Goal: Information Seeking & Learning: Find specific fact

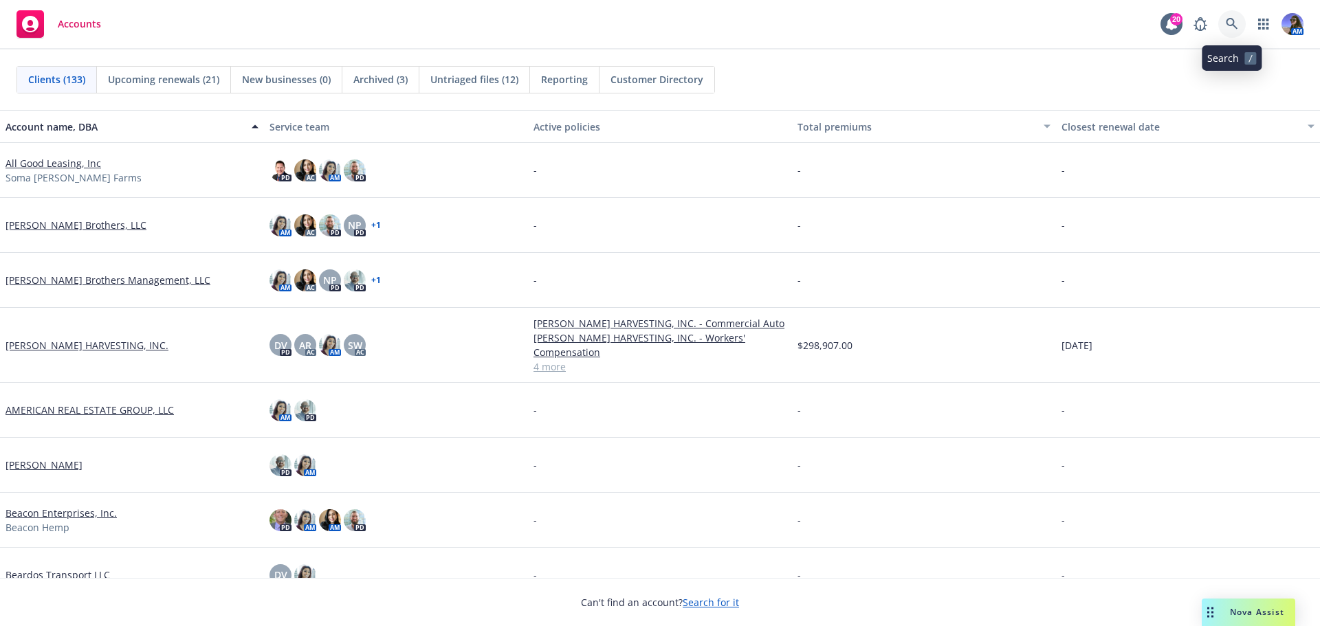
click at [1240, 23] on link at bounding box center [1232, 24] width 28 height 28
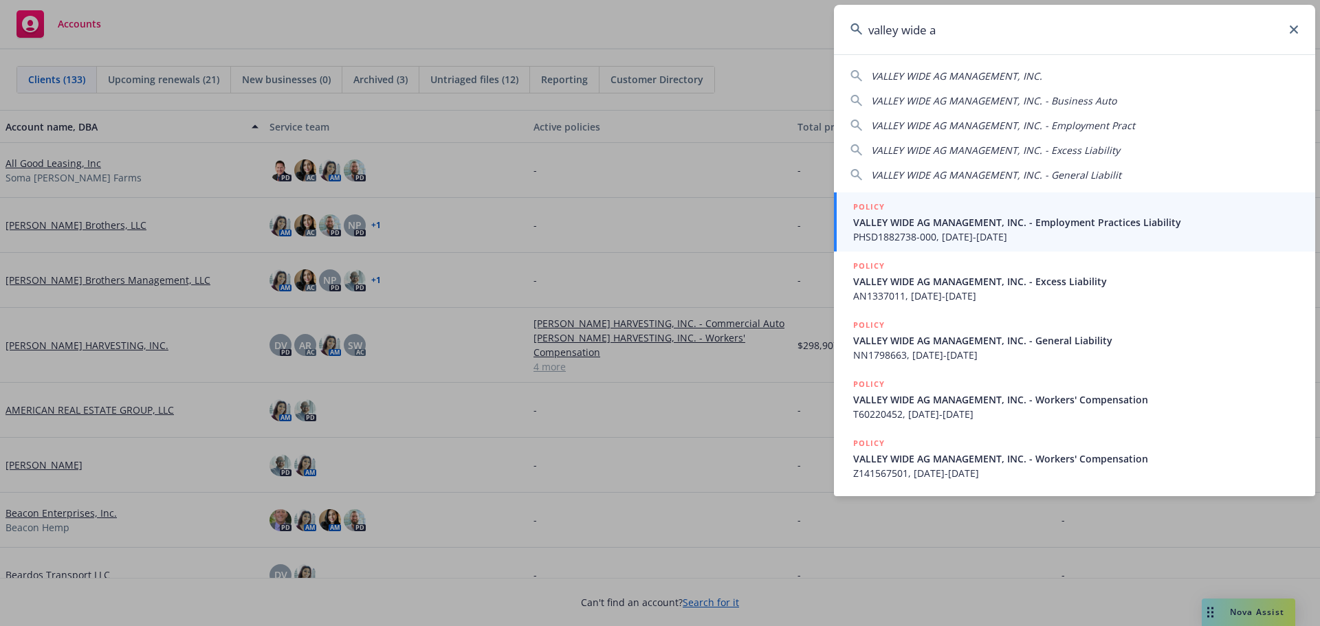
click at [914, 76] on span "VALLEY WIDE AG MANAGEMENT, INC." at bounding box center [956, 75] width 171 height 13
type input "VALLEY WIDE AG MANAGEMENT, INC."
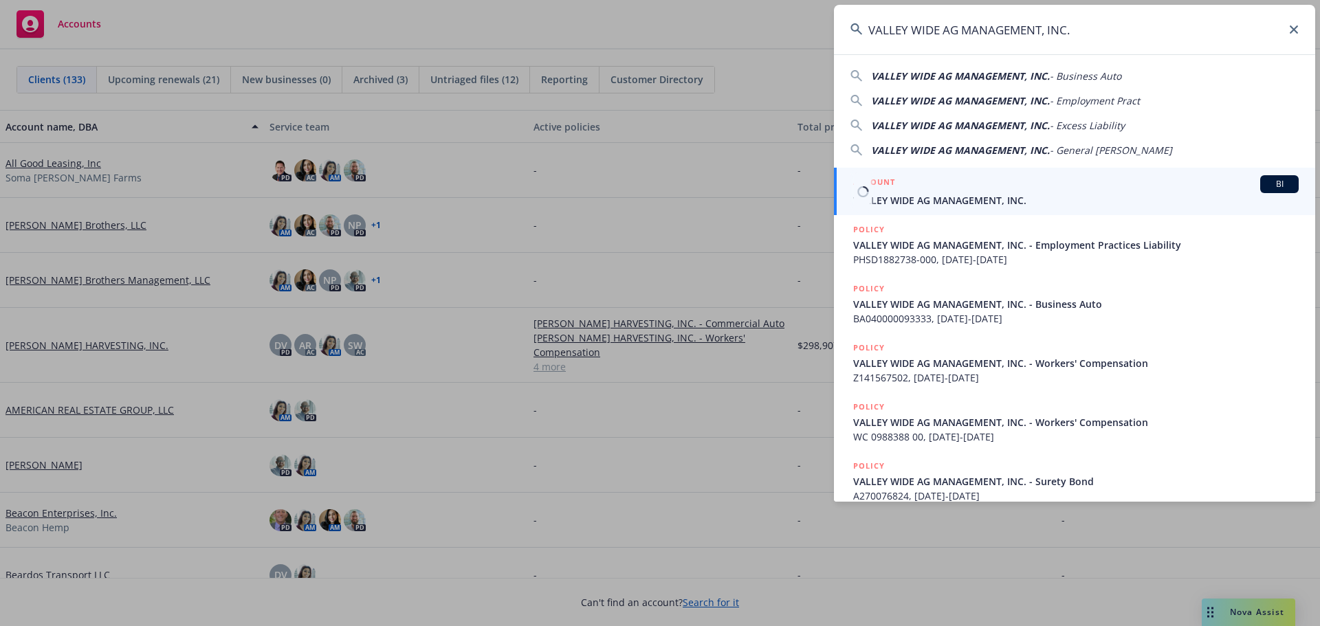
click at [922, 196] on span "VALLEY WIDE AG MANAGEMENT, INC." at bounding box center [1076, 200] width 446 height 14
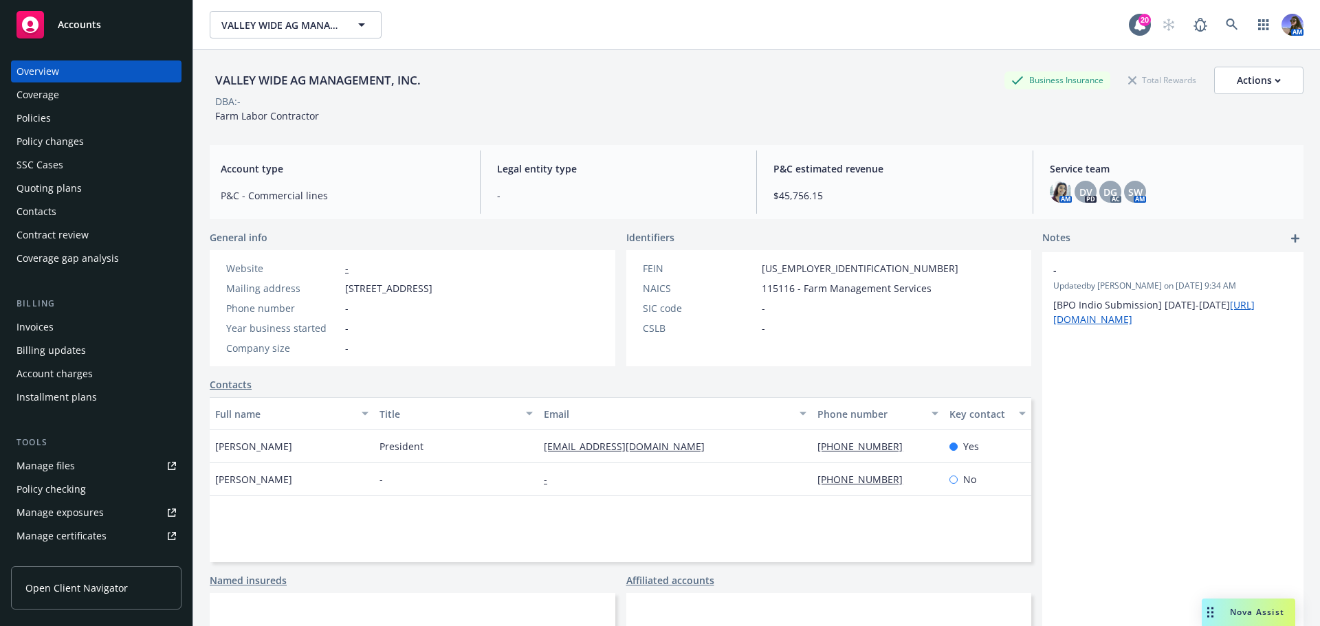
click at [54, 124] on div "Policies" at bounding box center [97, 118] width 160 height 22
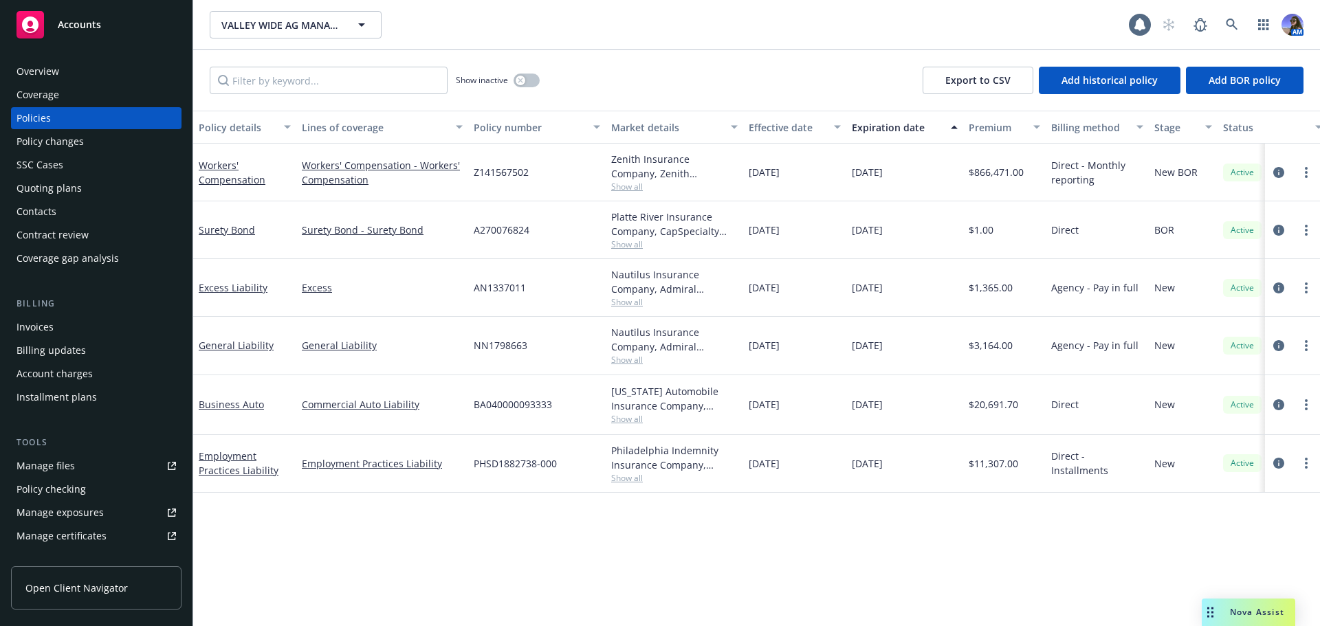
click at [39, 189] on div "Quoting plans" at bounding box center [49, 188] width 65 height 22
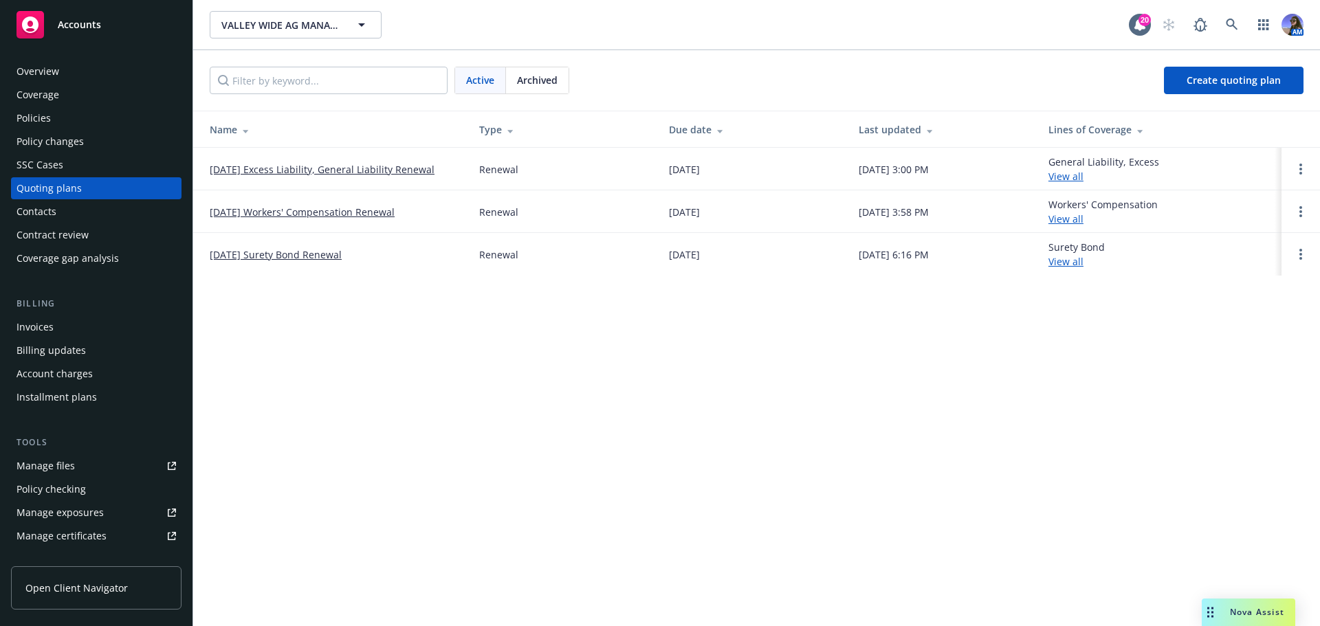
click at [263, 214] on link "12/05/25 Workers' Compensation Renewal" at bounding box center [302, 212] width 185 height 14
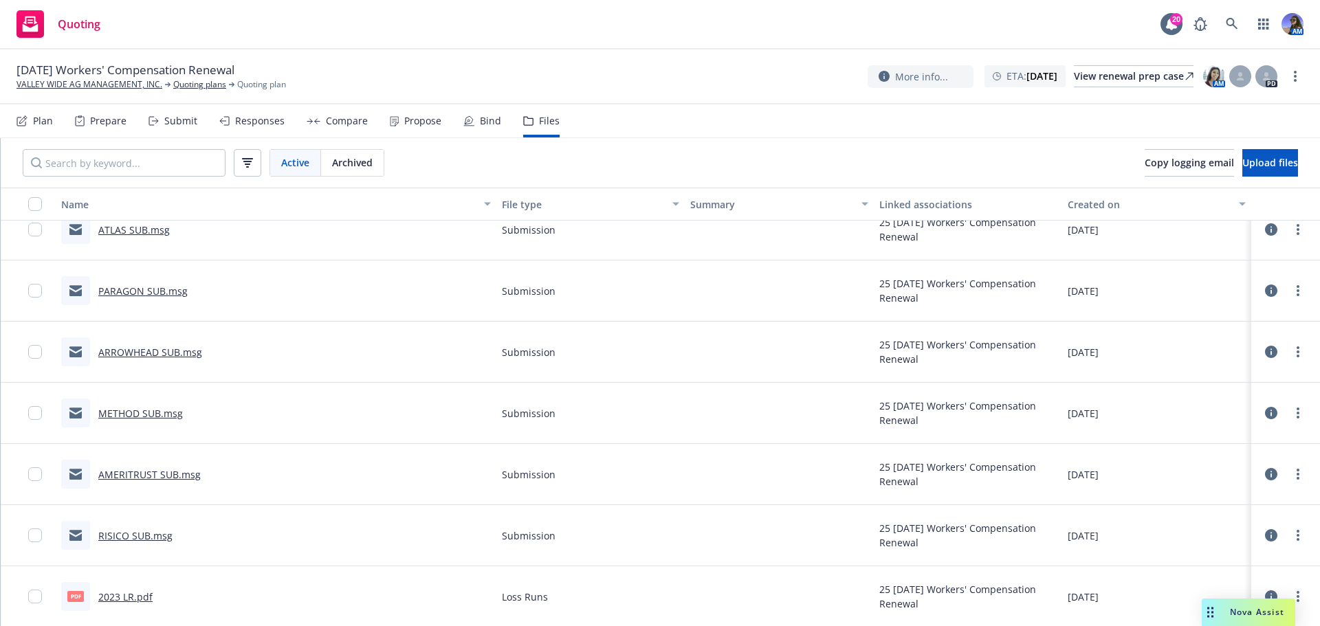
scroll to position [825, 0]
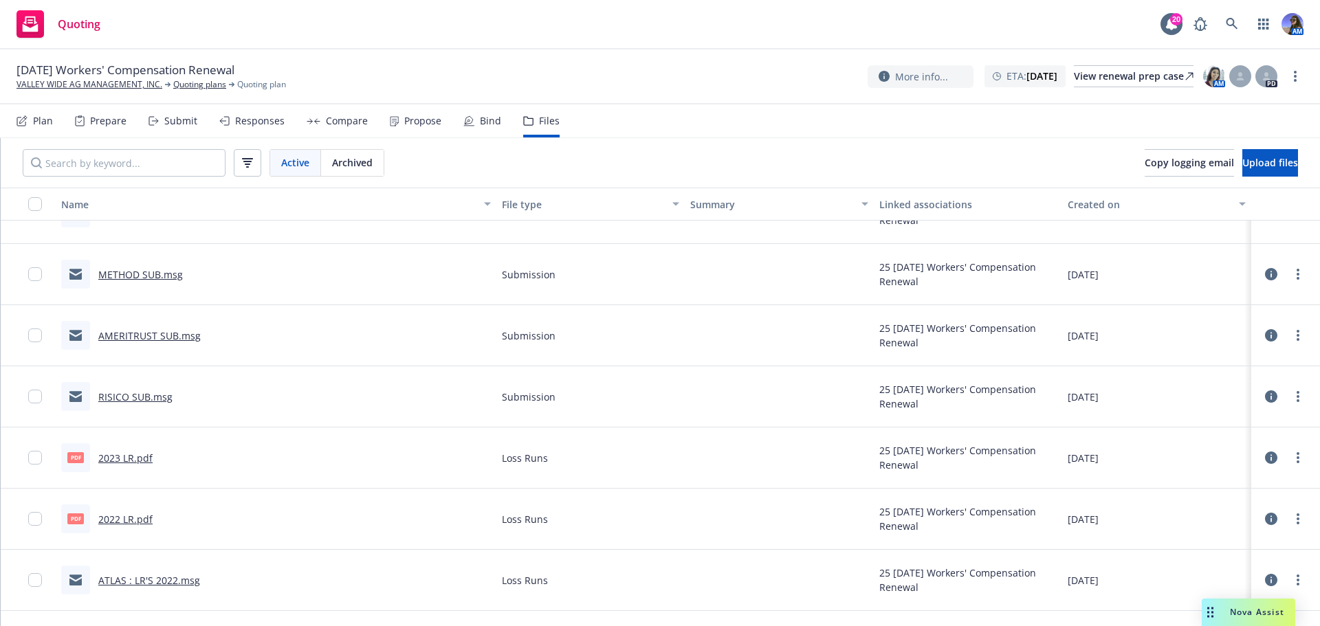
click at [113, 523] on link "2022 LR.pdf" at bounding box center [125, 519] width 54 height 13
drag, startPoint x: 168, startPoint y: 120, endPoint x: 155, endPoint y: 121, distance: 13.1
click at [168, 120] on div "Submit" at bounding box center [180, 121] width 33 height 11
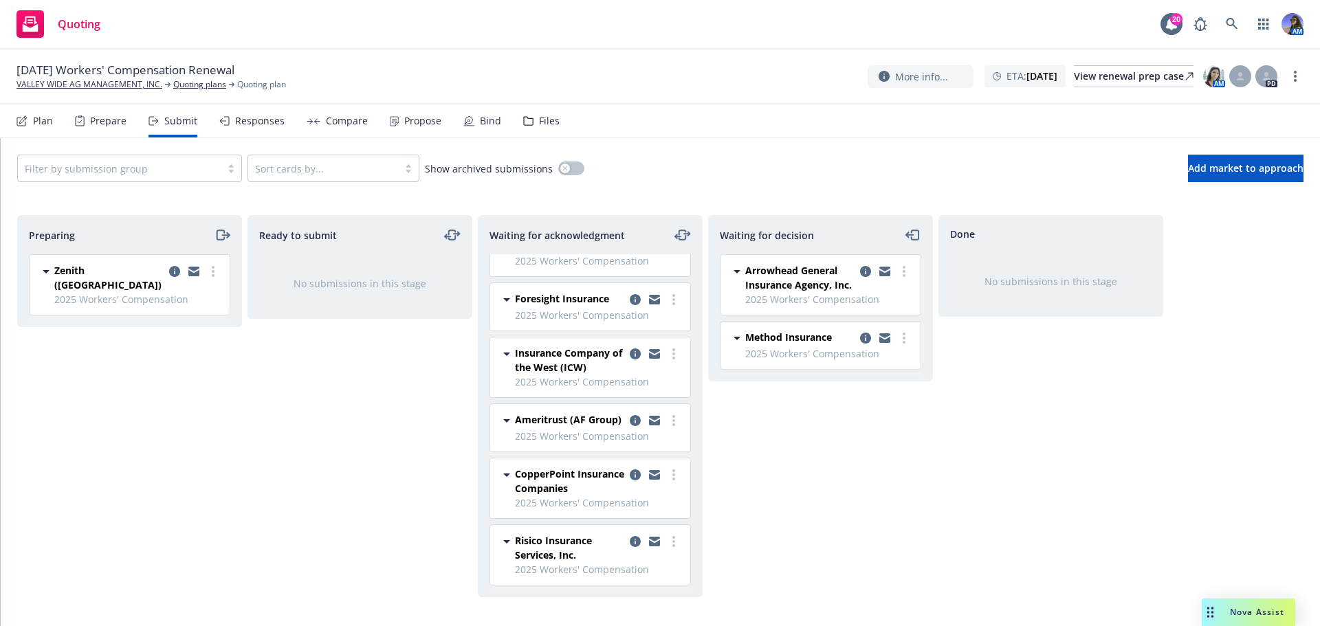
scroll to position [49, 0]
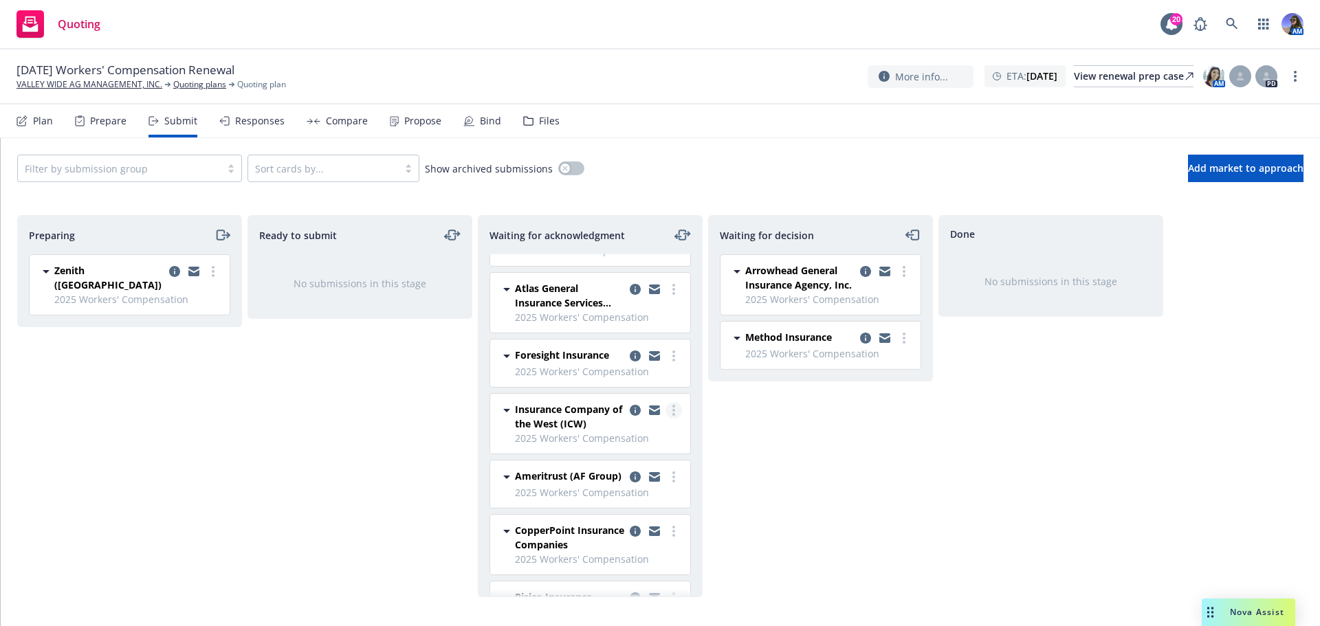
click at [667, 406] on link "more" at bounding box center [674, 410] width 17 height 17
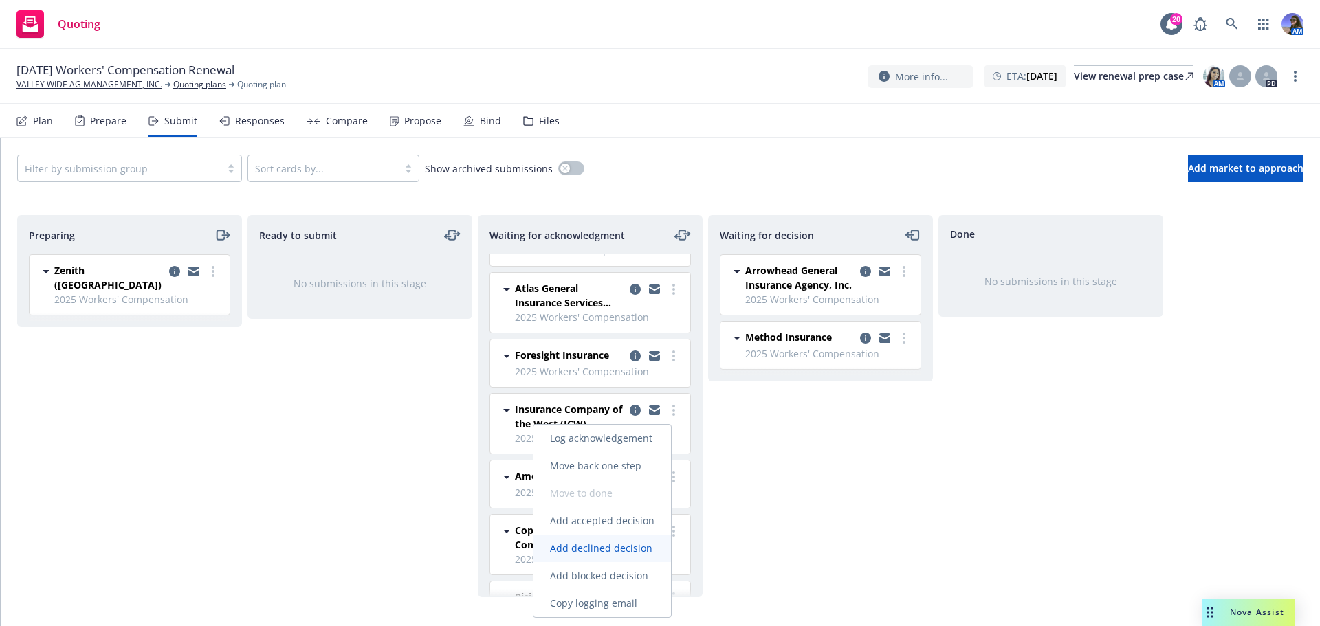
click at [608, 543] on span "Add declined decision" at bounding box center [601, 548] width 135 height 13
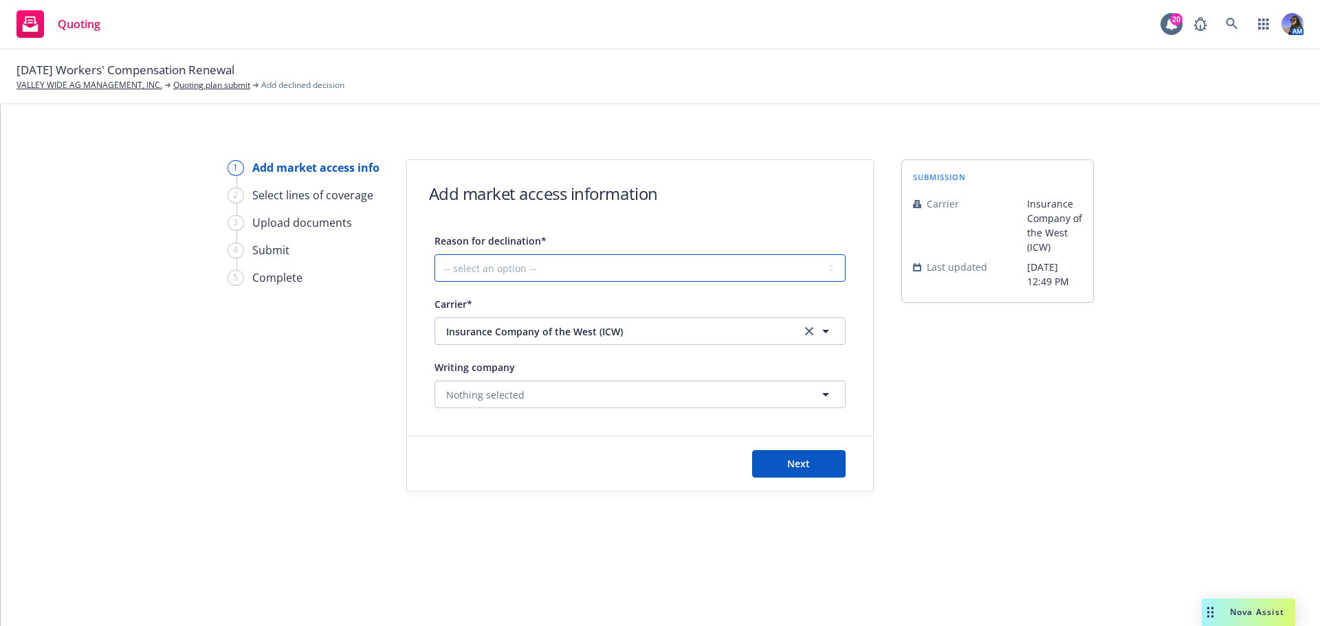
click at [507, 279] on select "-- select an option -- Cannot compete with other markets Carrier non-renewed Ca…" at bounding box center [640, 268] width 411 height 28
select select "CLIENT_LACKING_INDUSTRY_EXPERTISE"
click at [435, 254] on select "-- select an option -- Cannot compete with other markets Carrier non-renewed Ca…" at bounding box center [640, 268] width 411 height 28
click at [820, 469] on button "Next" at bounding box center [799, 464] width 94 height 28
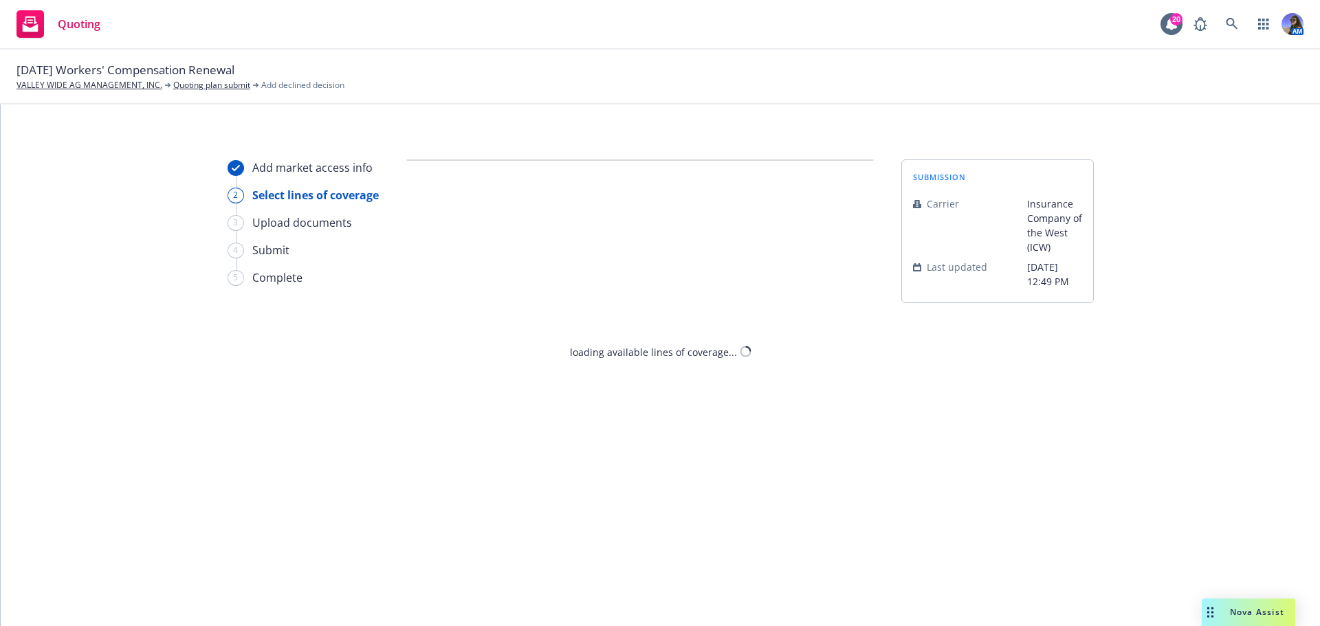
select select "CLIENT_LACKING_INDUSTRY_EXPERTISE"
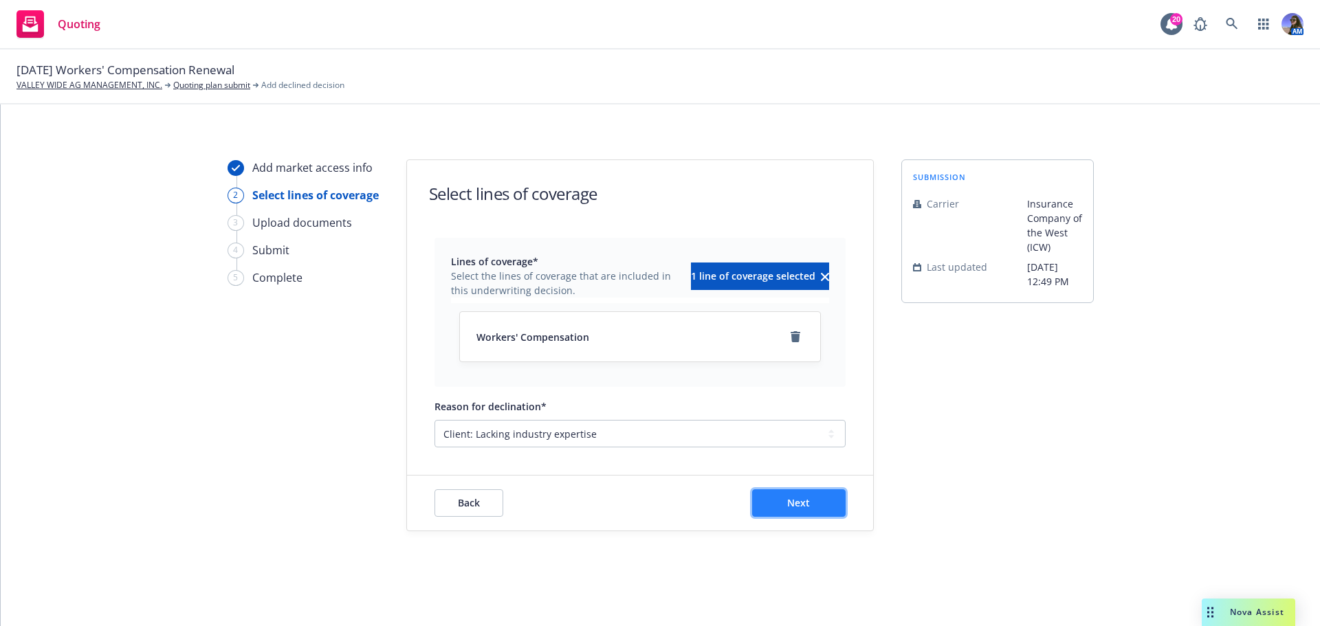
click at [799, 511] on button "Next" at bounding box center [799, 504] width 94 height 28
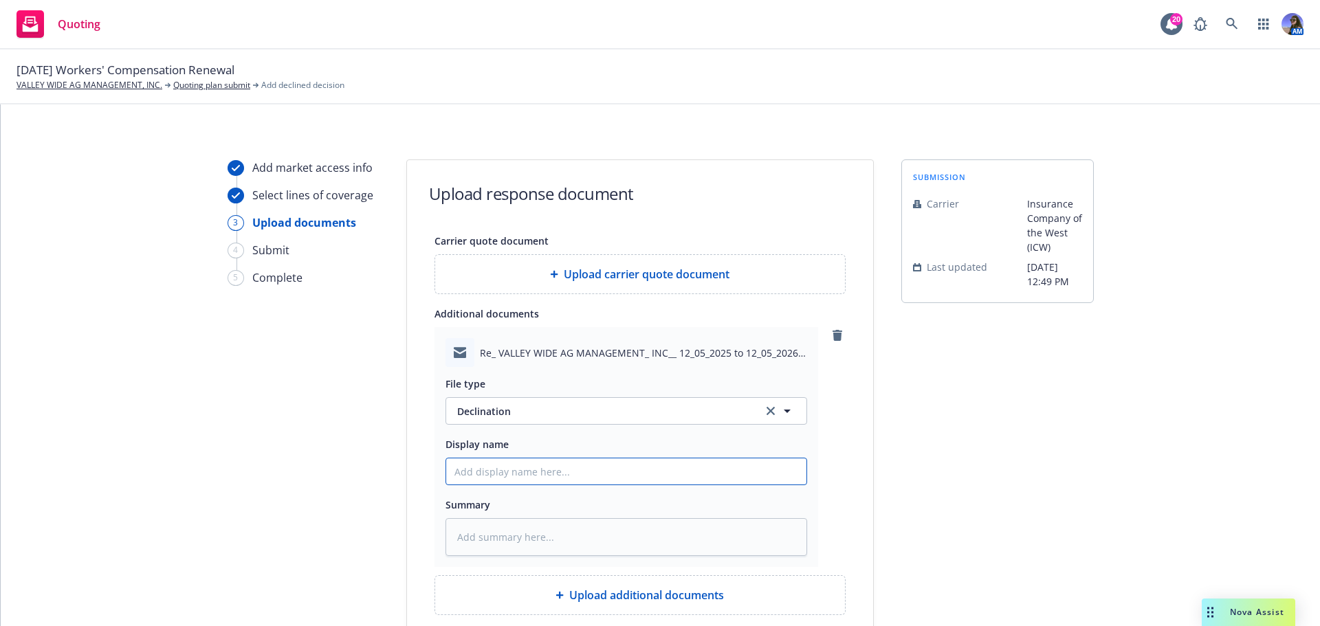
click at [490, 472] on input "Display name" at bounding box center [626, 472] width 360 height 26
type input "C"
type textarea "x"
type input "CI"
type textarea "x"
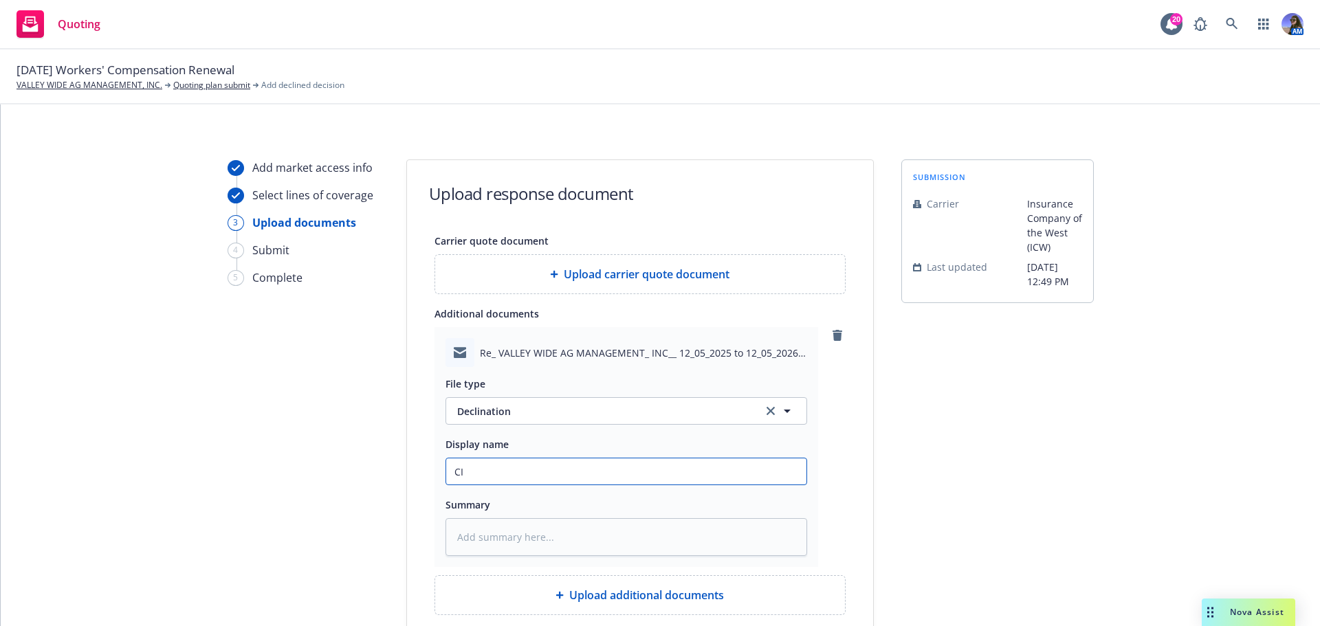
type input "CIW"
type textarea "x"
type input "CIW"
type textarea "x"
type input "CIW"
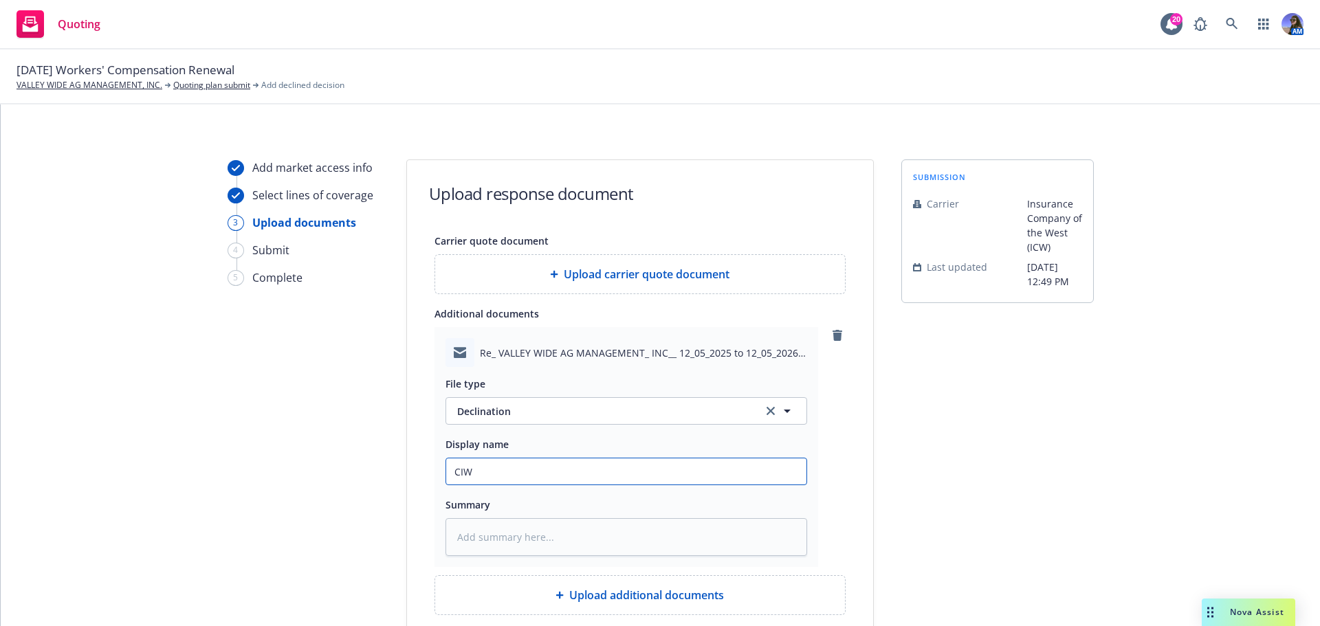
type textarea "x"
type input "CI"
type textarea "x"
type input "C"
type textarea "x"
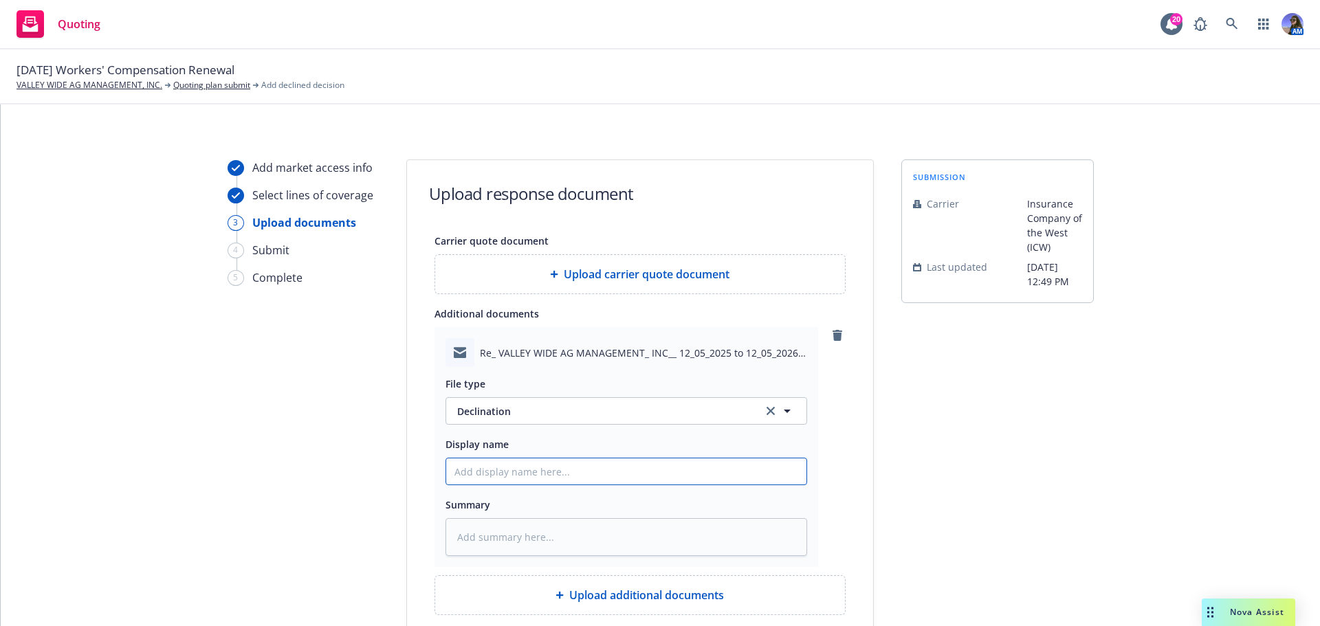
type textarea "x"
type input "C"
type textarea "x"
type input "CI"
type textarea "x"
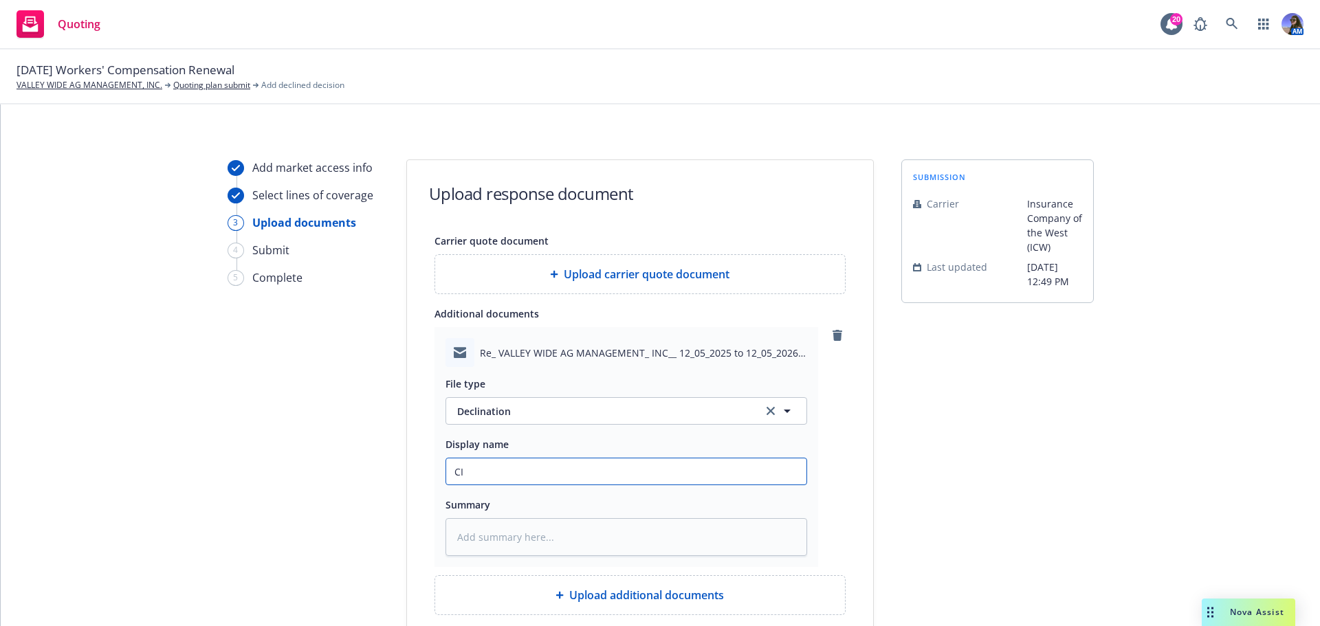
type input "CIW"
type textarea "x"
type input "CIW"
type textarea "x"
type input "CIW"
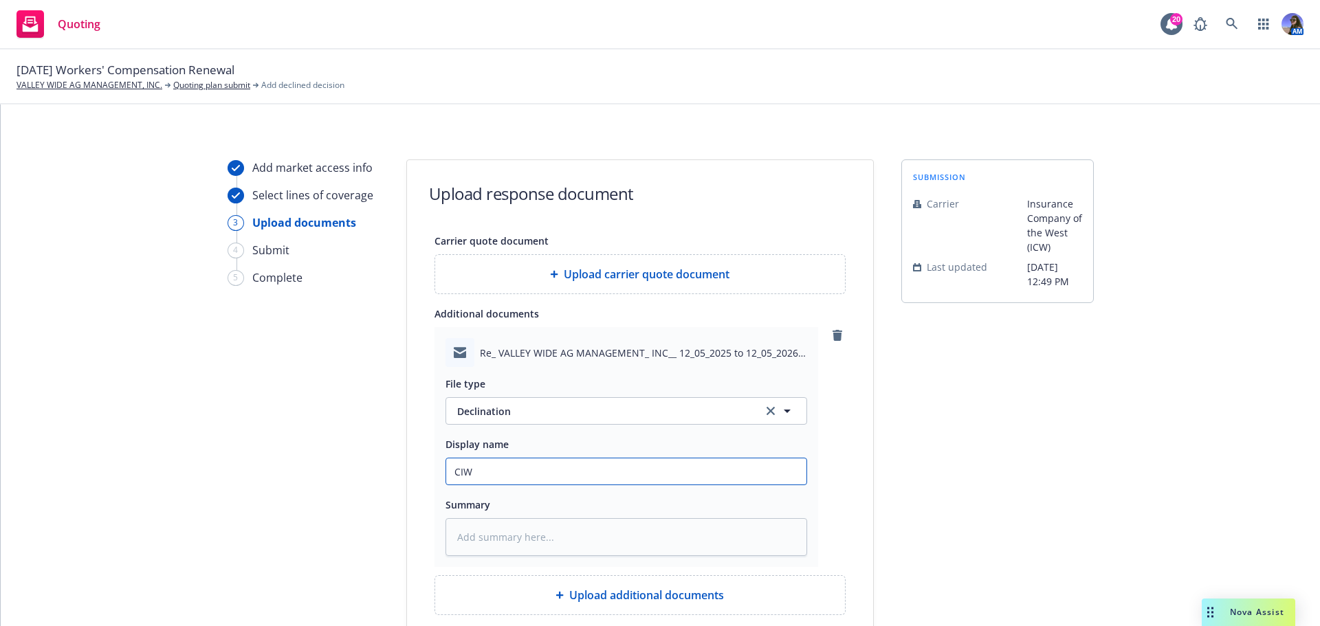
type textarea "x"
type input "CI"
type textarea "x"
type input "C"
type textarea "x"
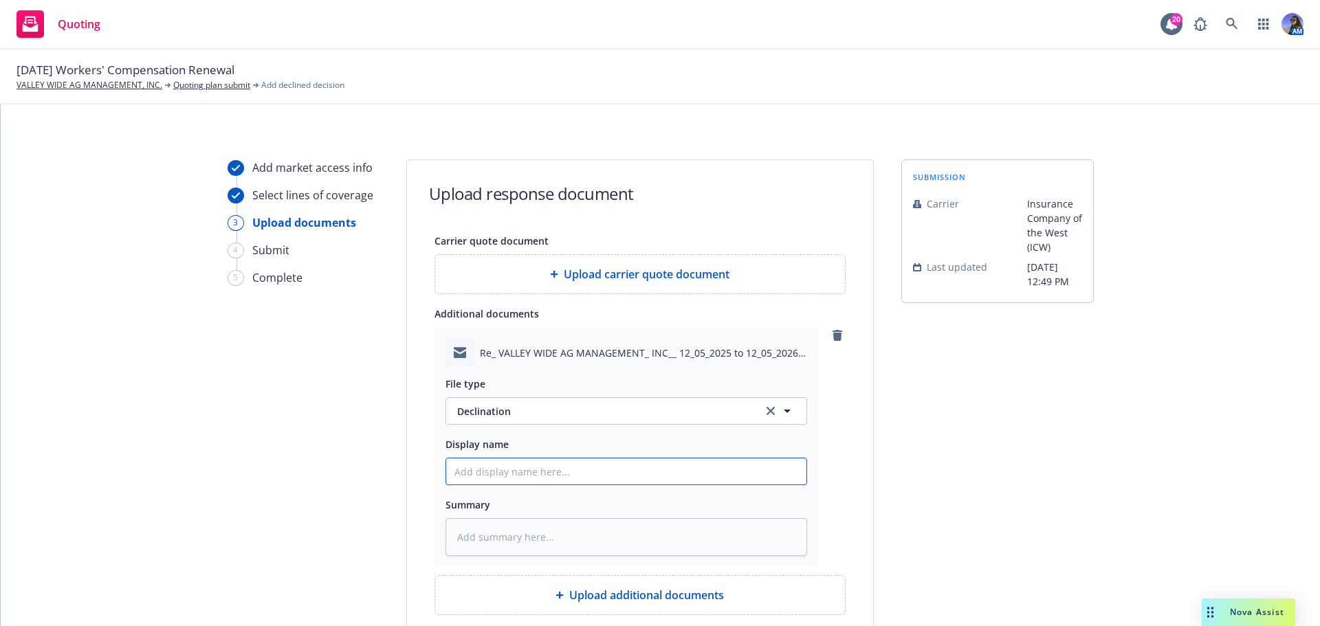
type textarea "x"
type input "I"
type textarea "x"
type input "IC"
type textarea "x"
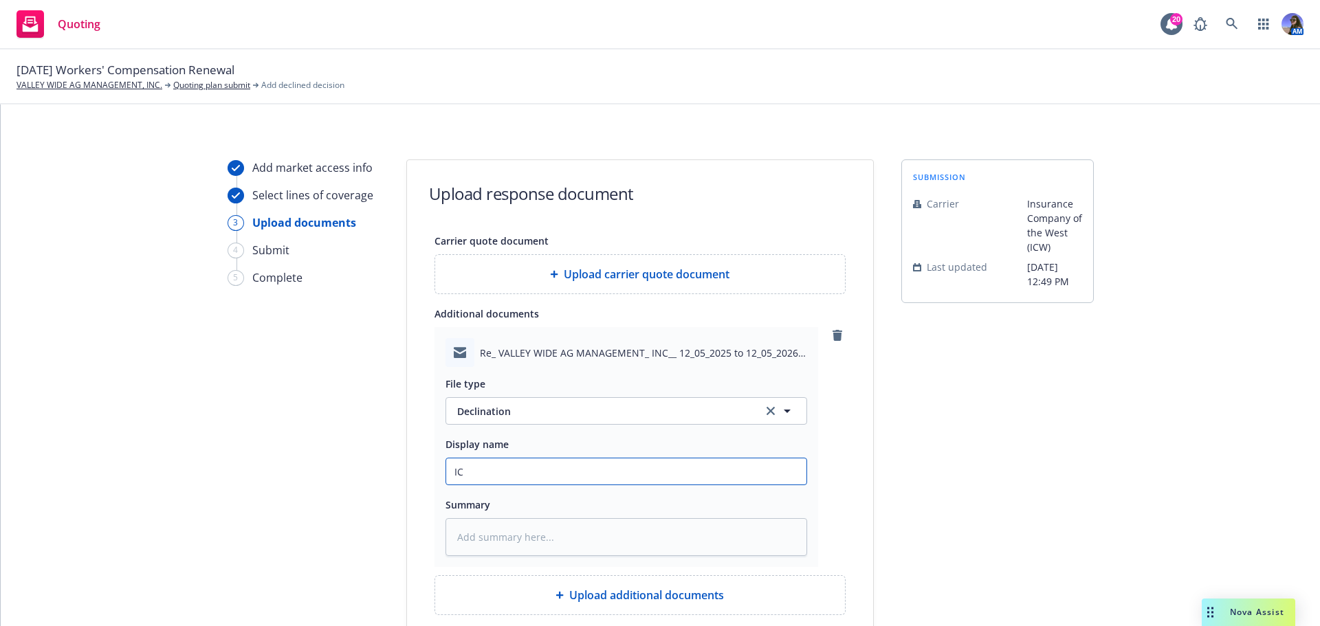
type input "ICW"
type textarea "x"
type input "ICW"
type textarea "x"
type input "ICW E"
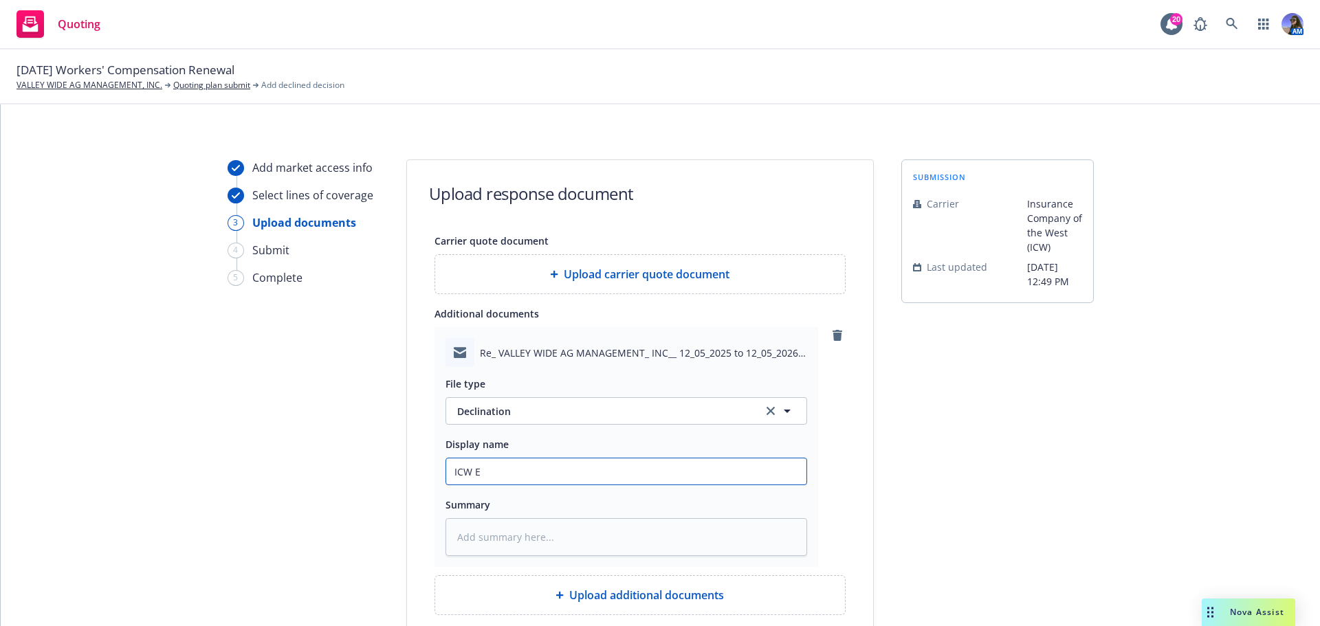
type textarea "x"
type input "ICW EM"
type textarea "x"
type input "ICW EM:"
type textarea "x"
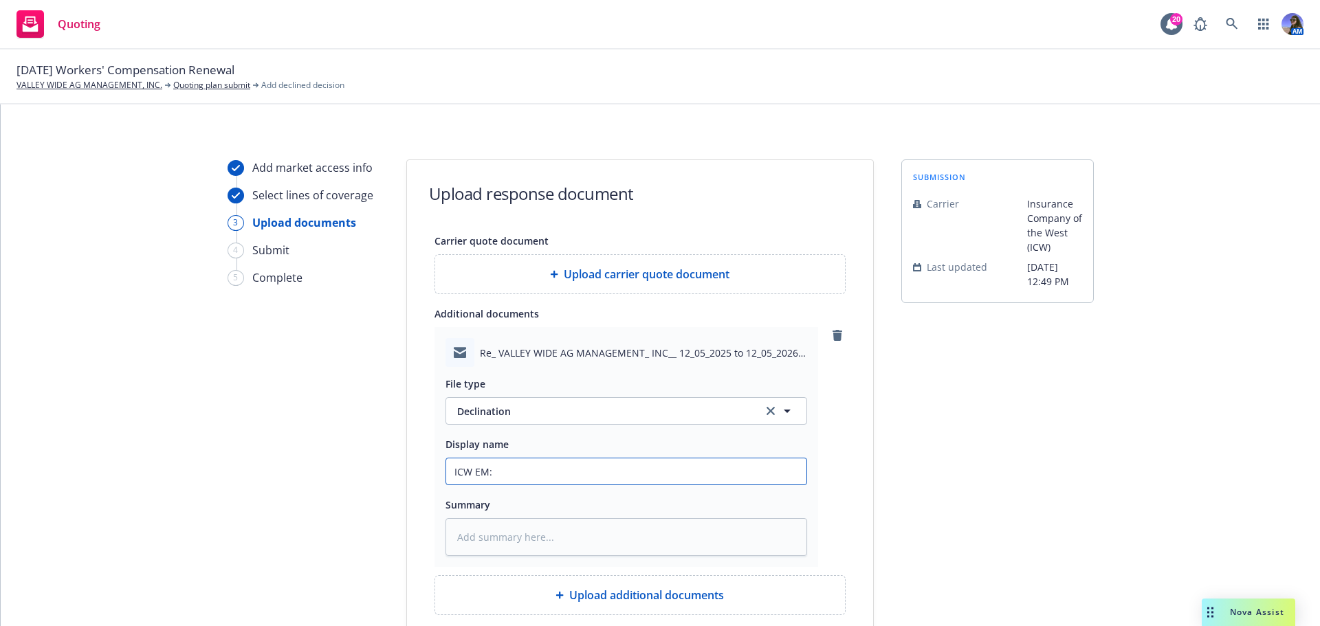
type input "ICW EM:"
type textarea "x"
type input "ICW EM: d"
type textarea "x"
type input "ICW EM: de"
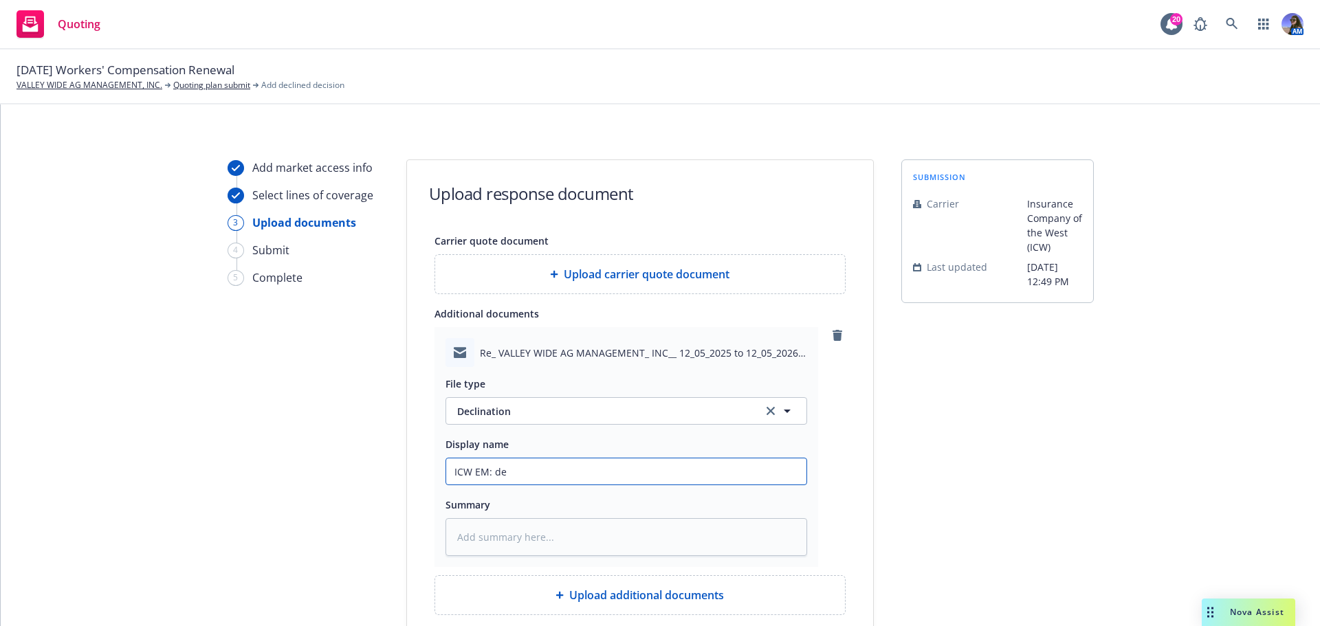
type textarea "x"
type input "ICW EM: dec"
type textarea "x"
type input "ICW EM: decl"
type textarea "x"
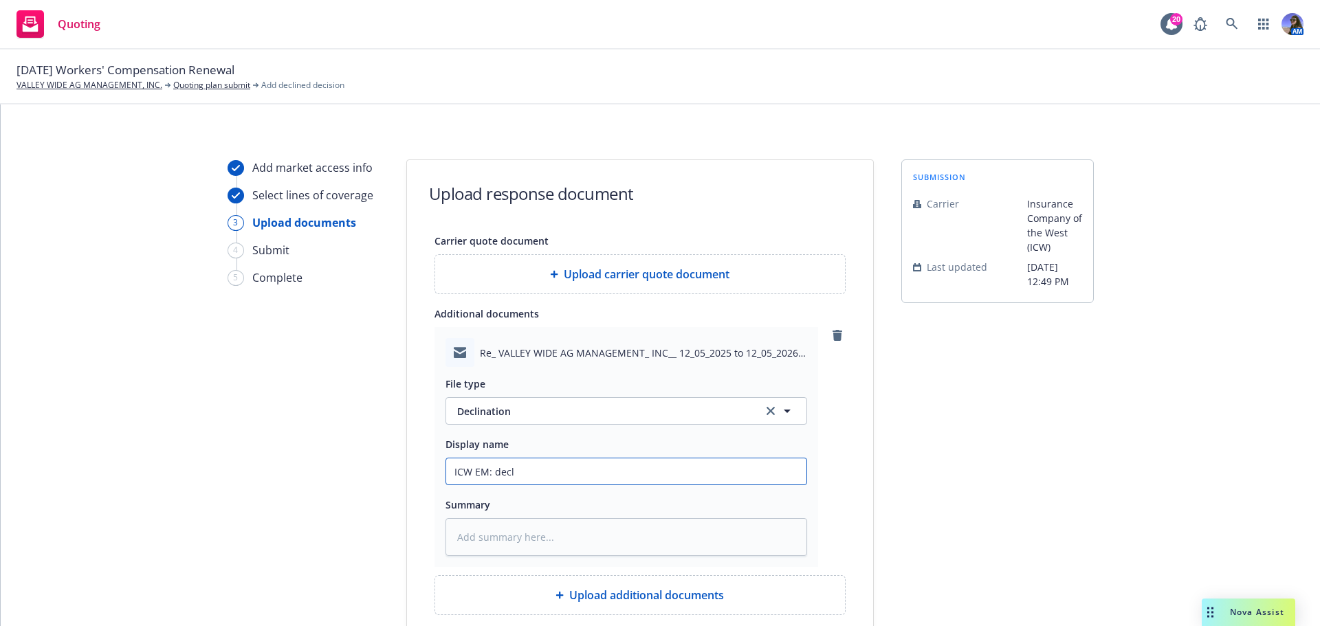
type input "ICW EM: decli"
type textarea "x"
type input "ICW EM: declin"
type textarea "x"
type input "ICW EM: decline"
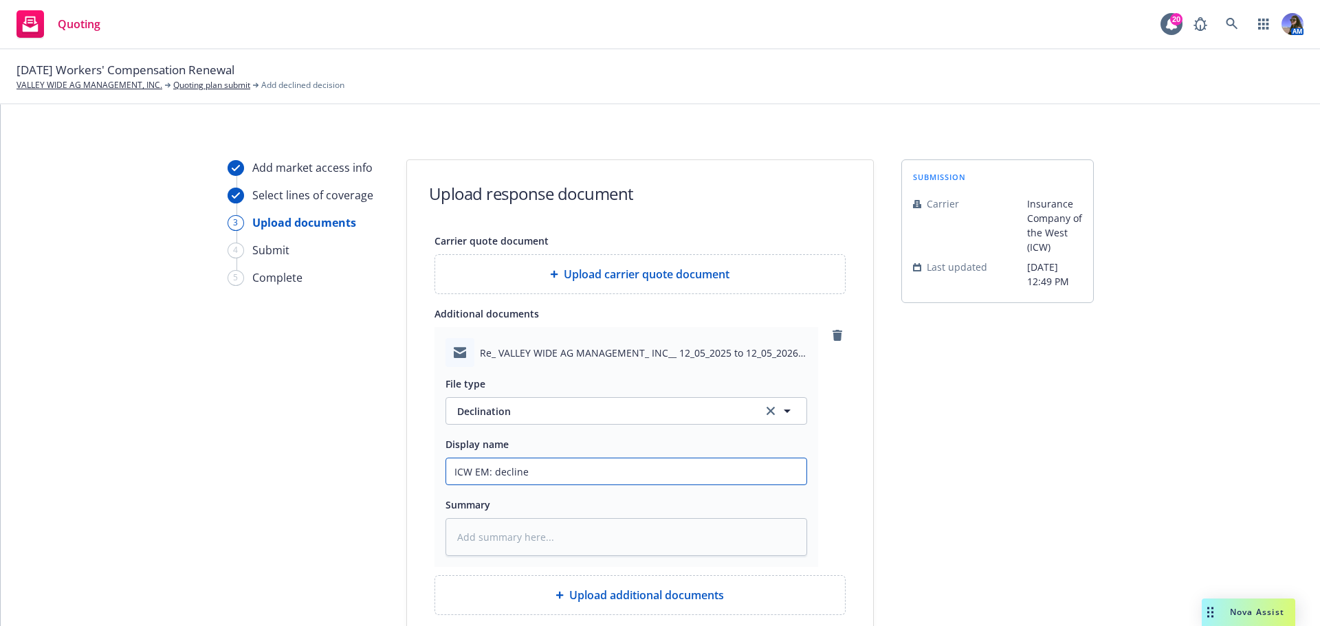
type textarea "x"
type input "ICW EM: decline;"
type textarea "x"
type input "ICW EM: decline;"
type textarea "x"
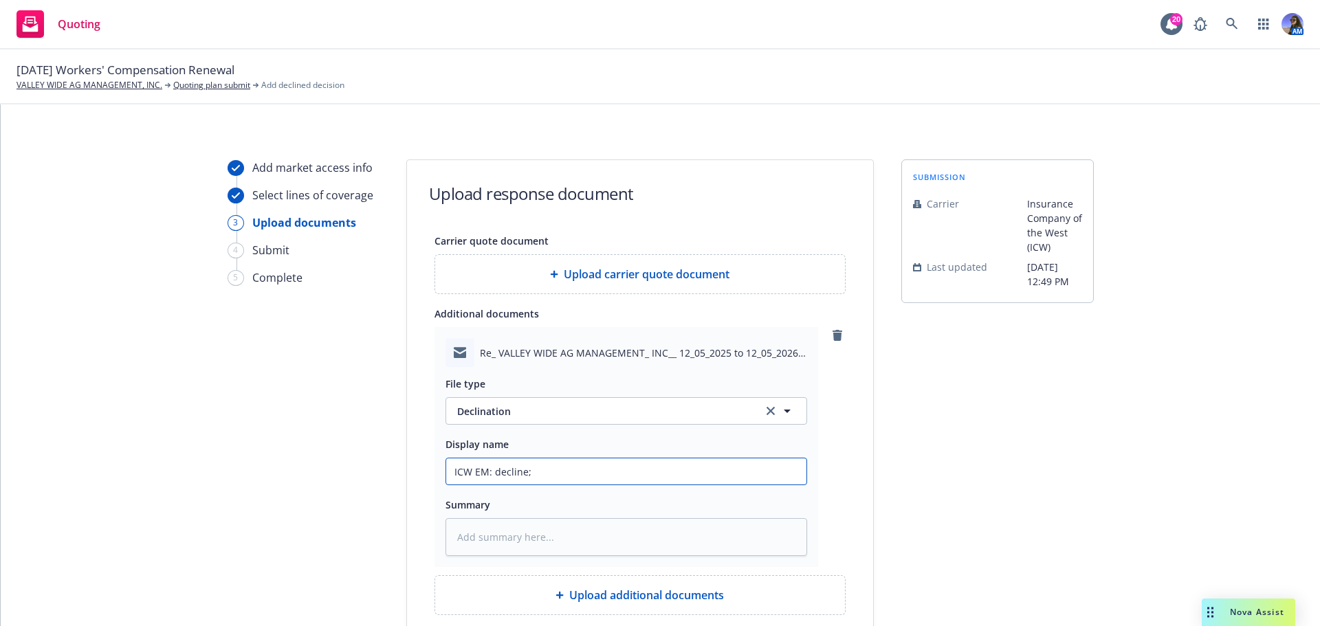
type input "ICW EM: decline; l"
type textarea "x"
type input "ICW EM: decline; le"
type textarea "x"
type input "ICW EM: decline; les"
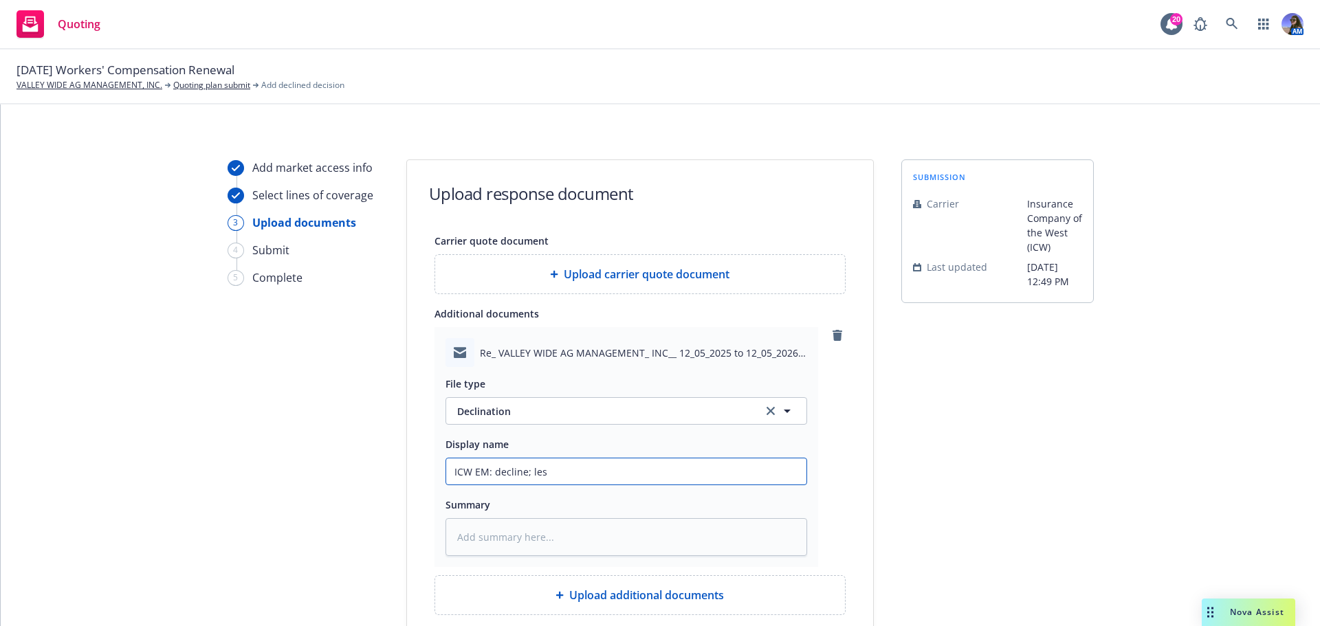
type textarea "x"
type input "ICW EM: decline; less"
type textarea "x"
type input "ICW EM: decline; less"
type textarea "x"
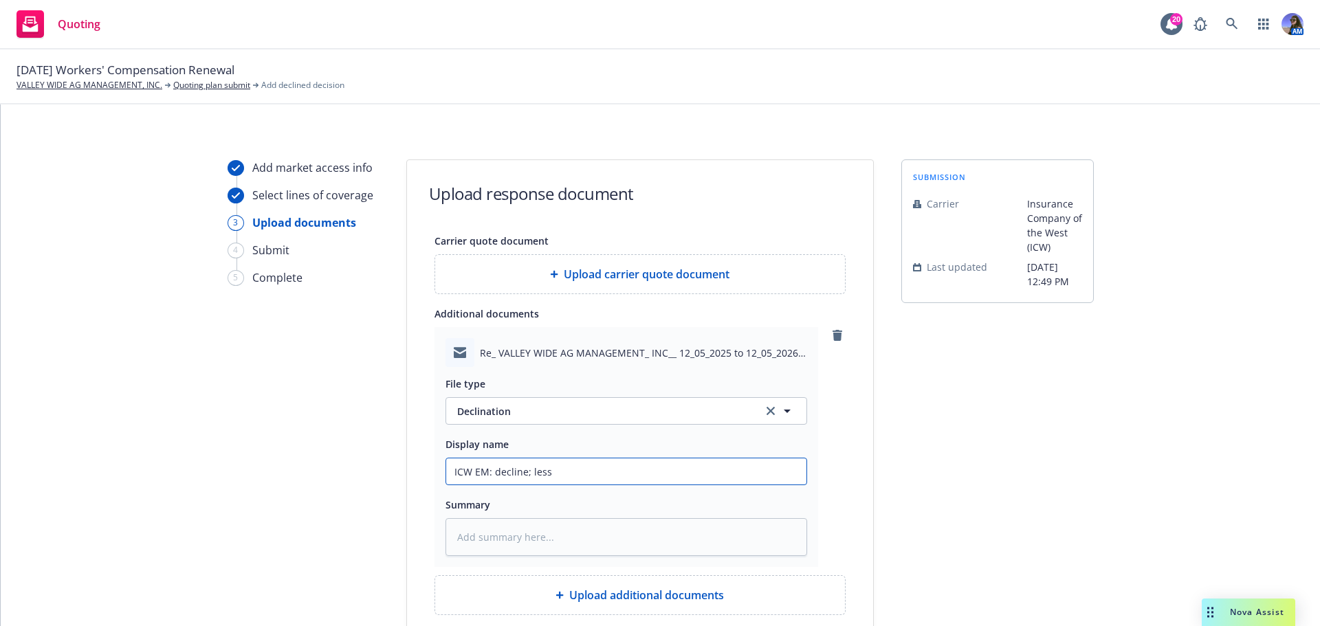
type input "ICW EM: decline; less t"
type textarea "x"
type input "ICW EM: decline; less th"
type textarea "x"
type input "ICW EM: decline; less tha"
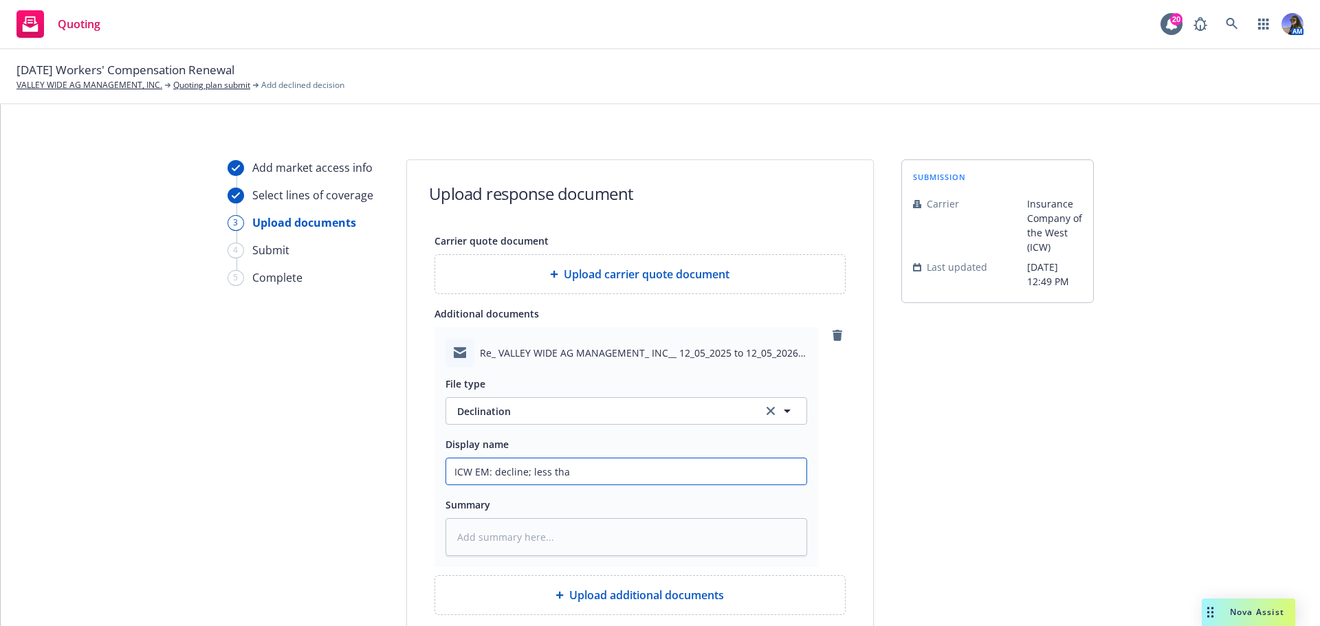
type textarea "x"
type input "ICW EM: decline; less than"
type textarea "x"
type input "ICW EM: decline; less than"
type textarea "x"
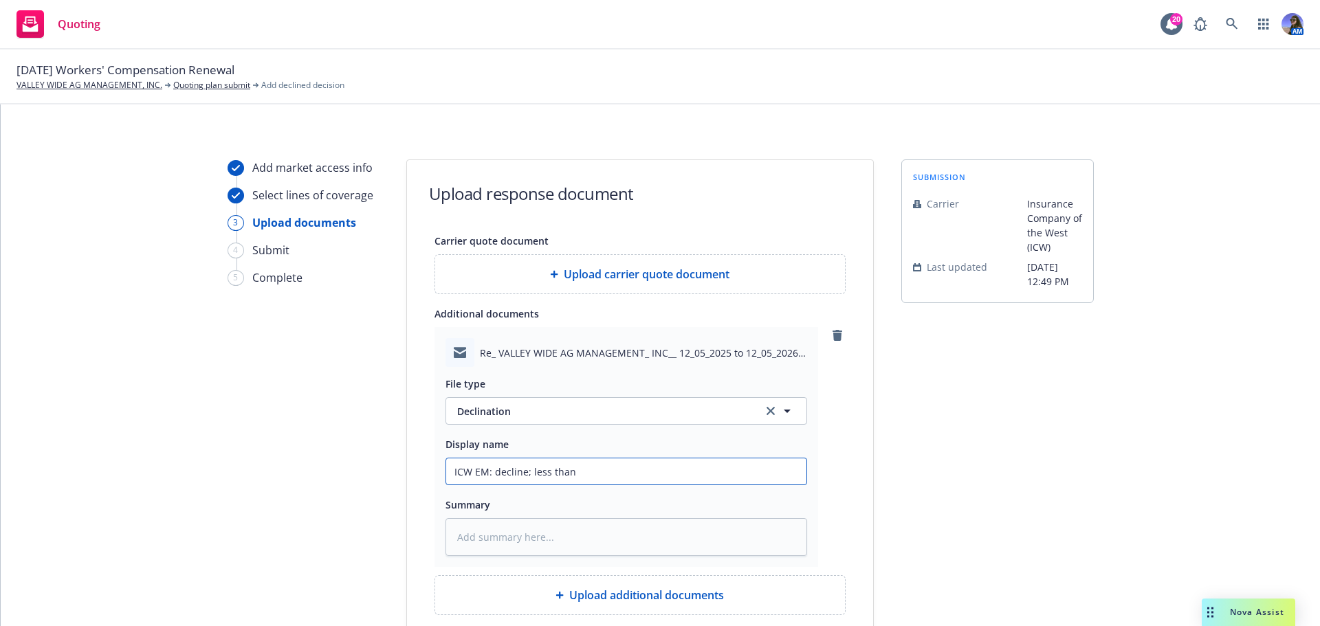
type input "ICW EM: decline; less than 4"
type textarea "x"
type input "ICW EM: decline; less than 4y"
type textarea "x"
type input "ICW EM: decline; less than 4yr"
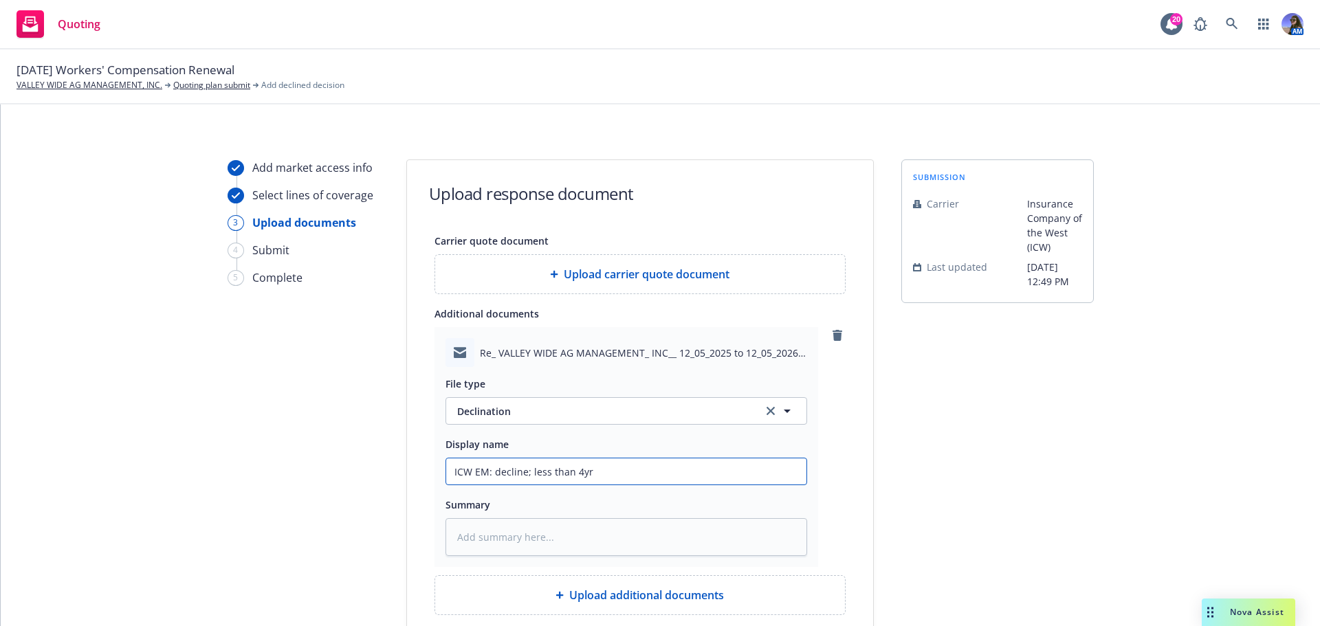
type textarea "x"
type input "ICW EM: decline; less than 4yrs"
type textarea "x"
type input "ICW EM: decline; less than 4yrs"
type textarea "x"
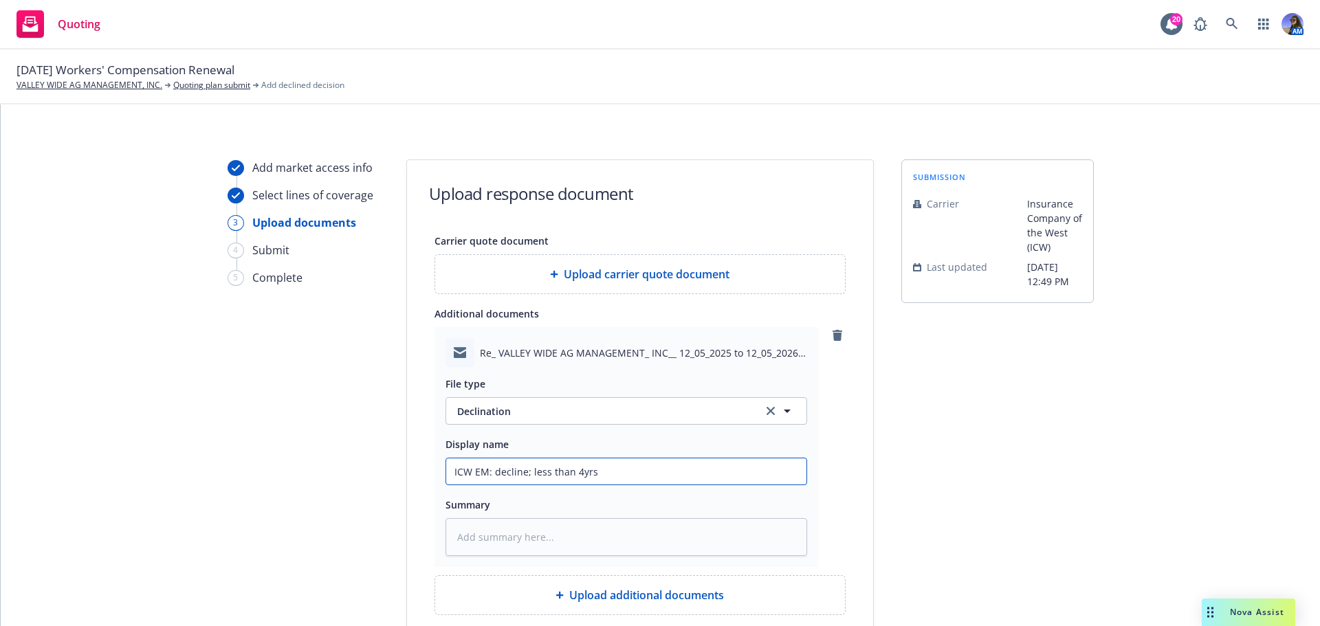
type input "ICW EM: decline; less than 4yrs h"
type textarea "x"
type input "ICW EM: decline; less than 4yrs hi"
type textarea "x"
type input "ICW EM: decline; less than 4yrs his"
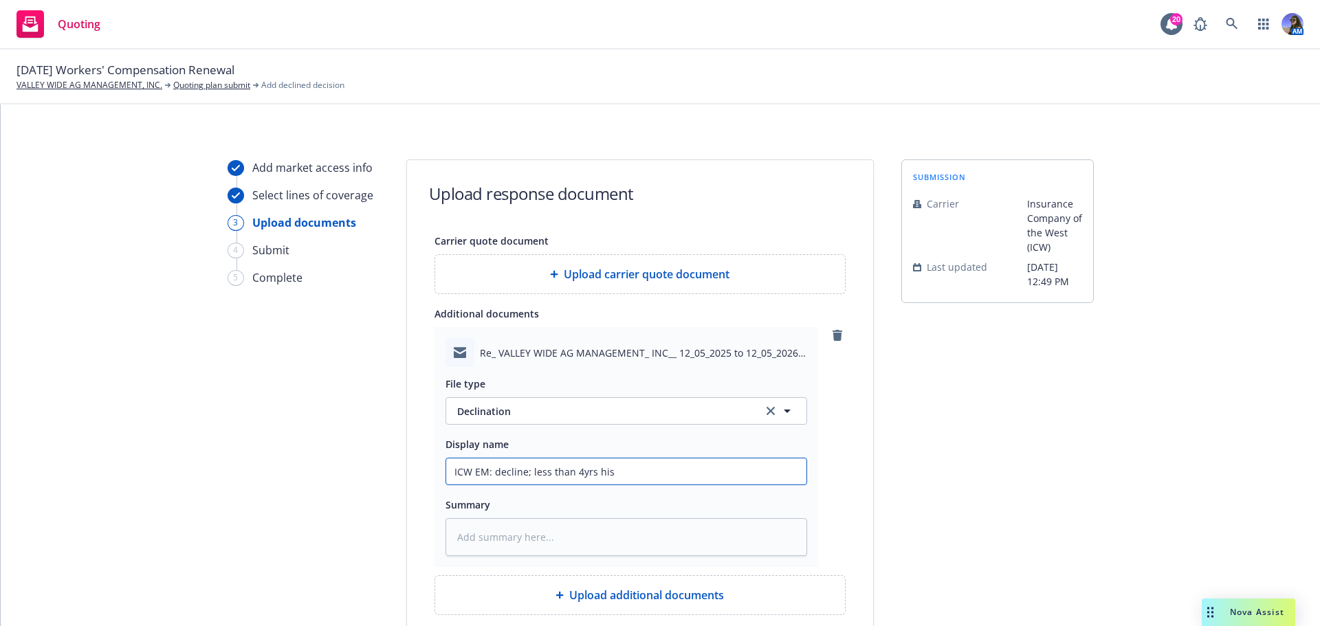
type textarea "x"
type input "ICW EM: decline; less than 4yrs hist"
type textarea "x"
type input "ICW EM: decline; less than 4yrs histo"
type textarea "x"
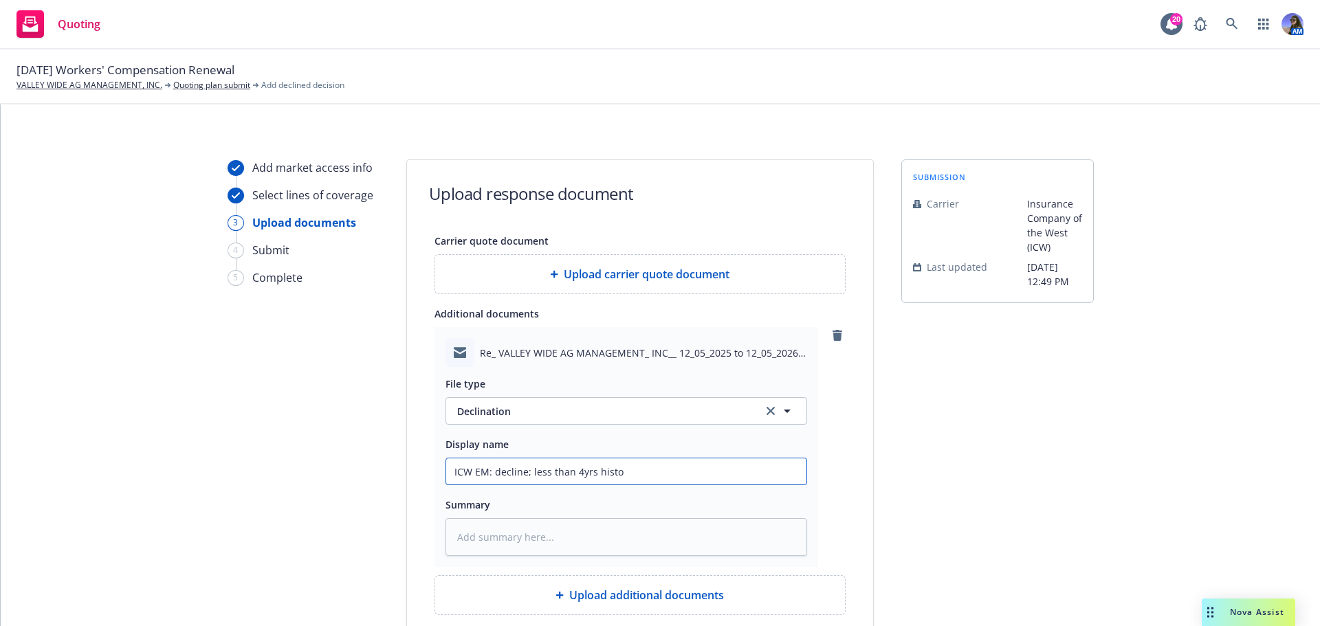
type input "ICW EM: decline; less than 4yrs histor"
type textarea "x"
type input "ICW EM: decline; less than 4yrs histo"
type textarea "x"
type input "ICW EM: decline; less than 4yrs hist"
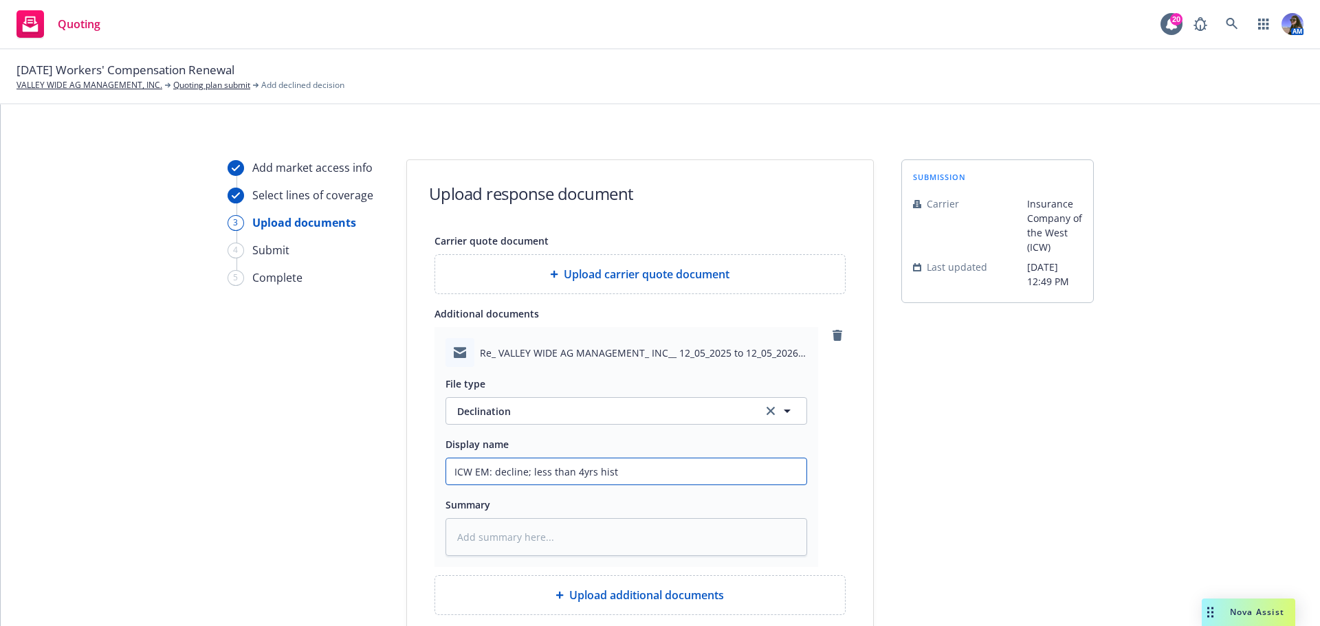
type textarea "x"
type input "ICW EM: decline; less than 4yrs his"
type textarea "x"
type input "ICW EM: decline; less than 4yrs hi"
type textarea "x"
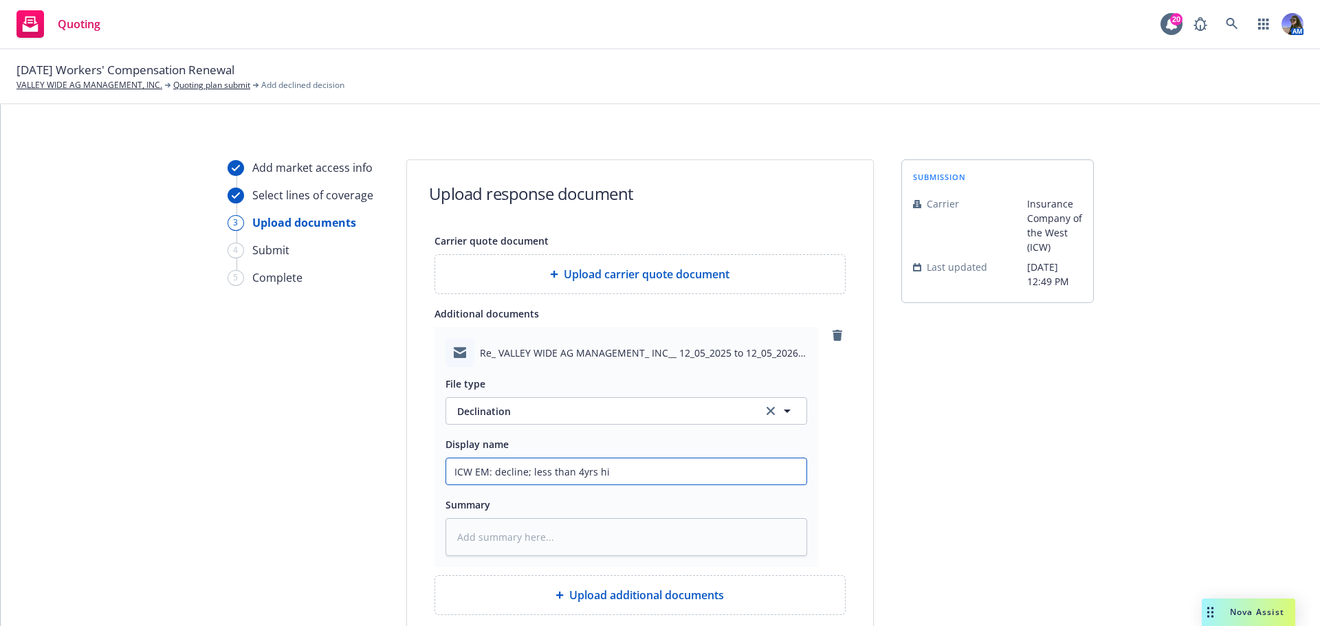
type input "ICW EM: decline; less than 4yrs h"
type textarea "x"
type input "ICW EM: decline; less than 4yrs"
type textarea "x"
type input "ICW EM: decline; less than 4yrs p"
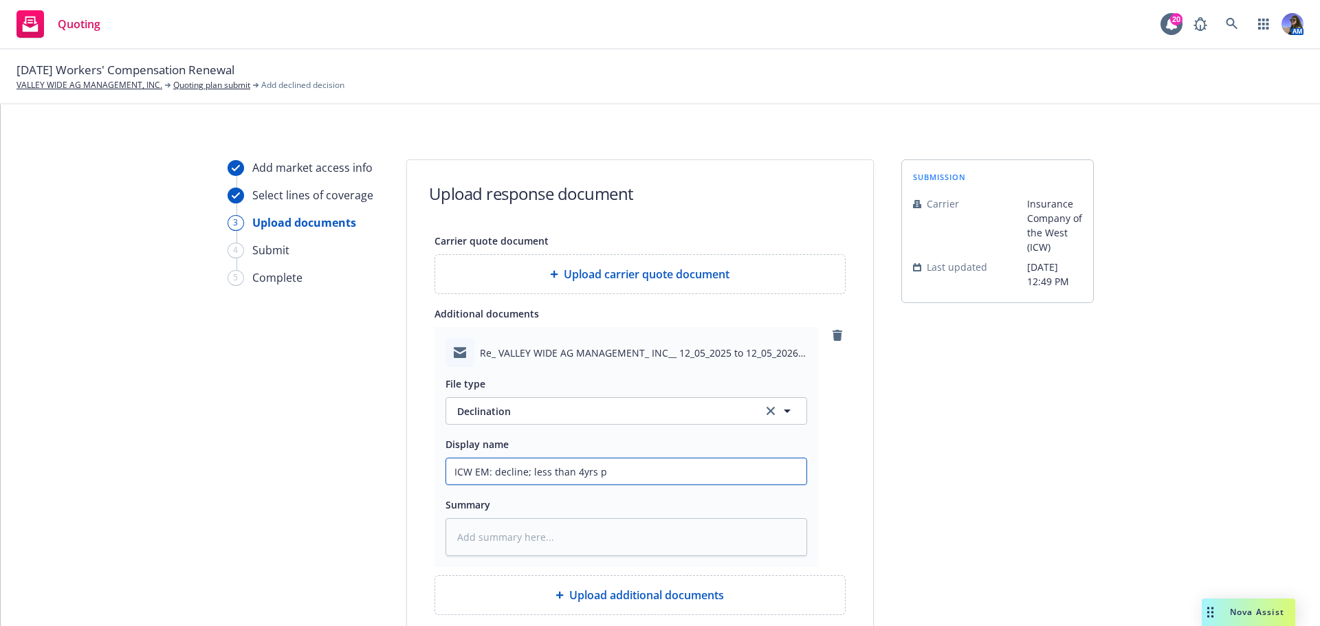
type textarea "x"
type input "ICW EM: decline; less than 4yrs pr"
type textarea "x"
type input "ICW EM: decline; less than 4yrs pri"
type textarea "x"
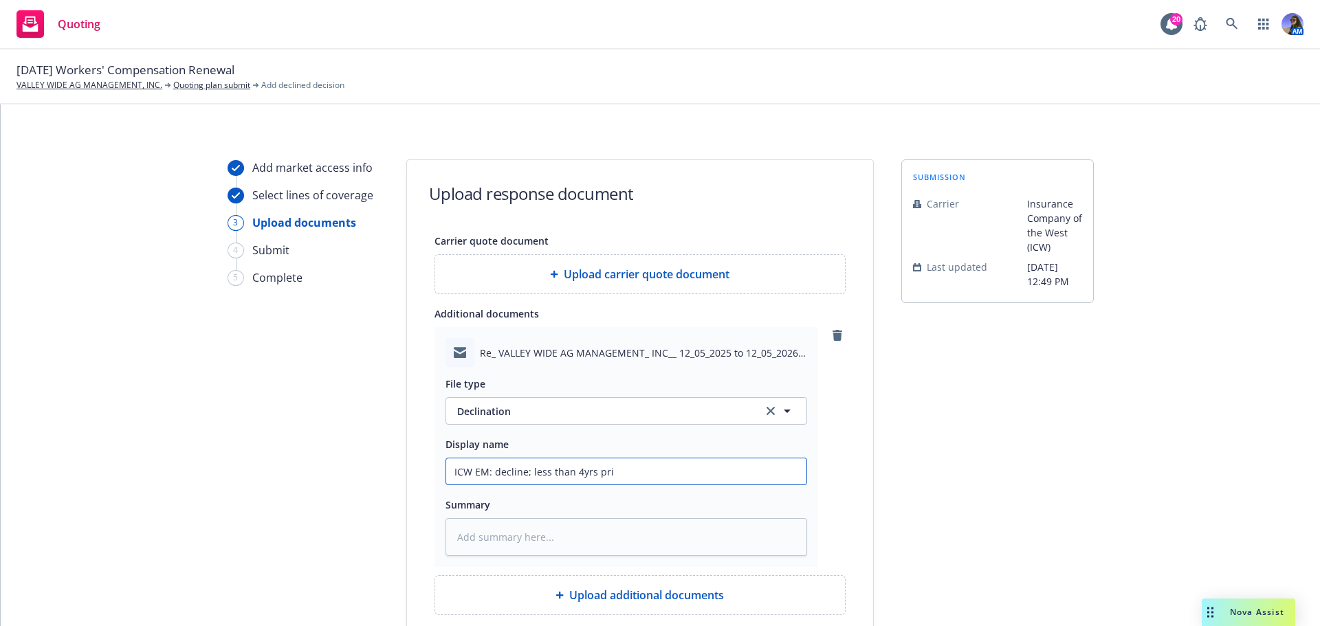
type input "ICW EM: decline; less than 4yrs prio"
type textarea "x"
type input "ICW EM: decline; less than 4yrs prior"
type textarea "x"
type input "ICW EM: decline; less than 4yrs prior"
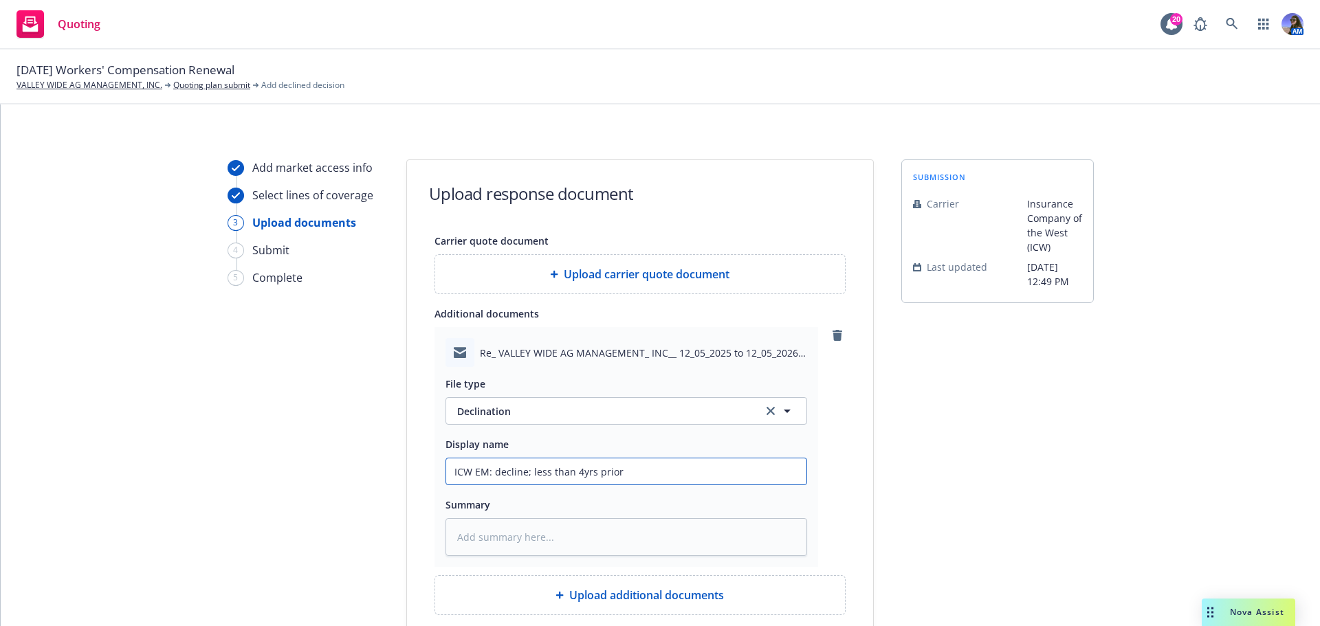
type textarea "x"
type input "ICW EM: decline; less than 4yrs prior W"
type textarea "x"
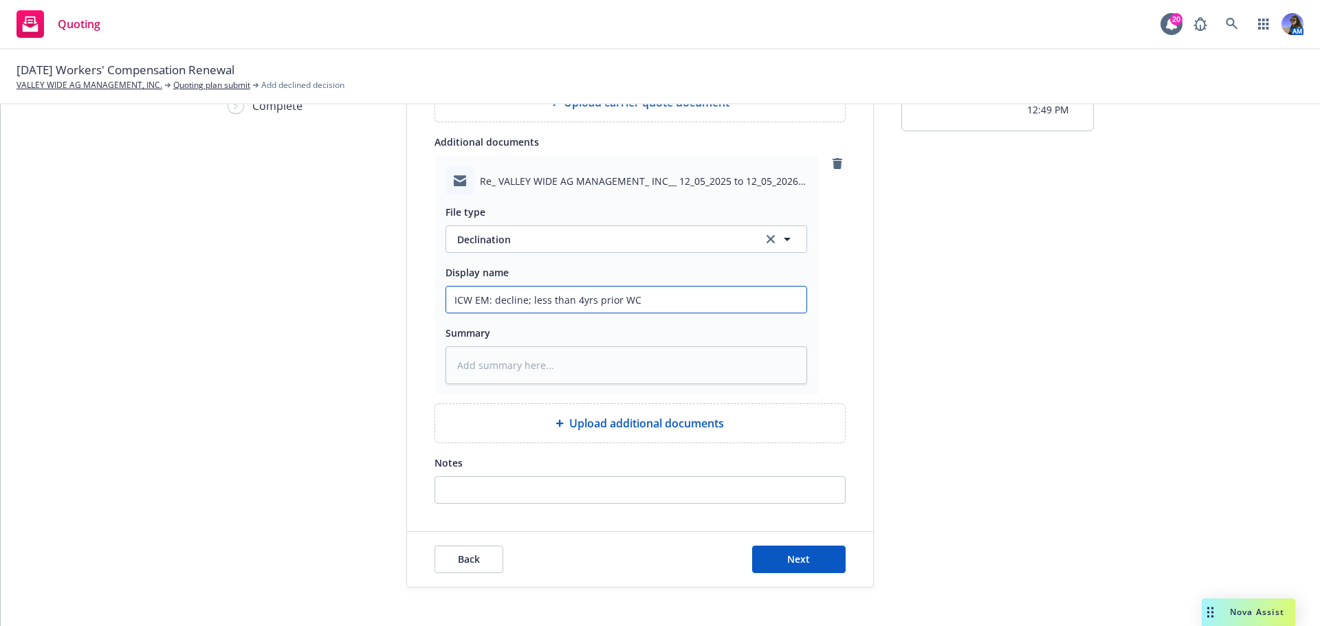
scroll to position [188, 0]
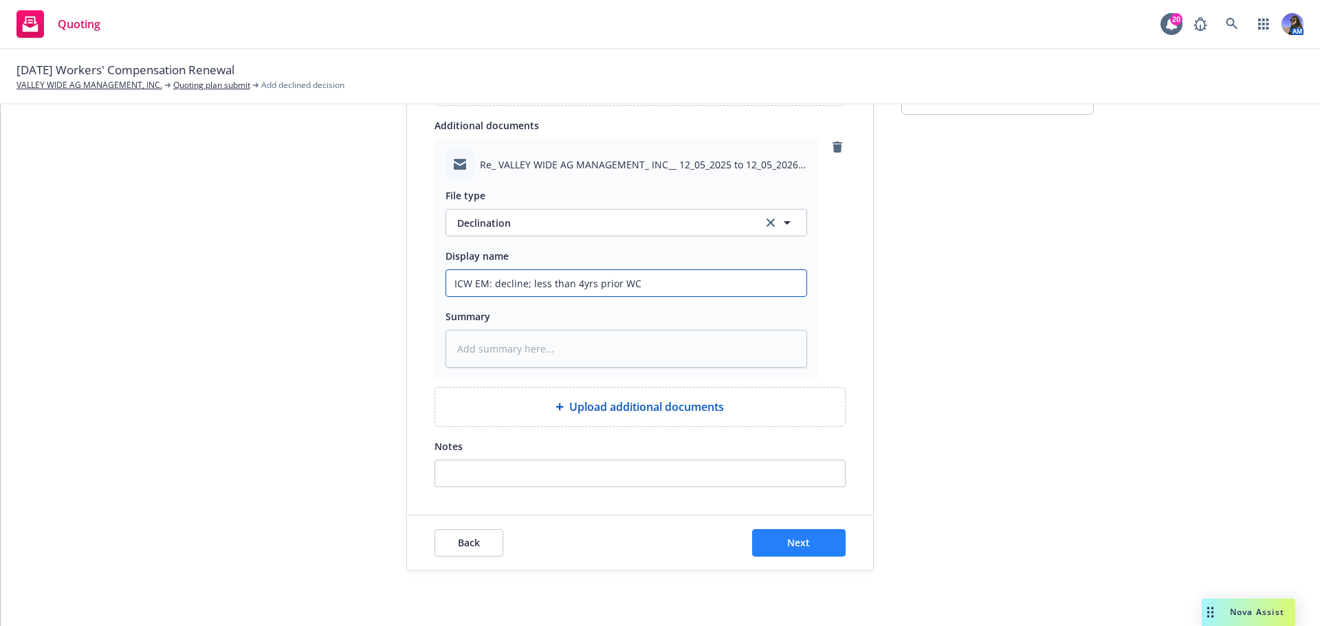
type input "ICW EM: decline; less than 4yrs prior WC"
click at [819, 538] on button "Next" at bounding box center [799, 543] width 94 height 28
type textarea "x"
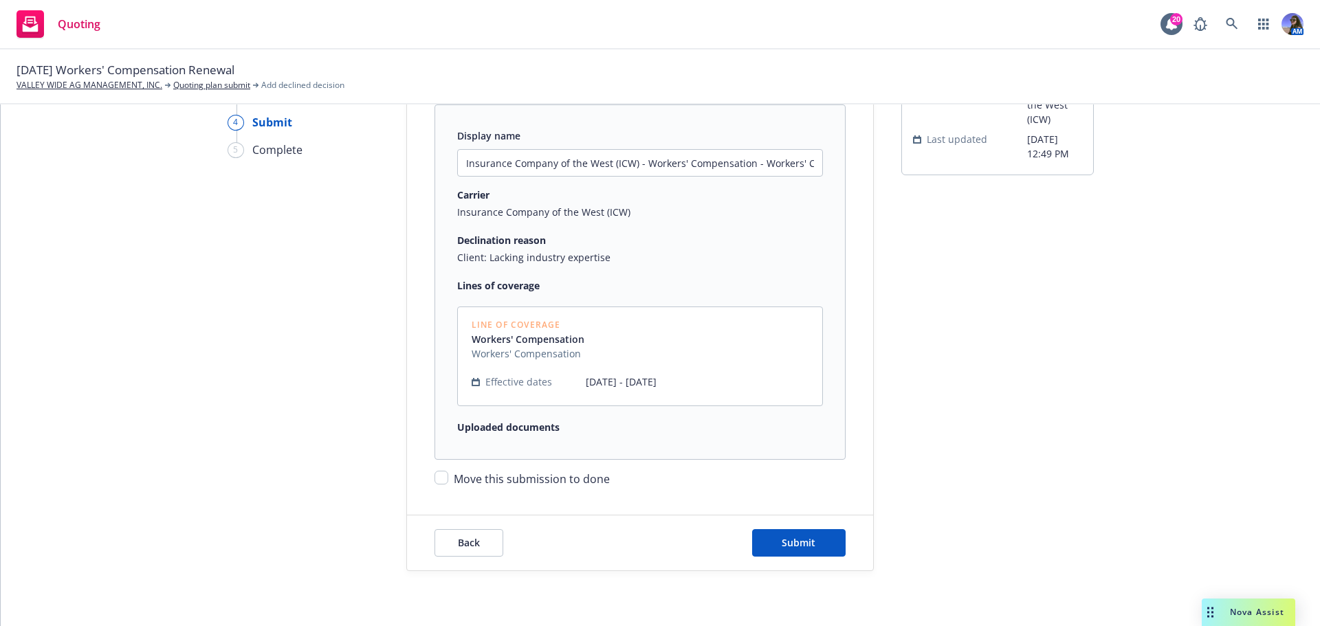
scroll to position [158, 0]
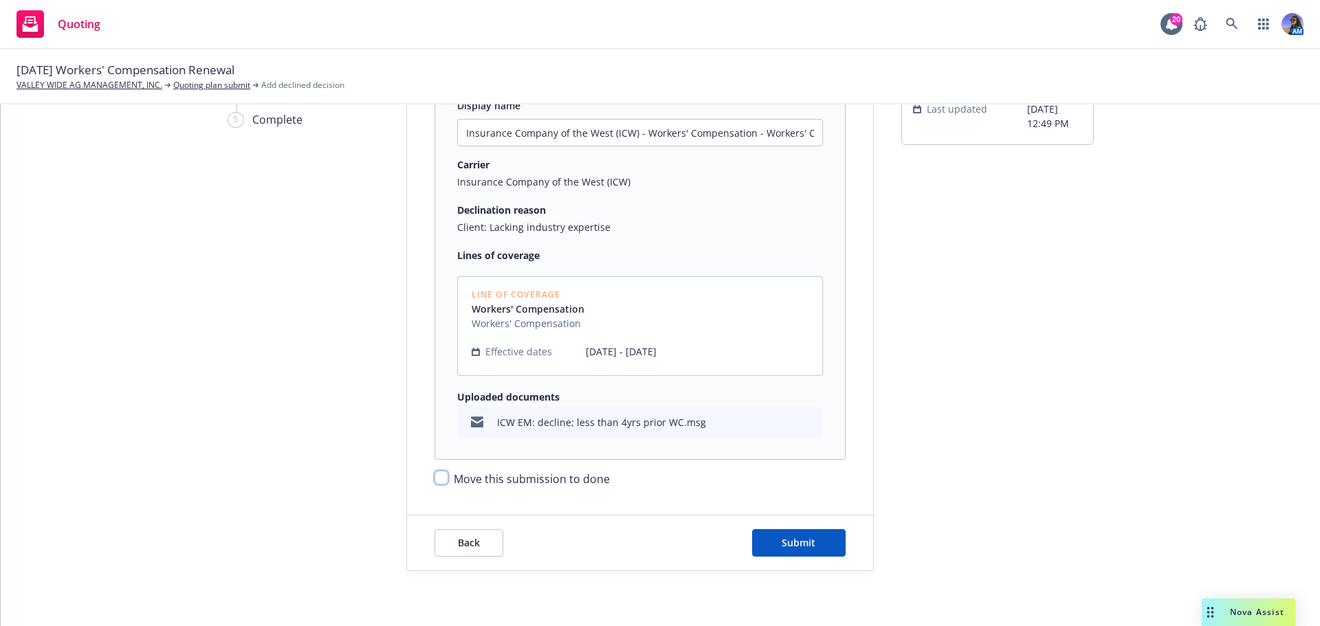
click at [441, 476] on input "Move this submission to done" at bounding box center [442, 478] width 14 height 14
checkbox input "true"
click at [801, 545] on span "Submit" at bounding box center [799, 542] width 34 height 13
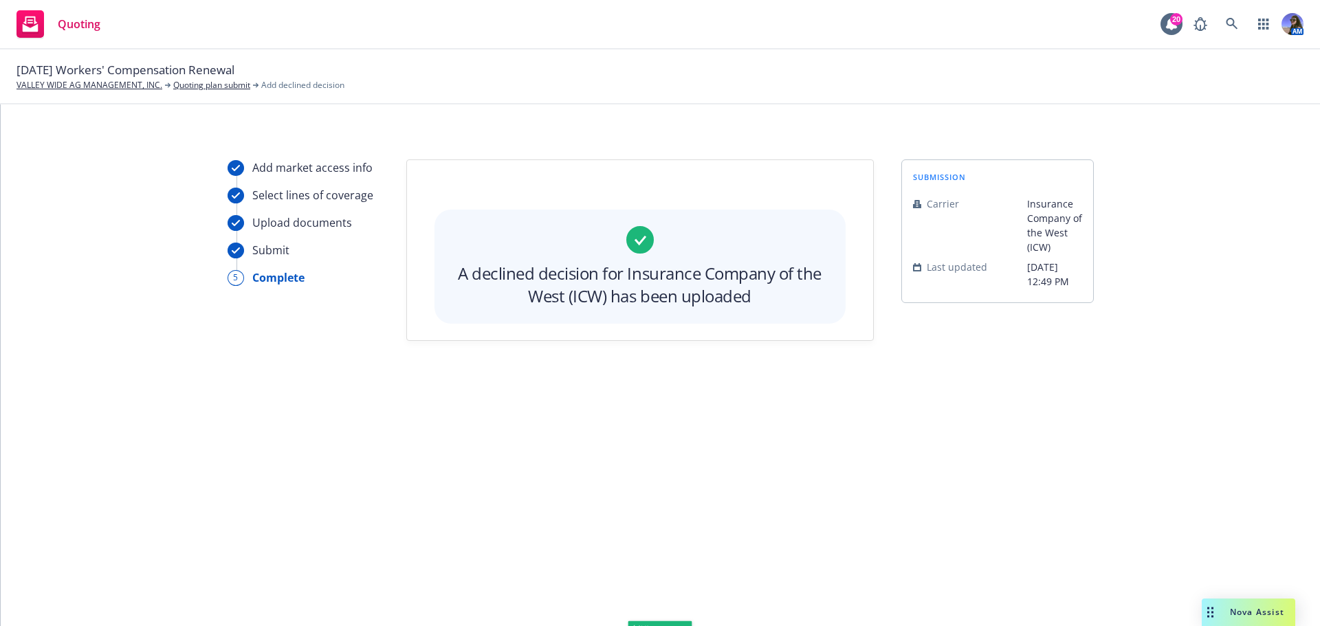
scroll to position [0, 0]
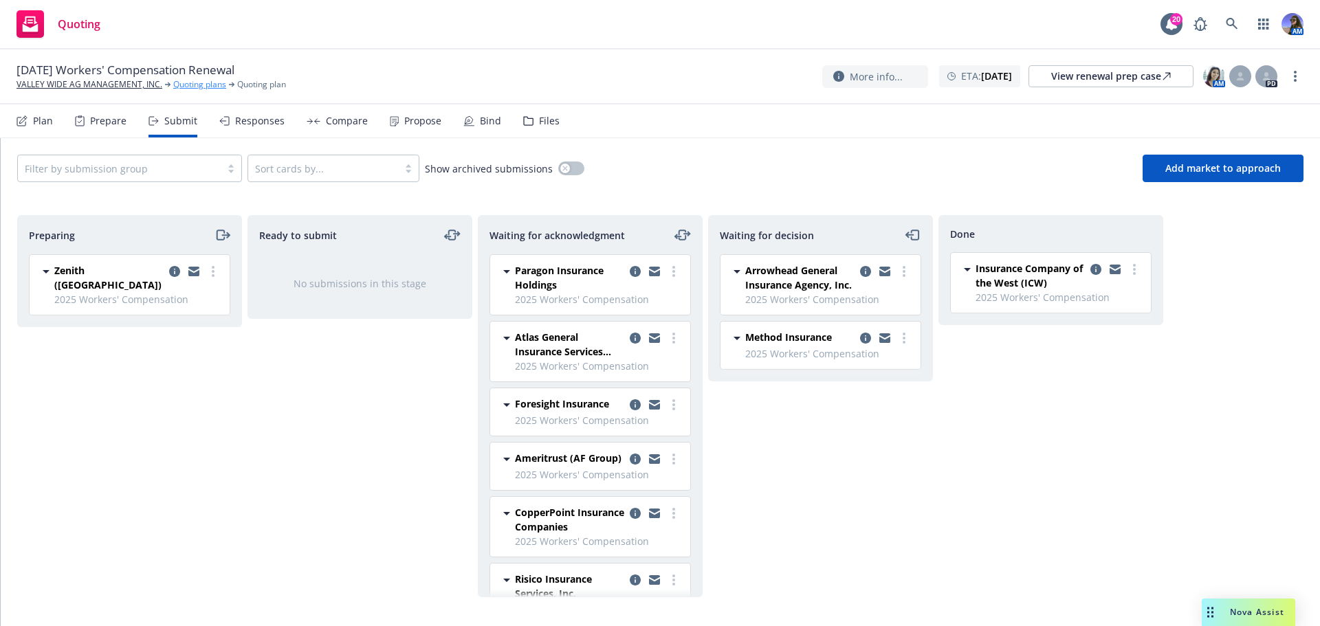
click at [184, 90] on link "Quoting plans" at bounding box center [199, 84] width 53 height 12
click at [1238, 21] on icon at bounding box center [1232, 24] width 12 height 12
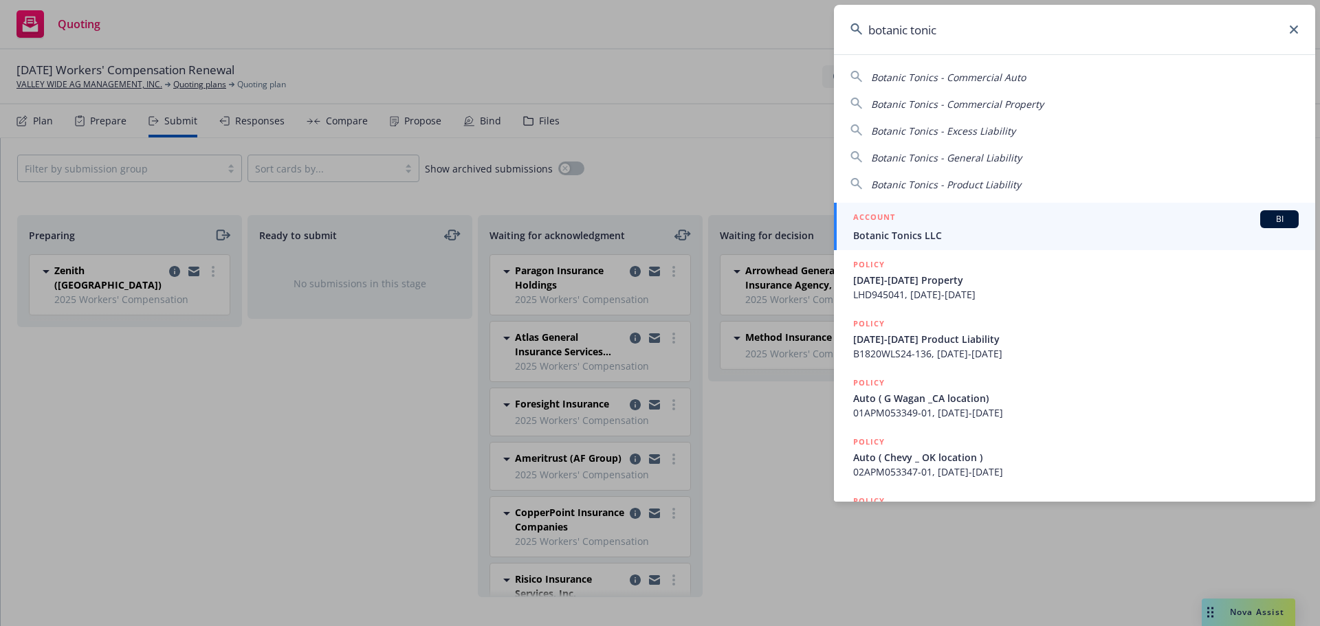
type input "botanic tonic"
click at [958, 219] on div "ACCOUNT BI" at bounding box center [1076, 219] width 446 height 18
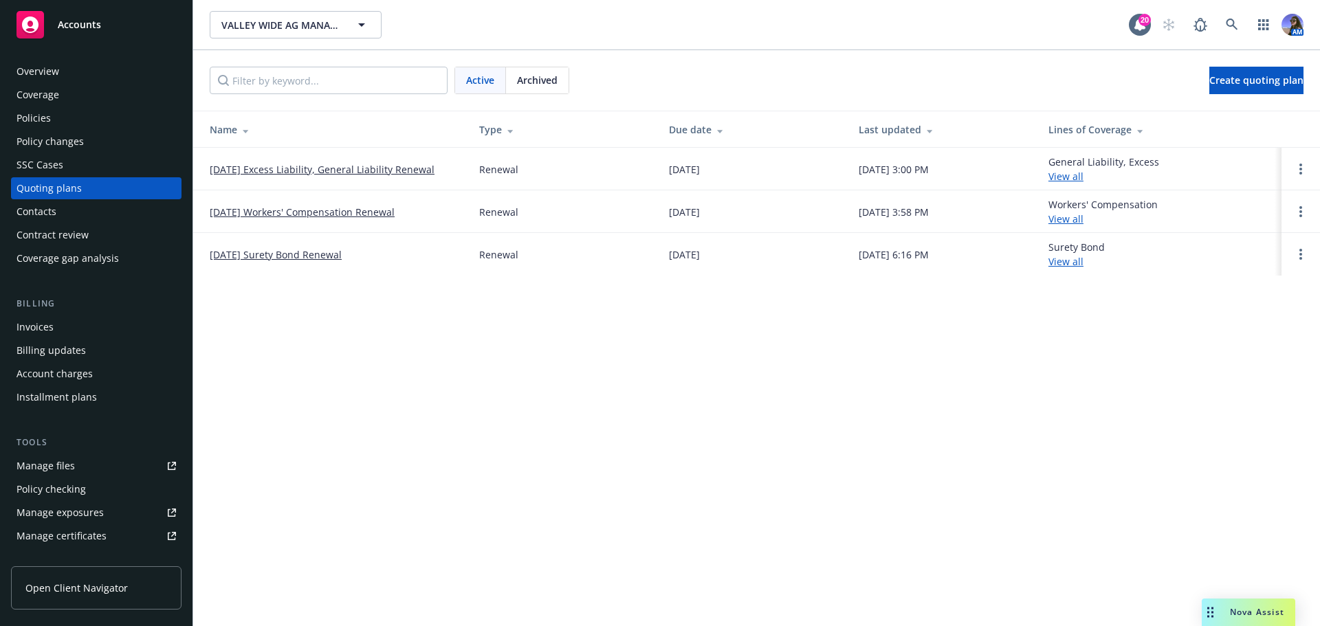
click at [534, 74] on span "Archived" at bounding box center [537, 80] width 41 height 14
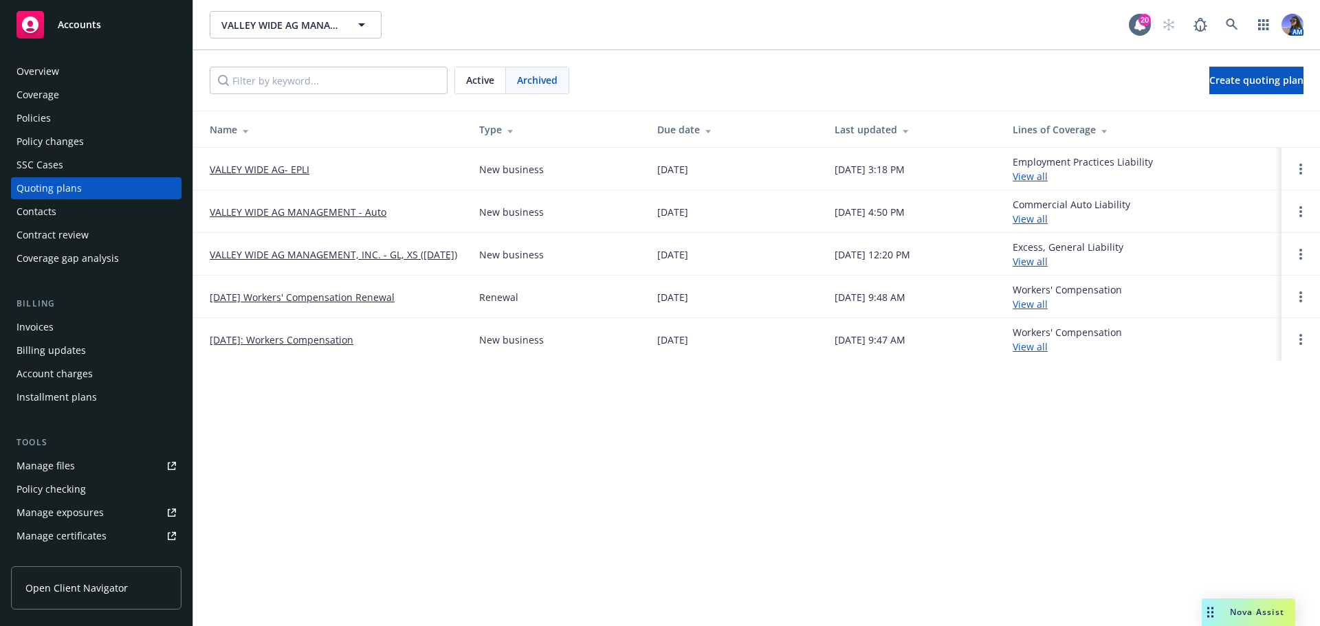
click at [296, 334] on link "[DATE]: Workers Compensation" at bounding box center [282, 340] width 144 height 14
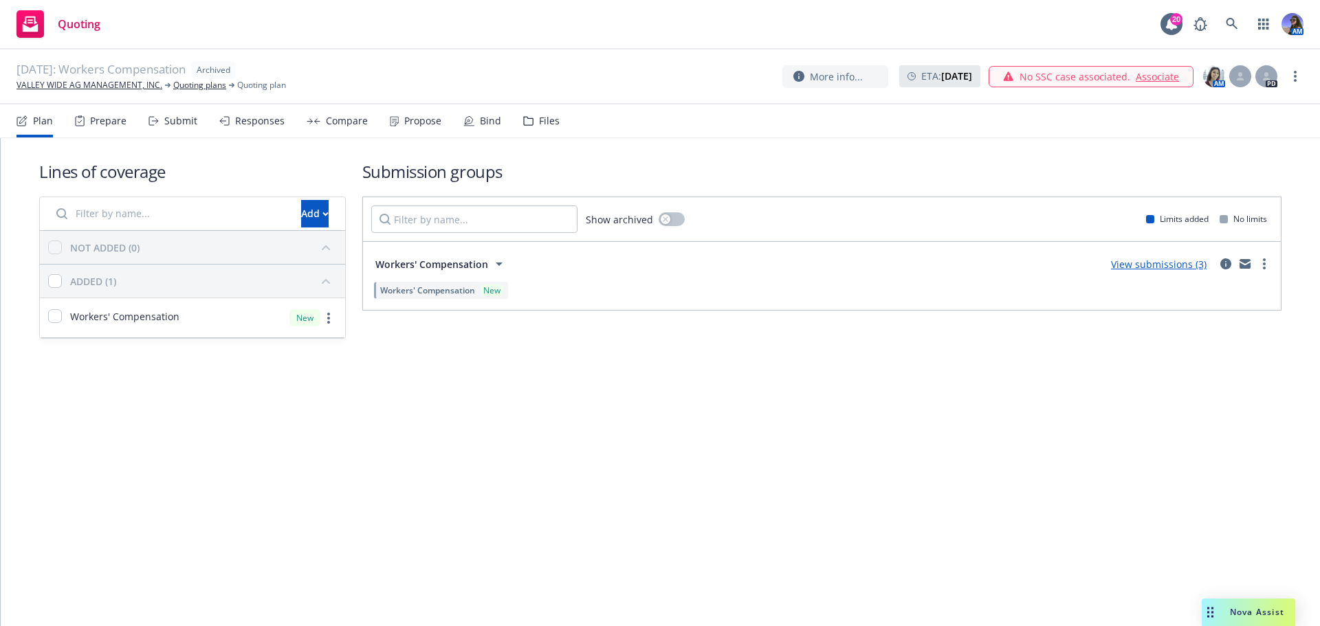
click at [529, 125] on div "Files" at bounding box center [541, 121] width 36 height 33
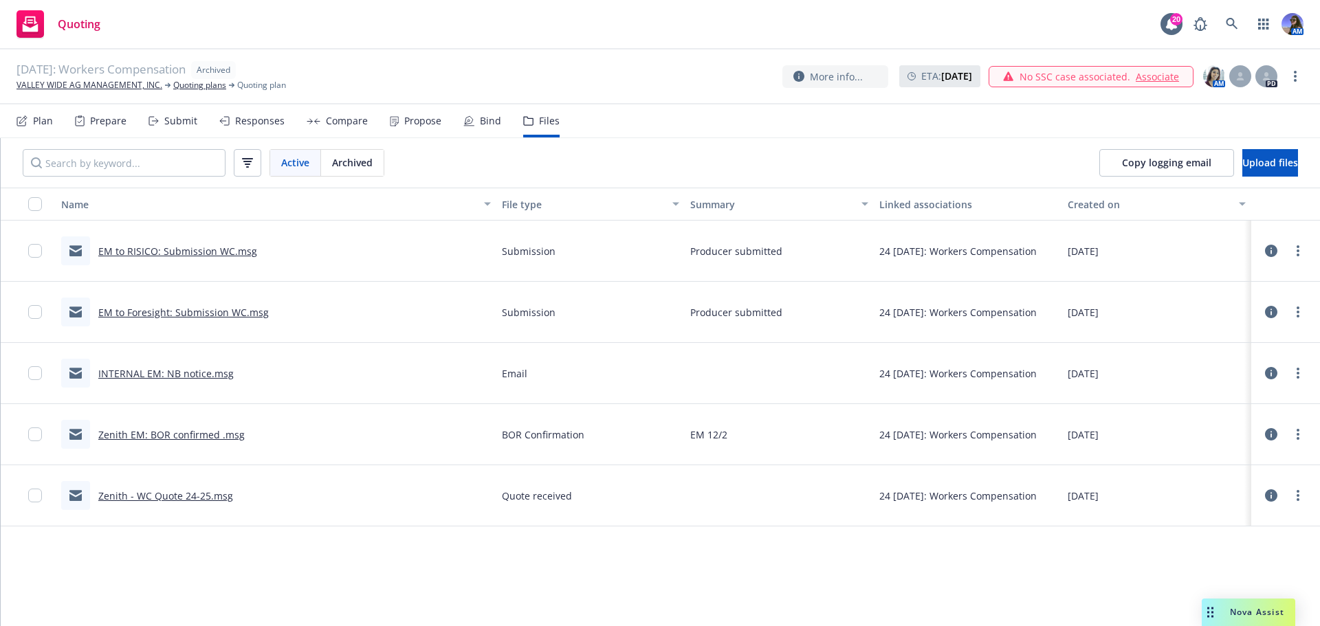
click at [182, 314] on link "EM to Foresight: Submission WC.msg" at bounding box center [183, 312] width 171 height 13
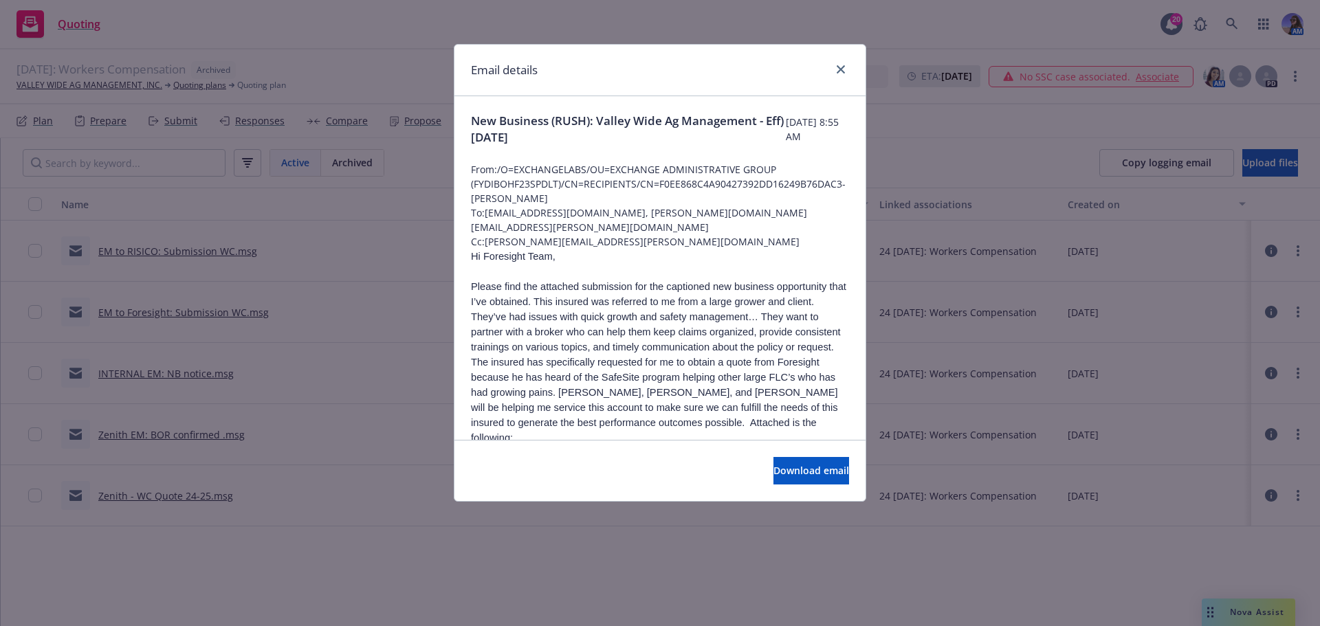
click at [795, 492] on div "Download email" at bounding box center [659, 470] width 411 height 61
click at [782, 472] on span "Download email" at bounding box center [811, 470] width 76 height 13
click at [837, 65] on icon "close" at bounding box center [841, 69] width 8 height 8
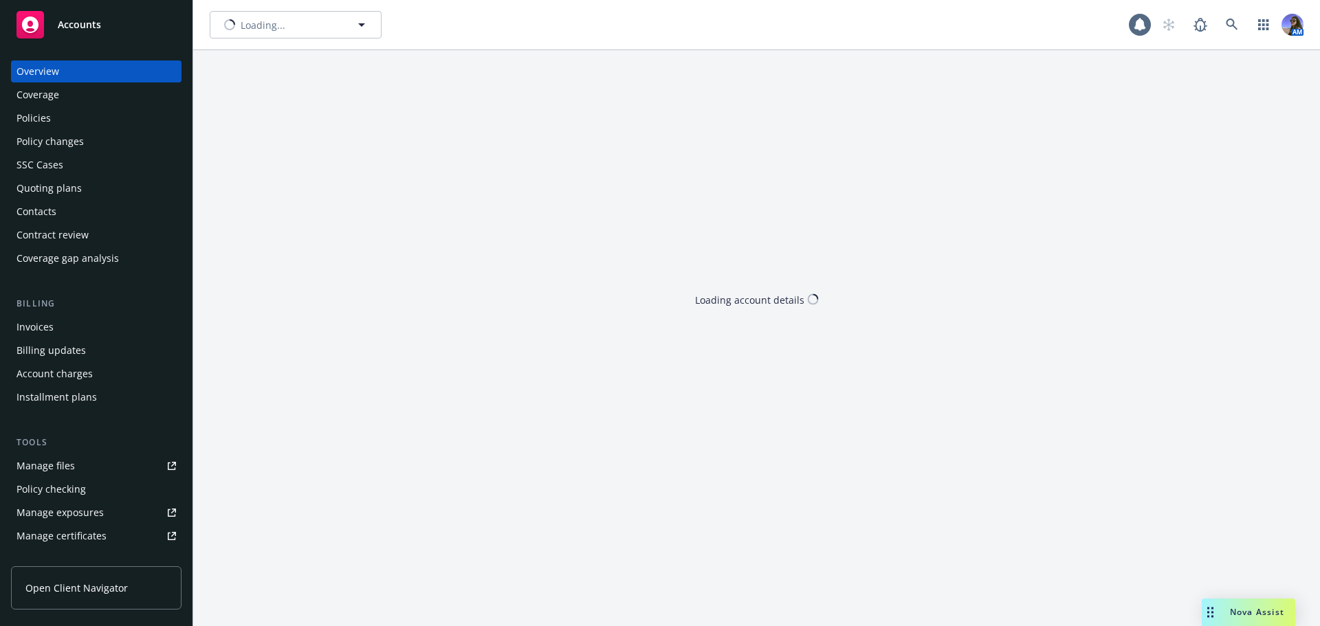
click at [34, 124] on div "Policies" at bounding box center [34, 118] width 34 height 22
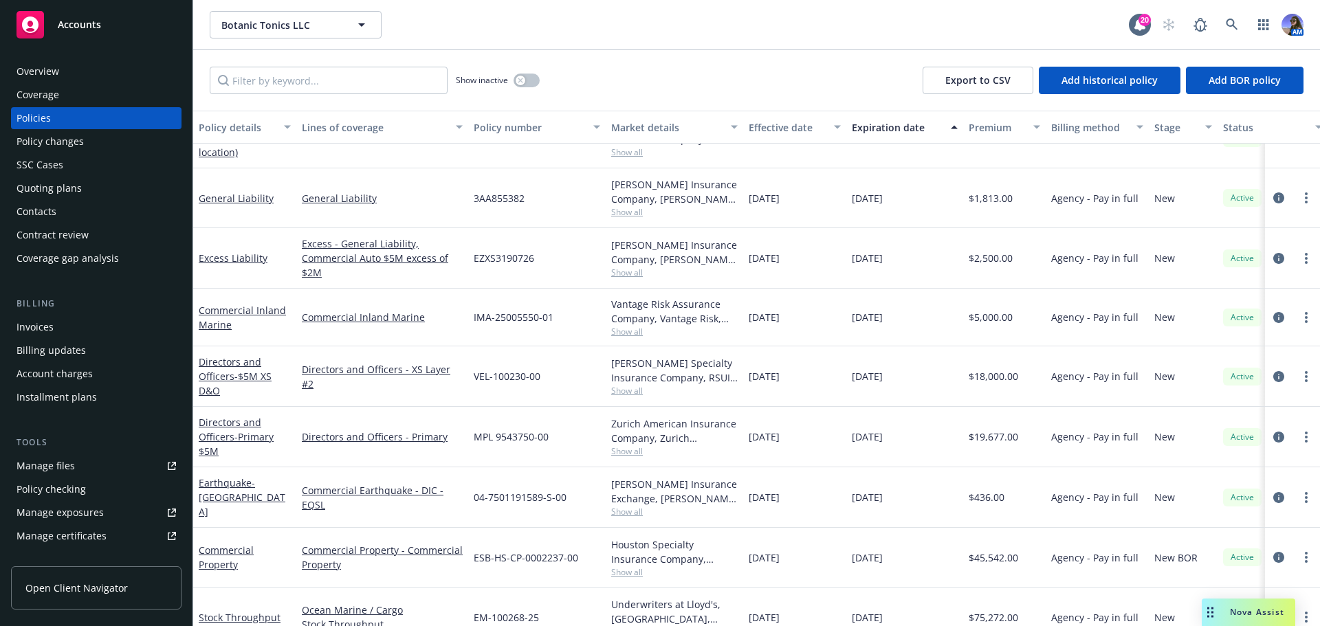
scroll to position [285, 0]
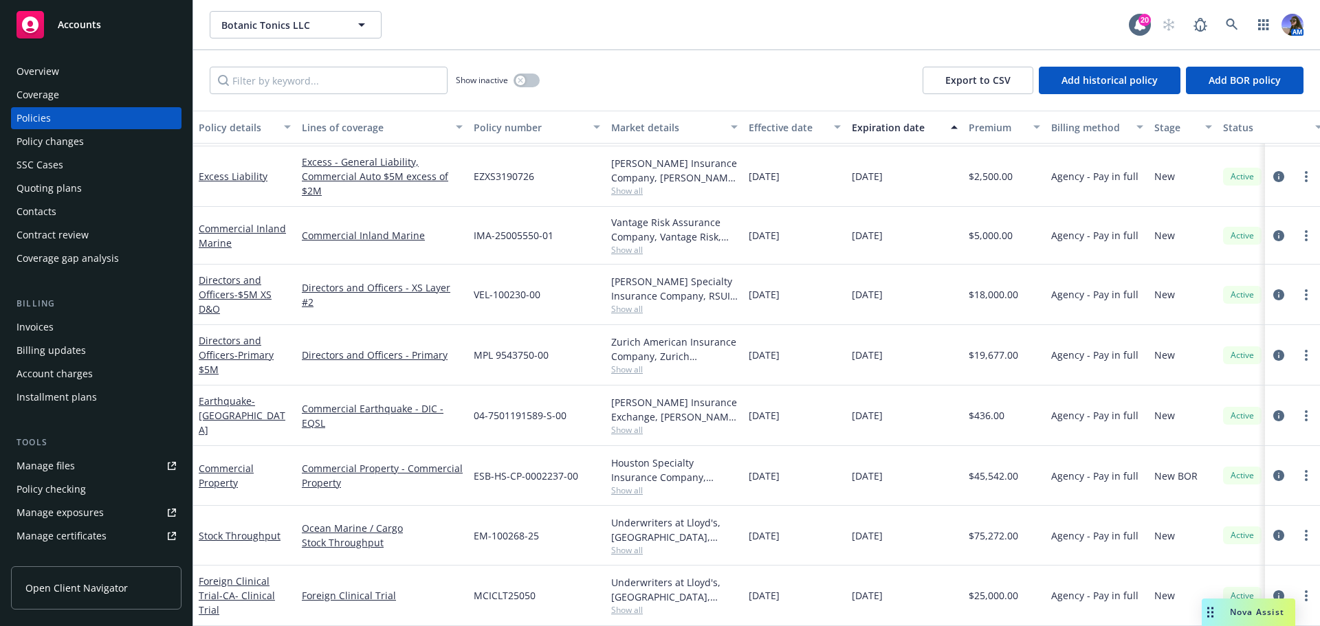
click at [229, 468] on div "Commercial Property" at bounding box center [245, 475] width 92 height 29
click at [212, 470] on link "Commercial Property" at bounding box center [226, 476] width 55 height 28
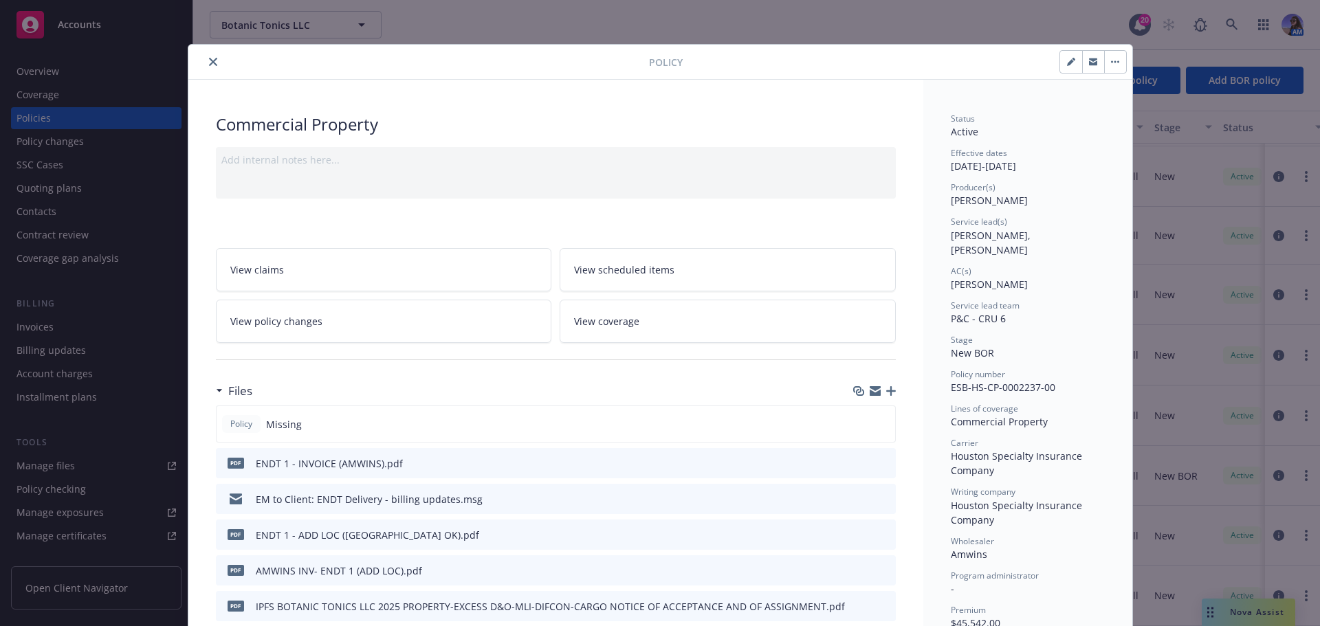
click at [887, 392] on icon "button" at bounding box center [891, 391] width 10 height 10
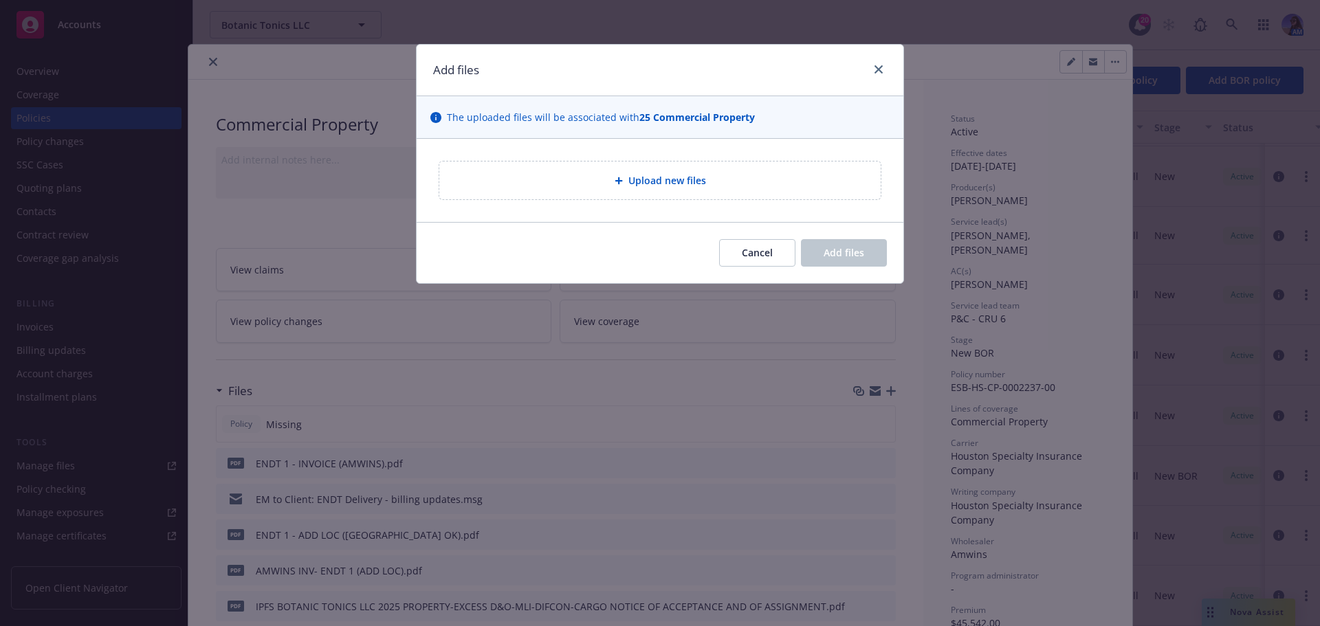
click at [695, 184] on span "Upload new files" at bounding box center [667, 180] width 78 height 14
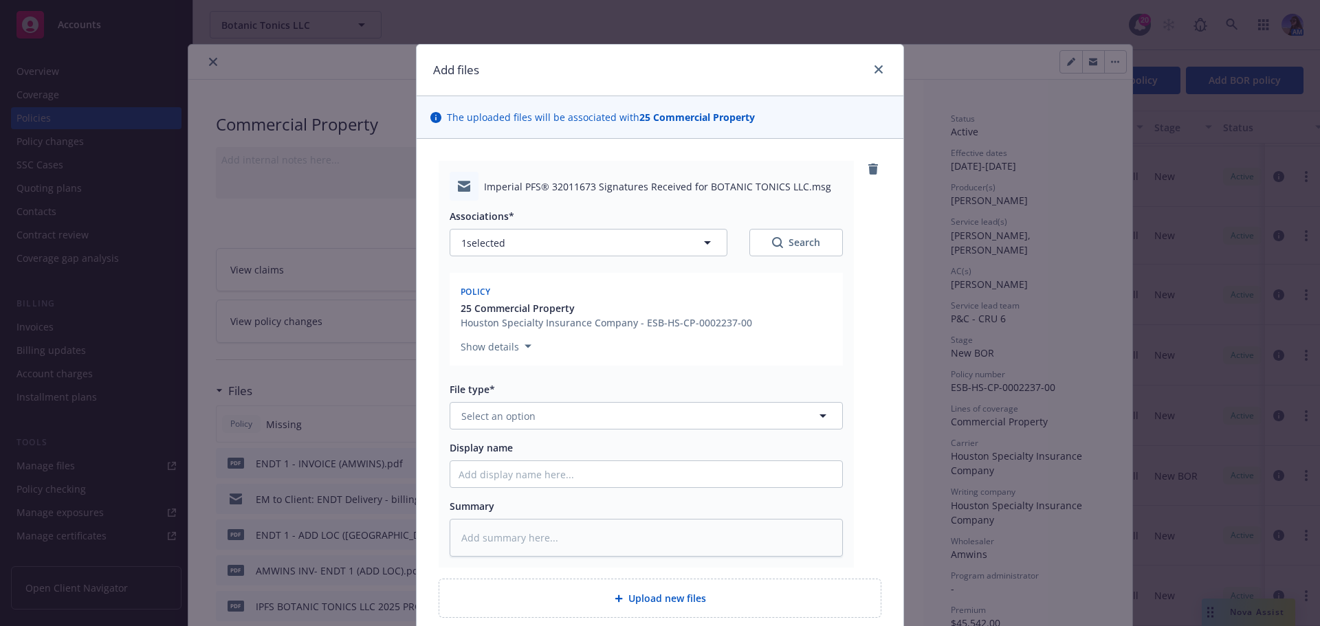
click at [600, 228] on div "Associations* 1 selected Search" at bounding box center [646, 232] width 393 height 47
click at [595, 234] on button "1 selected" at bounding box center [589, 243] width 278 height 28
type textarea "x"
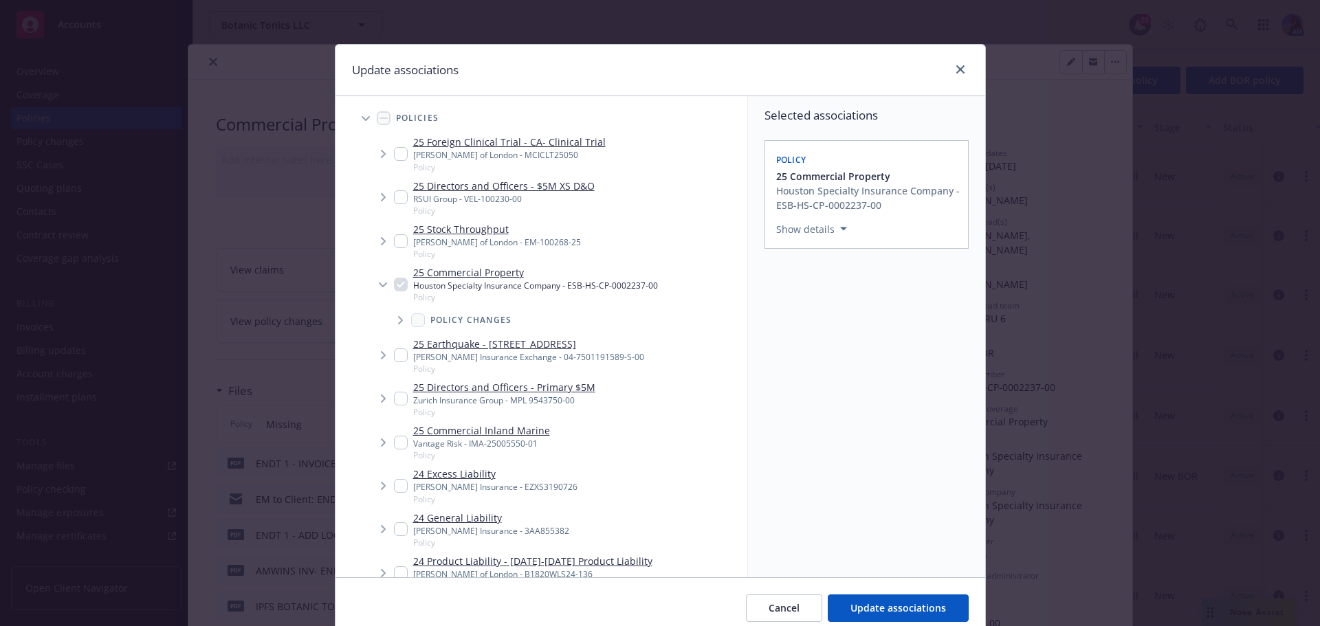
click at [394, 246] on input "Tree Example" at bounding box center [401, 241] width 14 height 14
checkbox input "true"
click at [381, 240] on icon "Tree Example" at bounding box center [383, 241] width 5 height 8
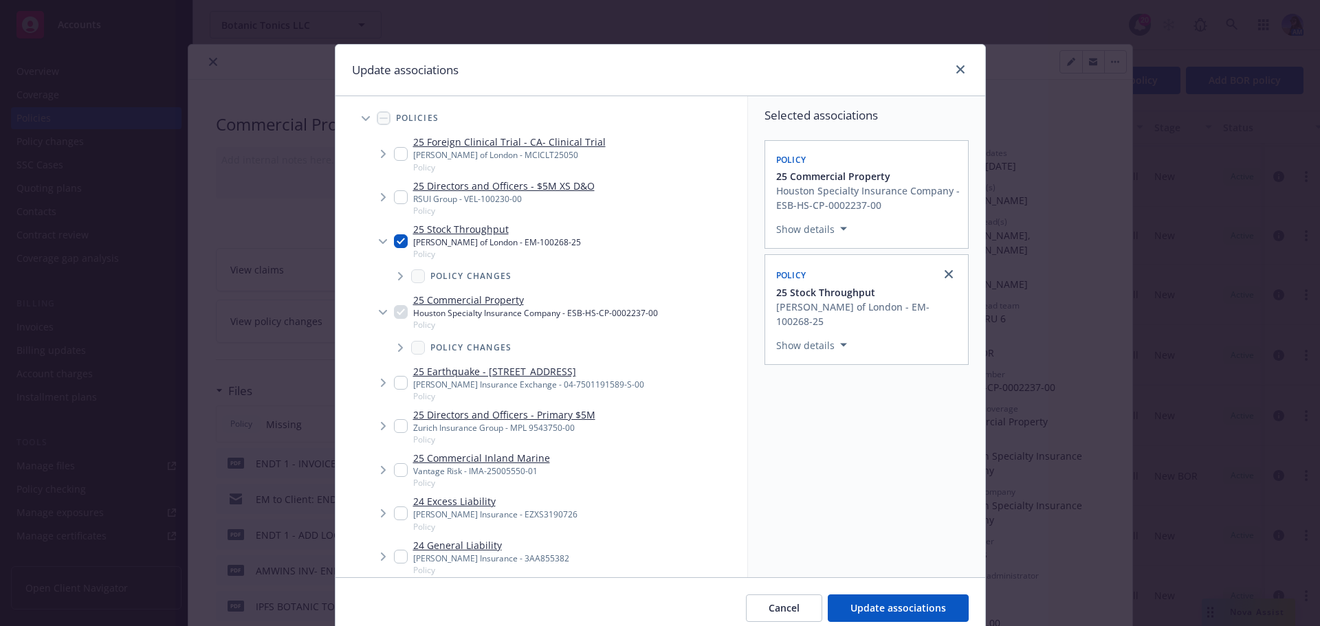
click at [379, 240] on icon "Tree Example" at bounding box center [383, 242] width 8 height 6
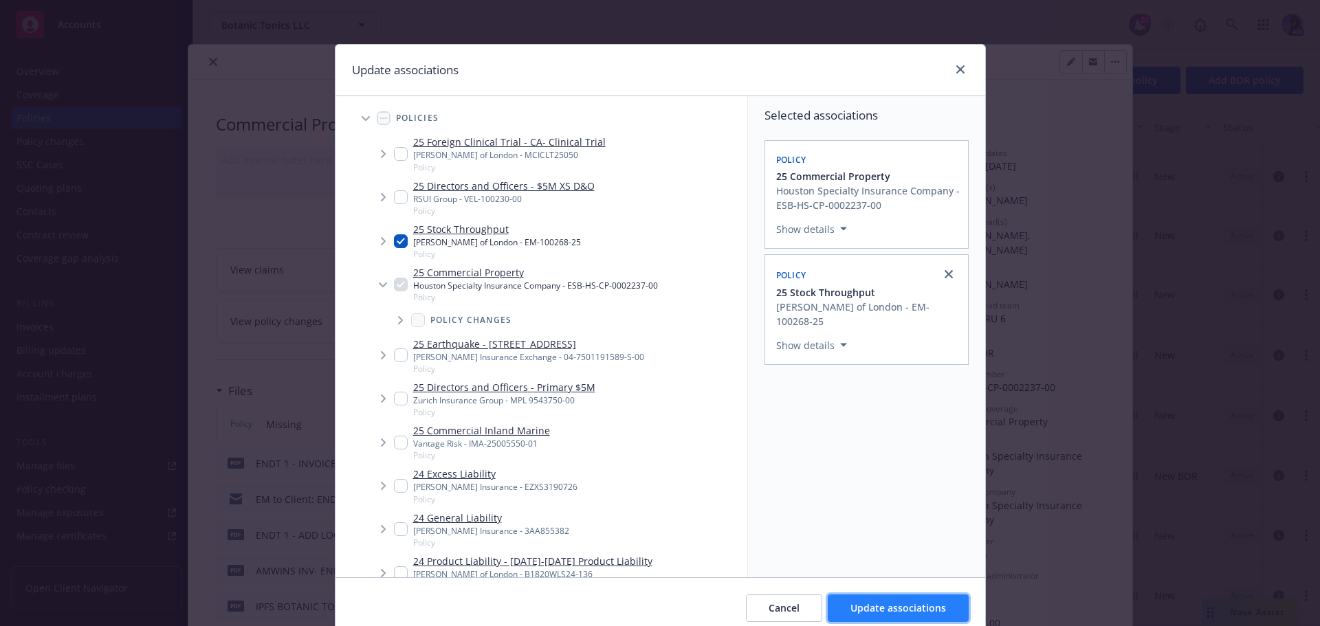
click at [891, 608] on span "Update associations" at bounding box center [898, 608] width 96 height 13
type textarea "x"
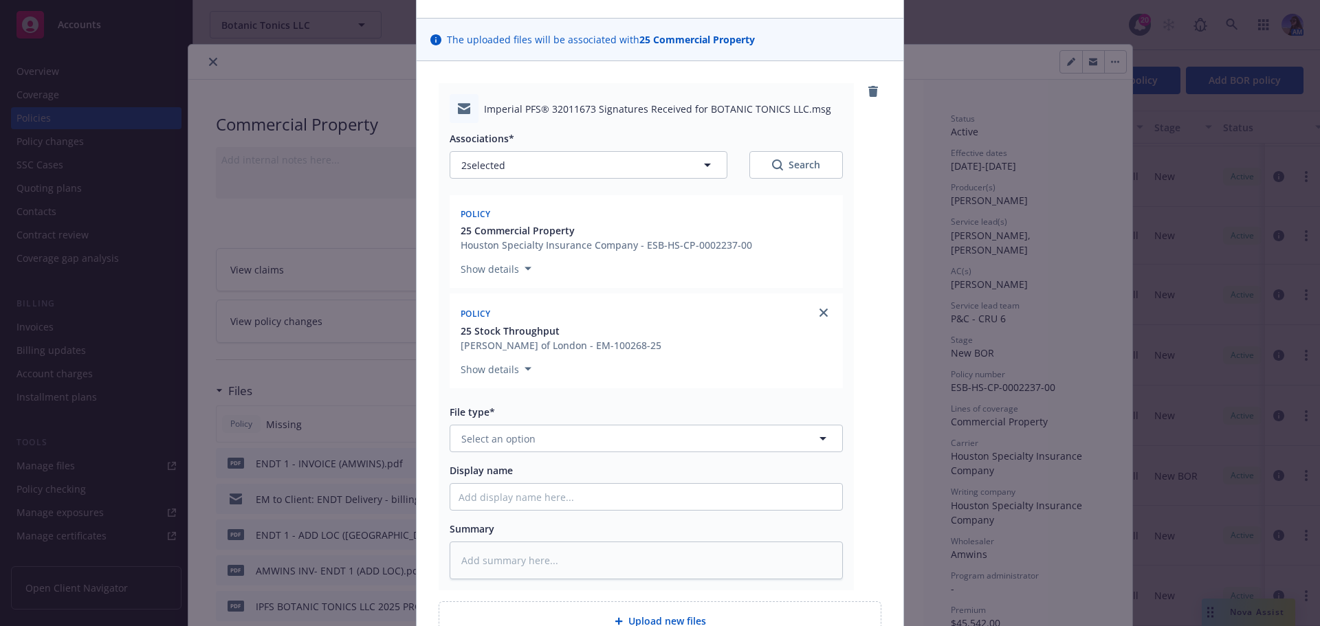
scroll to position [206, 0]
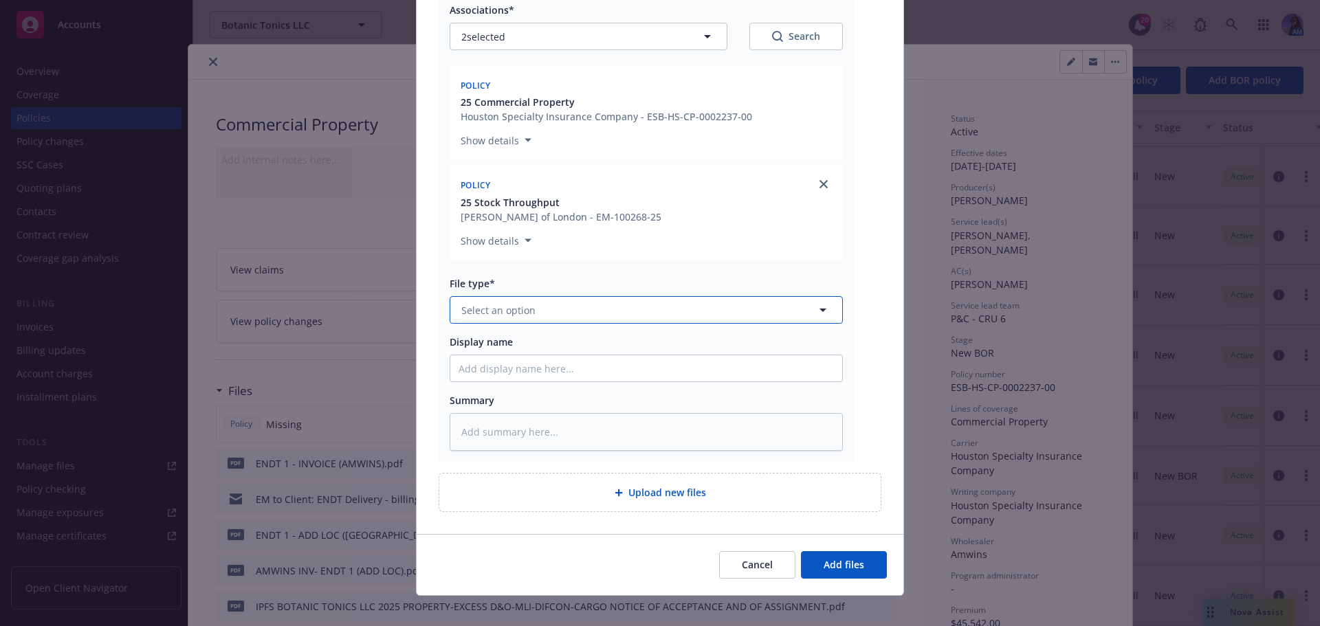
click at [518, 303] on span "Select an option" at bounding box center [498, 310] width 74 height 14
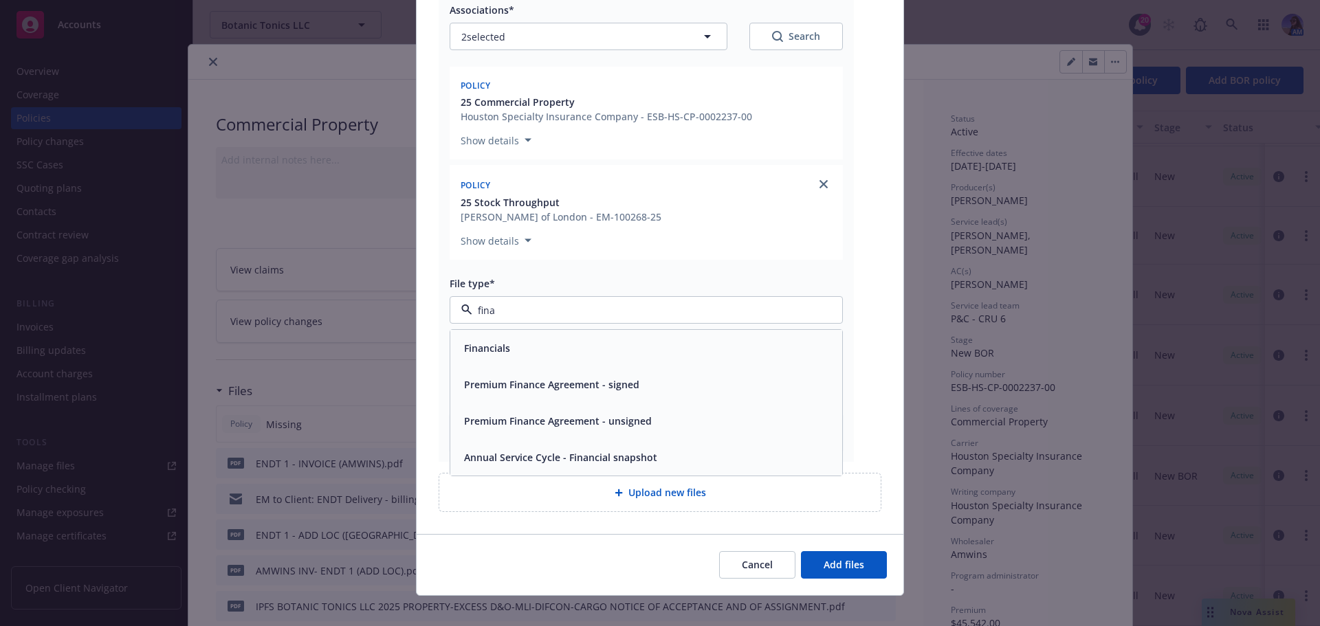
type input "finan"
click at [496, 389] on span "Premium Finance Agreement - signed" at bounding box center [551, 384] width 175 height 14
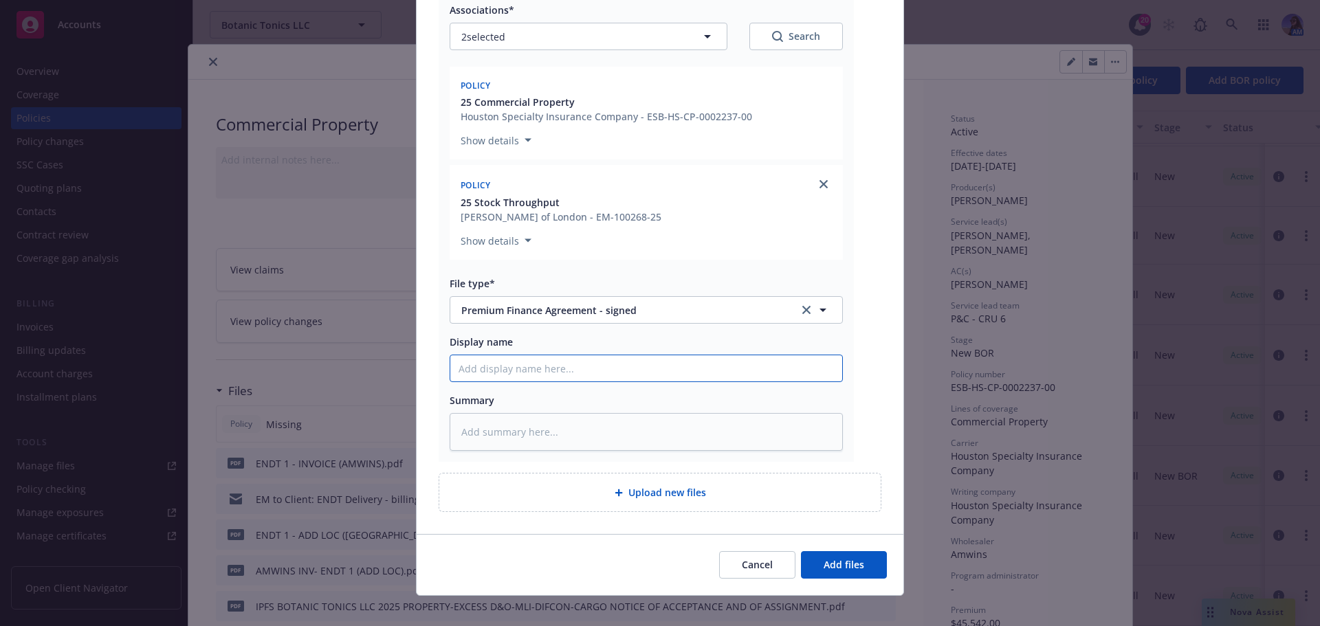
click at [483, 381] on input "Display name" at bounding box center [646, 368] width 392 height 26
type textarea "x"
type input "I"
type textarea "x"
type input "IP"
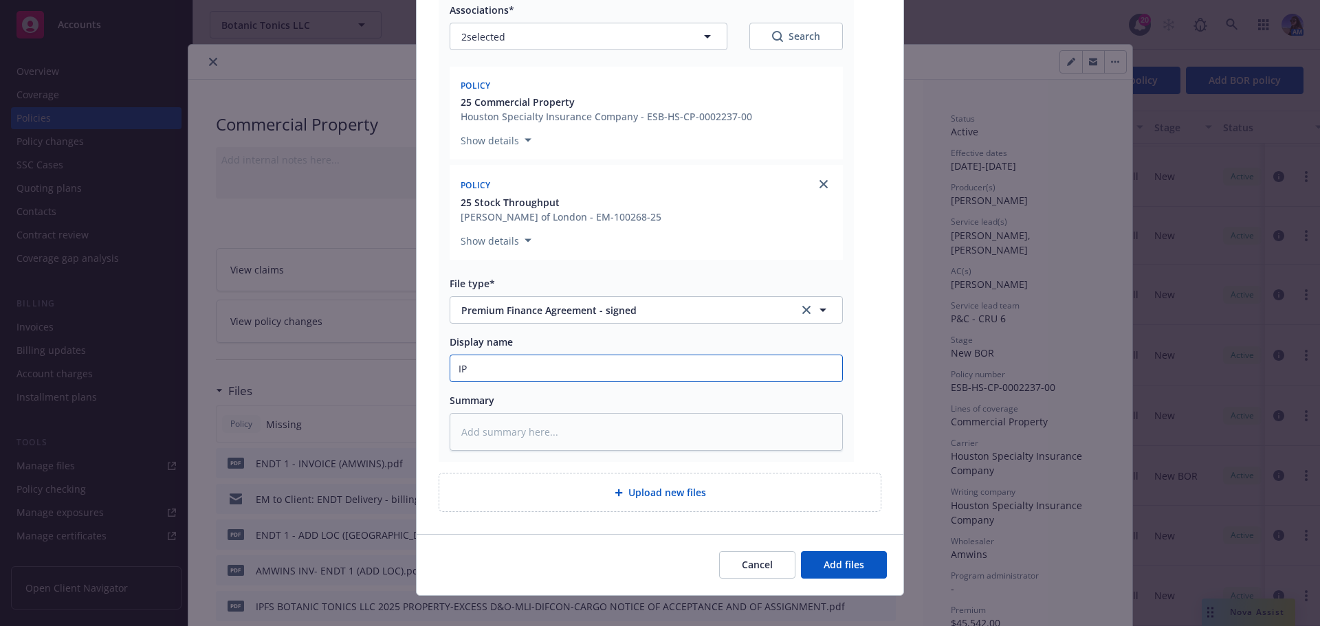
type textarea "x"
type input "IPF"
type textarea "x"
type input "IPFS"
type textarea "x"
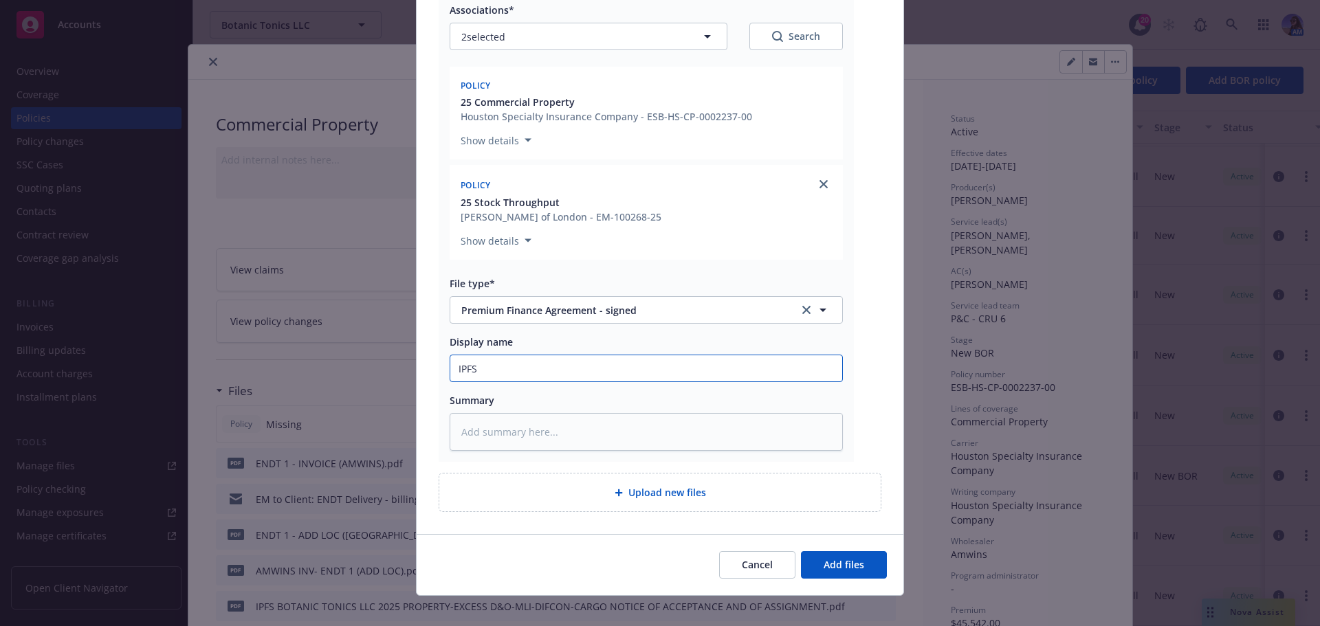
type input "IPFS E"
type textarea "x"
type input "IPFS EM"
type textarea "x"
type input "IPFS EM:"
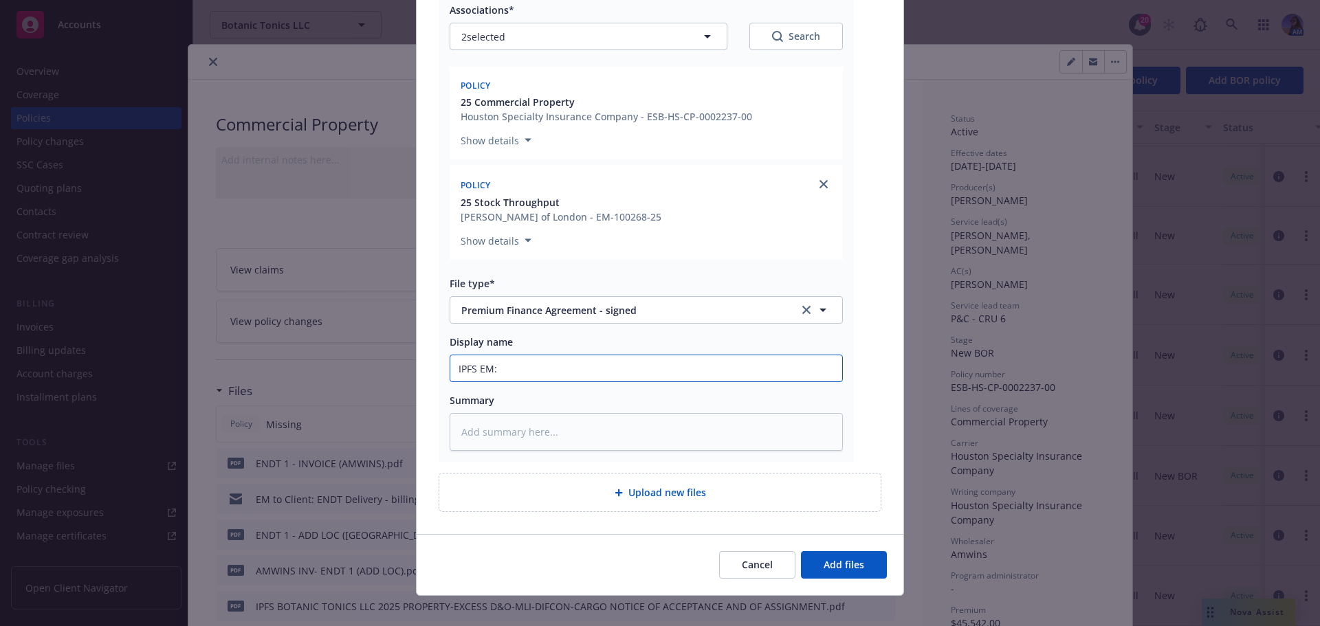
type textarea "x"
type input "IPFS EM:"
type textarea "x"
type input "IPFS EM: D"
type textarea "x"
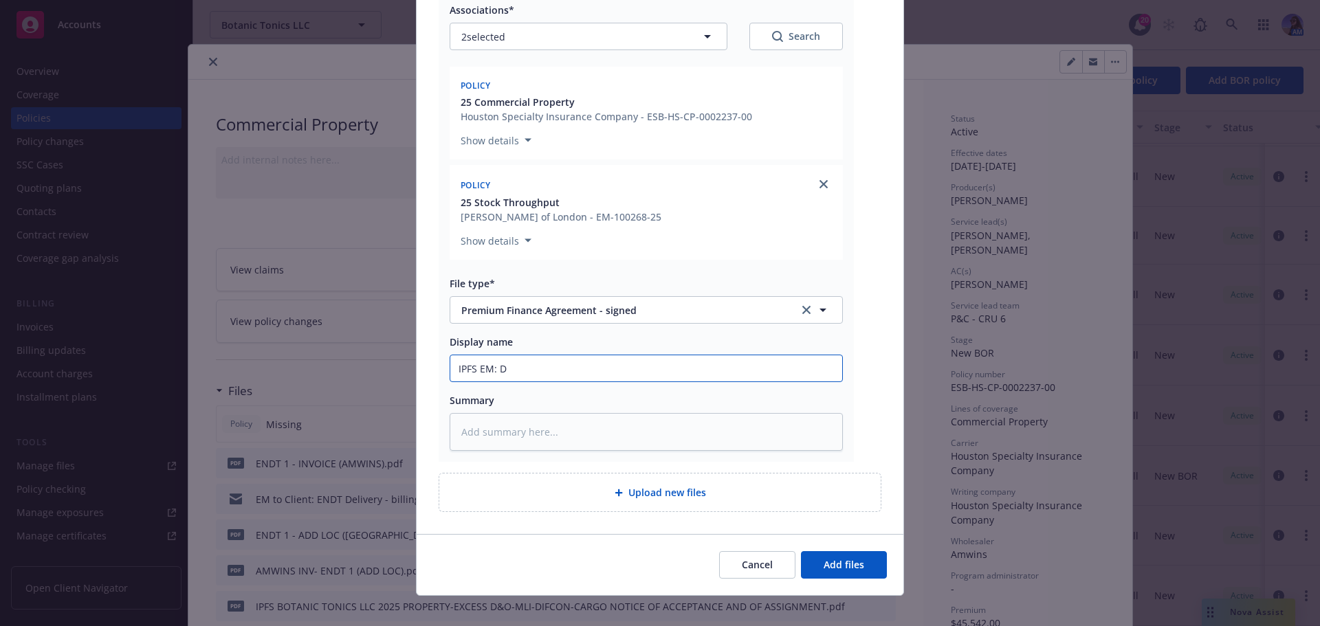
type input "IPFS EM: DP"
type textarea "x"
type input "IPFS EM: DPW"
type textarea "x"
type input "IPFS EM: DPW"
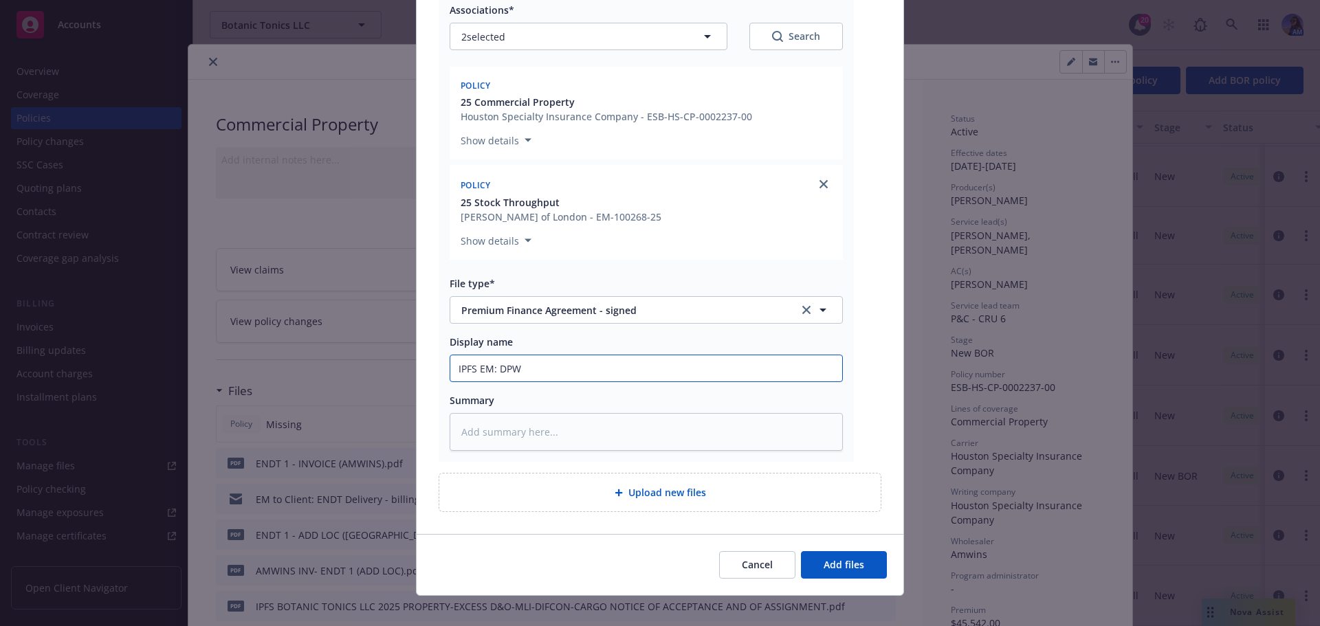
type textarea "x"
type input "IPFS EM: DPW"
type textarea "x"
type input "IPFS EM: DP"
type textarea "x"
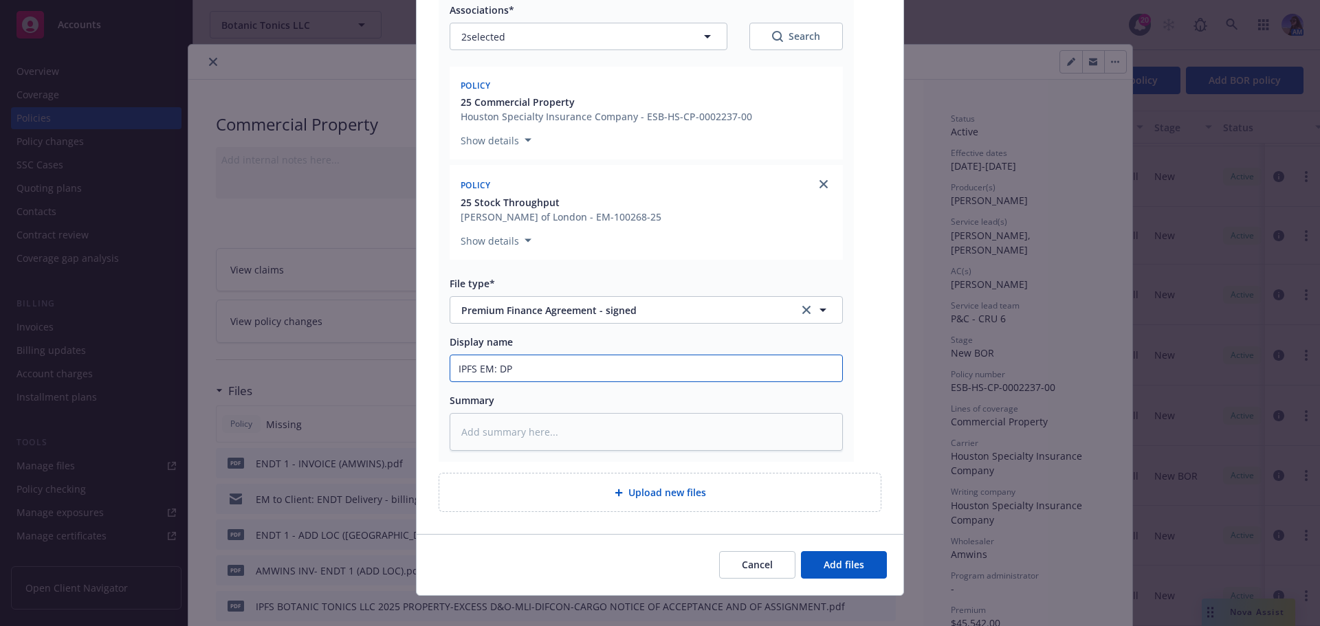
type input "IPFS EM: DP"
type textarea "x"
type input "IPFS EM: DP f"
type textarea "x"
type input "IPFS EM: DP fo"
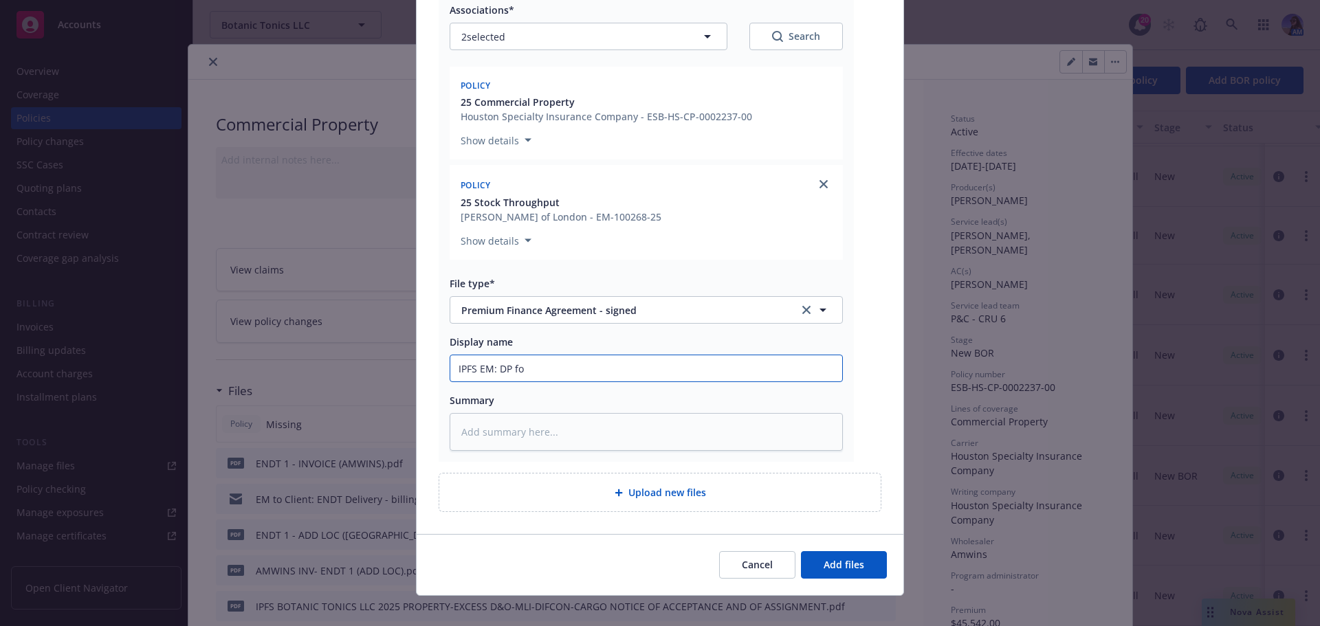
type textarea "x"
type input "IPFS EM: DP for"
type textarea "x"
type input "IPFS EM: DP for"
type textarea "x"
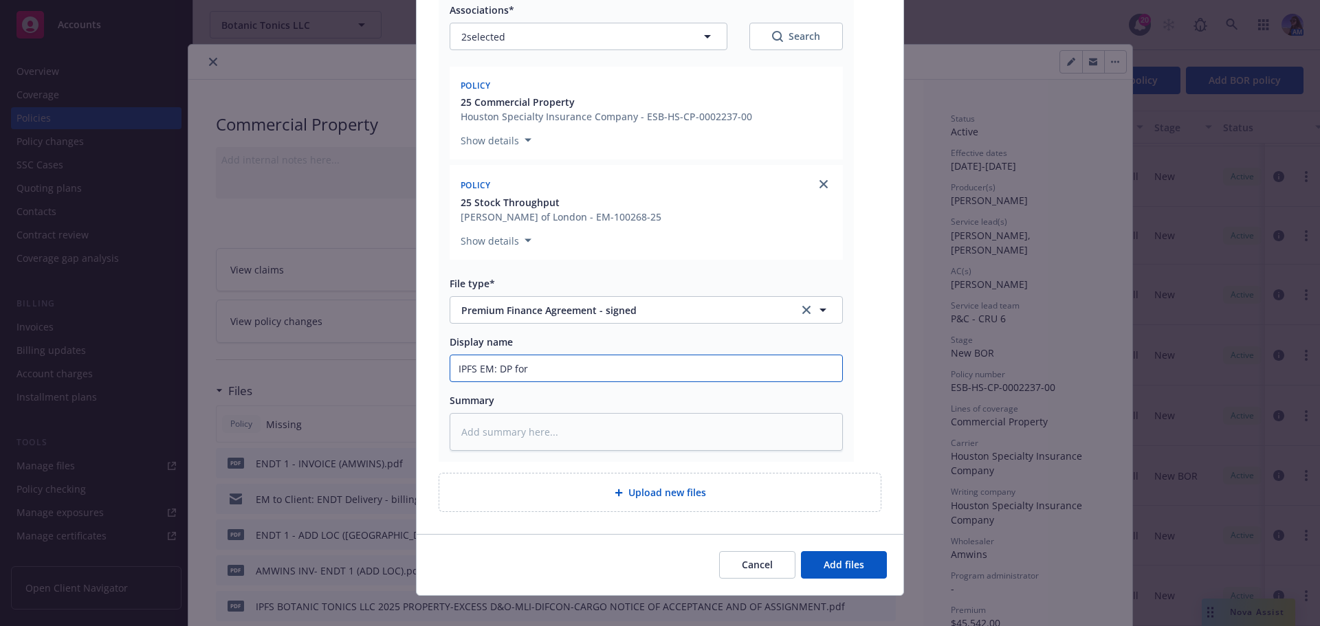
type input "IPFS EM: DP for E"
type textarea "x"
type input "IPFS EM: DP for EN"
type textarea "x"
type input "IPFS EM: DP for END"
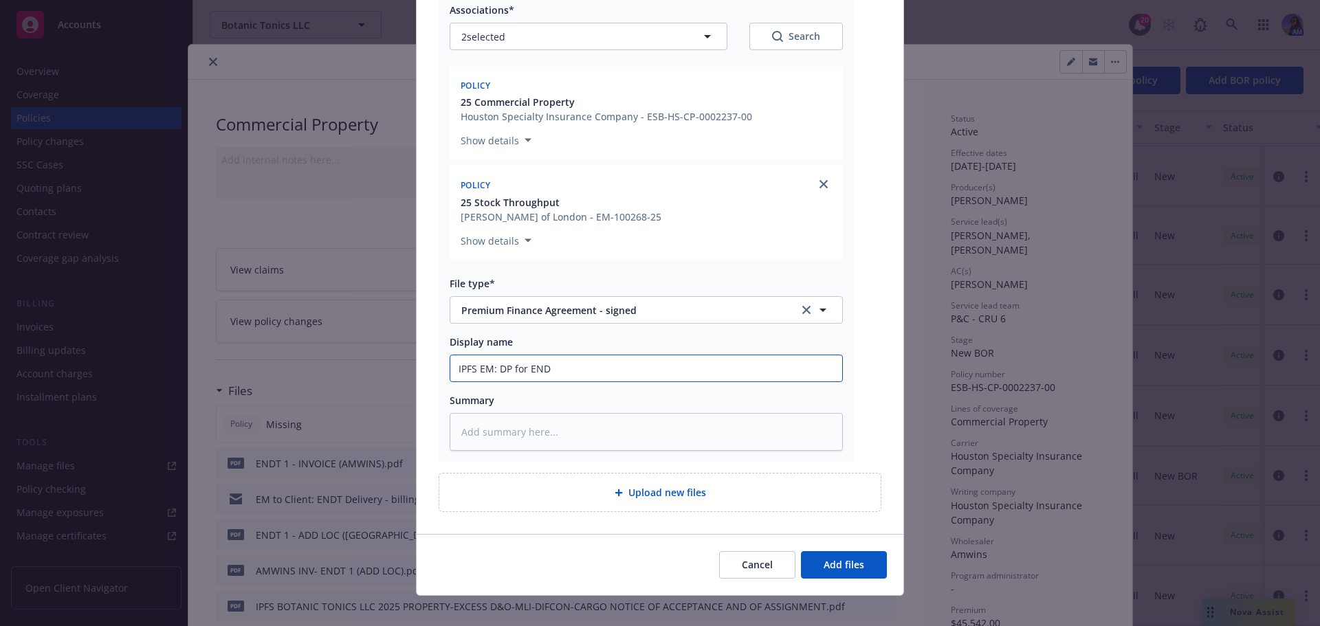
type textarea "x"
type input "IPFS EM: DP for ENDT"
type textarea "x"
type input "IPFS EM: DP for ENDT'"
type textarea "x"
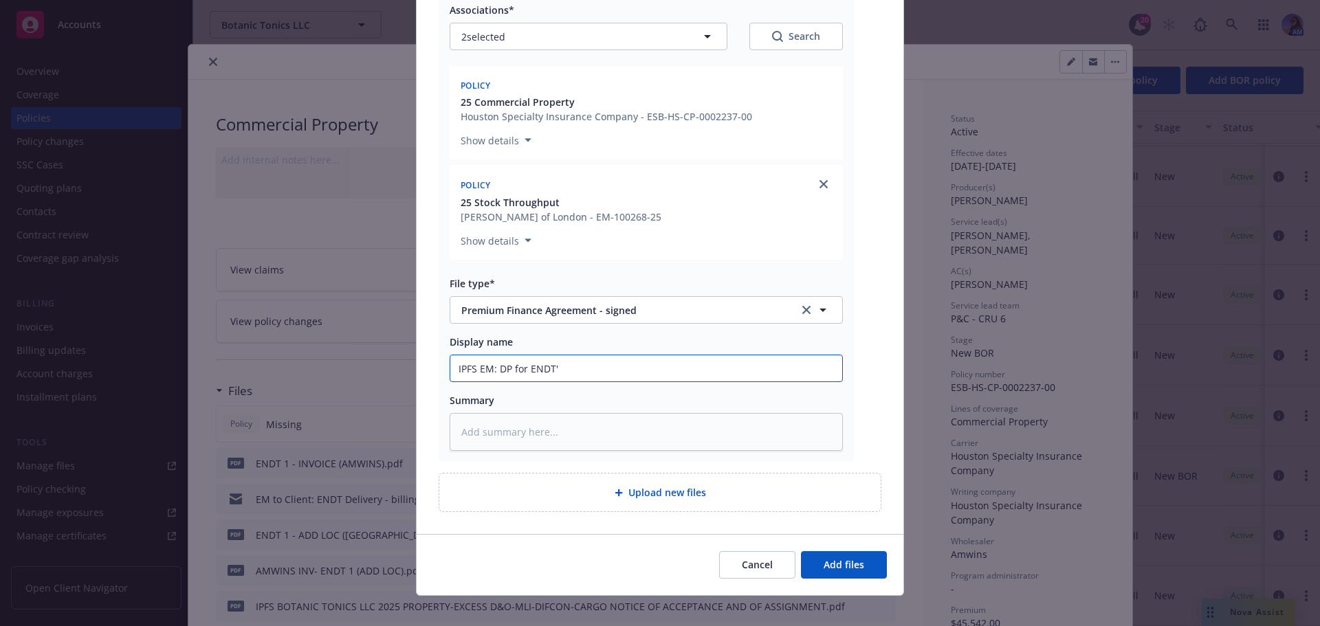
type input "IPFS EM: DP for ENDT's"
type textarea "x"
type input "IPFS EM: DP for ENDT's"
type textarea "x"
type input "IPFS EM: DP for ENDT's p"
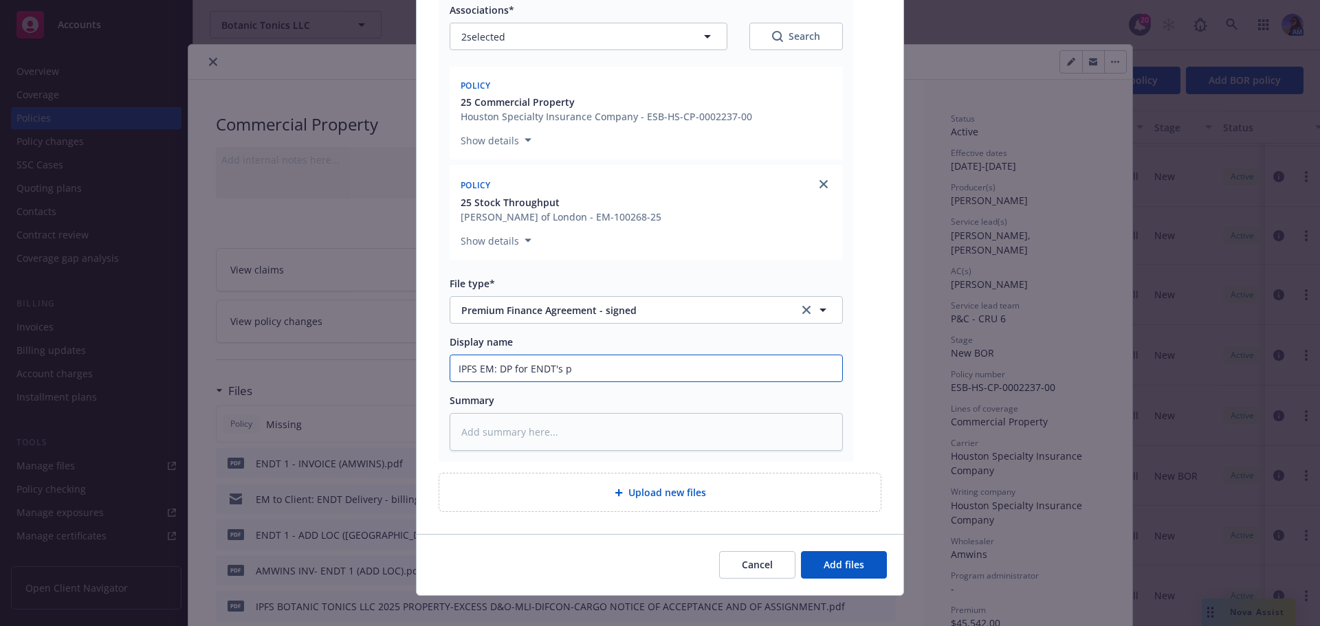
type textarea "x"
type input "IPFS EM: DP for ENDT's pr"
type textarea "x"
type input "IPFS EM: DP for ENDT's pre"
type textarea "x"
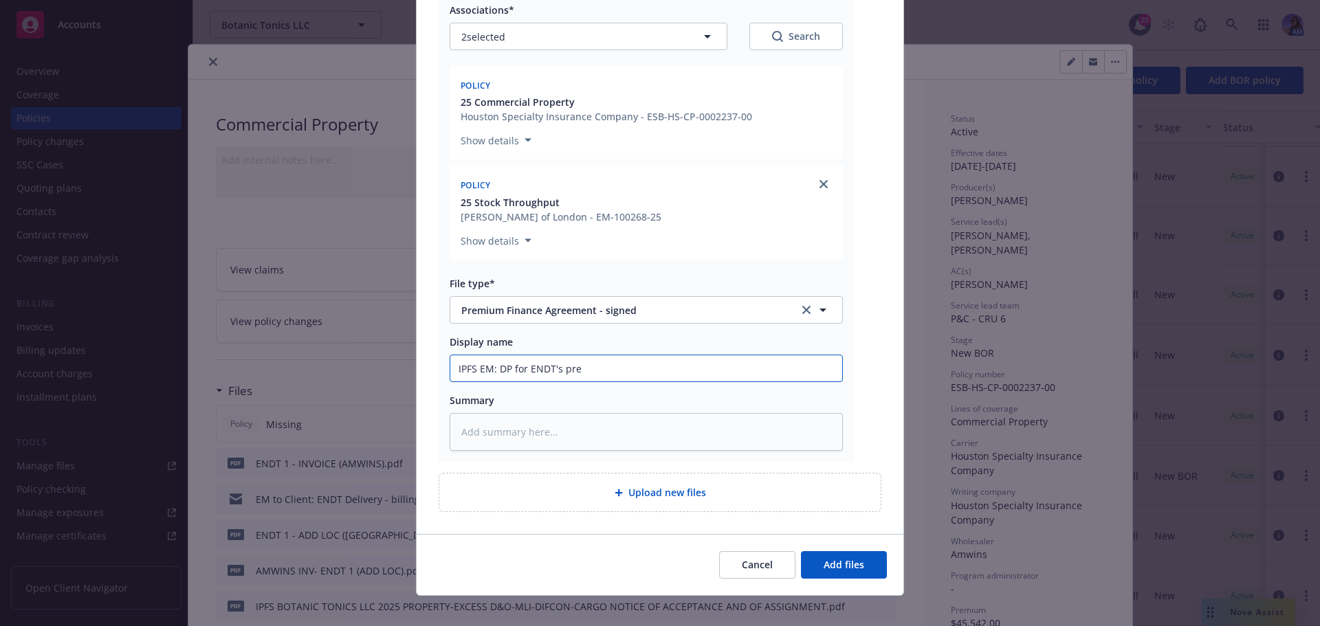
type input "IPFS EM: DP for ENDT's prem"
type textarea "x"
type input "IPFS EM: DP for ENDT's premi"
type textarea "x"
type input "IPFS EM: DP for ENDT's premiu"
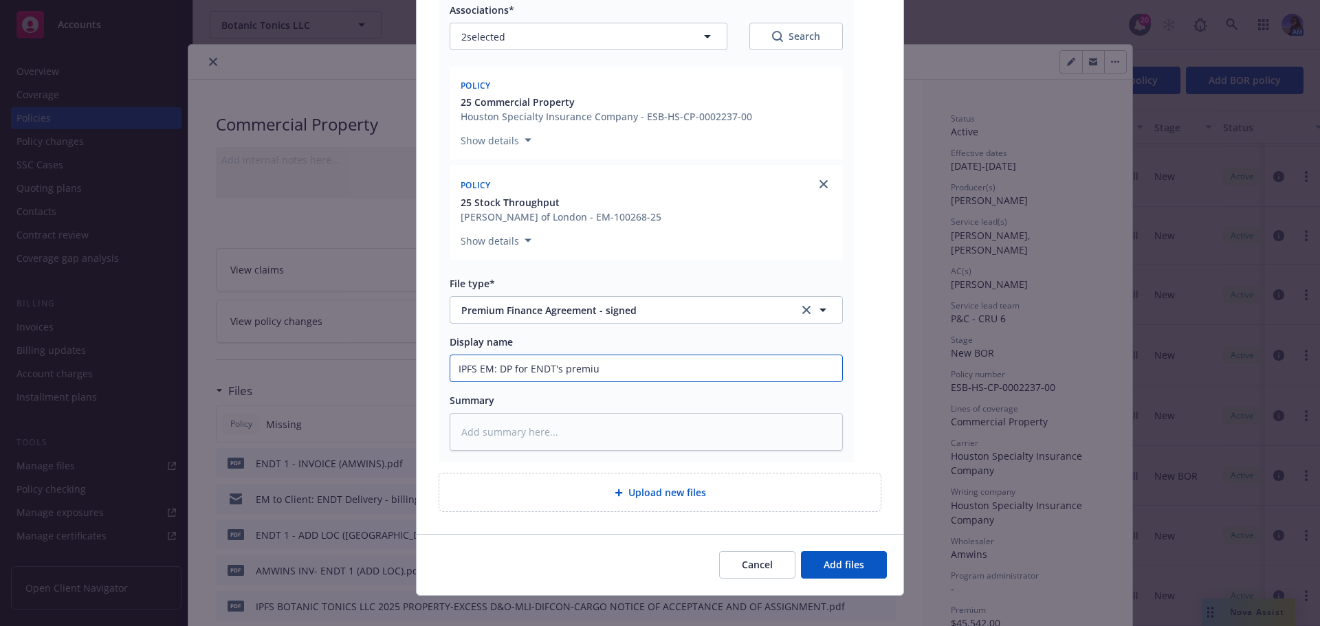
type textarea "x"
type input "IPFS EM: DP for ENDT's premium"
type textarea "x"
type input "IPFS EM: DP for ENDT's premium"
type textarea "x"
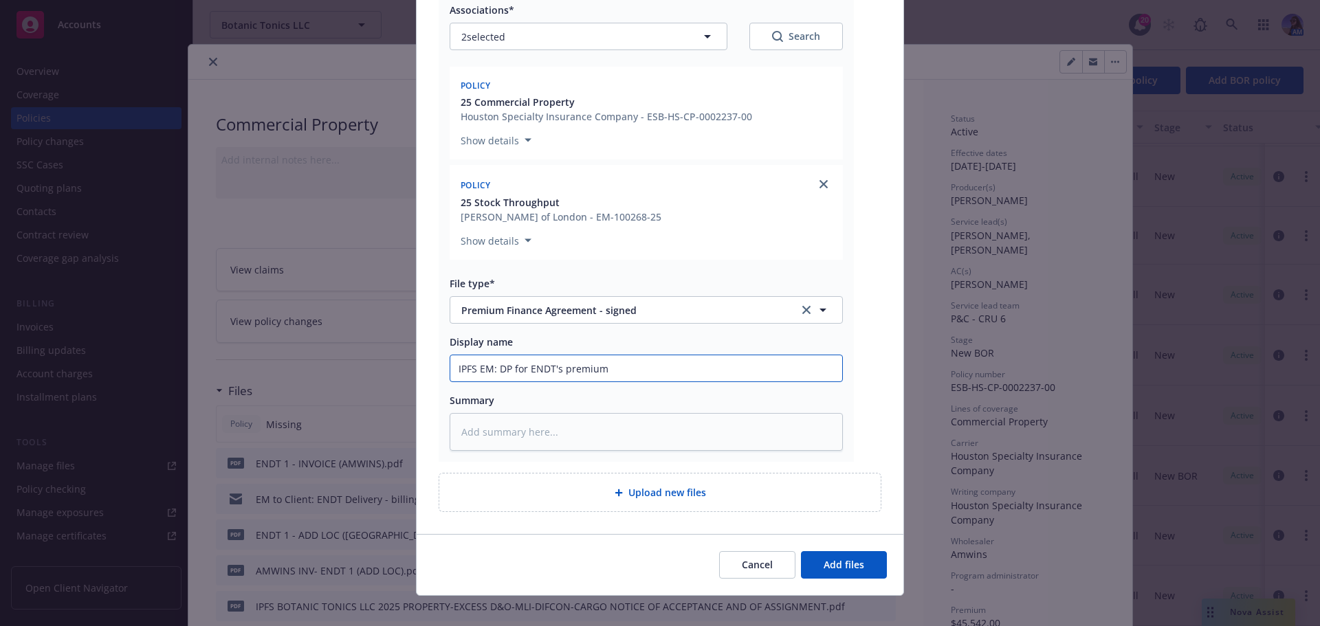
type input "IPFS EM: DP for ENDT's premium A"
type textarea "x"
type input "IPFS EM: DP for ENDT's premium AP"
type textarea "x"
type input "IPFS EM: DP for ENDT's premium AP"
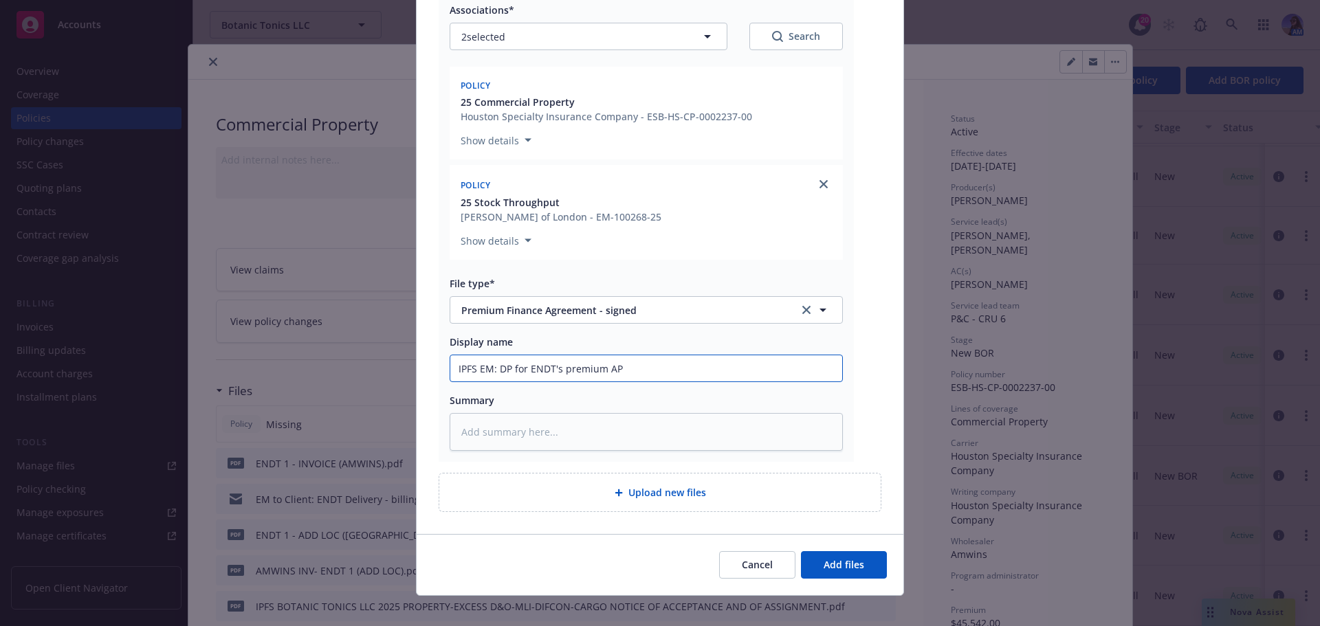
type textarea "x"
type input "IPFS EM: DP for ENDT's premium AP R"
type textarea "x"
type input "IPFS EM: DP for ENDT's premium AP RE"
type textarea "x"
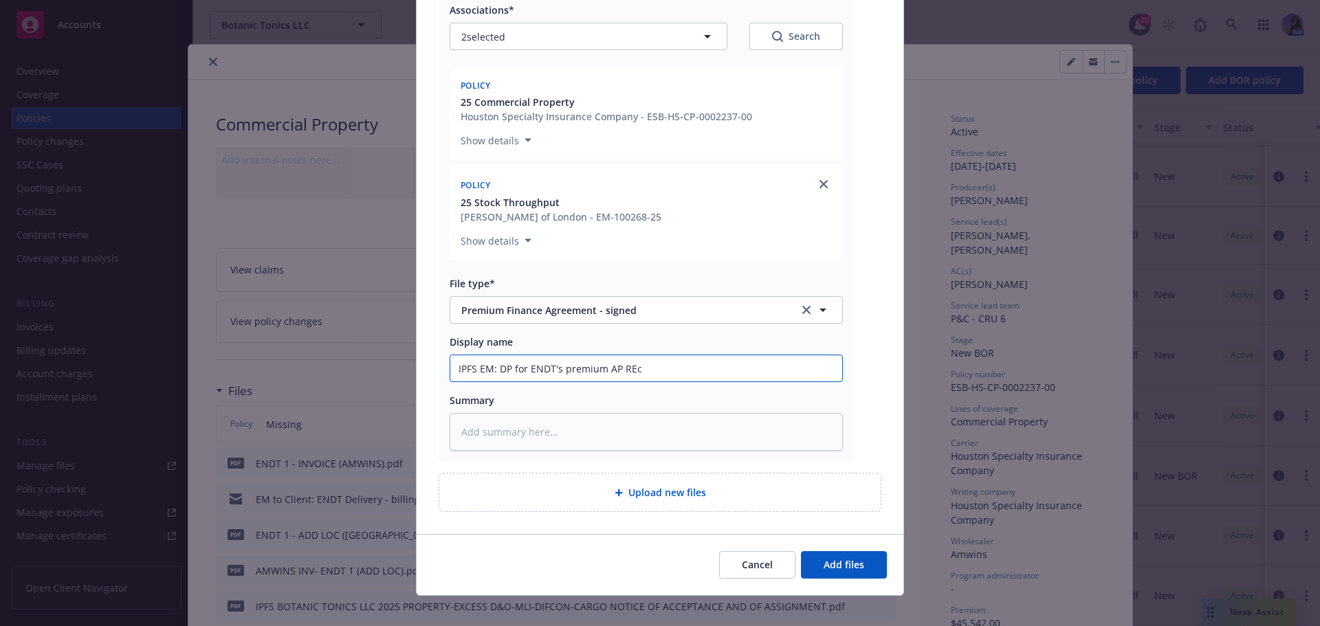
type input "IPFS EM: DP for ENDT's premium AP RE"
type textarea "x"
type input "IPFS EM: DP for ENDT's premium AP REC"
type textarea "x"
type input "IPFS EM: DP for ENDT's premium AP RECI"
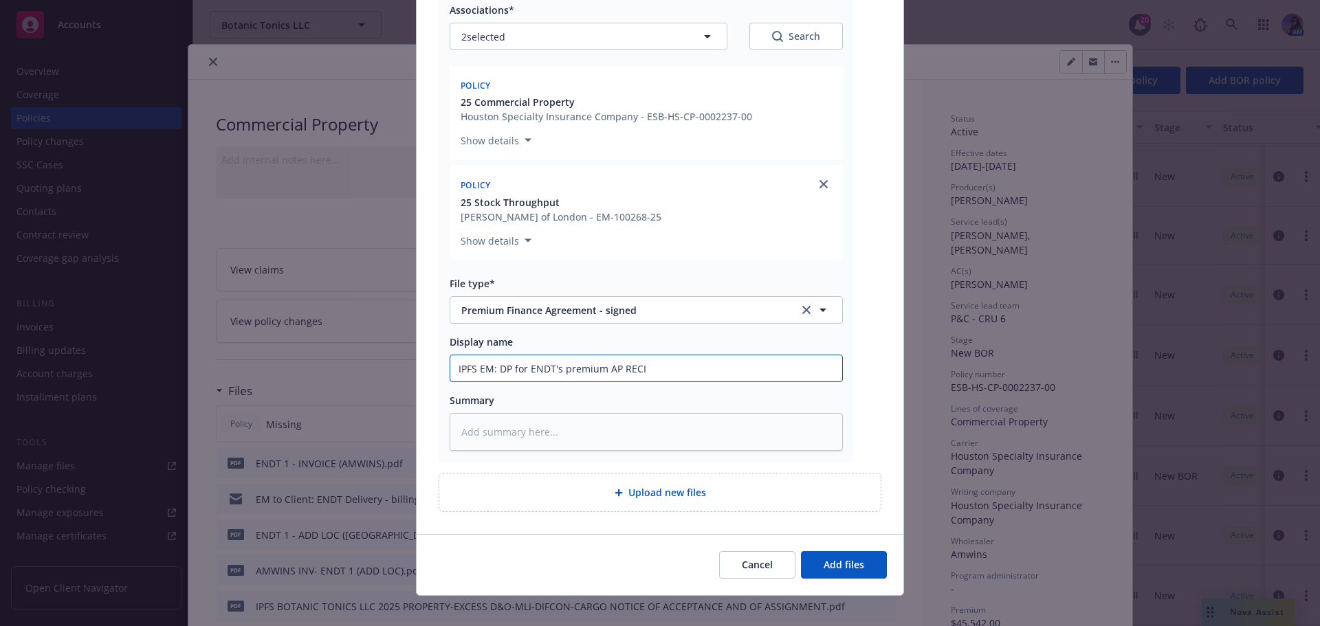
type textarea "x"
type input "IPFS EM: DP for ENDT's premium AP RECIE"
type textarea "x"
type input "IPFS EM: DP for ENDT's premium AP RECI"
type textarea "x"
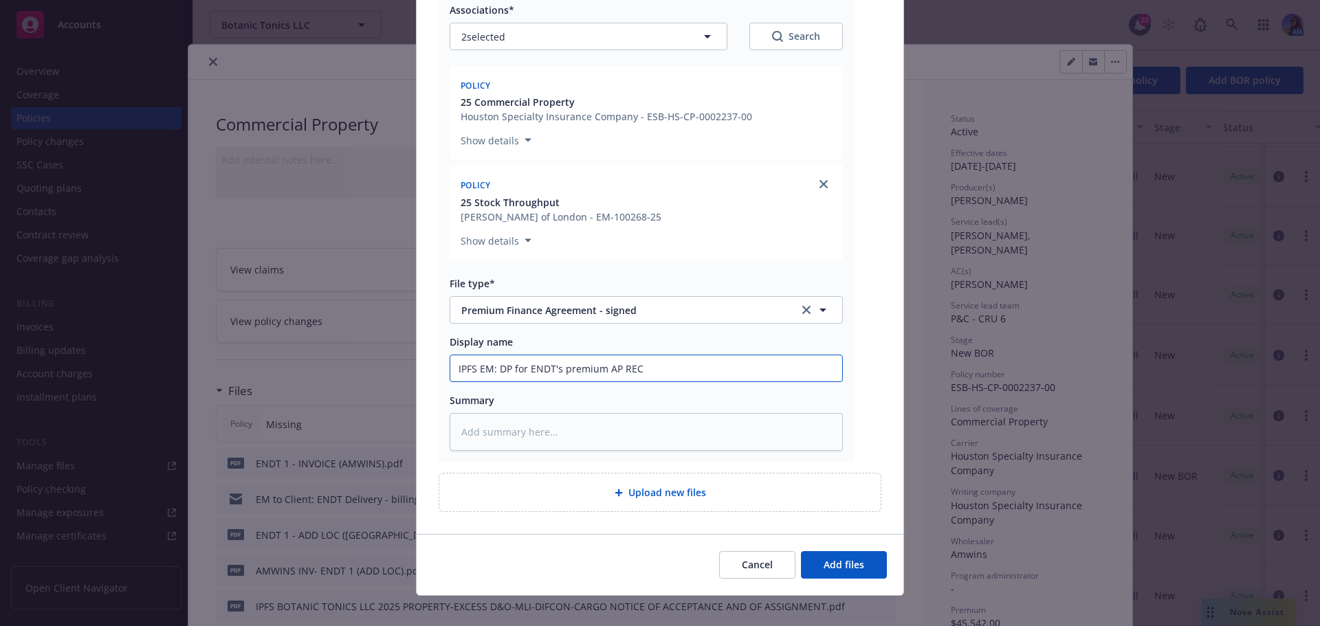
type input "IPFS EM: DP for ENDT's premium AP RECE"
type textarea "x"
type input "IPFS EM: DP for ENDT's premium AP RECEI"
type textarea "x"
type input "IPFS EM: DP for ENDT's premium AP RECEIV"
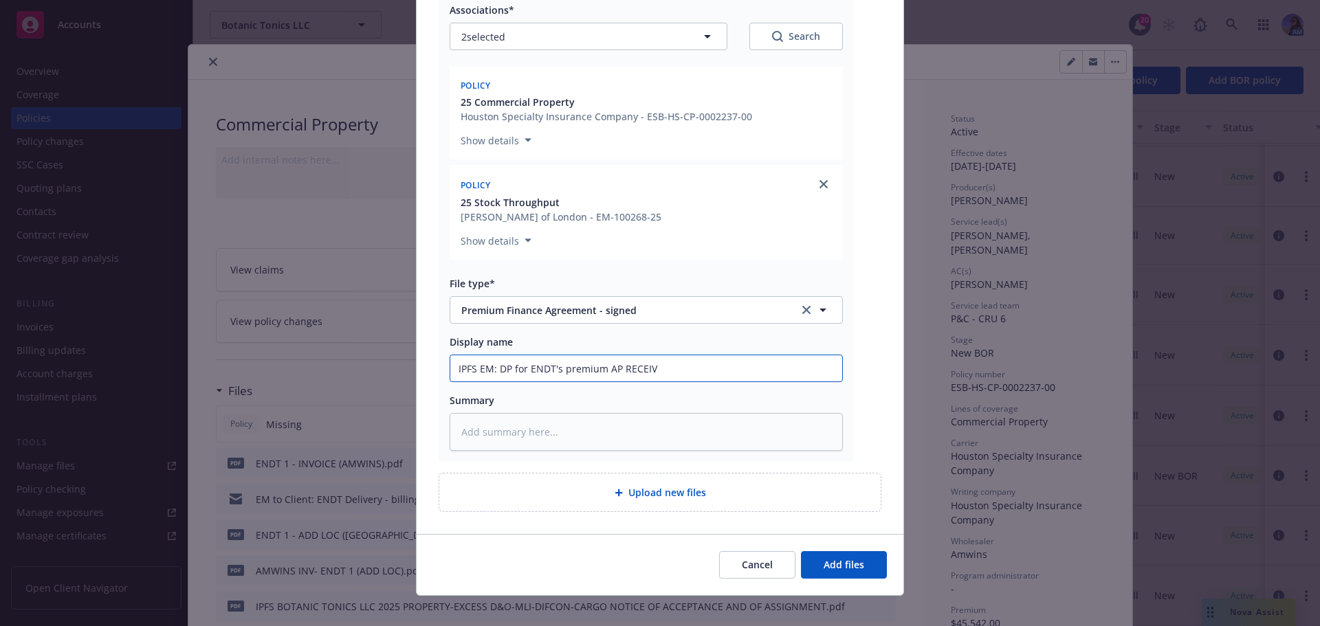
type textarea "x"
type input "IPFS EM: DP for ENDT's premium AP RECEIVE"
type textarea "x"
type input "IPFS EM: DP for ENDT's premium AP RECEIVED"
type textarea "x"
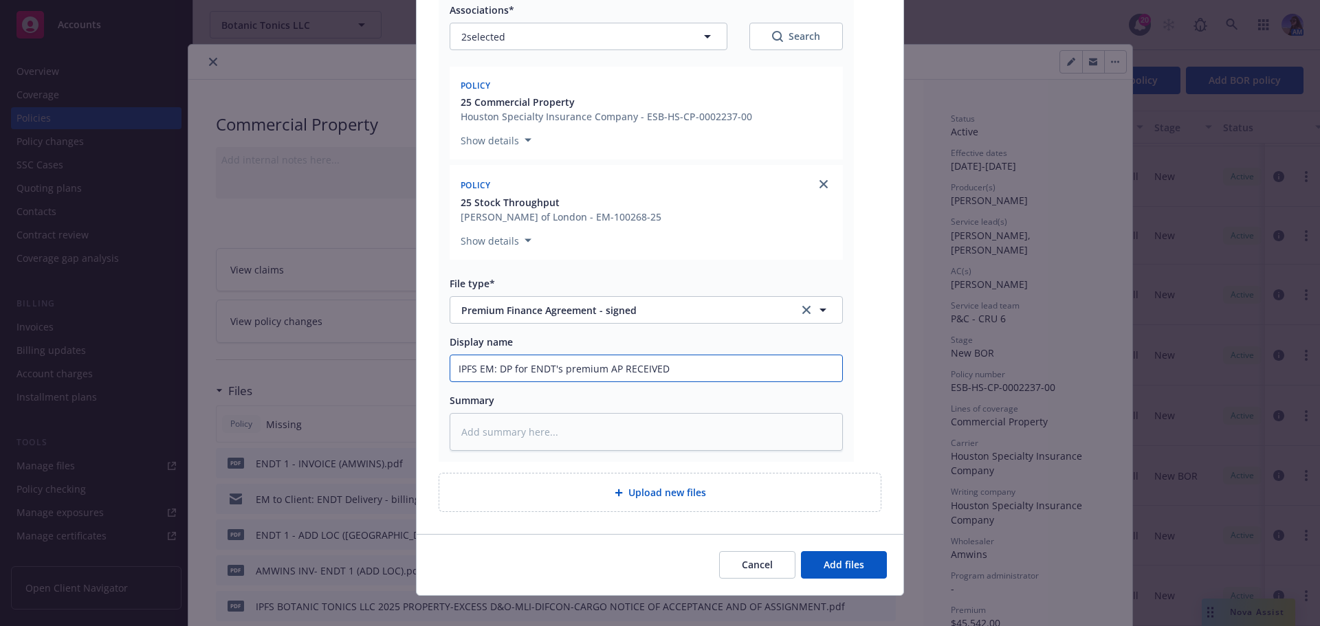
type input "IPFS EM: DP for ENDT's premium AP RECEIVED"
click at [694, 448] on textarea at bounding box center [646, 432] width 393 height 38
type textarea "x"
type textarea "a"
type textarea "x"
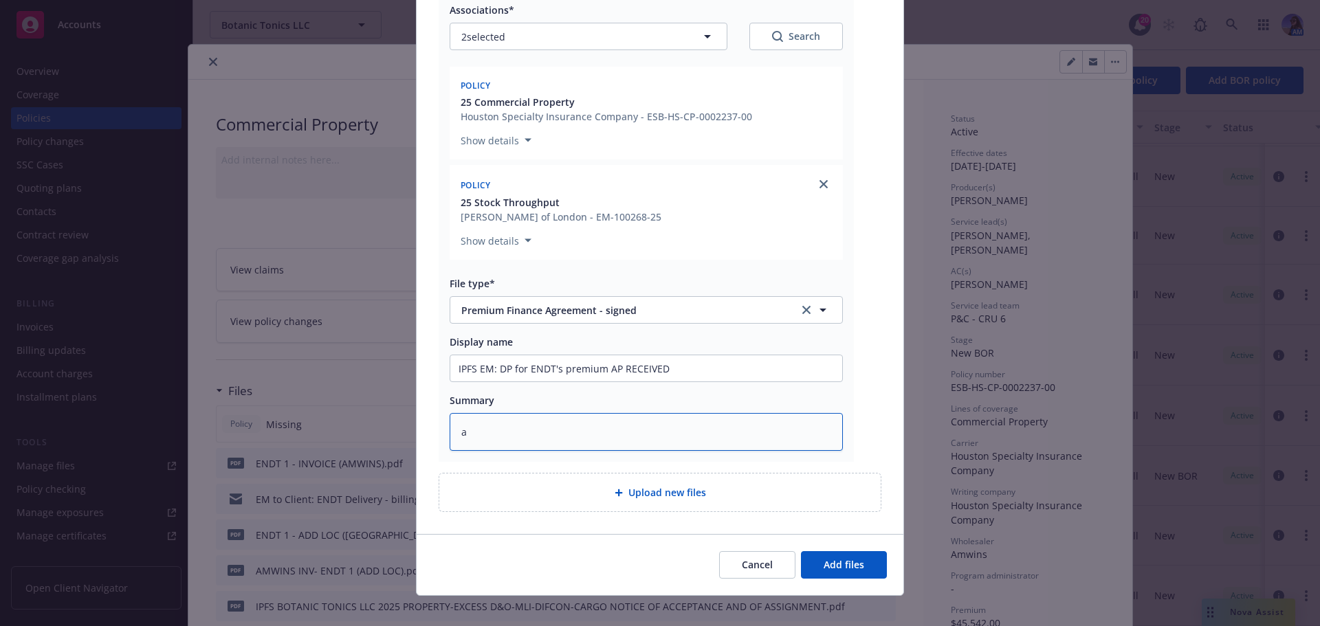
type textarea "ad"
type textarea "x"
type textarea "add"
type textarea "x"
type textarea "adde"
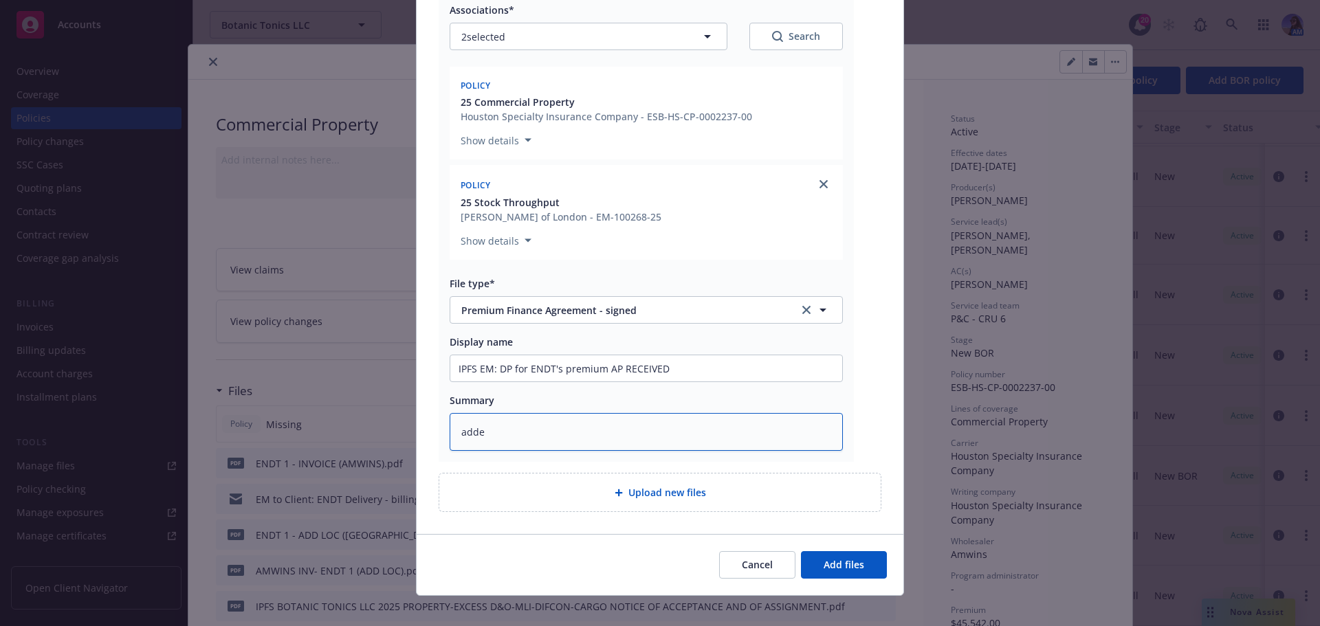
type textarea "x"
type textarea "added"
type textarea "x"
type textarea "added"
type textarea "x"
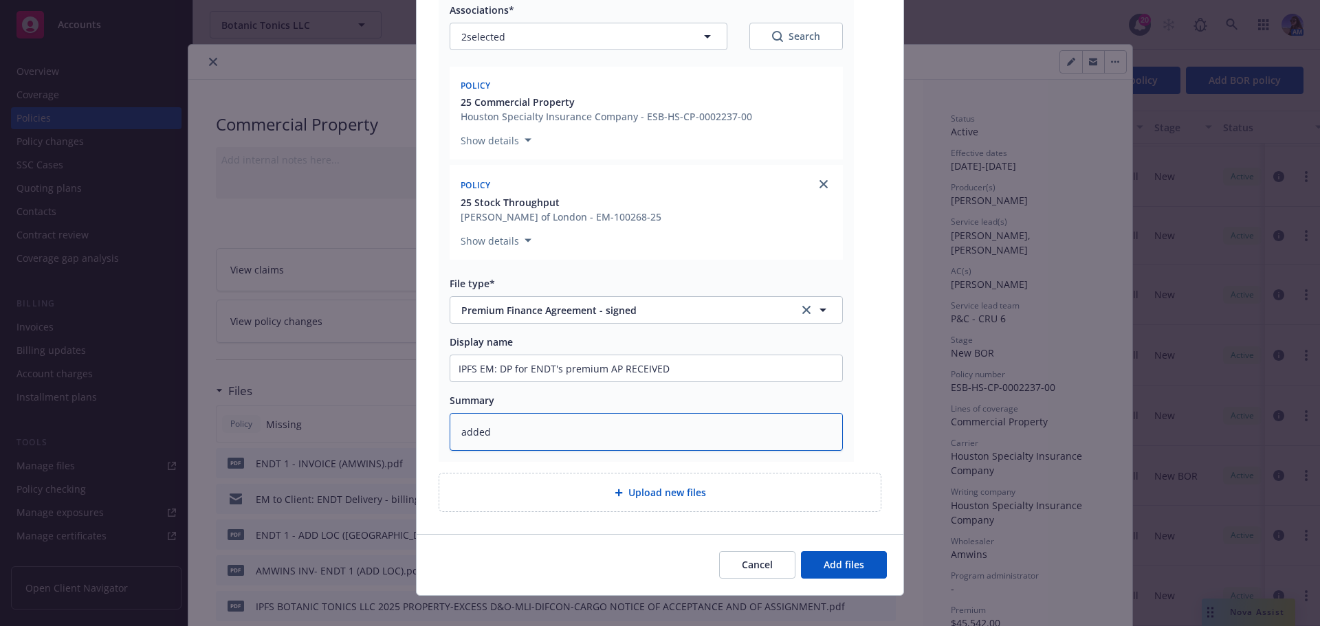
type textarea "added t"
type textarea "x"
type textarea "added to"
type textarea "x"
type textarea "added to"
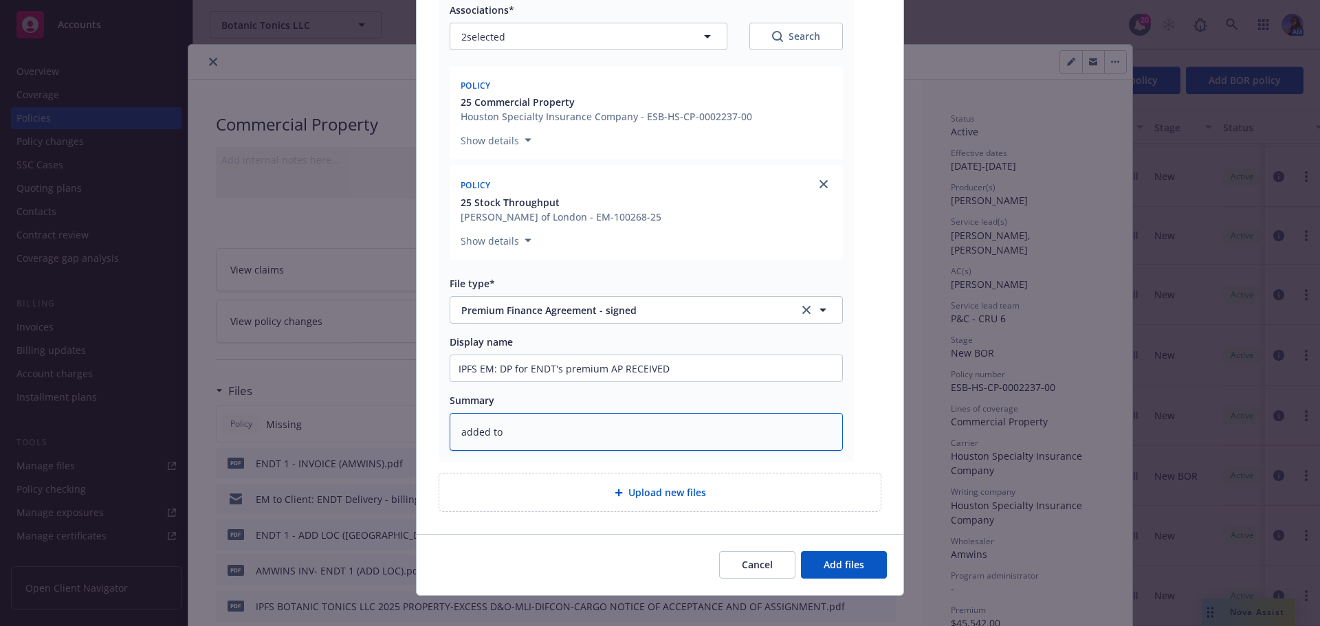
type textarea "x"
type textarea "added to e"
type textarea "x"
type textarea "added to ex"
type textarea "x"
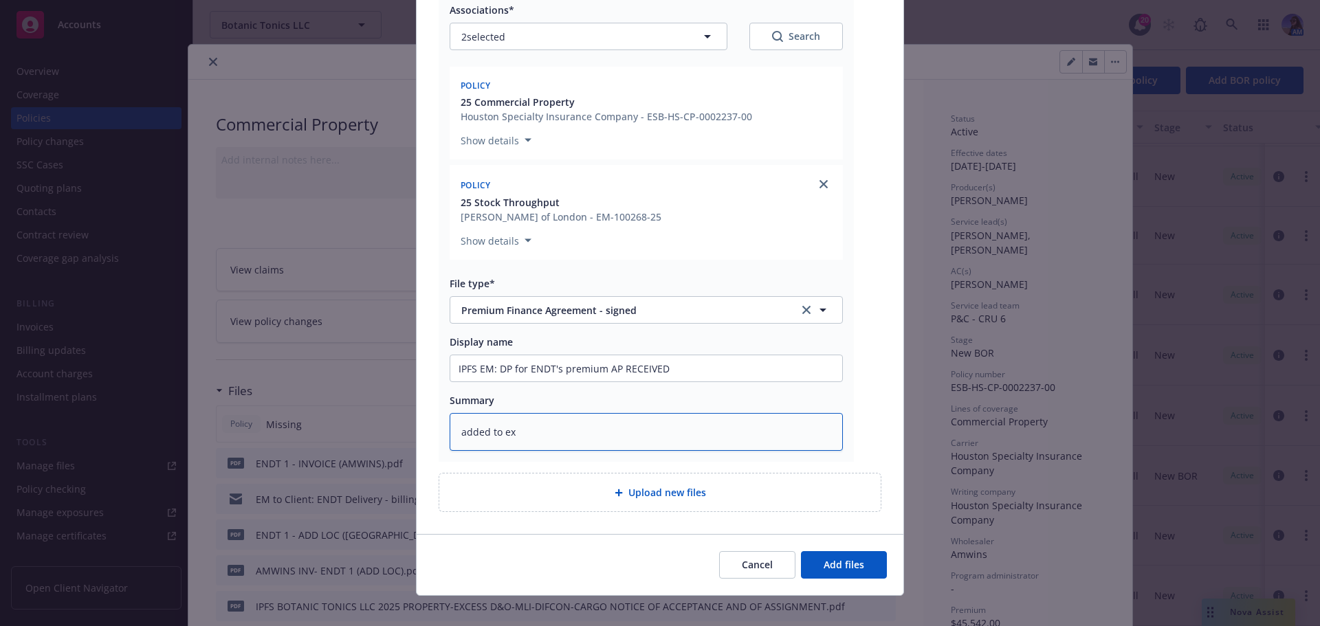
type textarea "added to exi"
type textarea "x"
type textarea "added to exis"
type textarea "x"
type textarea "added to exist"
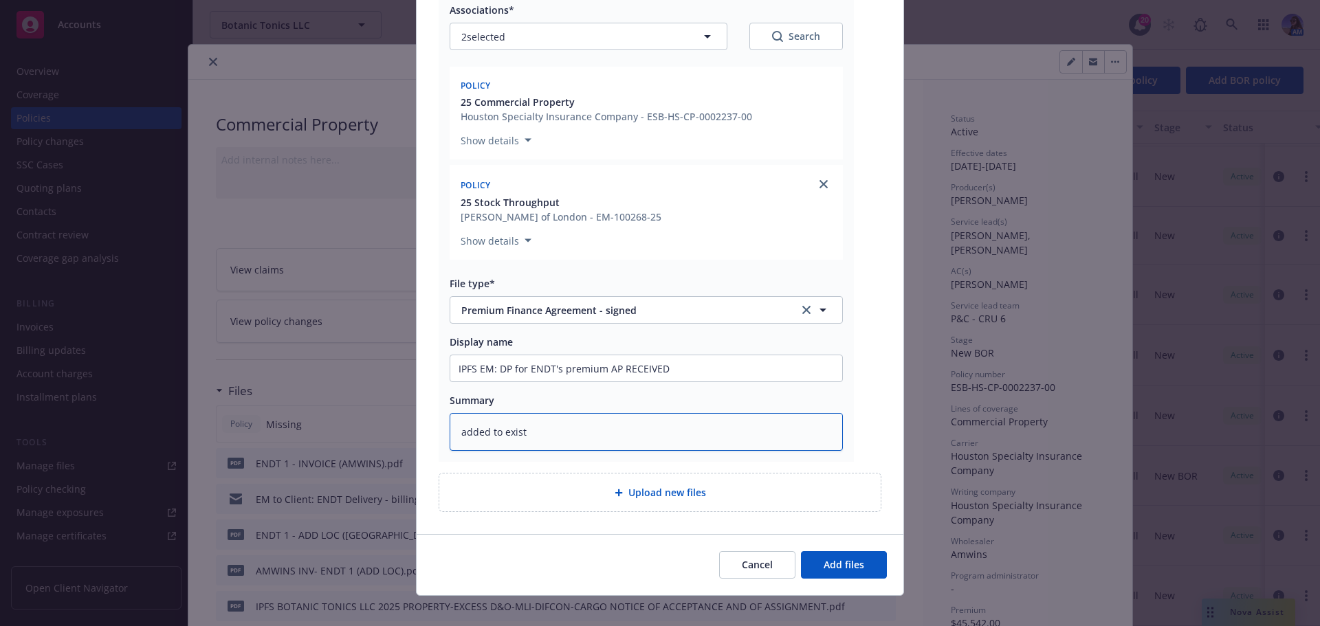
type textarea "x"
type textarea "added to existi"
type textarea "x"
type textarea "added to existing"
type textarea "x"
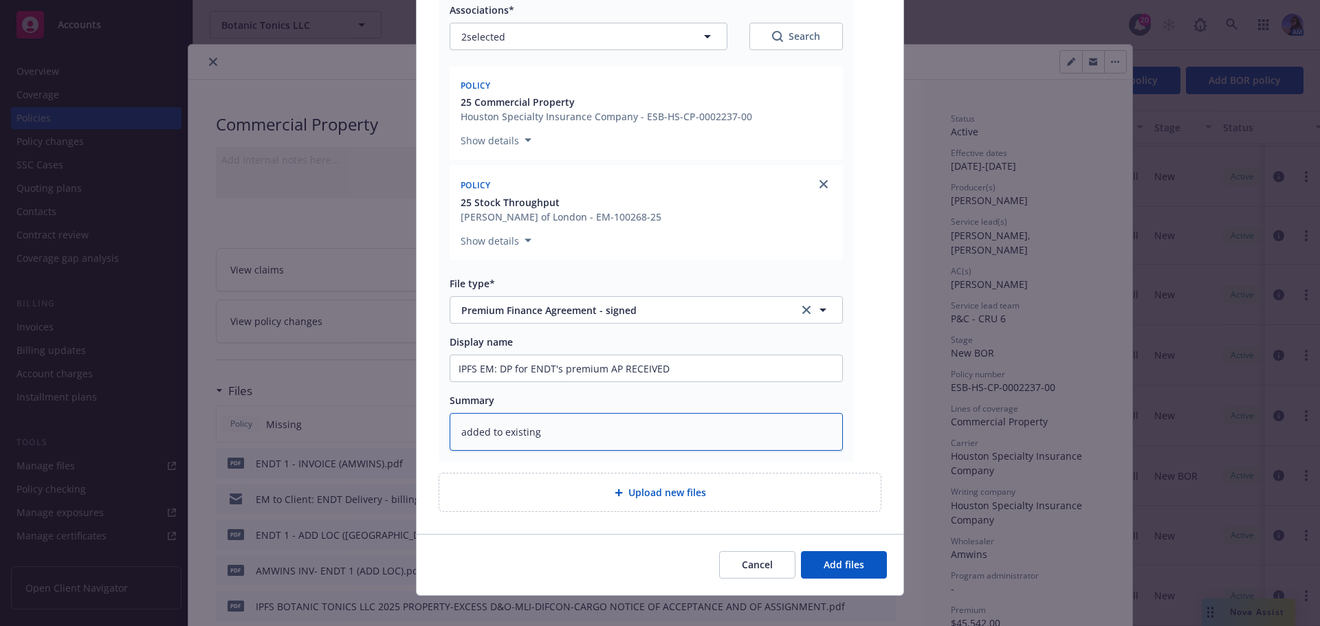
type textarea "added to existing"
type textarea "x"
type textarea "added to existing F"
type textarea "x"
type textarea "added to existing FA"
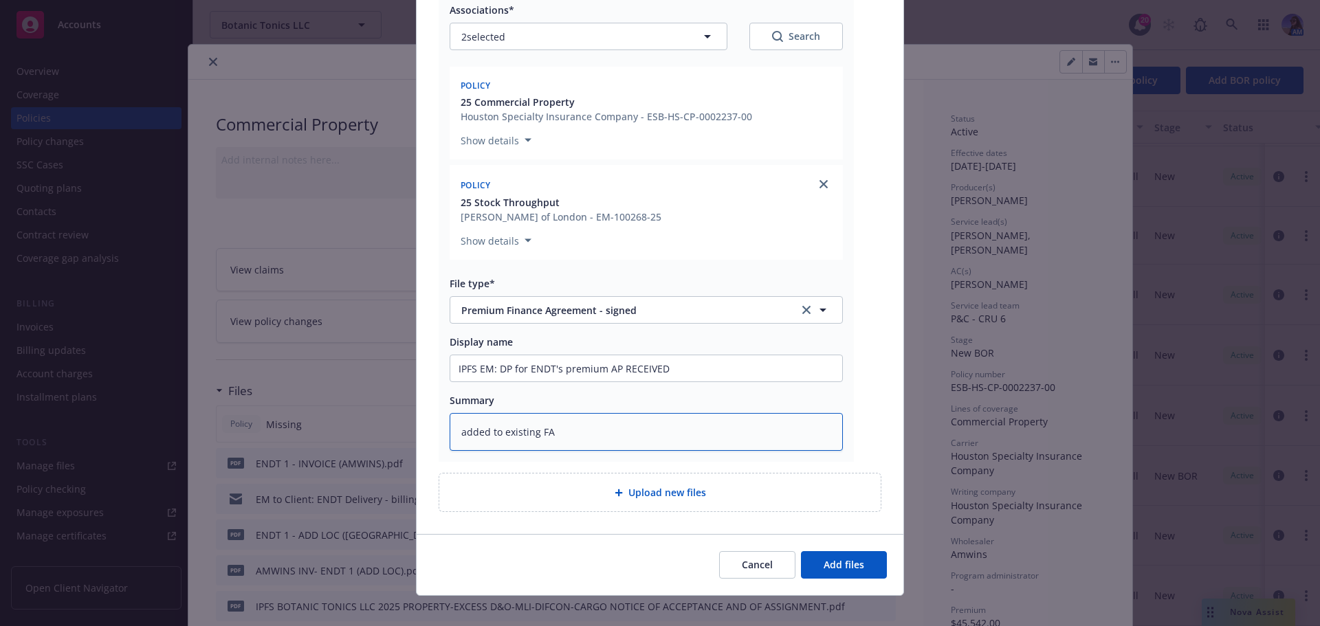
type textarea "x"
type textarea "added to existing FA"
click at [604, 429] on textarea "added to existing FA" at bounding box center [646, 432] width 393 height 38
type textarea "x"
type textarea "added to existing FA D"
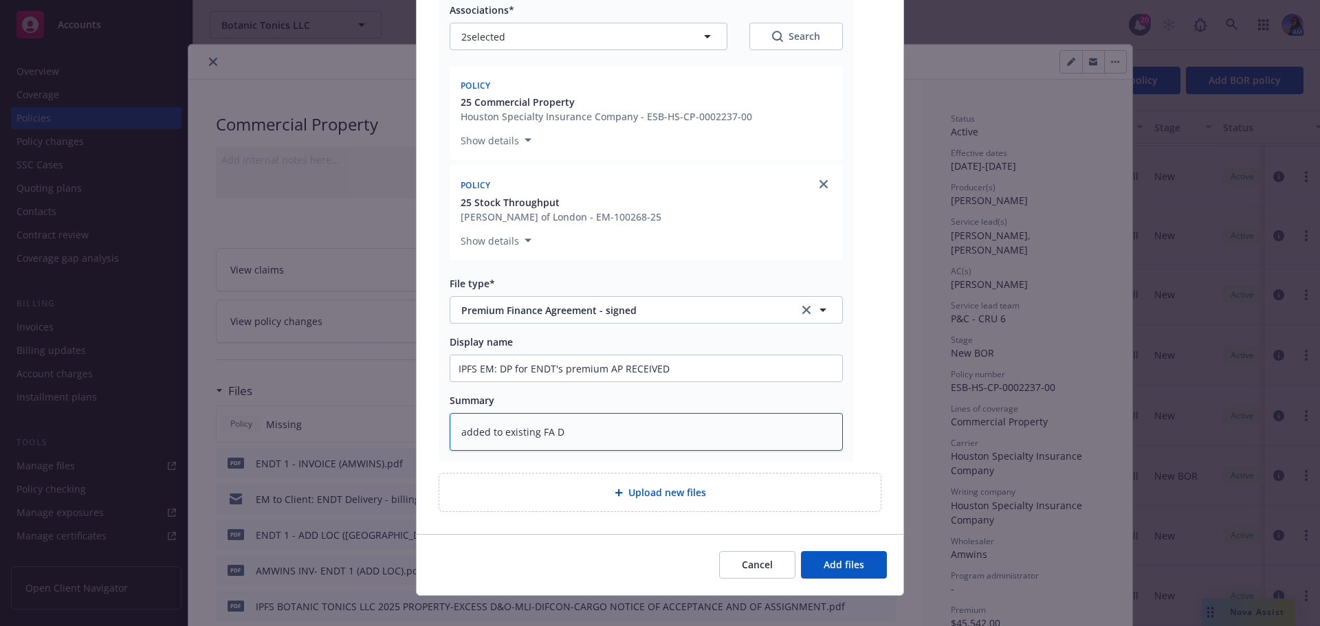
click at [586, 428] on textarea "added to existing FA D" at bounding box center [646, 432] width 393 height 38
type textarea "x"
type textarea "added to existing FA D5"
type textarea "x"
type textarea "added to existing FA D55"
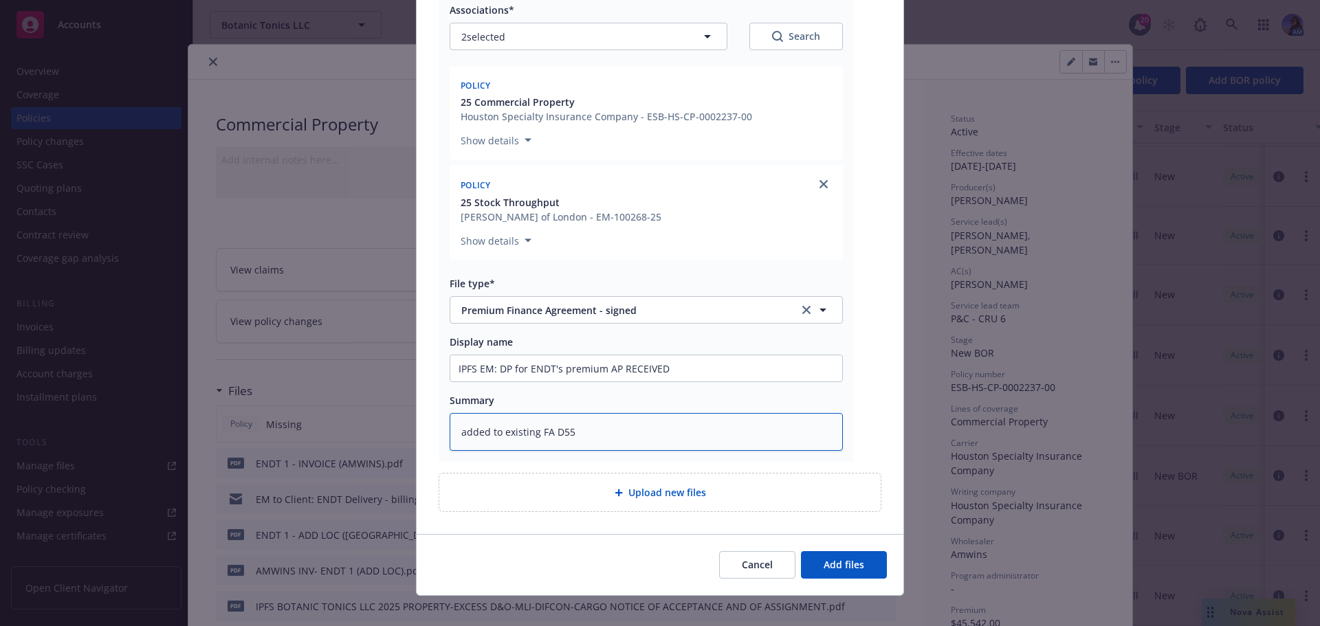
type textarea "x"
type textarea "added to existing FA D555"
type textarea "x"
type textarea "added to existing FA D55505"
type textarea "x"
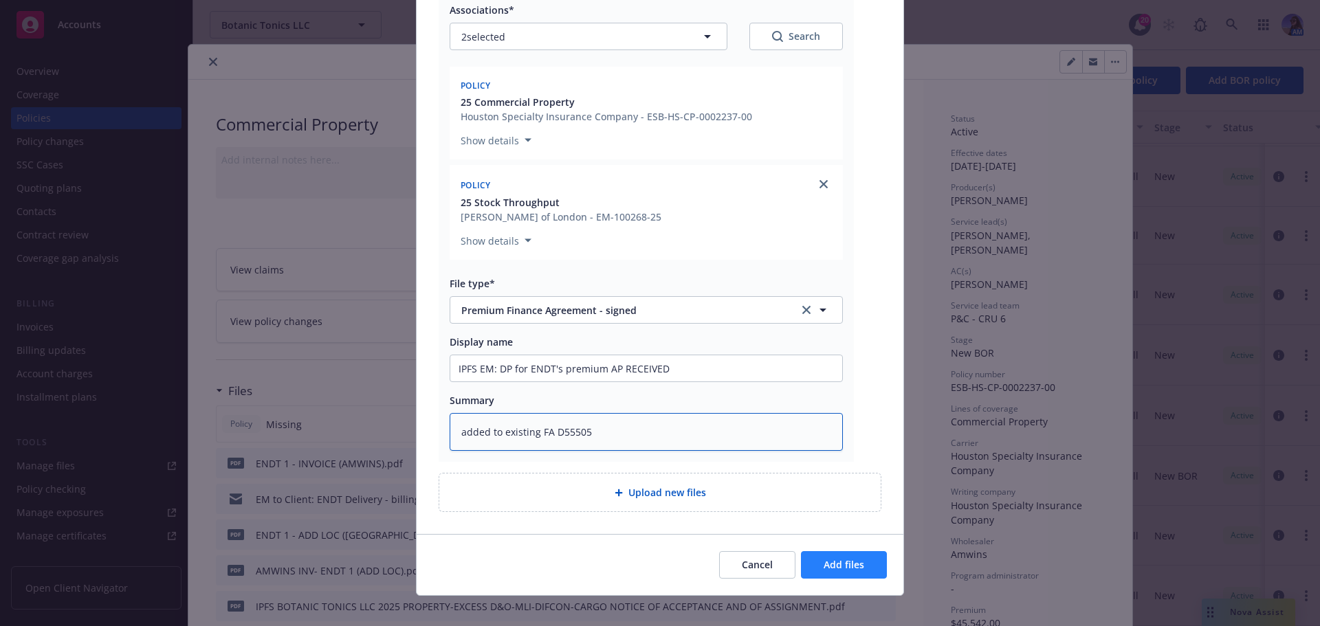
type textarea "added to existing FA D55505"
click at [839, 560] on span "Add files" at bounding box center [844, 564] width 41 height 13
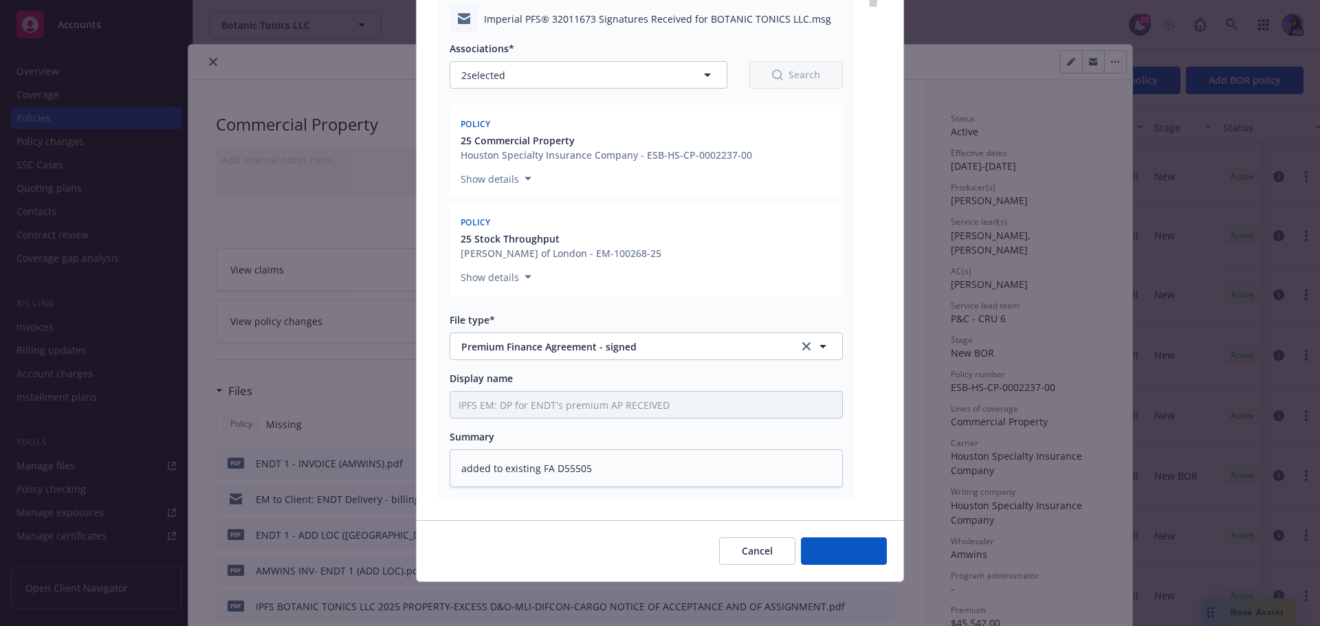
scroll to position [168, 0]
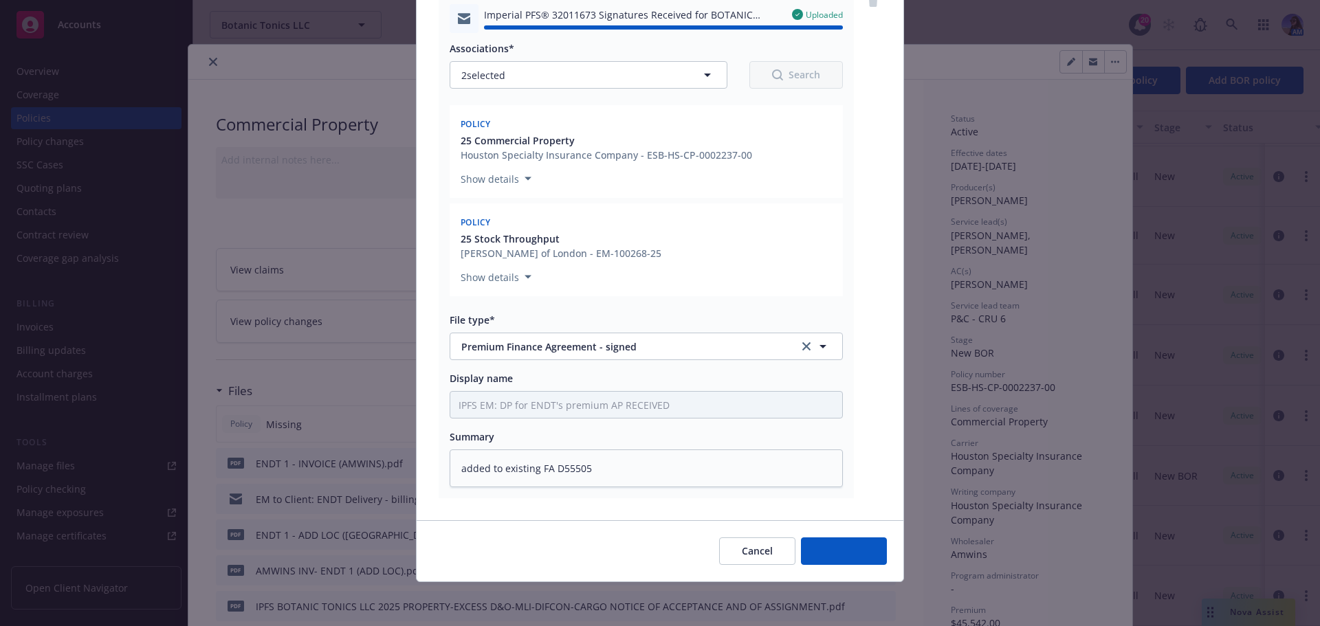
type textarea "x"
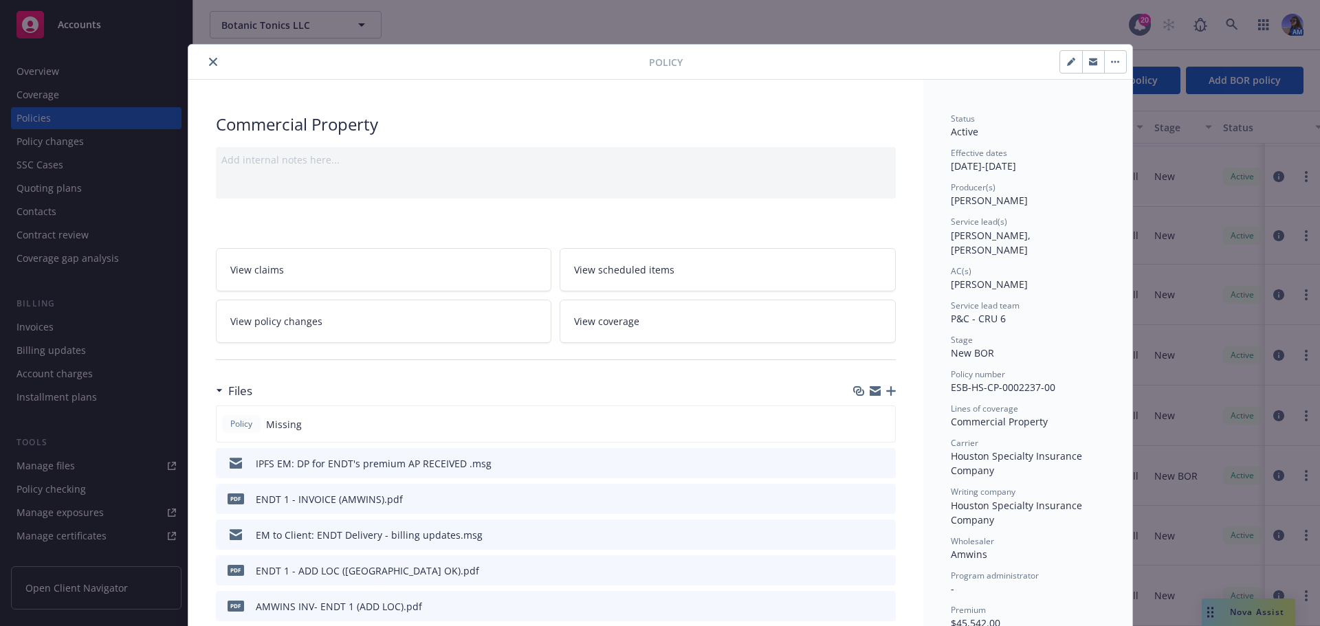
click at [206, 68] on button "close" at bounding box center [213, 62] width 17 height 17
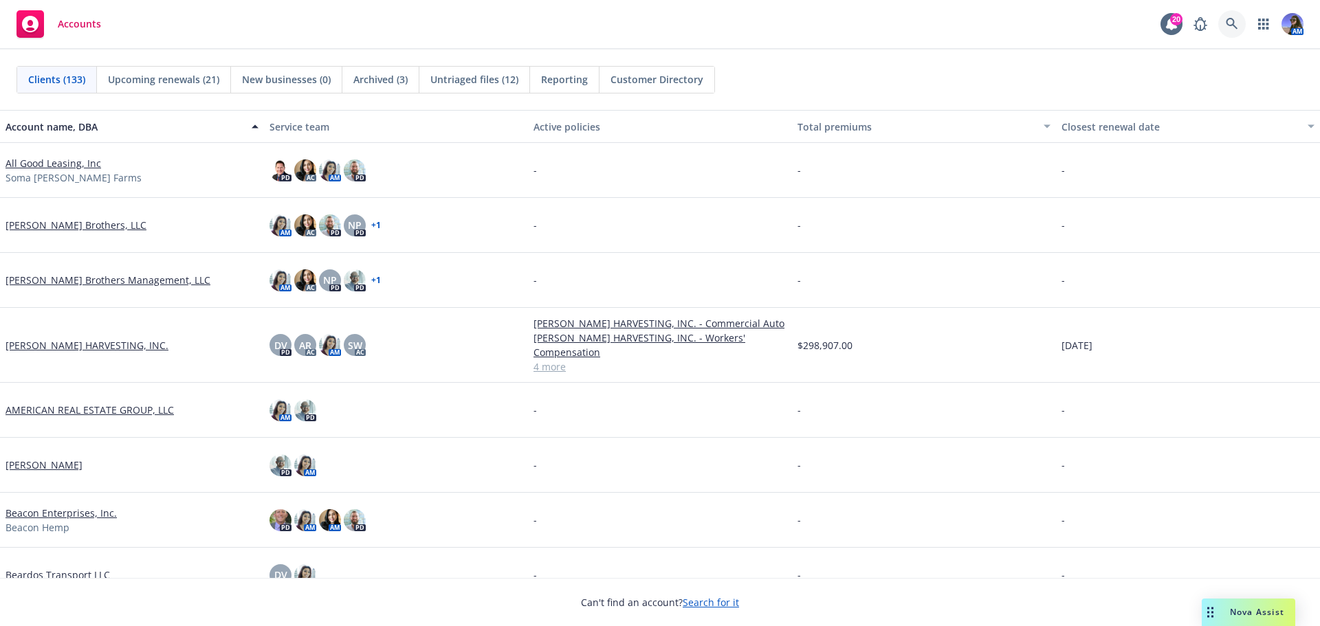
click at [1233, 23] on icon at bounding box center [1232, 24] width 12 height 12
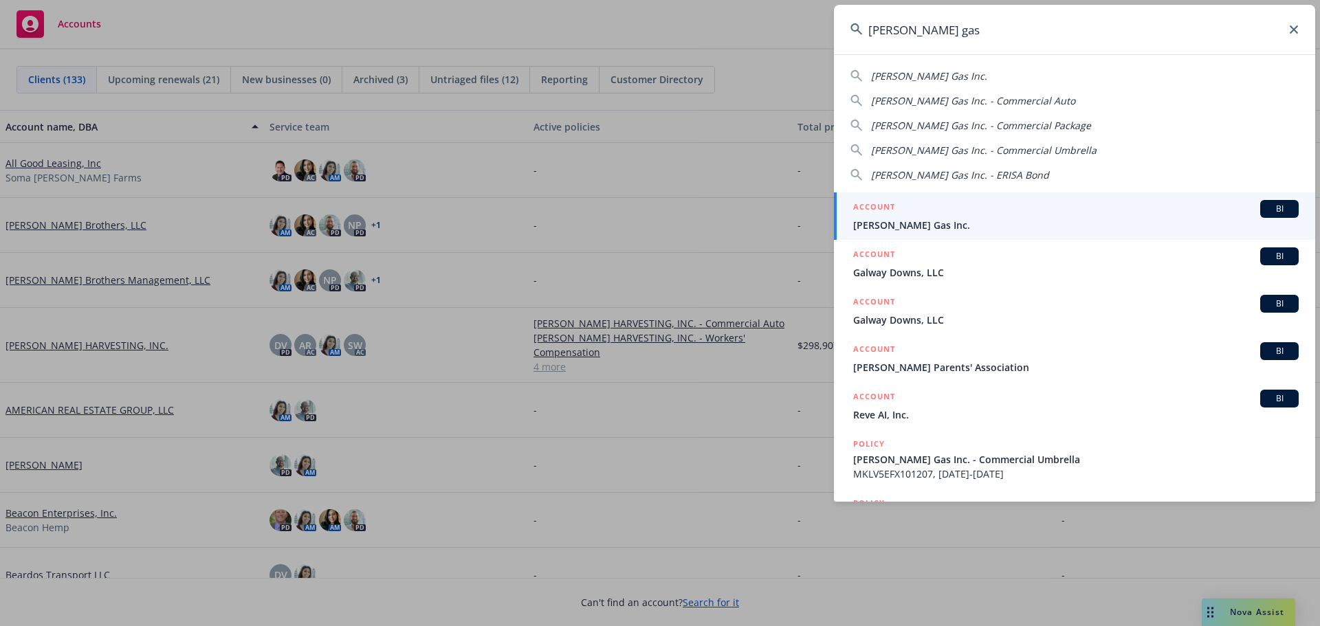
type input "[PERSON_NAME] gas"
click at [1002, 212] on div "ACCOUNT BI" at bounding box center [1076, 209] width 446 height 18
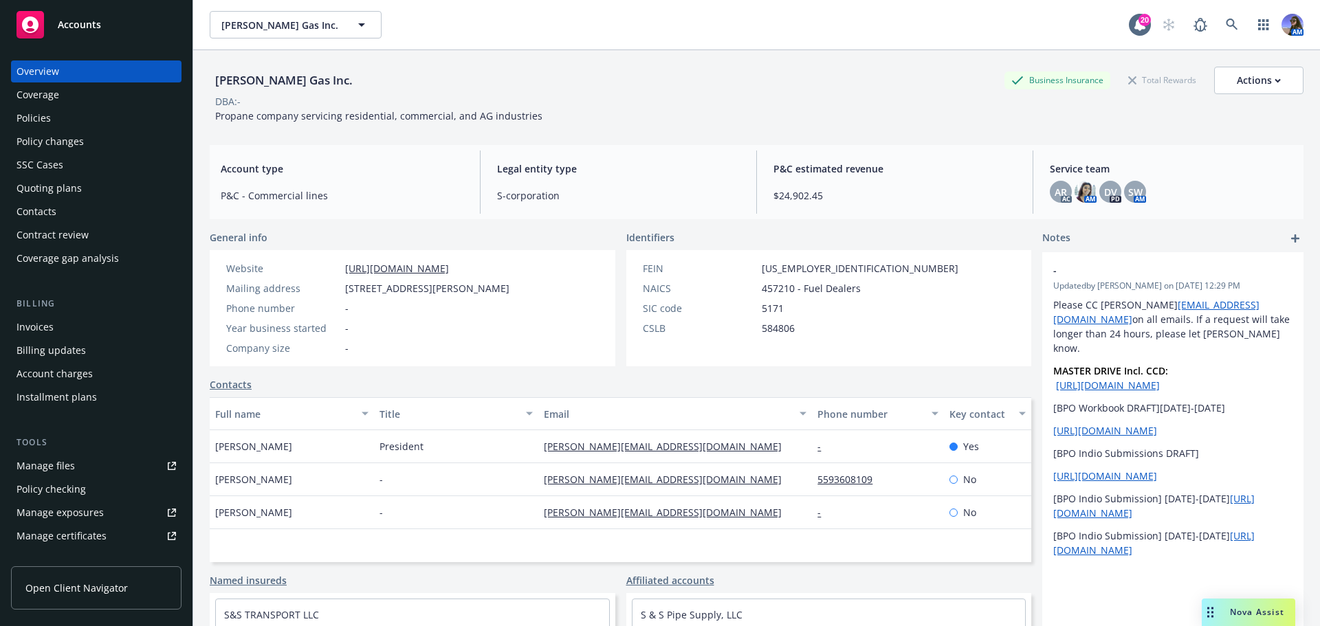
click at [43, 111] on div "Policies" at bounding box center [34, 118] width 34 height 22
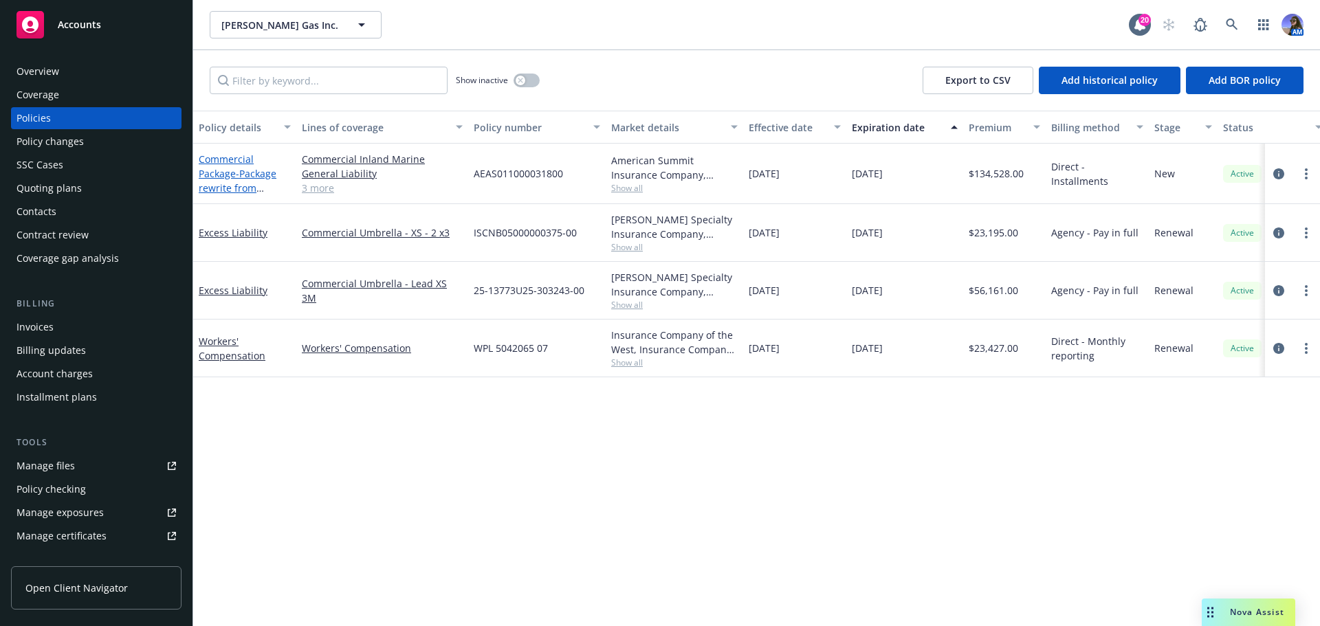
click at [219, 183] on span "- Package rewrite from GuideOne" at bounding box center [238, 188] width 78 height 42
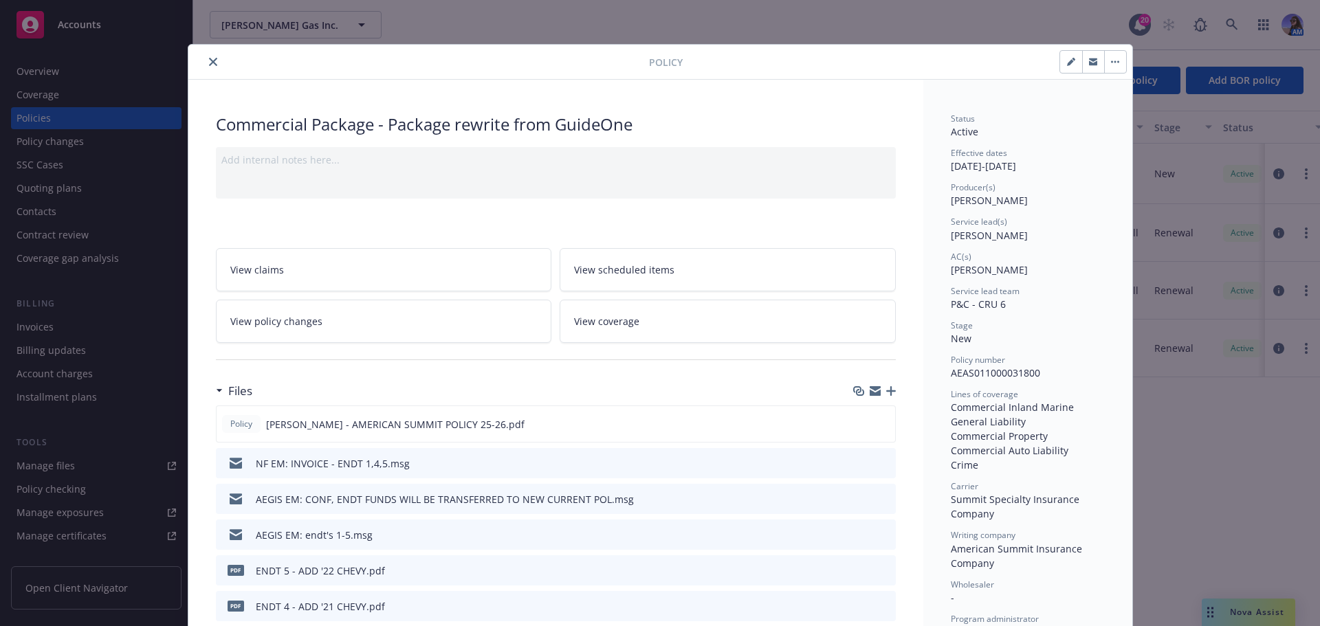
click at [212, 60] on button "close" at bounding box center [213, 62] width 17 height 17
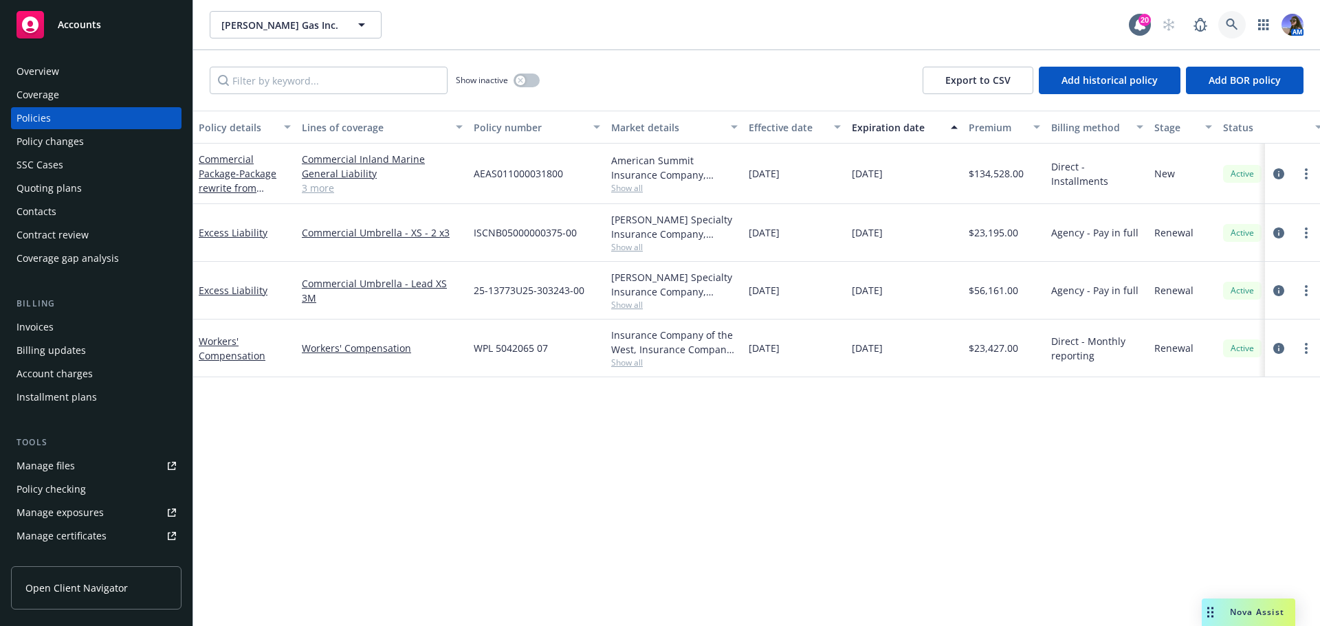
click at [1232, 19] on icon at bounding box center [1232, 25] width 12 height 12
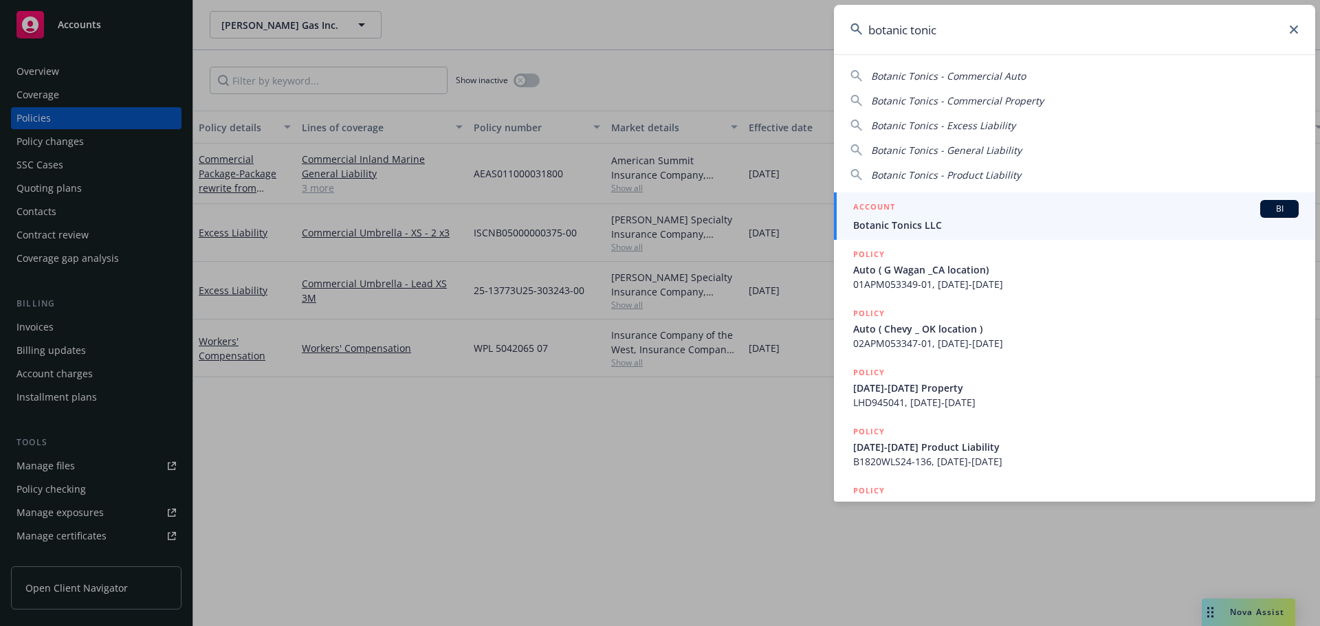
type input "botanic tonic"
click at [932, 221] on span "Botanic Tonics LLC" at bounding box center [1076, 225] width 446 height 14
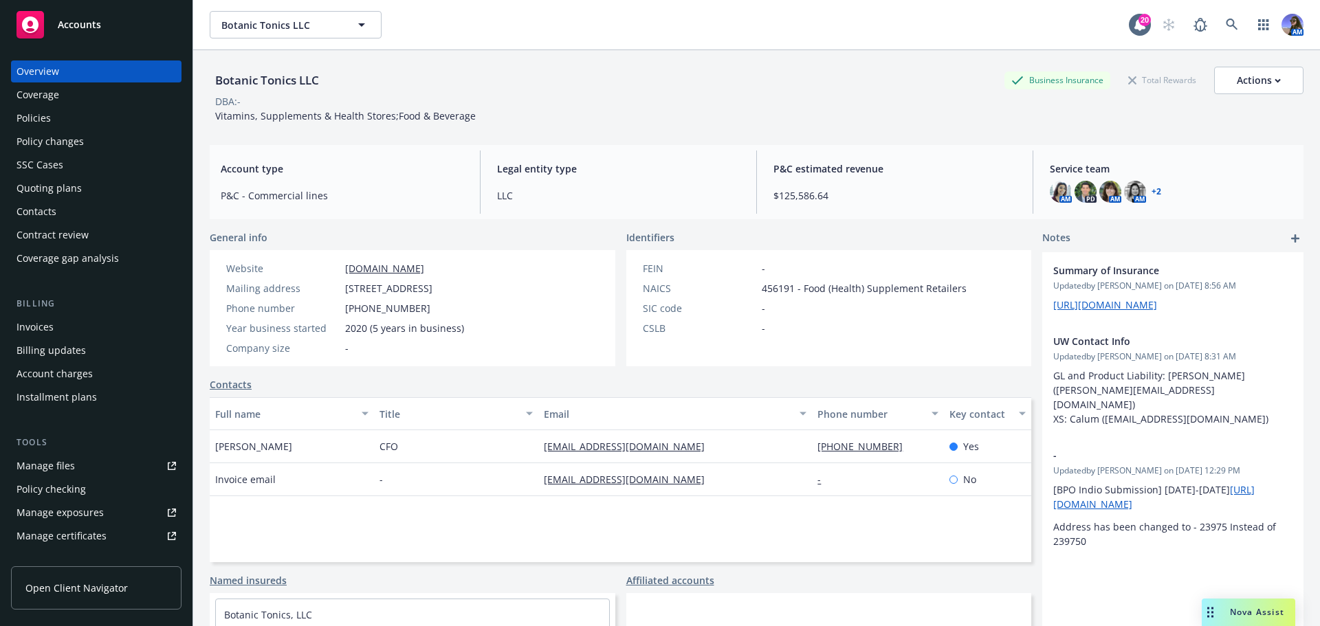
click at [131, 119] on div "Policies" at bounding box center [97, 118] width 160 height 22
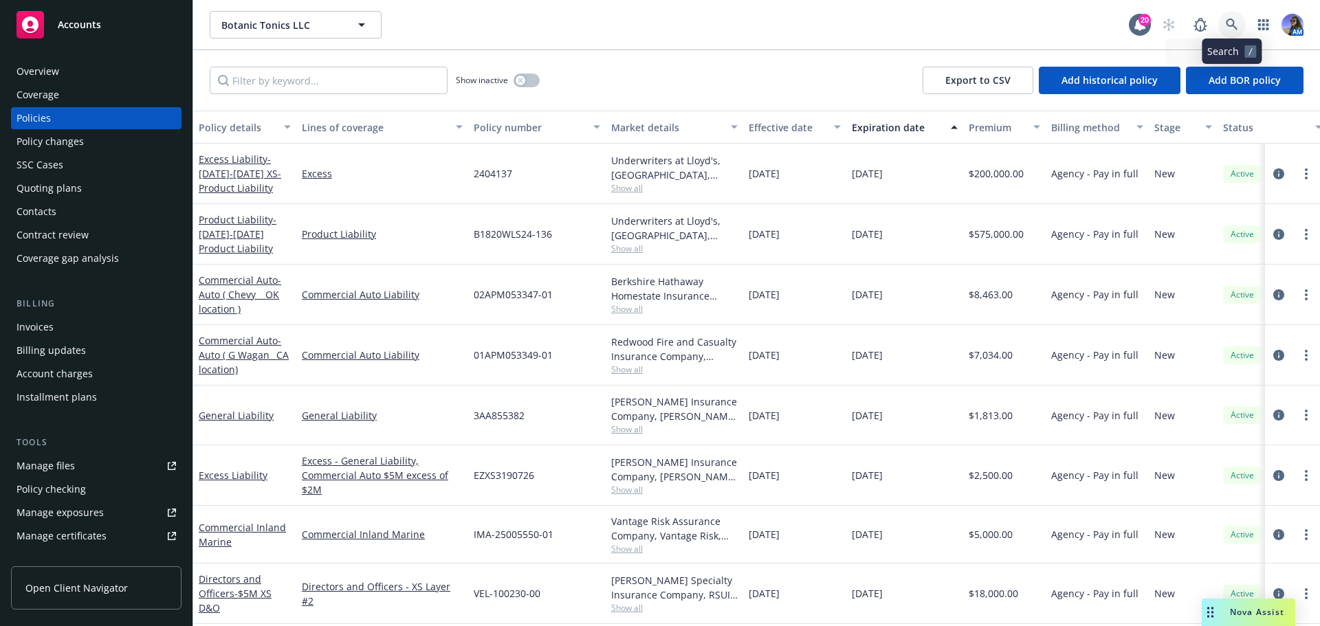
click at [1238, 21] on icon at bounding box center [1232, 25] width 12 height 12
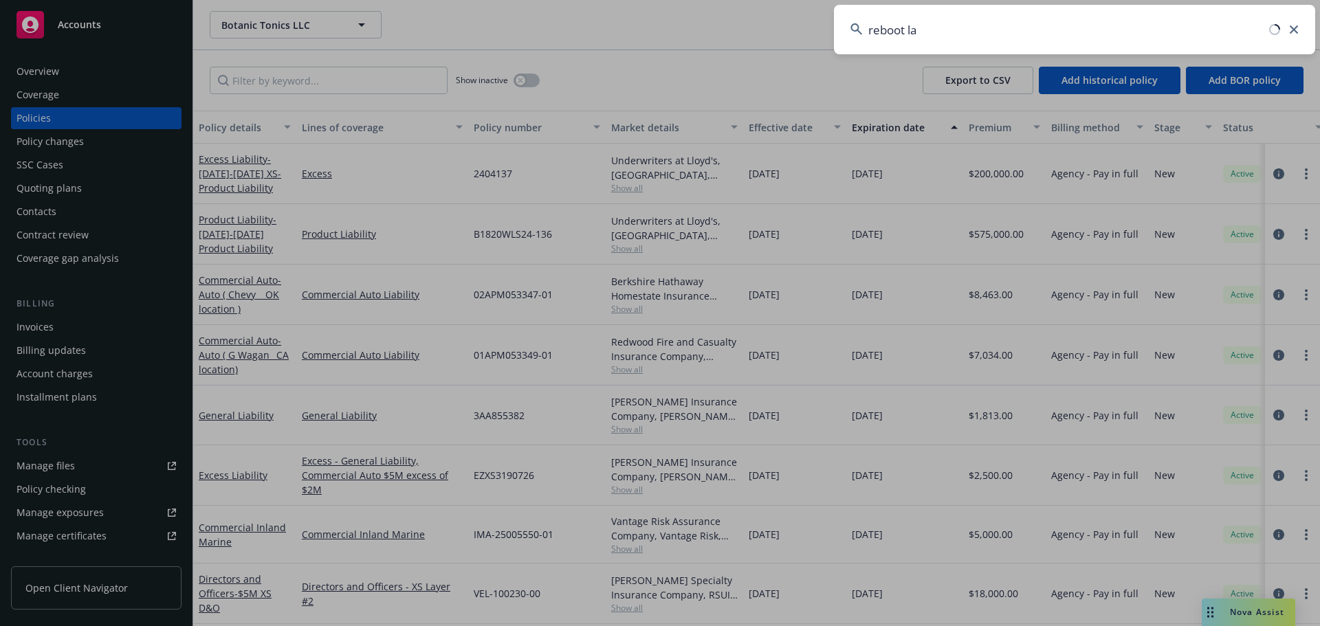
type input "reboot lab"
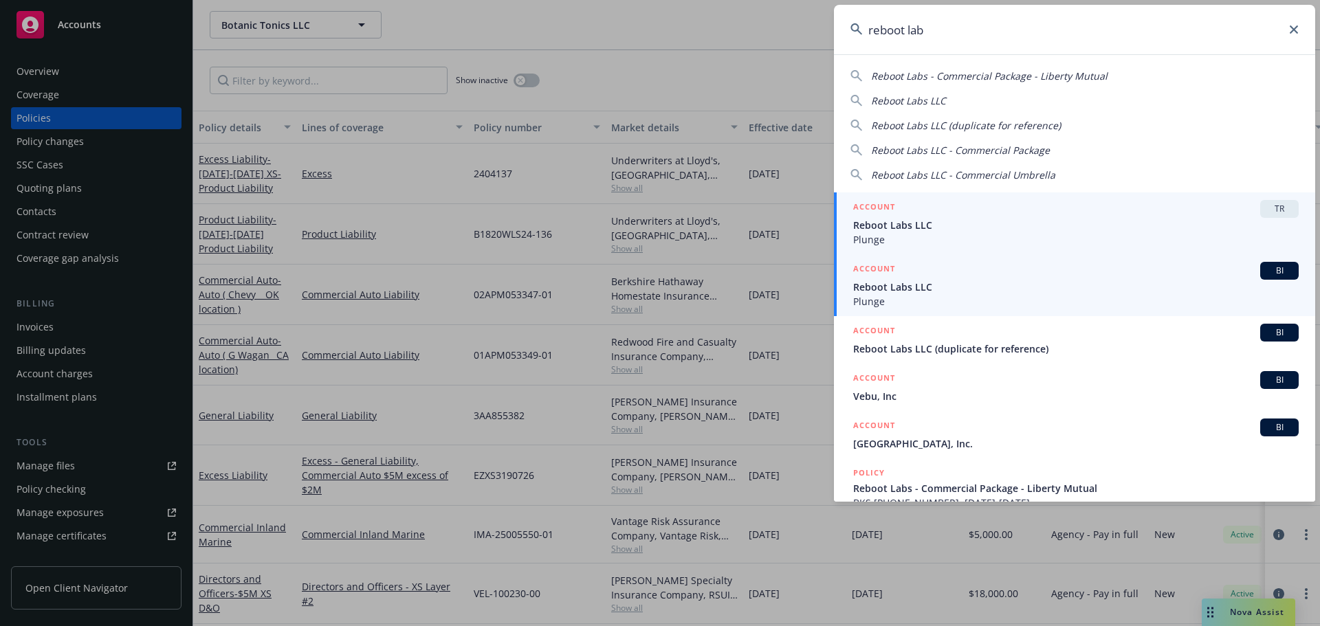
click at [937, 286] on span "Reboot Labs LLC" at bounding box center [1076, 287] width 446 height 14
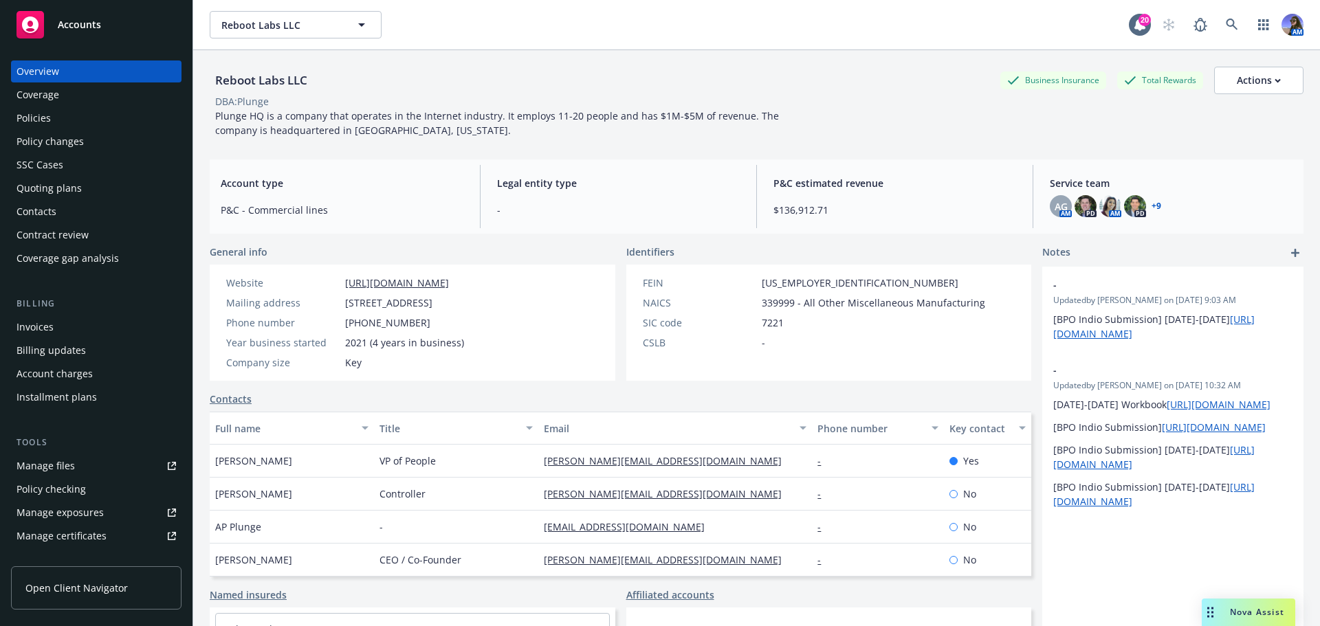
click at [51, 120] on div "Policies" at bounding box center [97, 118] width 160 height 22
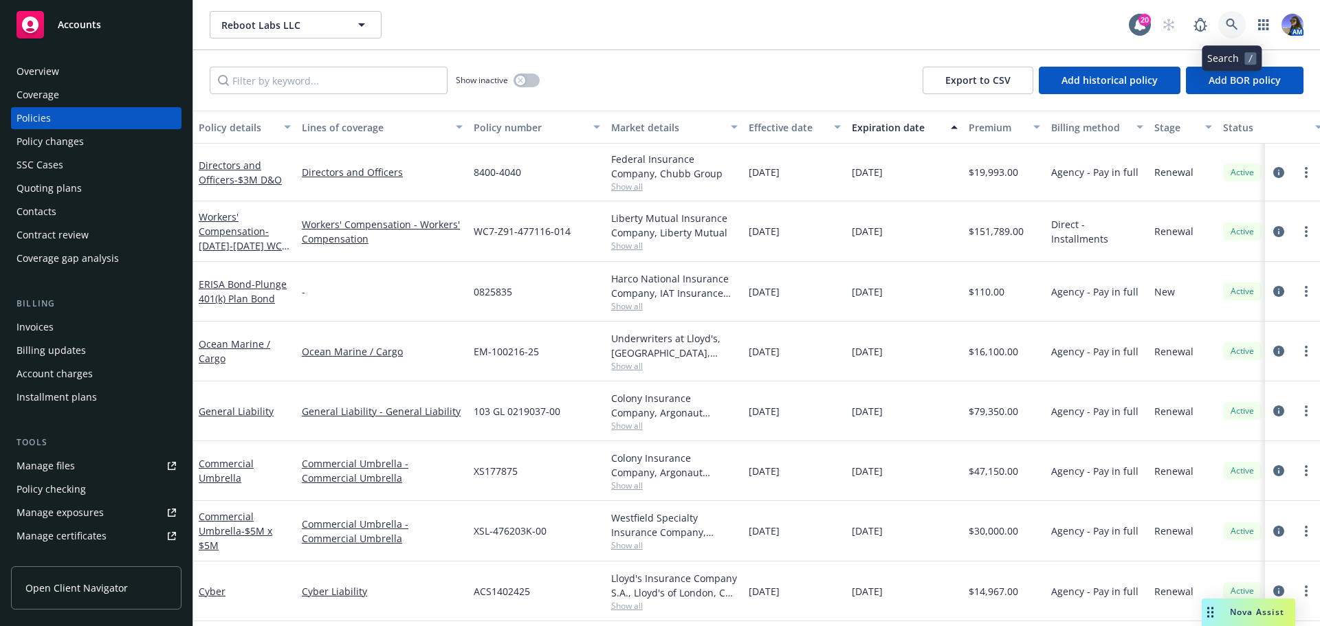
click at [1233, 20] on icon at bounding box center [1232, 25] width 12 height 12
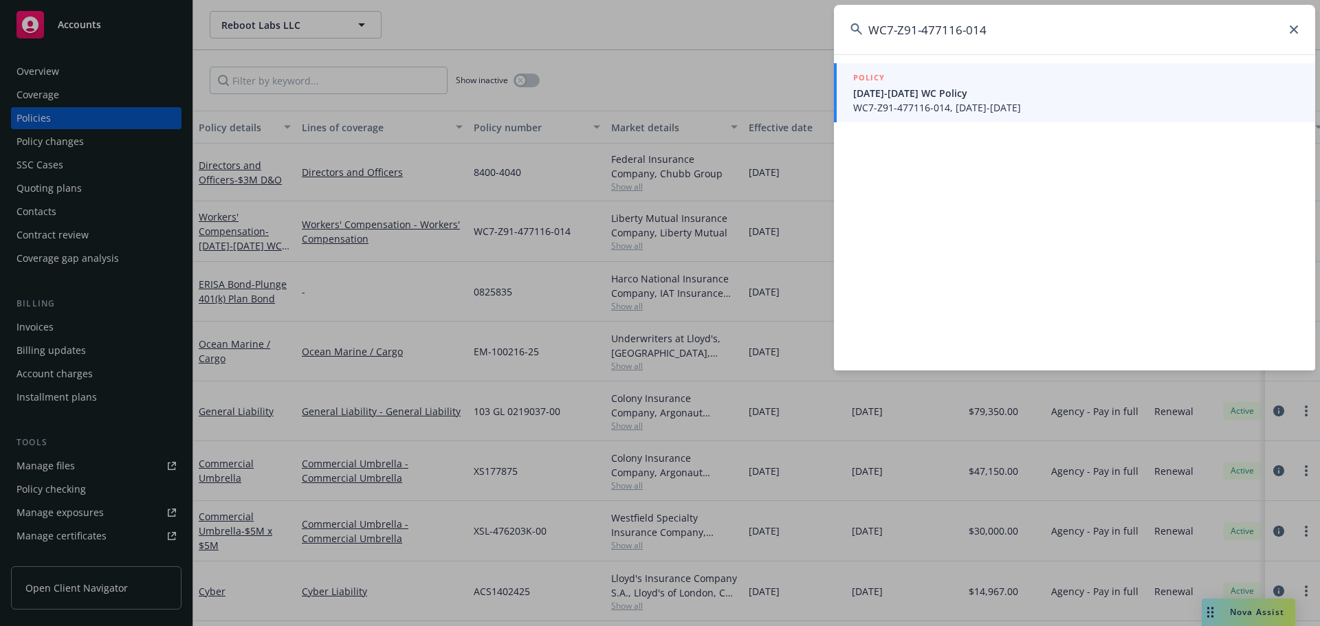
type input "WC7-Z91-477116-014"
click at [985, 96] on span "2024-2025 WC Policy" at bounding box center [1076, 93] width 446 height 14
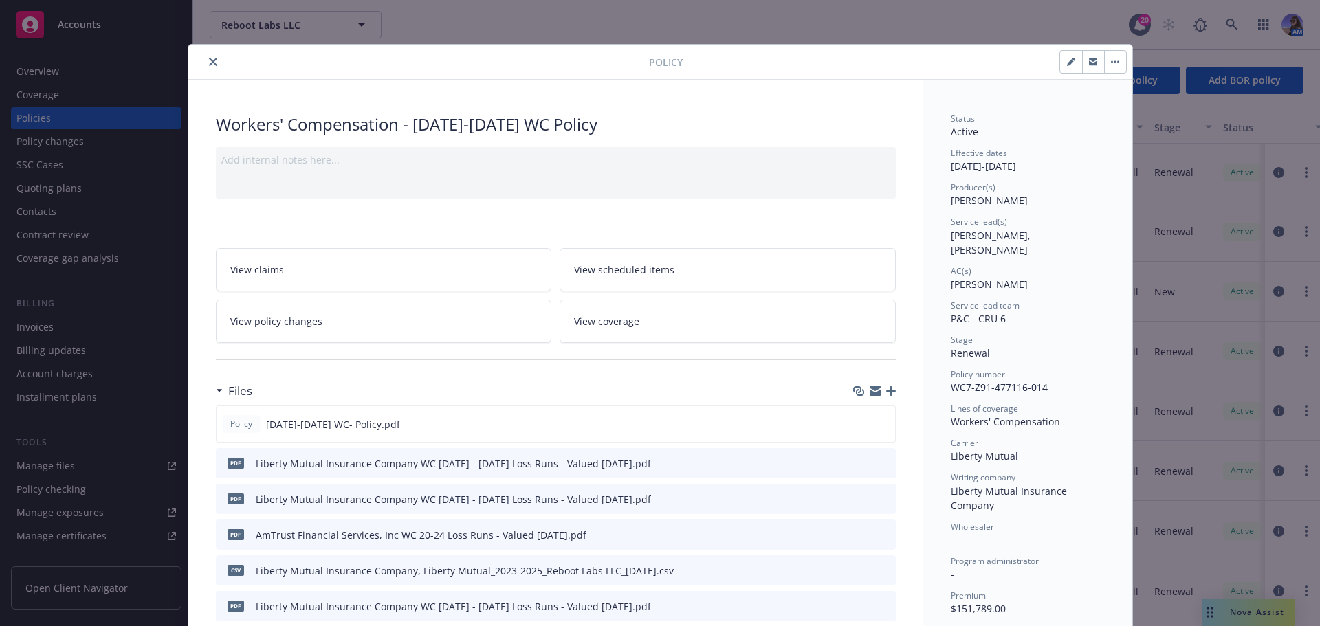
click at [886, 390] on icon "button" at bounding box center [891, 391] width 10 height 10
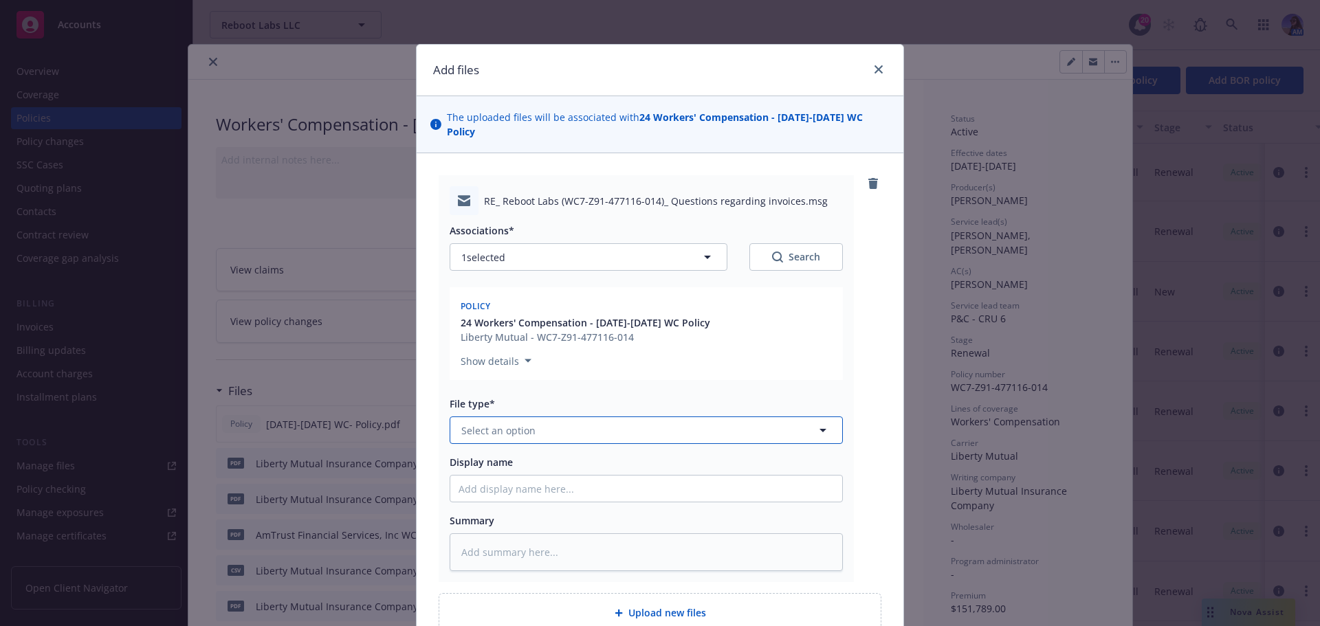
click at [512, 424] on span "Select an option" at bounding box center [498, 431] width 74 height 14
type input "bill"
type textarea "x"
type input "L"
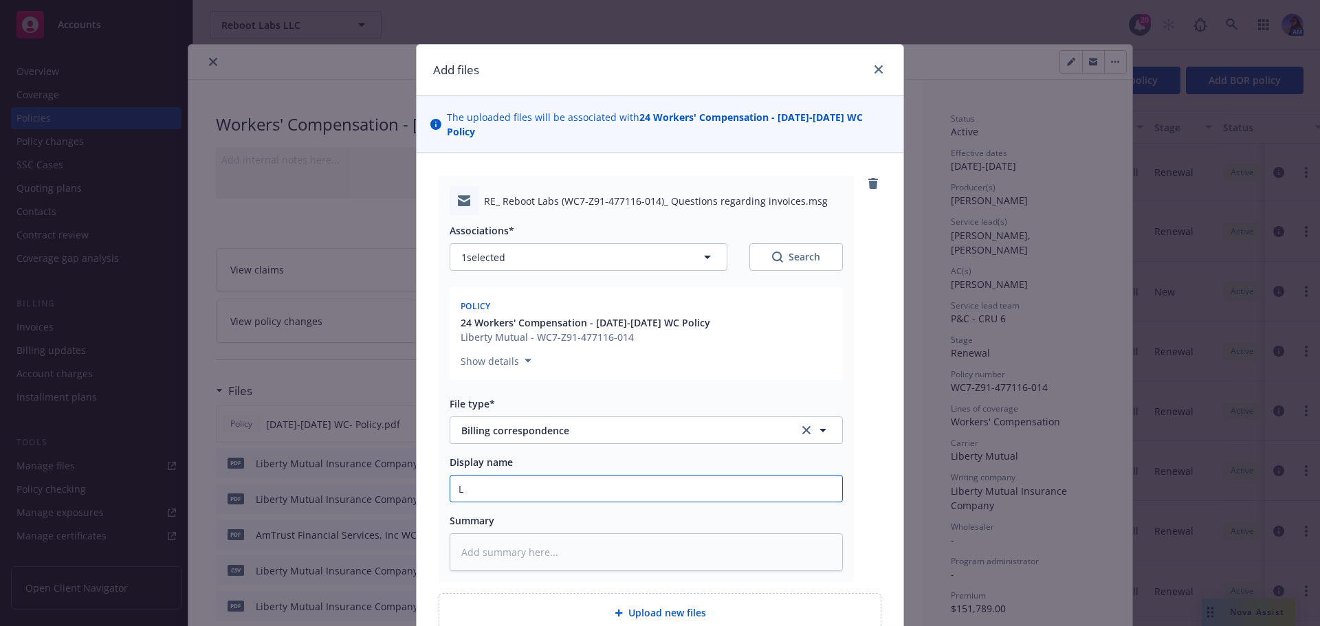
type textarea "x"
type input "LB"
type textarea "x"
type input "LB"
type textarea "x"
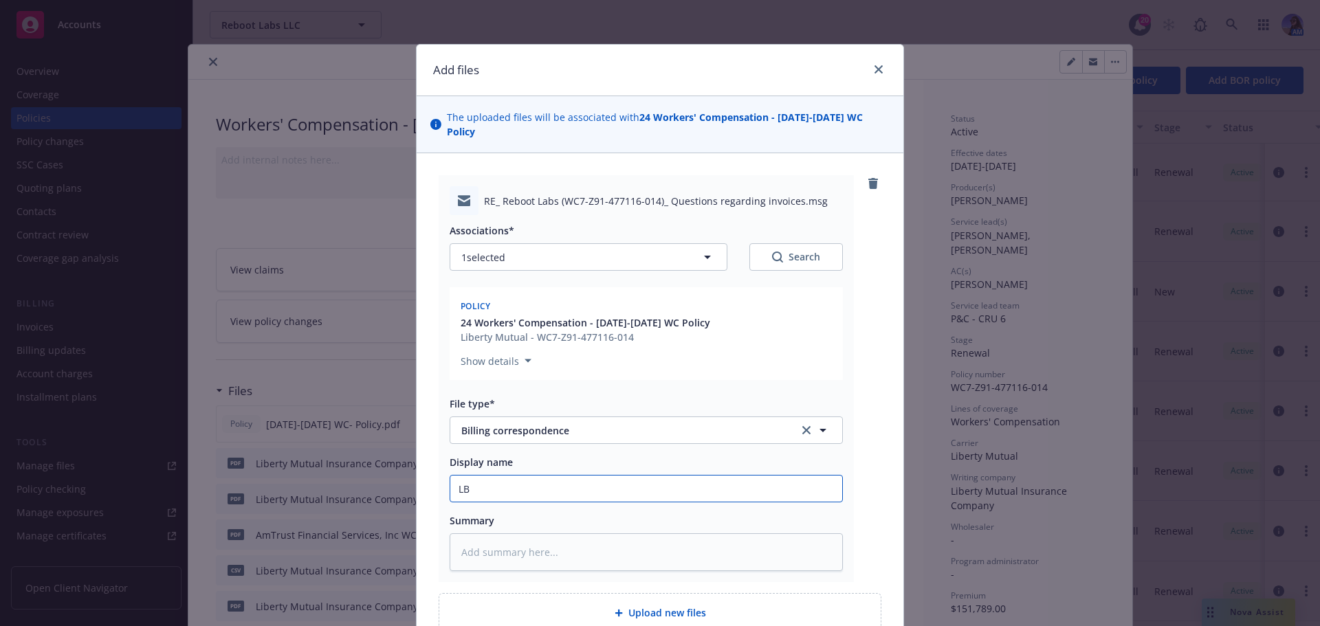
type input "LB E"
type textarea "x"
type input "LB EM"
type textarea "x"
type input "LB EM:"
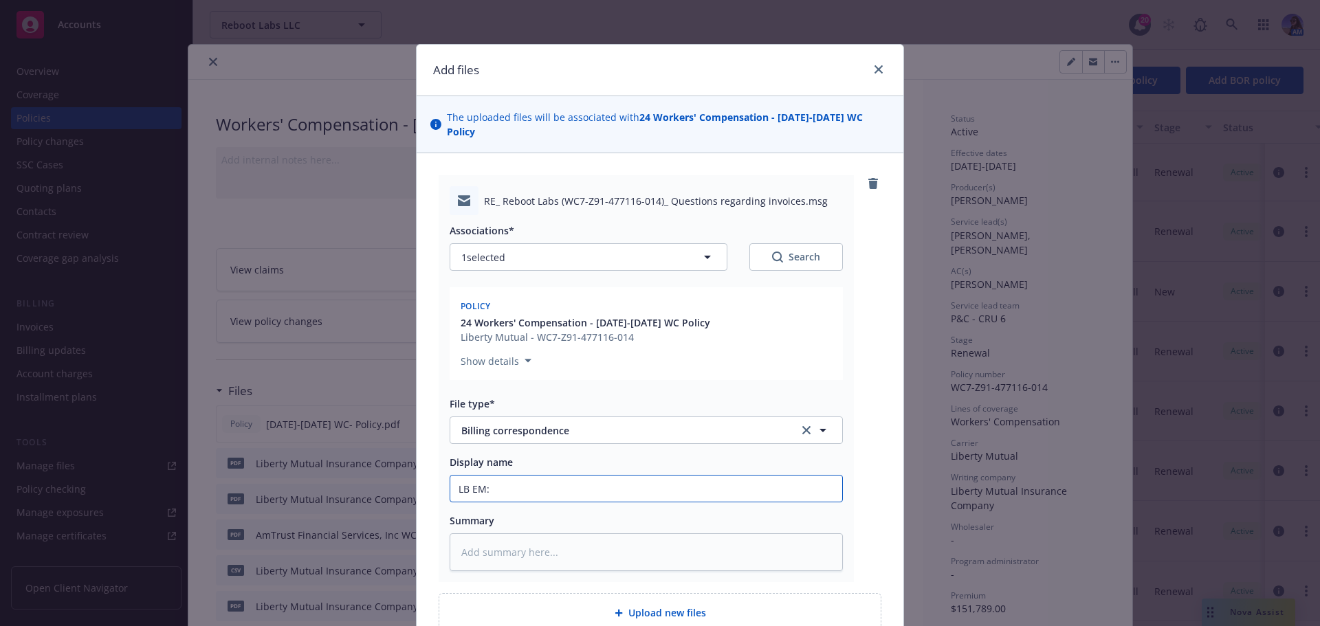
type textarea "x"
type input "LB EM:"
type textarea "x"
type input "LB EM: p"
type textarea "x"
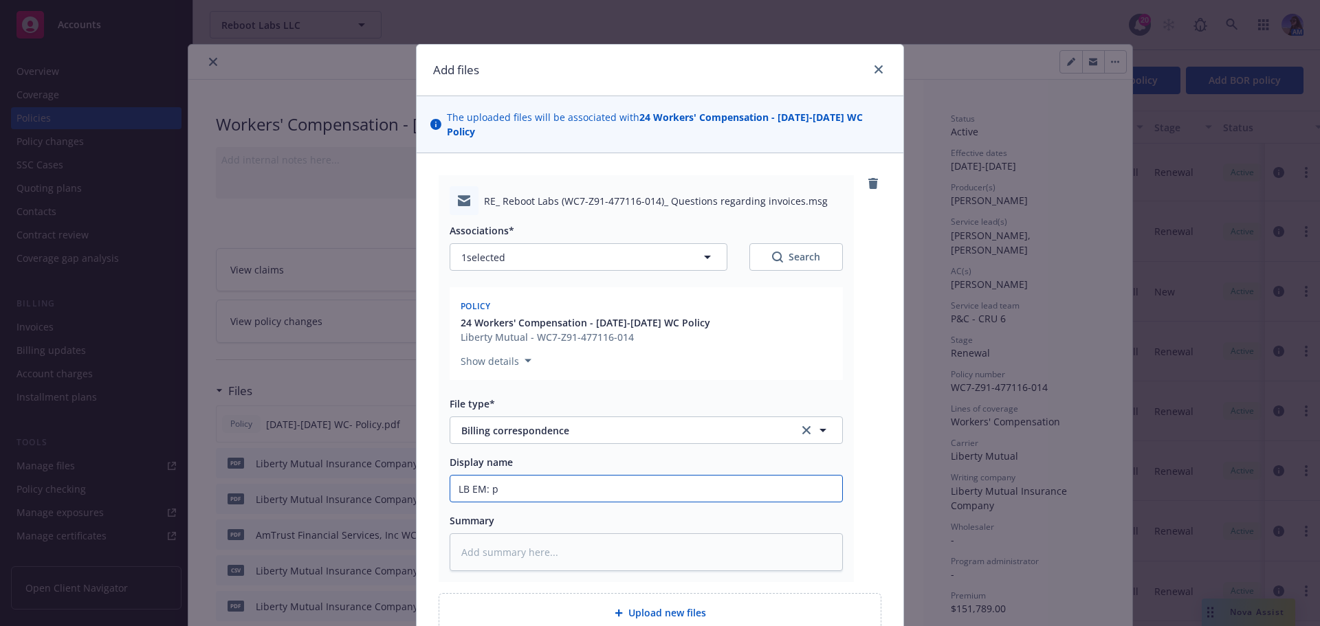
type input "LB EM: pa"
type textarea "x"
type input "LB EM: pay"
type textarea "x"
type input "LB EM: paym"
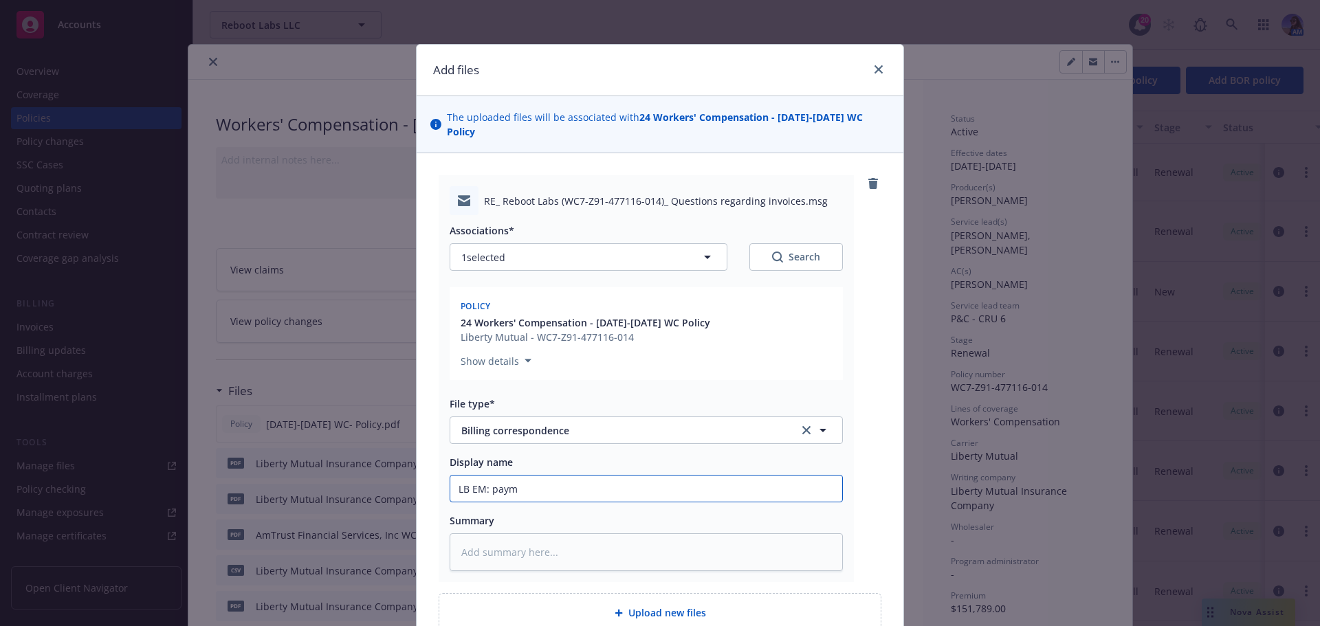
type textarea "x"
type input "LB EM: pay"
type textarea "x"
type input "LB EM: pa"
type textarea "x"
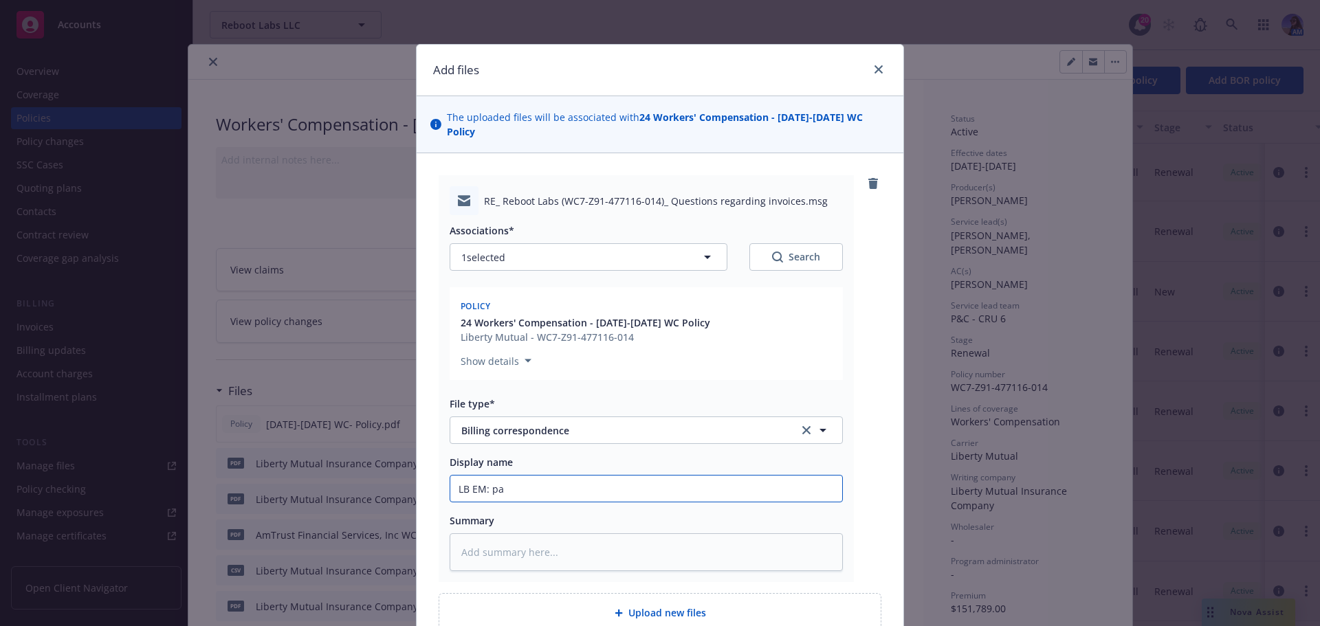
type input "LB EM: p"
type textarea "x"
type input "LB EM: pm"
type textarea "x"
type input "LB EM: pmt"
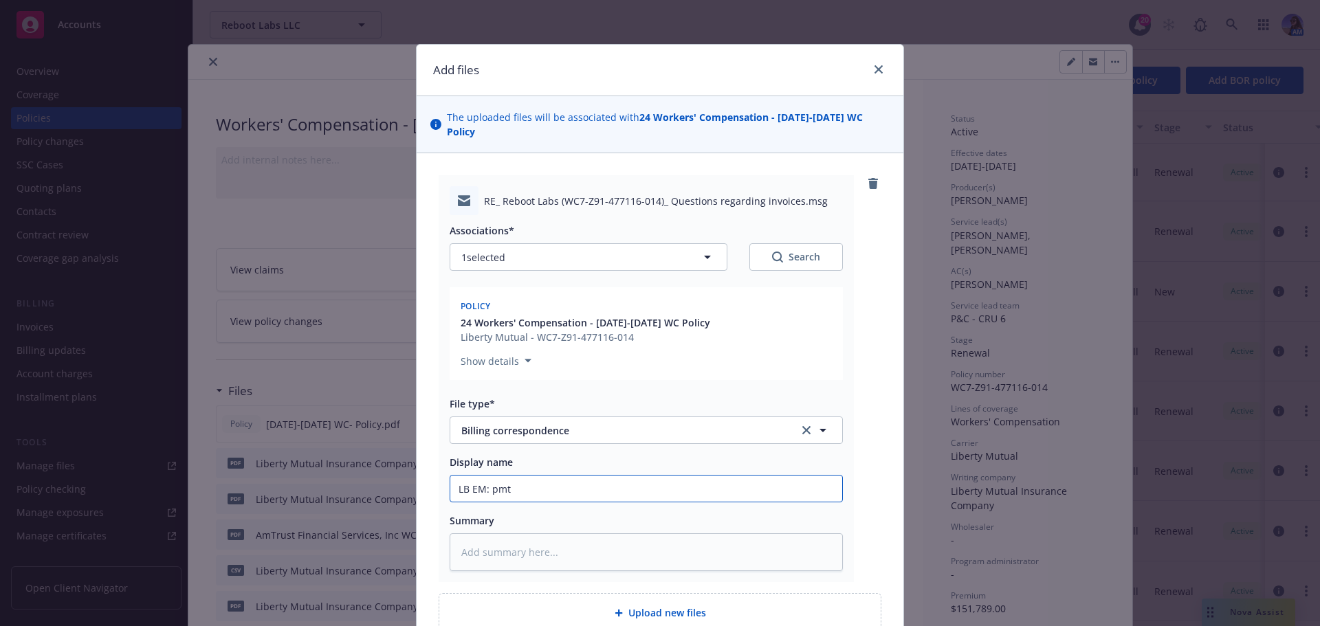
type textarea "x"
type input "LB EM: pmt"
type textarea "x"
type input "LB EM: pmt s"
type textarea "x"
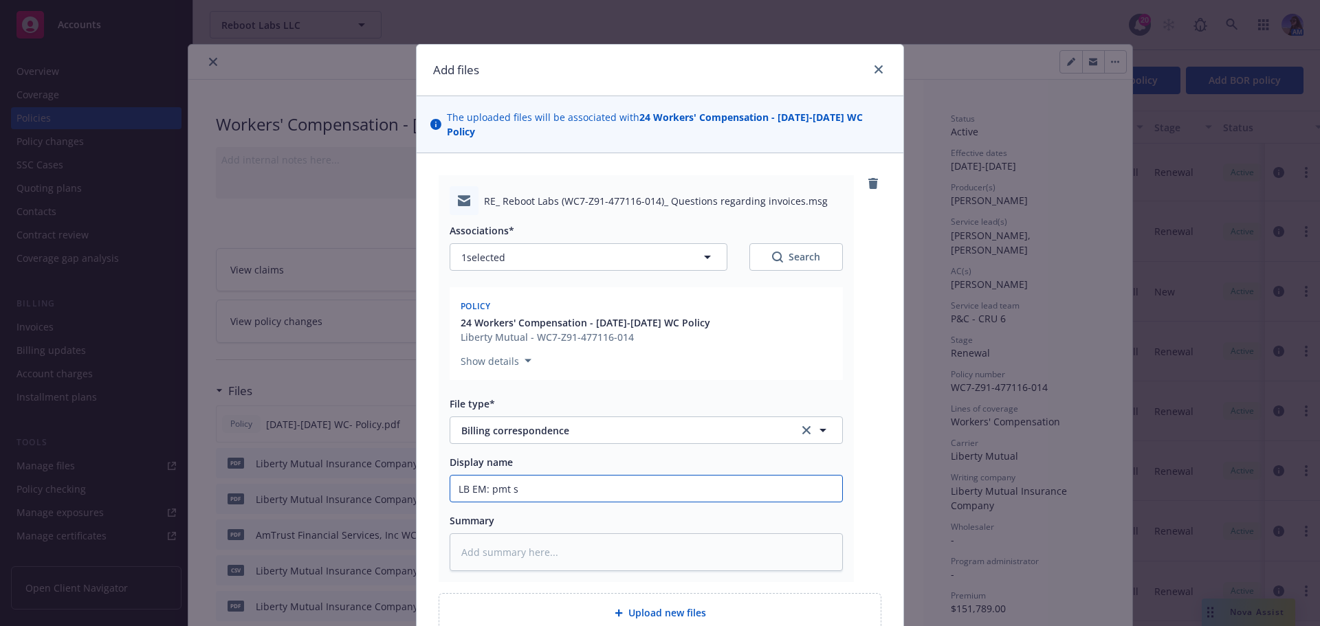
type input "LB EM: pmt st"
type textarea "x"
type input "LB EM: pmt sti"
type textarea "x"
type input "LB EM: pmt stil"
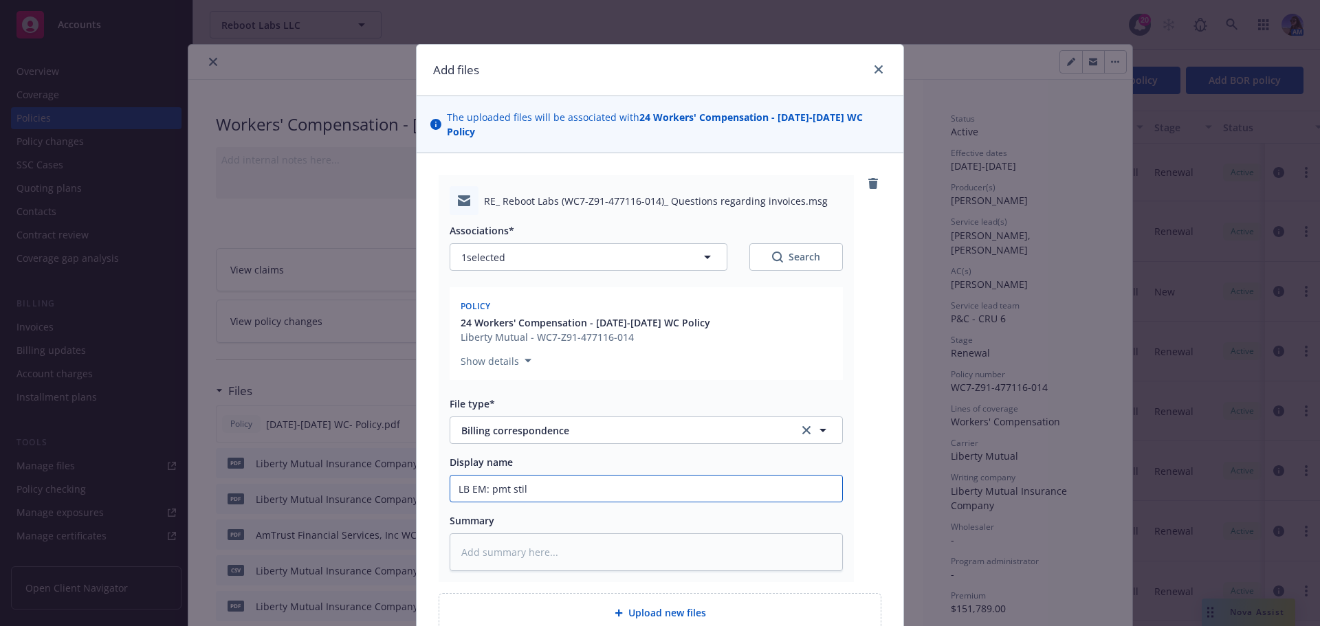
type textarea "x"
type input "LB EM: pmt still"
type textarea "x"
type input "LB EM: pmt still"
type textarea "x"
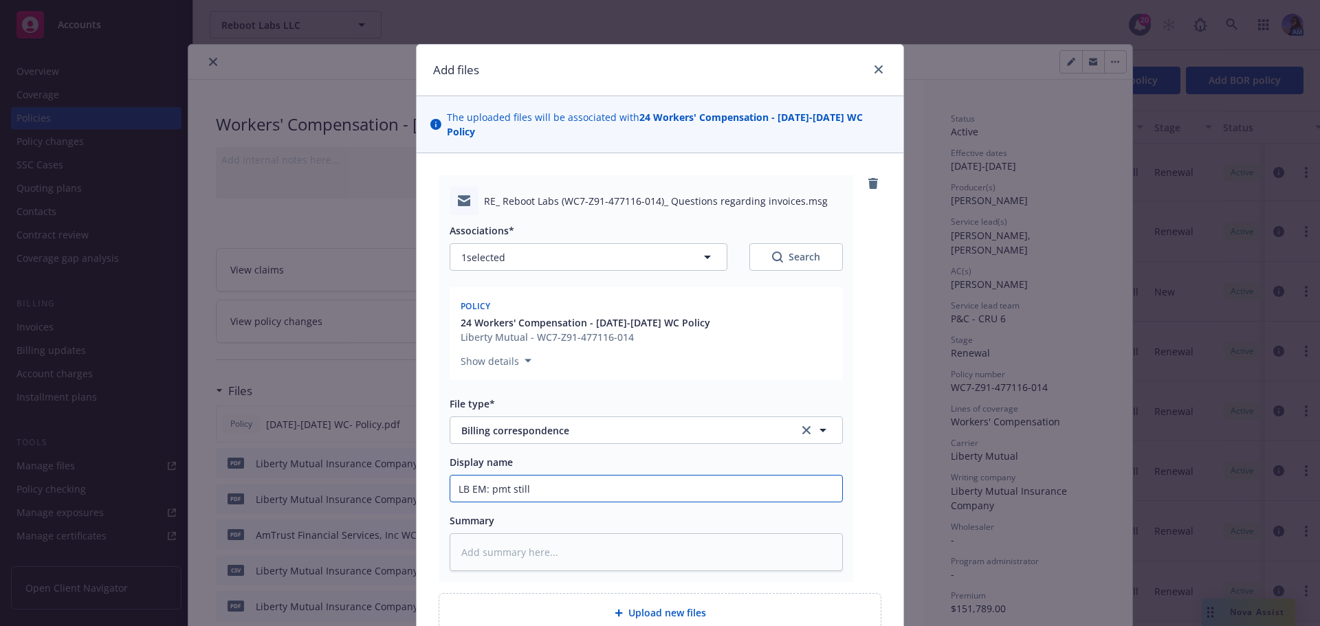
type input "LB EM: pmt still n"
type textarea "x"
type input "LB EM: pmt still ne"
type textarea "x"
type input "LB EM: pmt still nee"
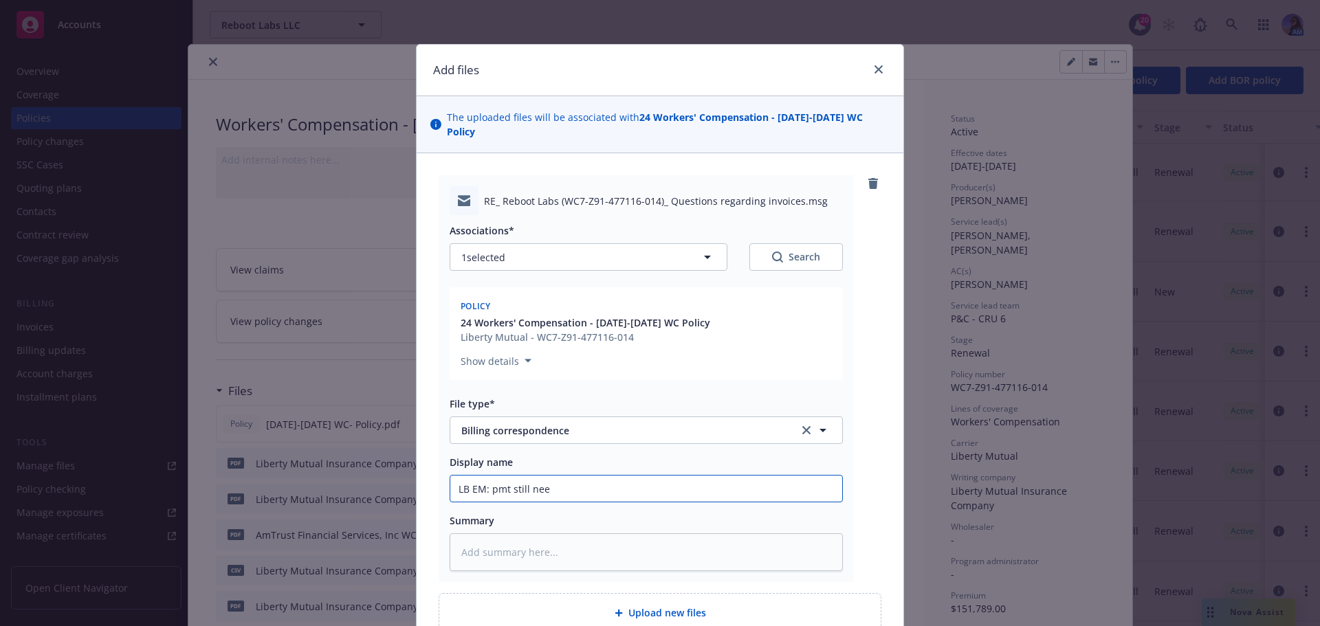
type textarea "x"
type input "LB EM: pmt still need"
type textarea "x"
type input "LB EM: pmt still neede"
type textarea "x"
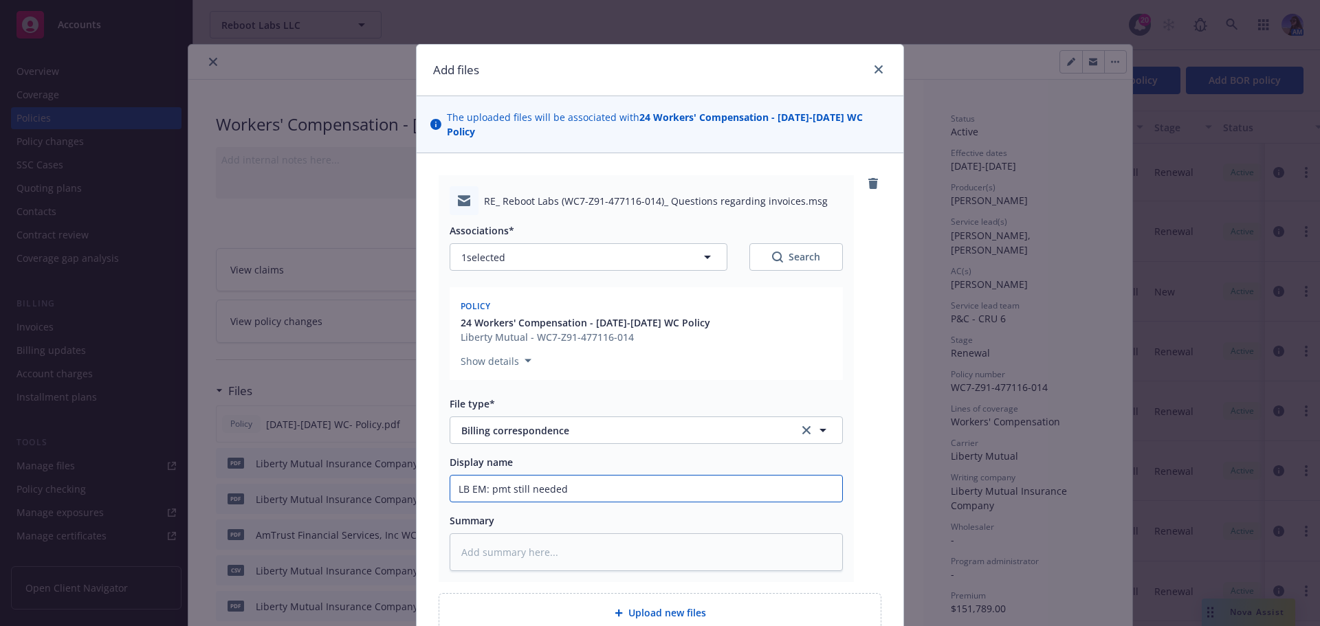
type input "LB EM: pmt still needed"
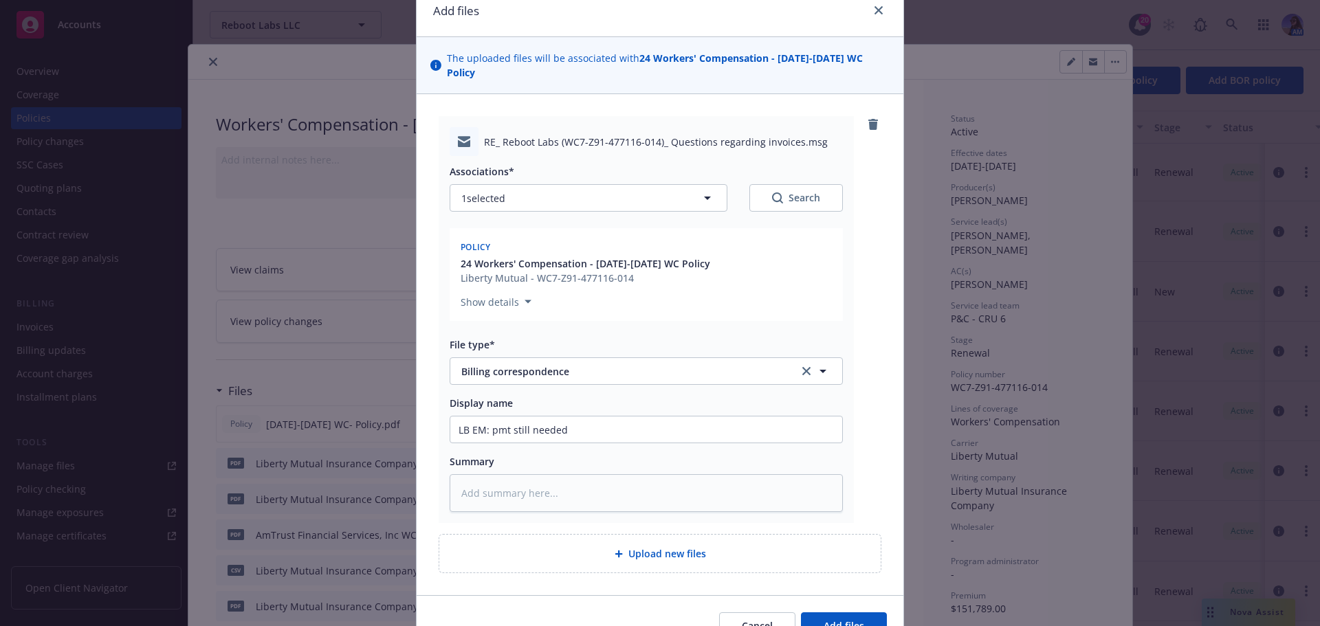
scroll to position [120, 0]
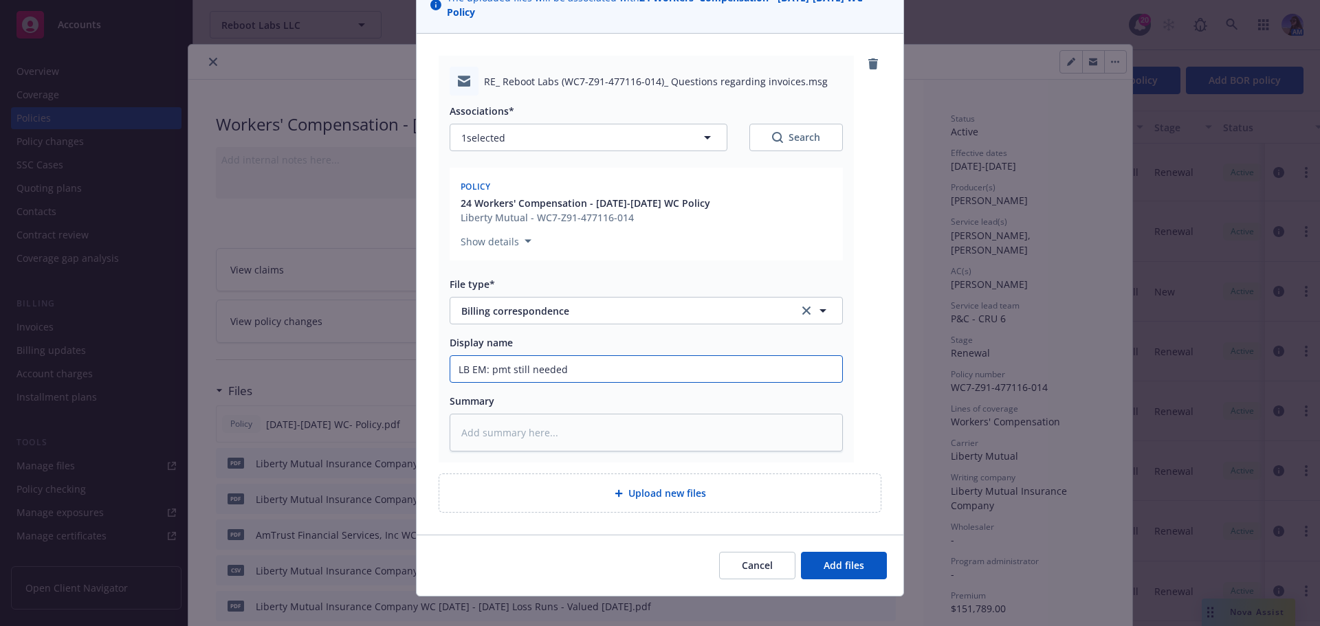
type textarea "x"
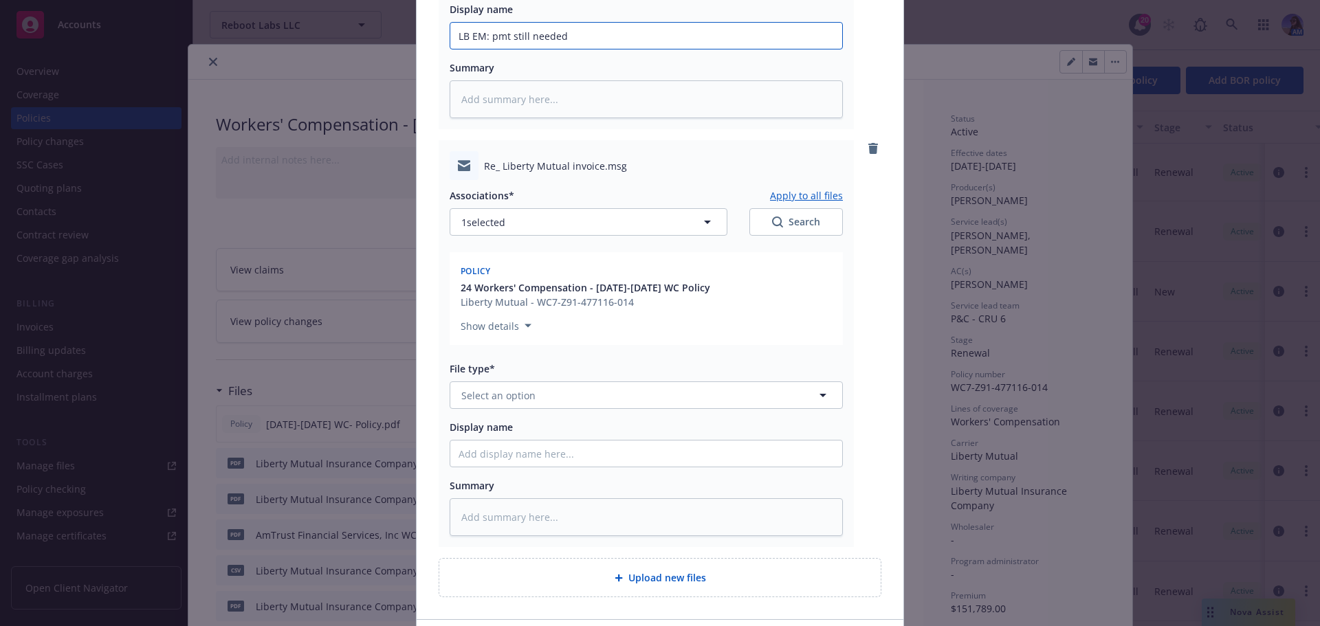
scroll to position [463, 0]
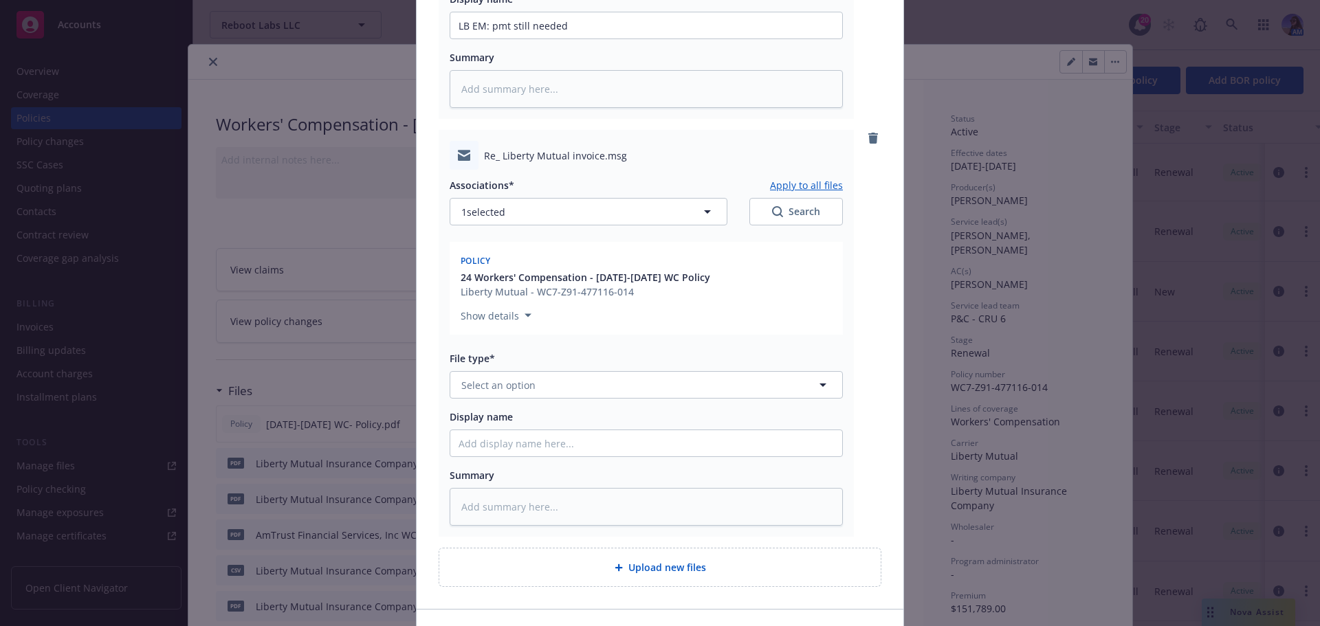
click at [538, 351] on div "File type*" at bounding box center [646, 358] width 393 height 14
click at [531, 371] on button "Select an option" at bounding box center [646, 385] width 393 height 28
type input "billing"
type textarea "x"
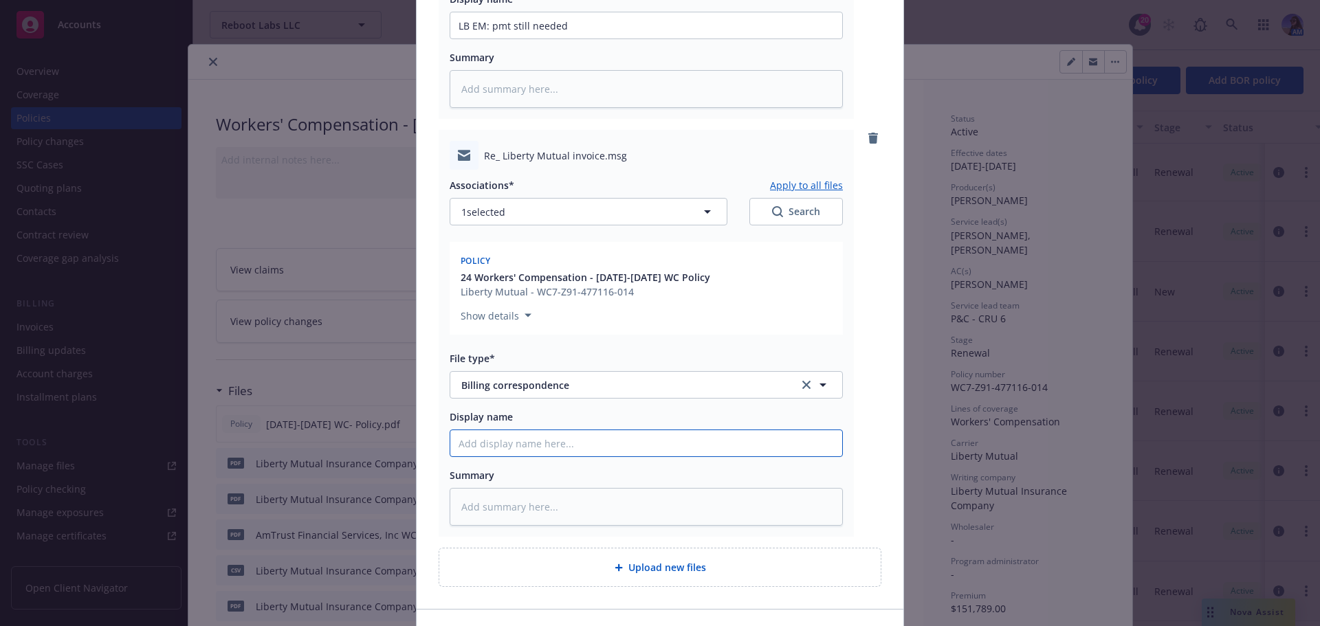
type input "R"
type textarea "x"
type input "Re"
type textarea "x"
type input "Reb"
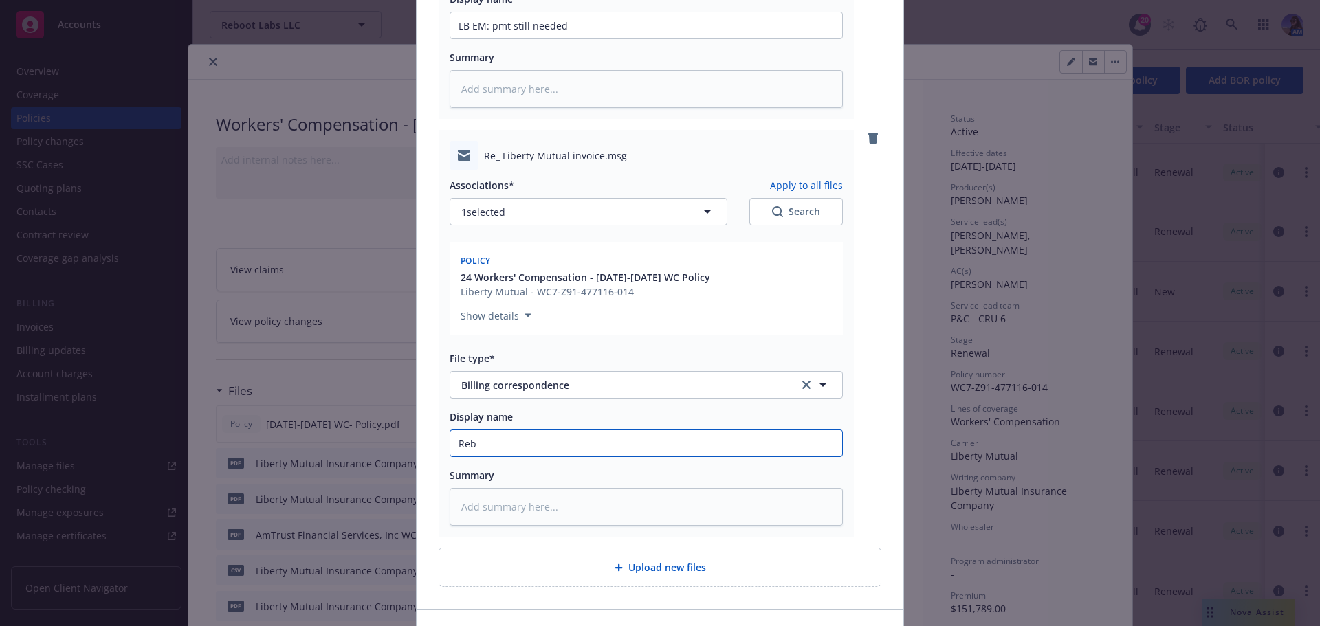
type textarea "x"
type input "Re"
type textarea "x"
type input "R"
type textarea "x"
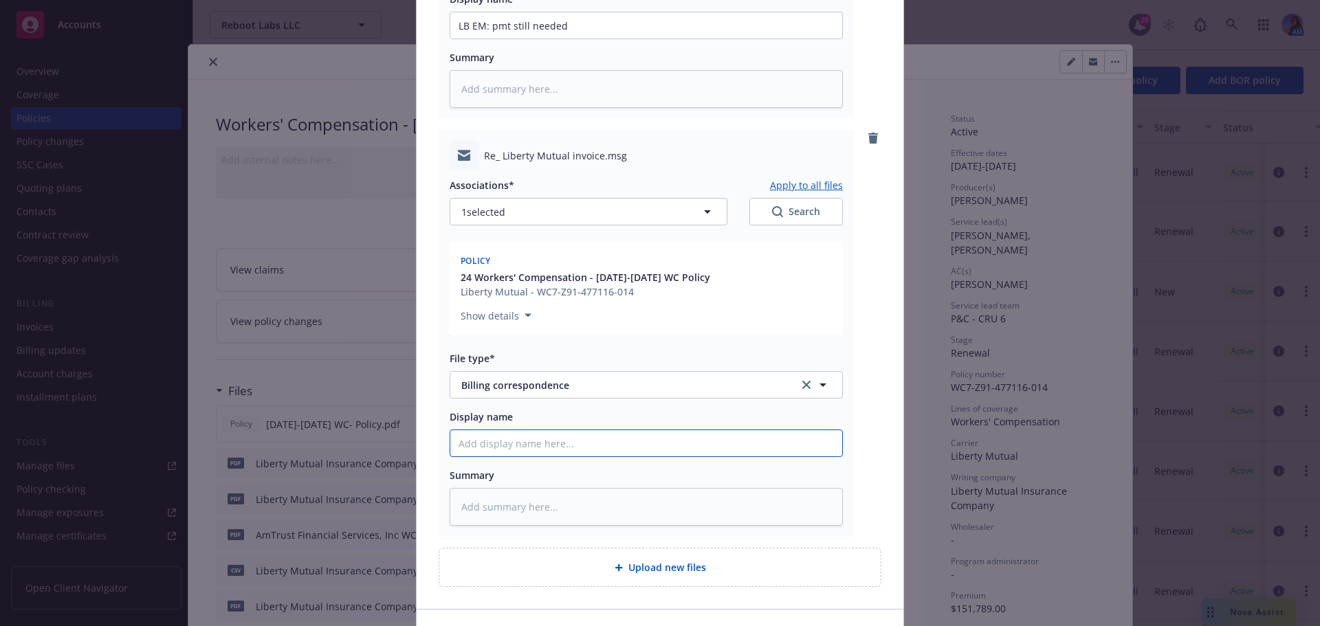
type textarea "x"
type input "C"
type textarea "x"
type input "Cl"
type textarea "x"
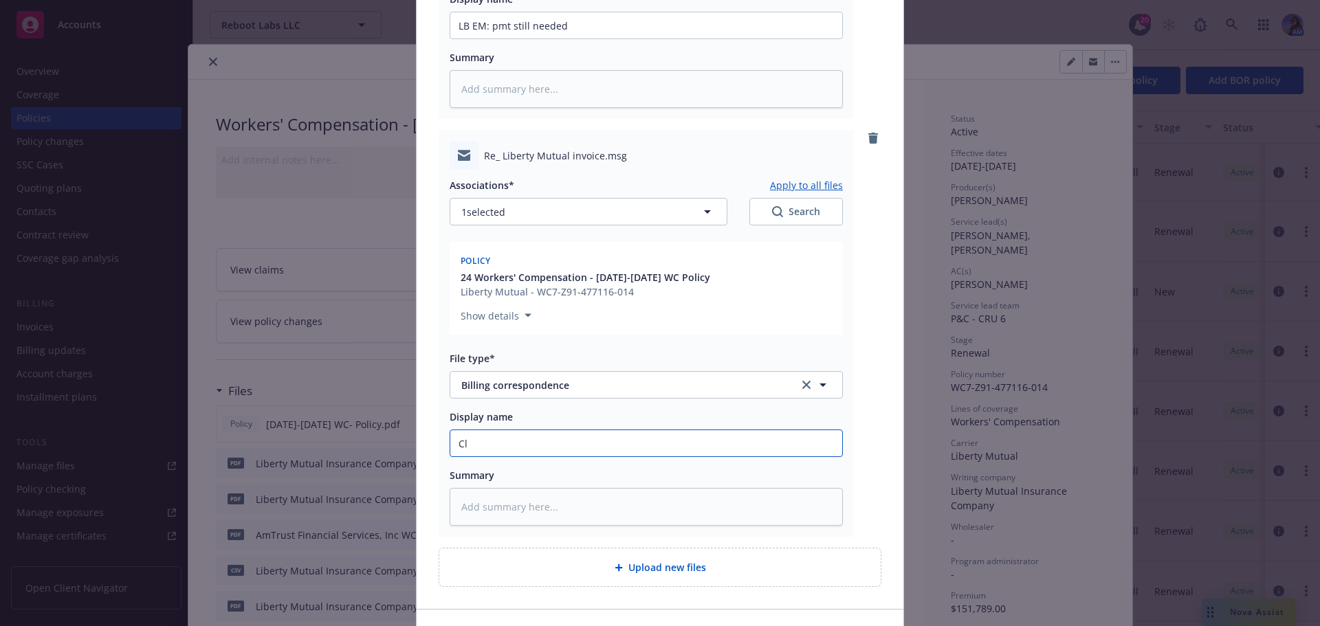
type input "Cli"
type textarea "x"
type input "Clie"
type textarea "x"
type input "Client"
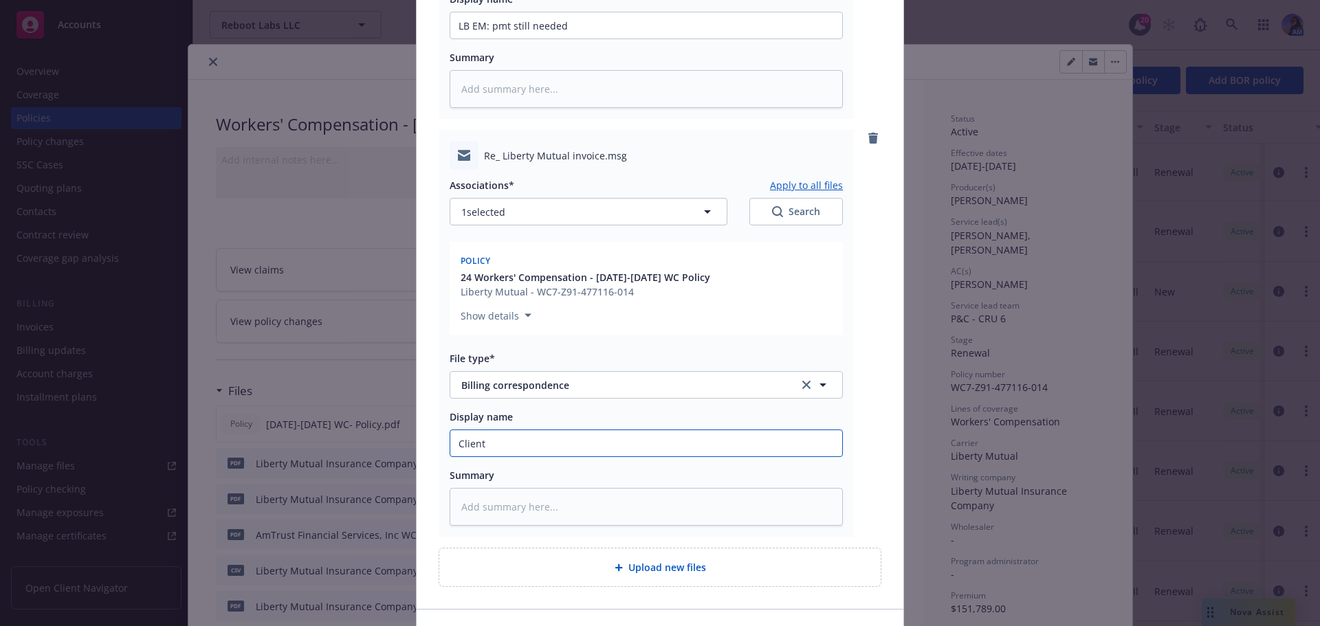
type textarea "x"
type input "Client"
type textarea "x"
type input "Client E"
type textarea "x"
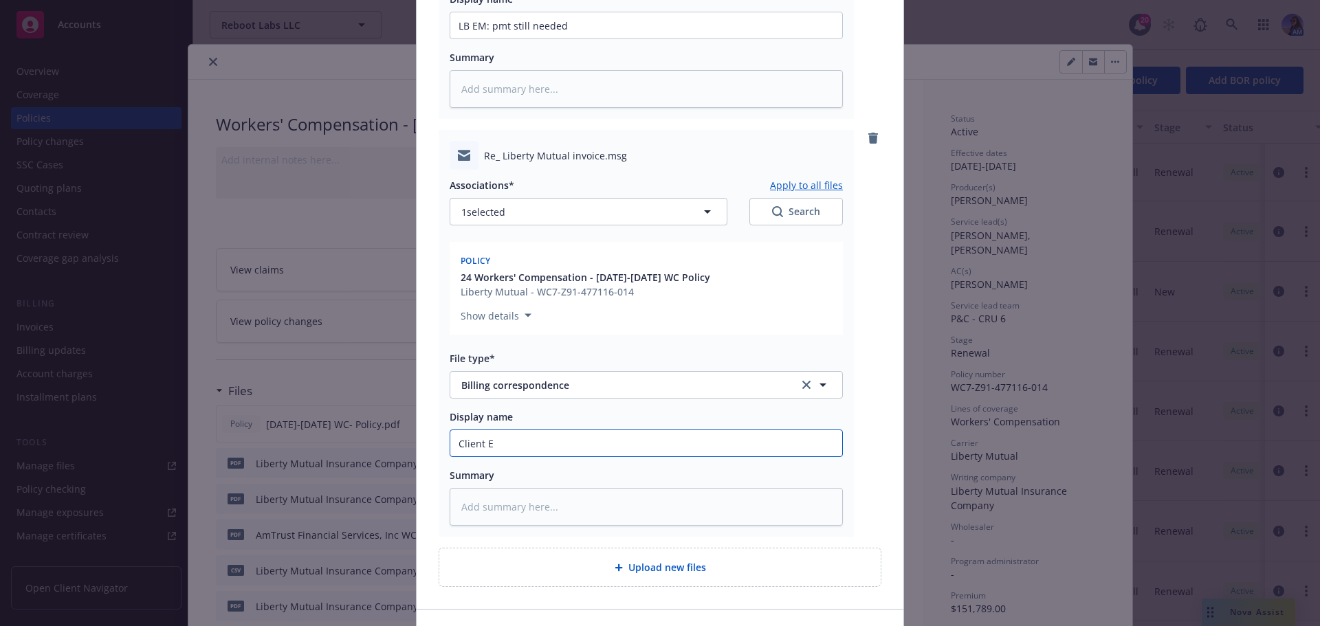
type input "Client EM"
type textarea "x"
type input "Client EM:"
type textarea "x"
type input "Client EM: C"
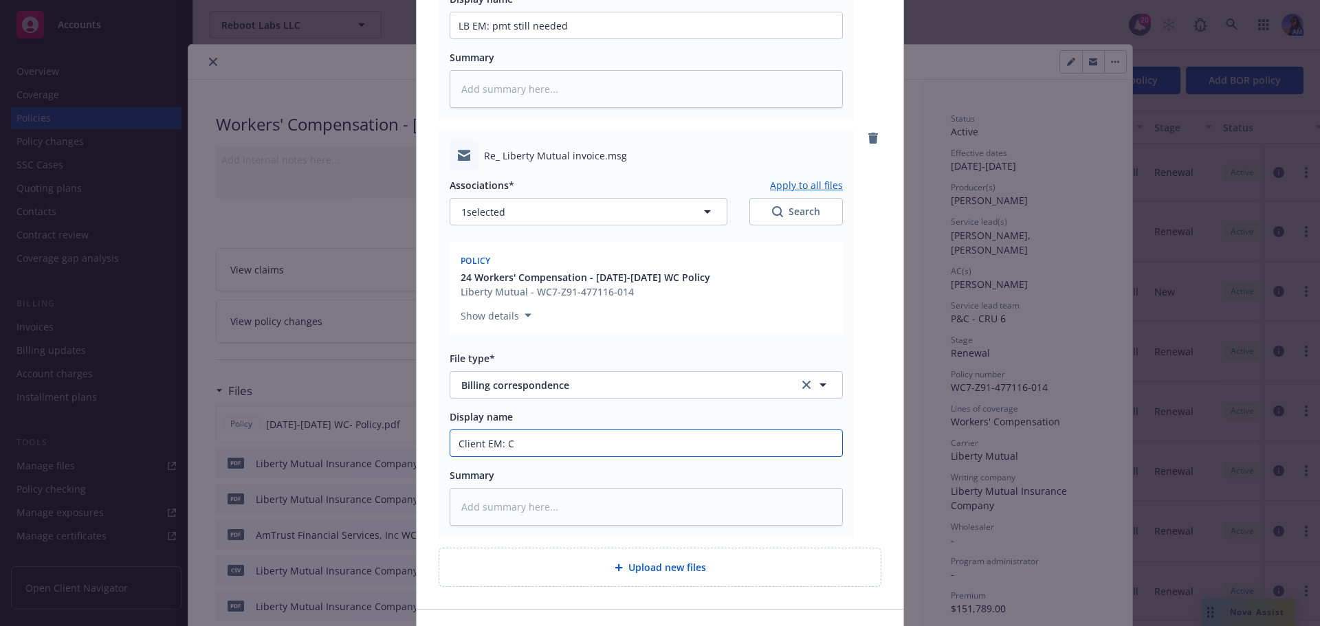
type textarea "x"
type input "Client EM: CO"
type textarea "x"
type input "Client EM: CONF"
type textarea "x"
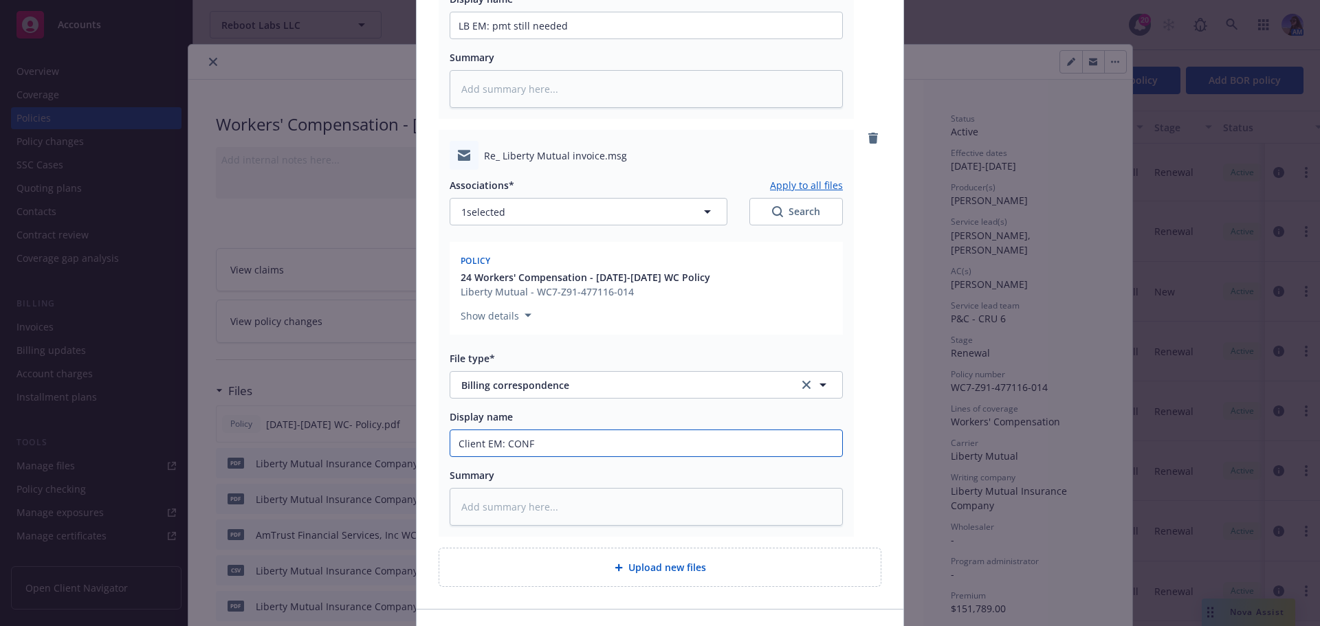
type input "Client EM: CONF"
type textarea "x"
type input "Client EM: CONF P"
type textarea "x"
type input "Client EM: CONF PM"
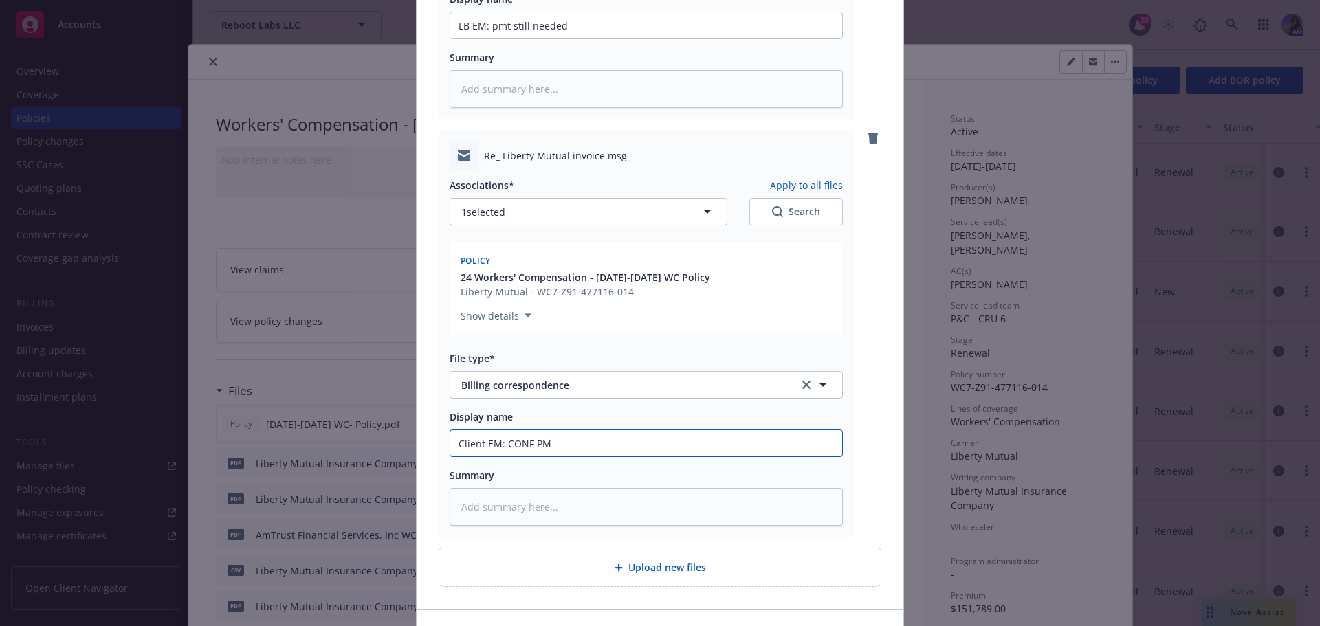
type textarea "x"
type input "Client EM: CONF PM"
type textarea "x"
type input "Client EM: CONF PM"
type textarea "x"
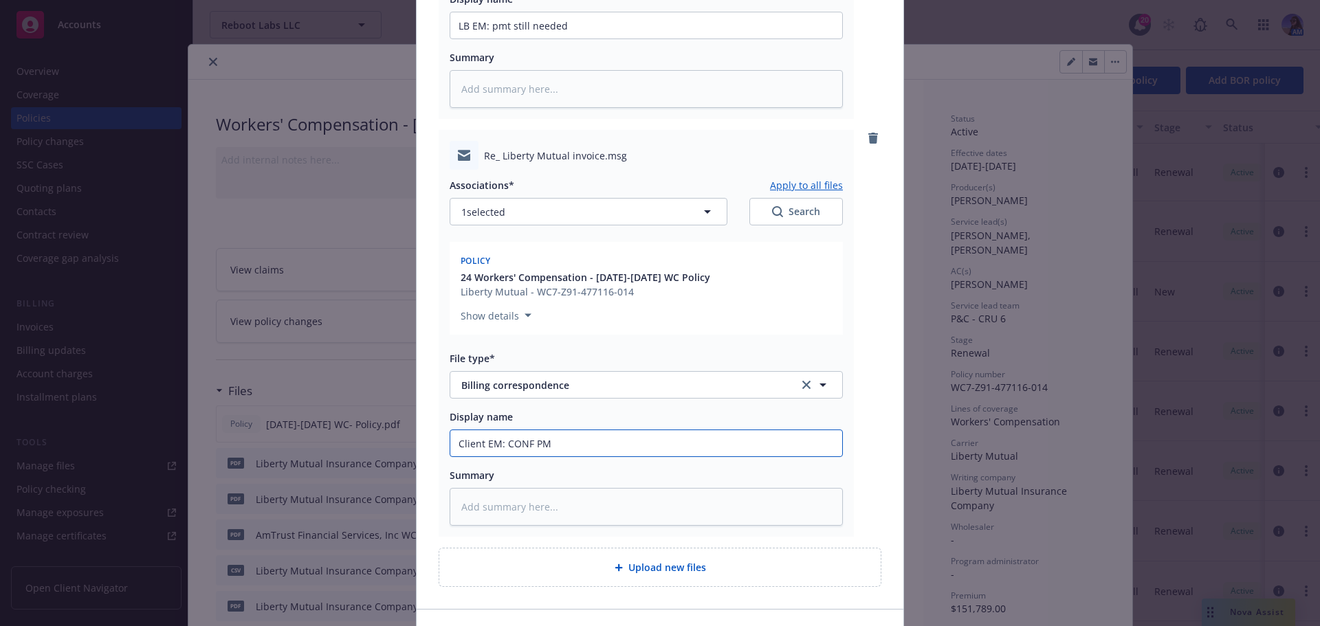
type input "Client EM: CONF PMT"
type textarea "x"
type input "Client EM: CONF PMT"
type textarea "x"
type input "Client EM: CONF PMT HA"
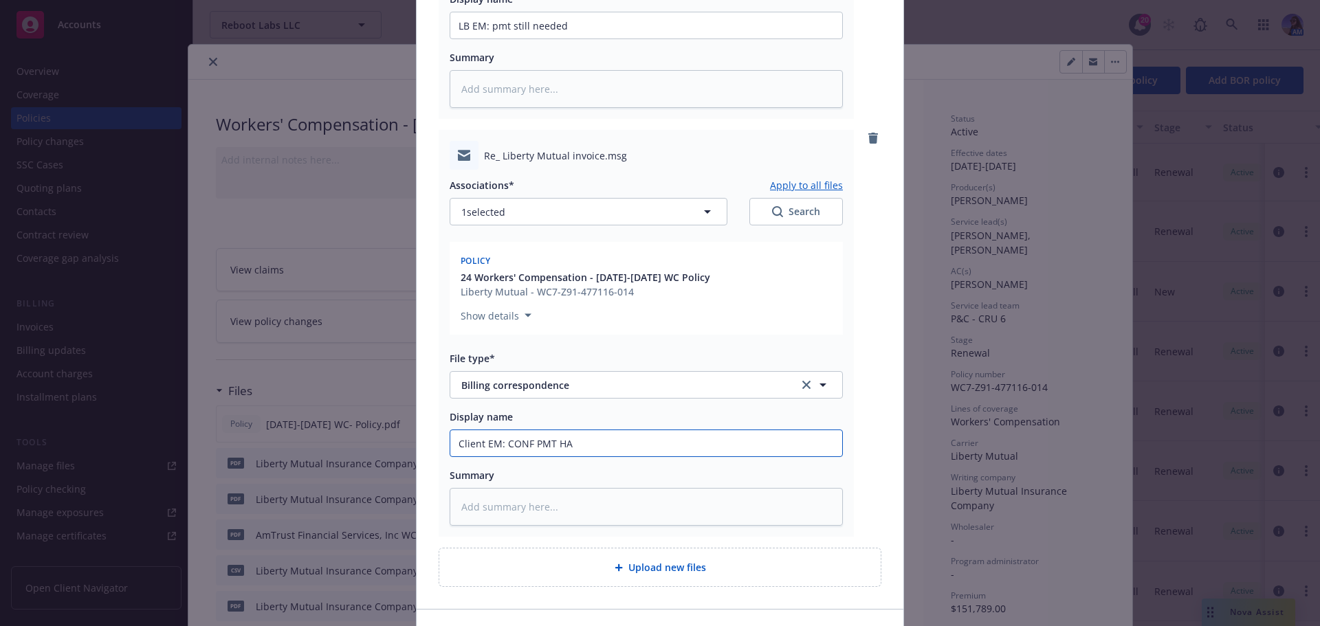
type textarea "x"
type input "Client EM: CONF PMT HAS"
type textarea "x"
type input "Client EM: CONF PMT HAS"
type textarea "x"
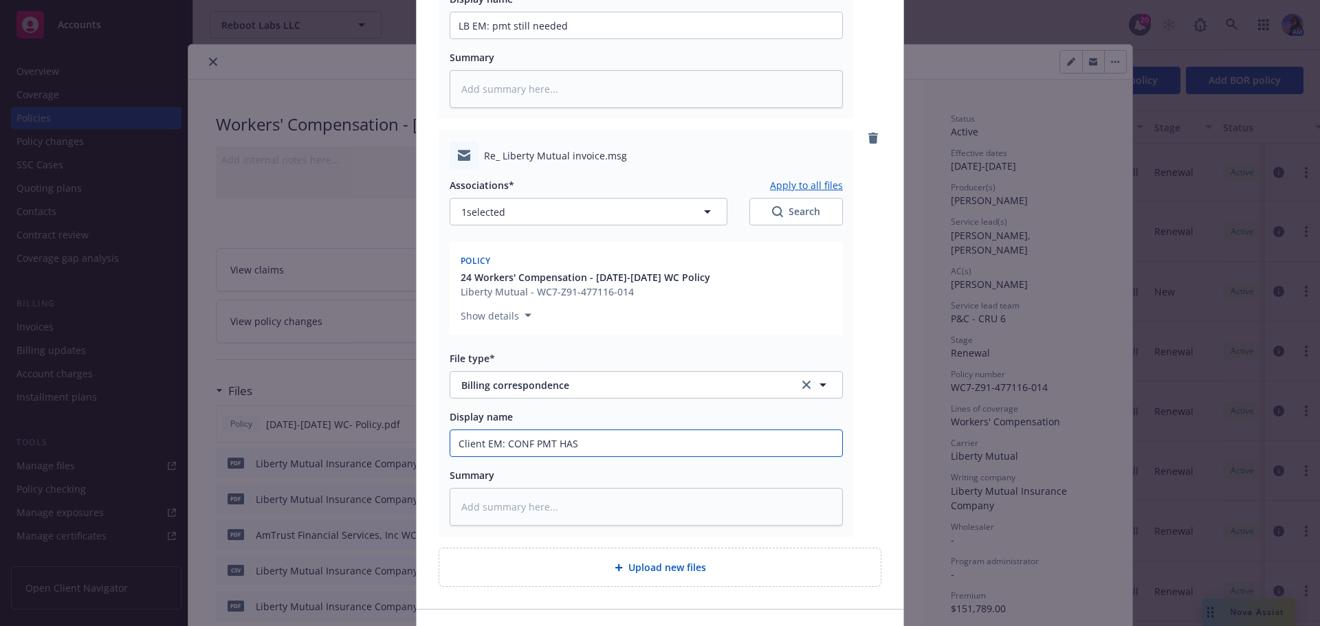
type input "Client EM: CONF PMT HAS B"
type textarea "x"
type input "Client EM: CONF PMT HAS BE"
type textarea "x"
type input "Client EM: CONF PMT HAS BEE"
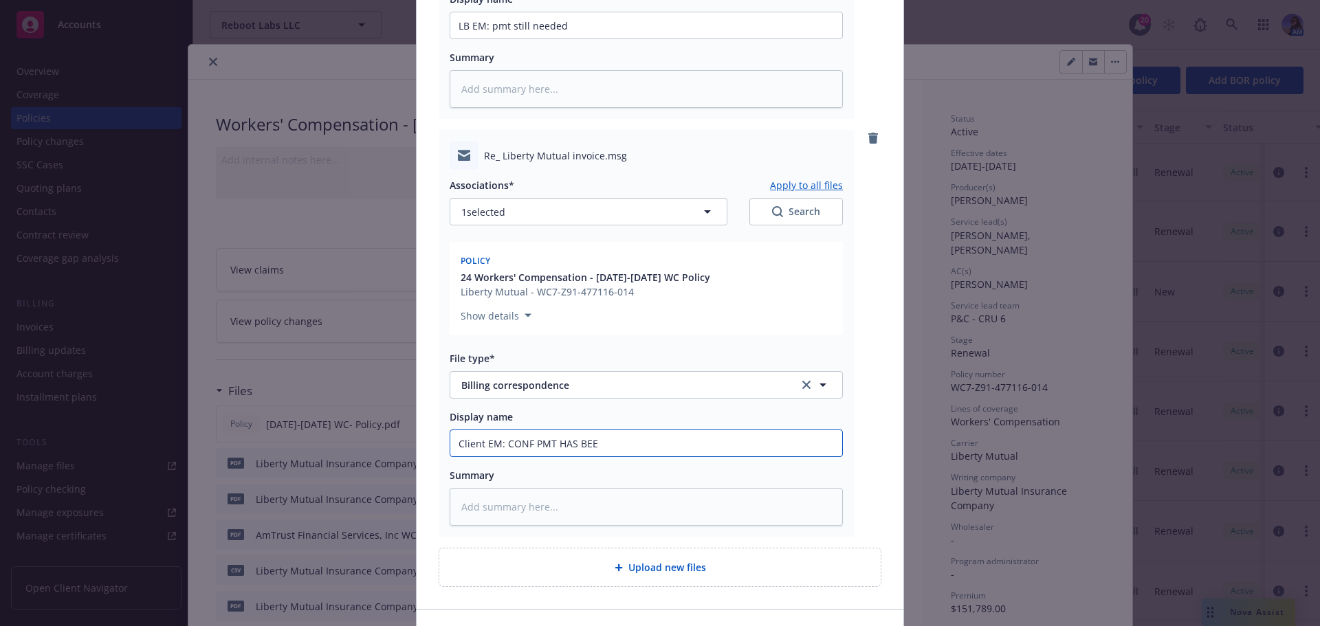
type textarea "x"
type input "Client EM: CONF PMT HAS BEEN"
type textarea "x"
type input "Client EM: CONF PMT HAS BEEN"
type textarea "x"
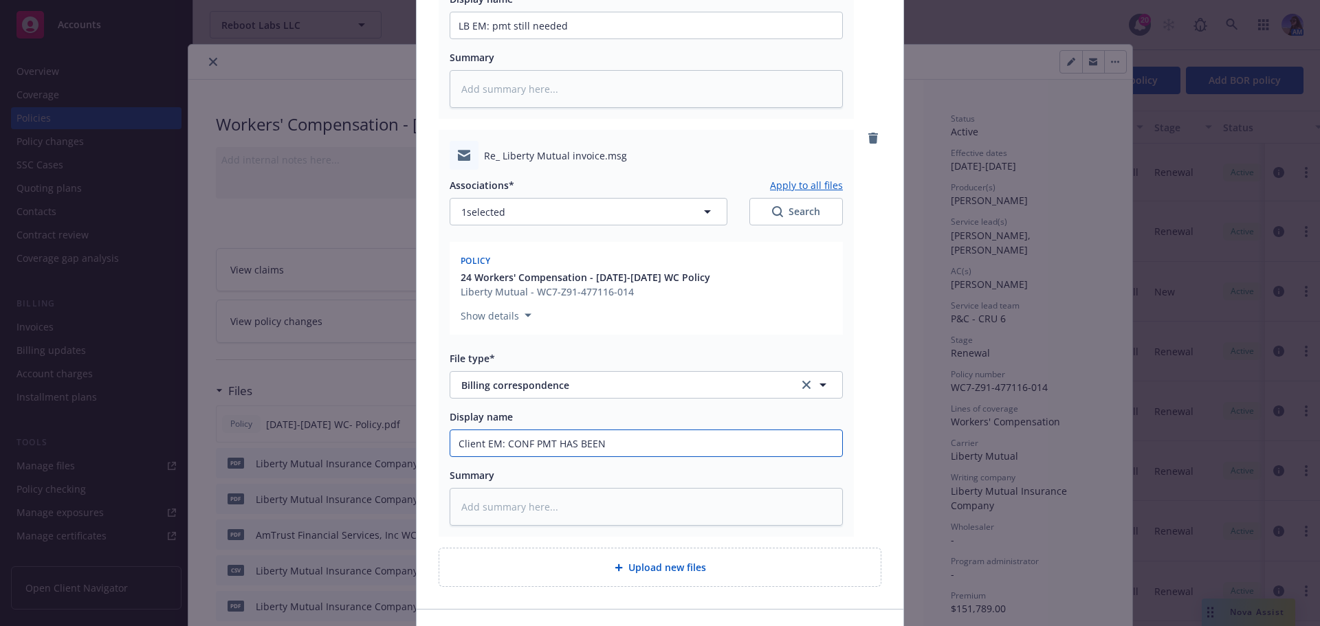
type input "Client EM: CONF PMT HAS BEEN M"
type textarea "x"
type input "Client EM: CONF PMT HAS BEEN MA"
type textarea "x"
type input "Client EM: CONF PMT HAS BEEN MAD"
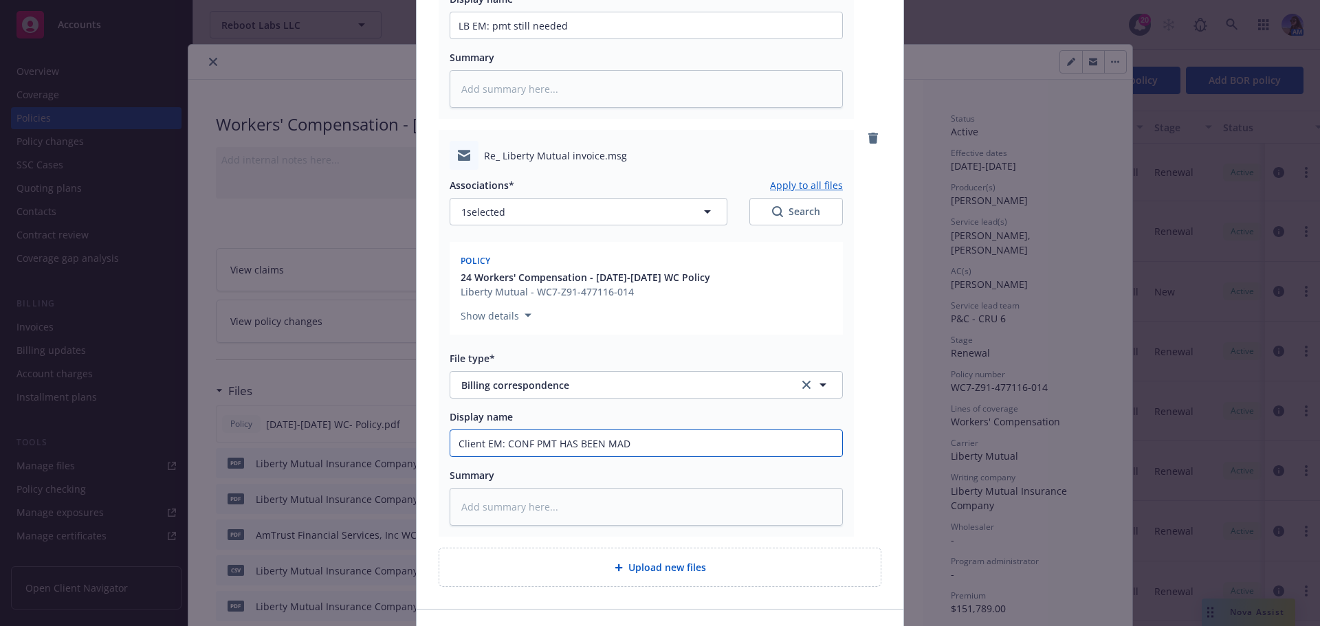
type textarea "x"
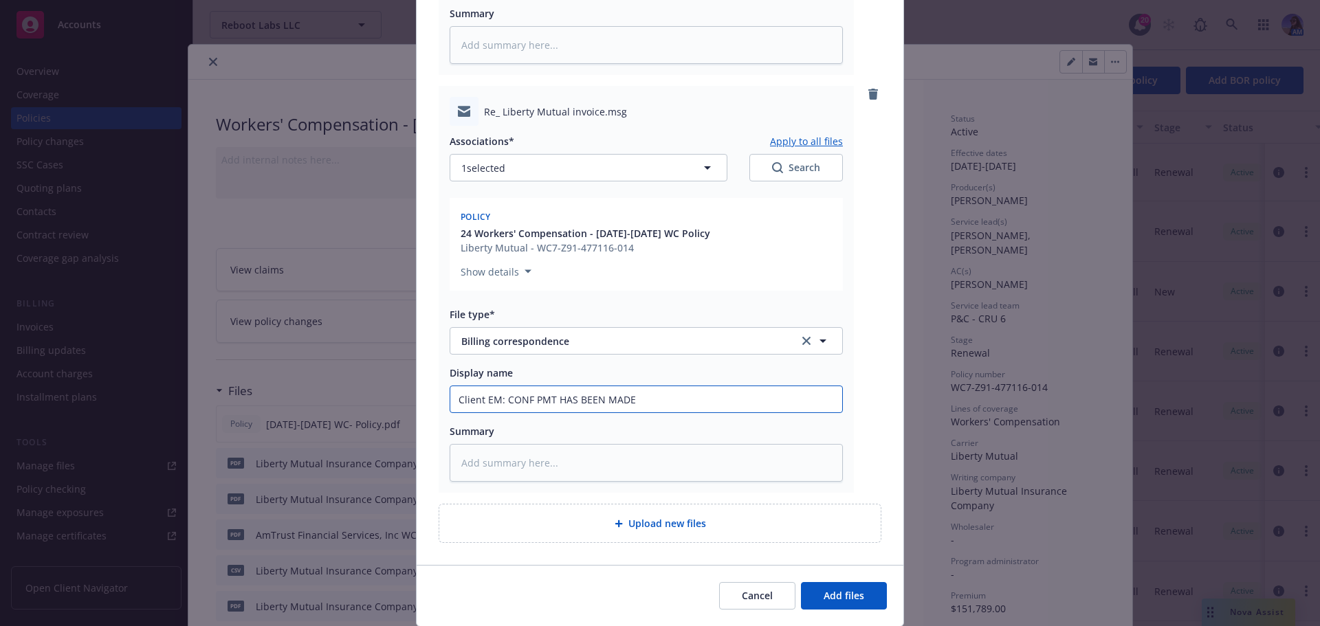
scroll to position [532, 0]
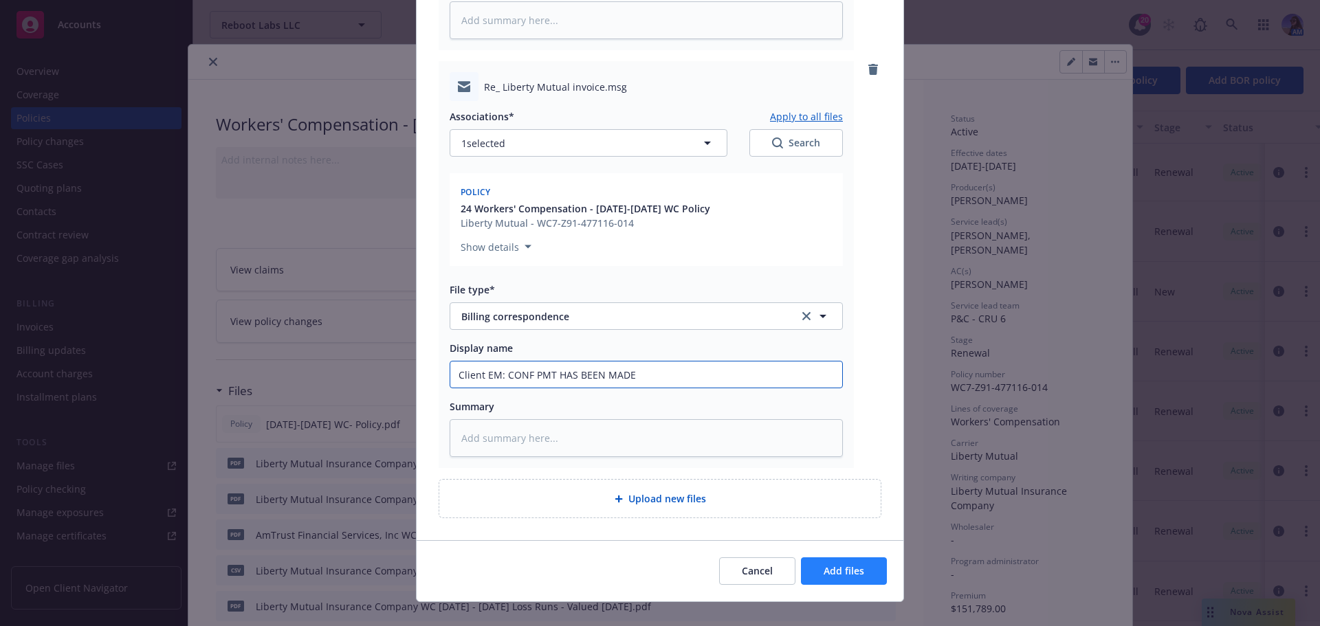
type input "Client EM: CONF PMT HAS BEEN MADE"
click at [824, 564] on span "Add files" at bounding box center [844, 570] width 41 height 13
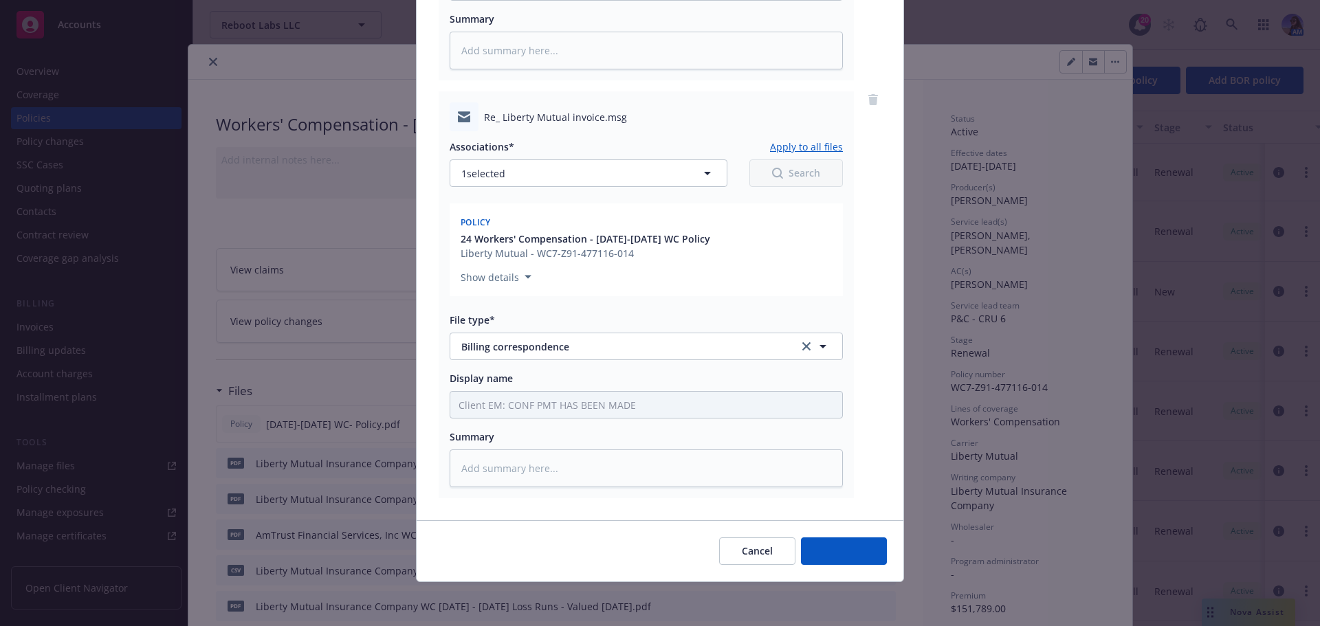
scroll to position [487, 0]
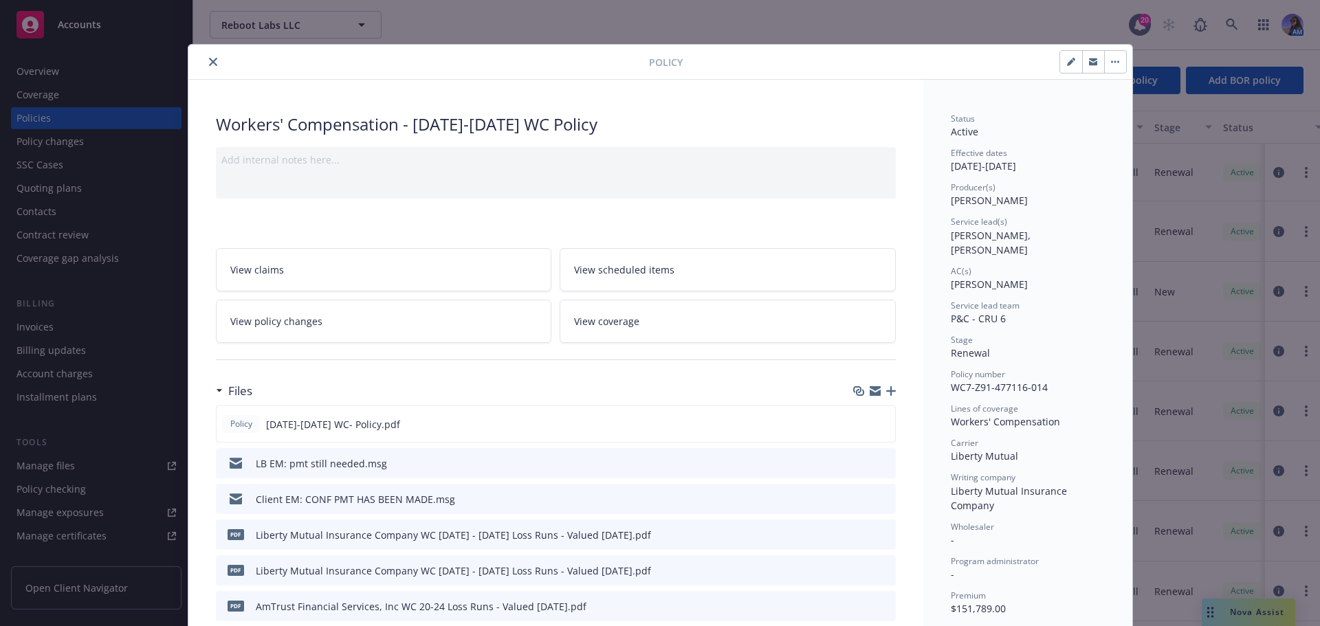
click at [209, 62] on icon "close" at bounding box center [213, 62] width 8 height 8
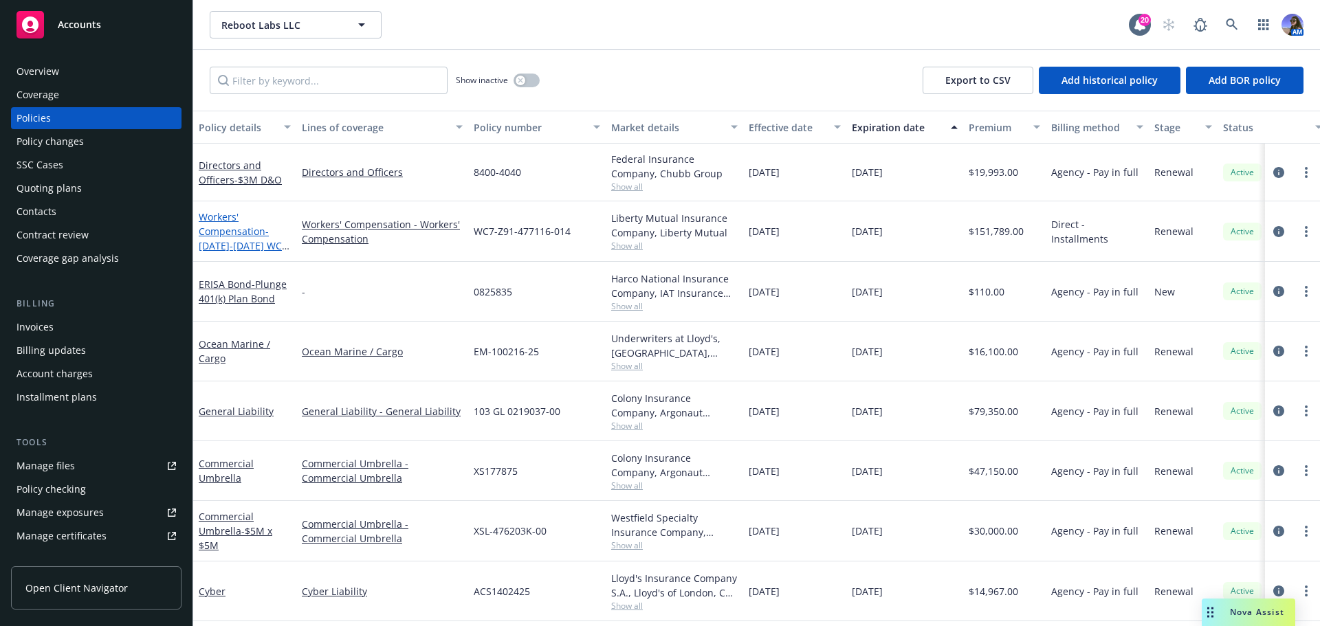
click at [226, 230] on link "Workers' Compensation - 2024-2025 WC Policy" at bounding box center [240, 238] width 83 height 56
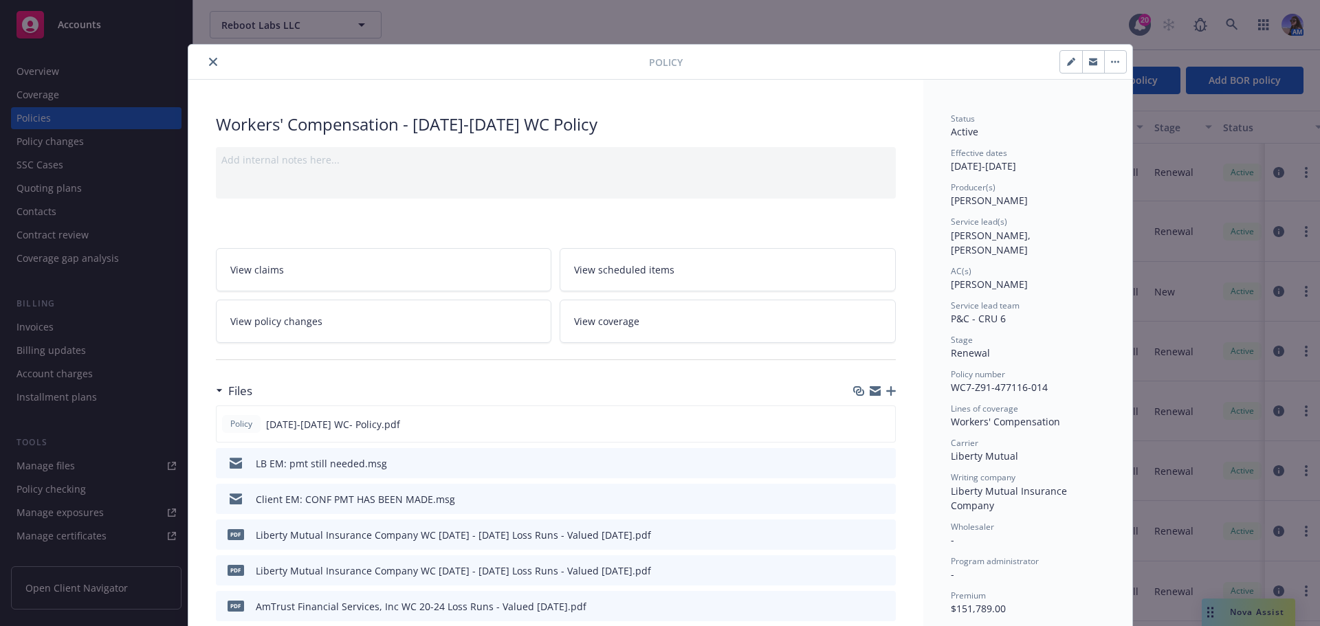
scroll to position [41, 0]
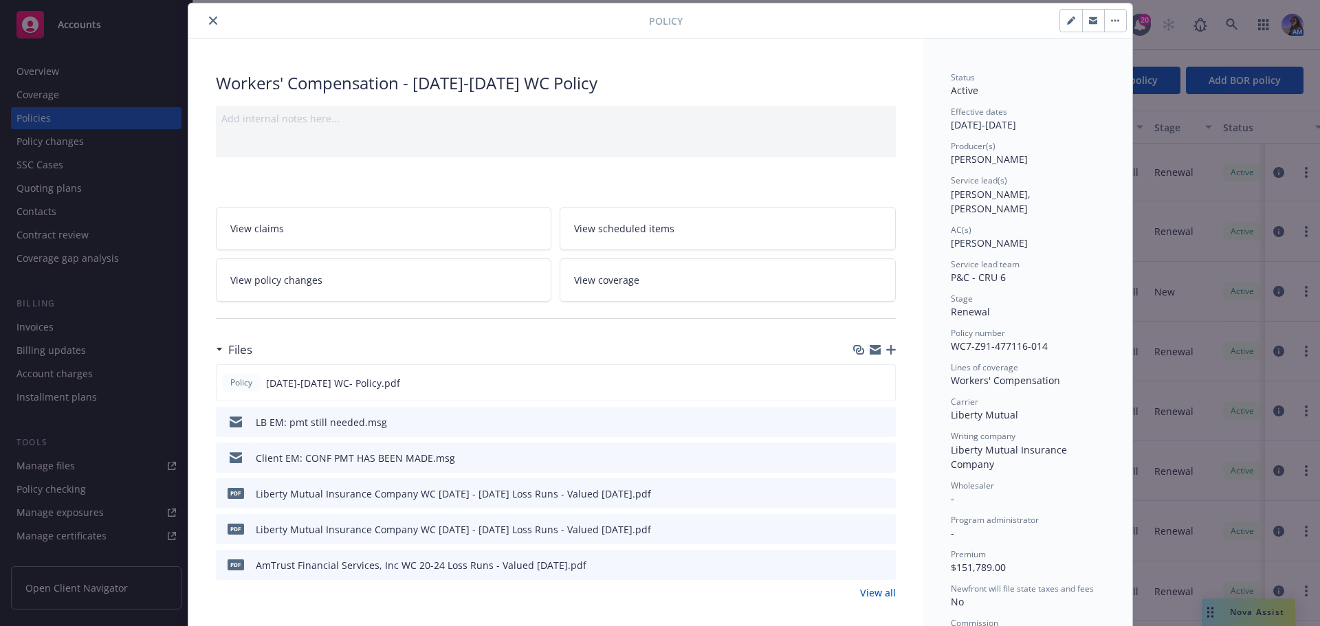
click at [886, 351] on icon "button" at bounding box center [891, 350] width 10 height 10
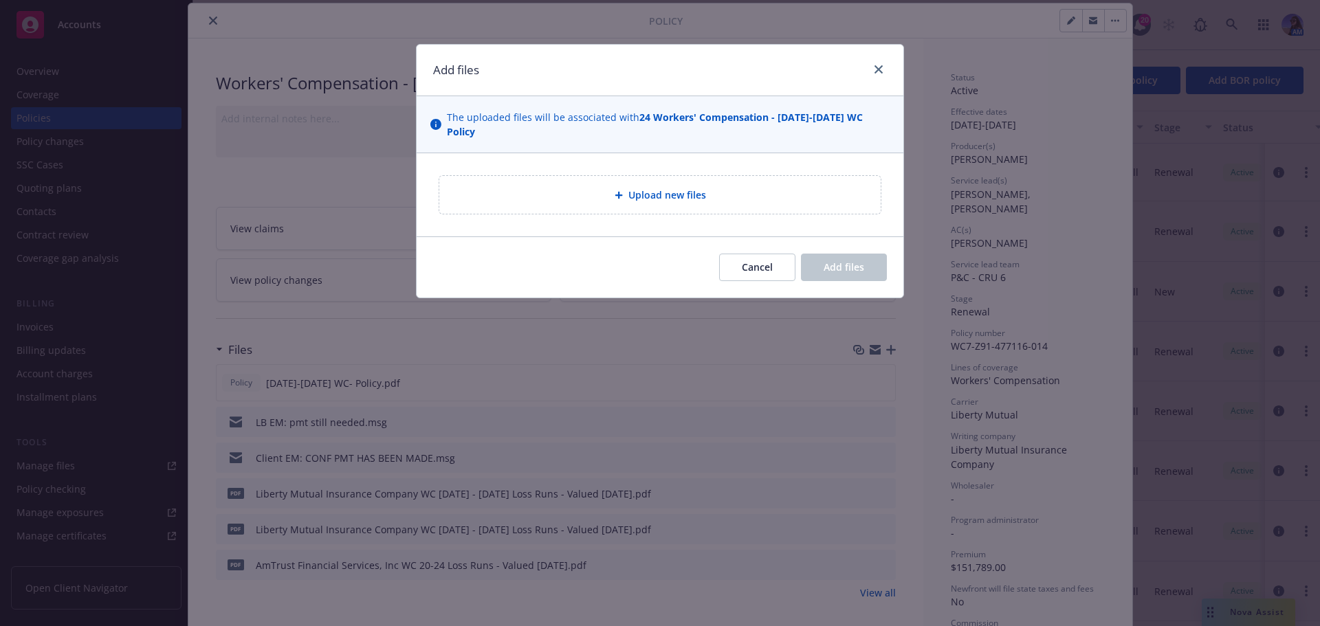
type textarea "x"
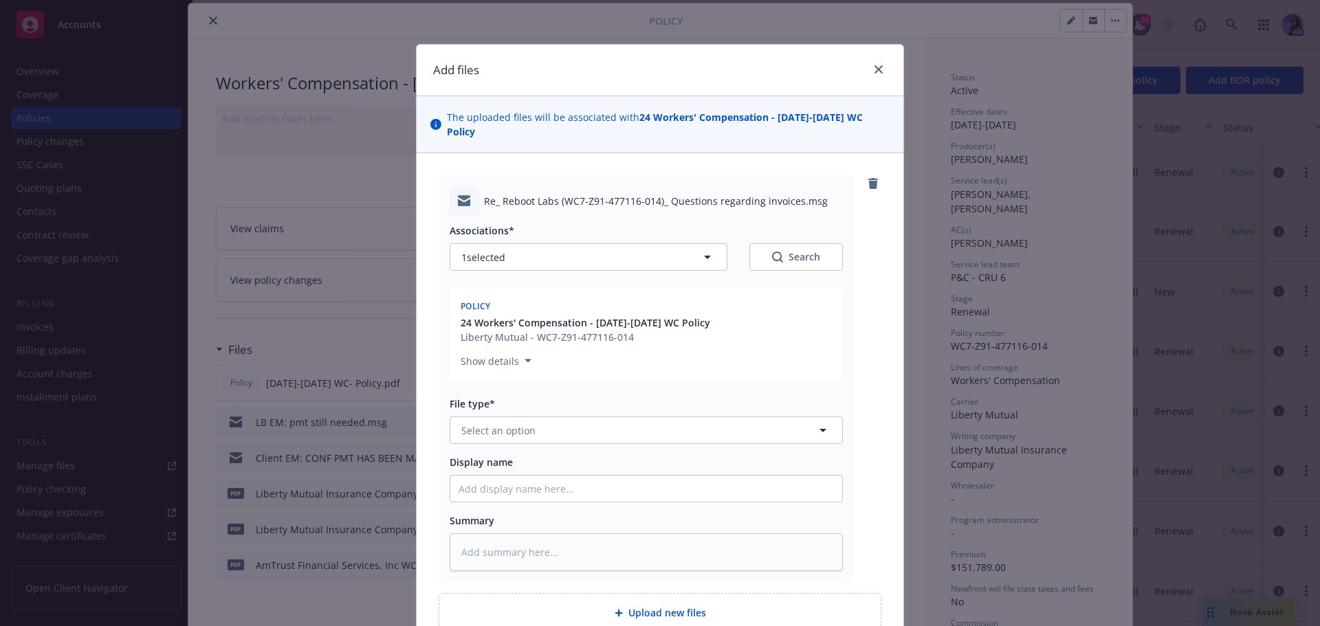
click at [490, 399] on div "File type* Select an option" at bounding box center [646, 420] width 393 height 47
click at [490, 424] on span "Select an option" at bounding box center [498, 431] width 74 height 14
type input "BILLI"
type textarea "x"
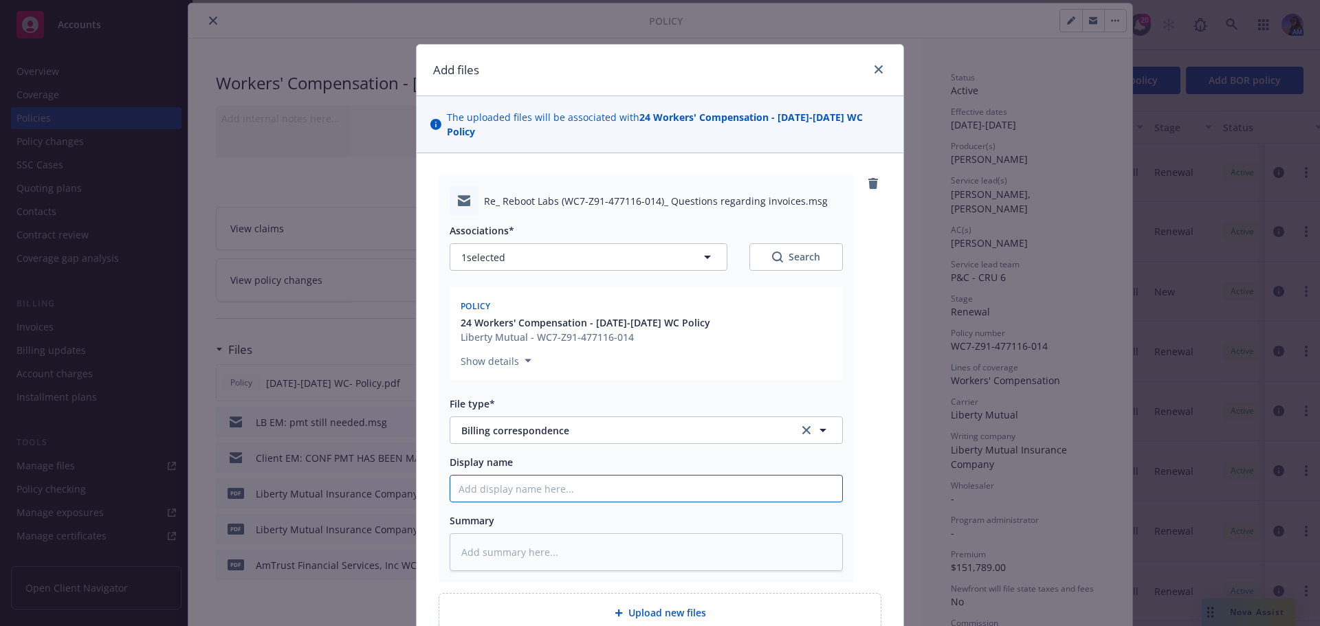
type input "E"
type textarea "x"
type input "EM"
type textarea "x"
type input "EM"
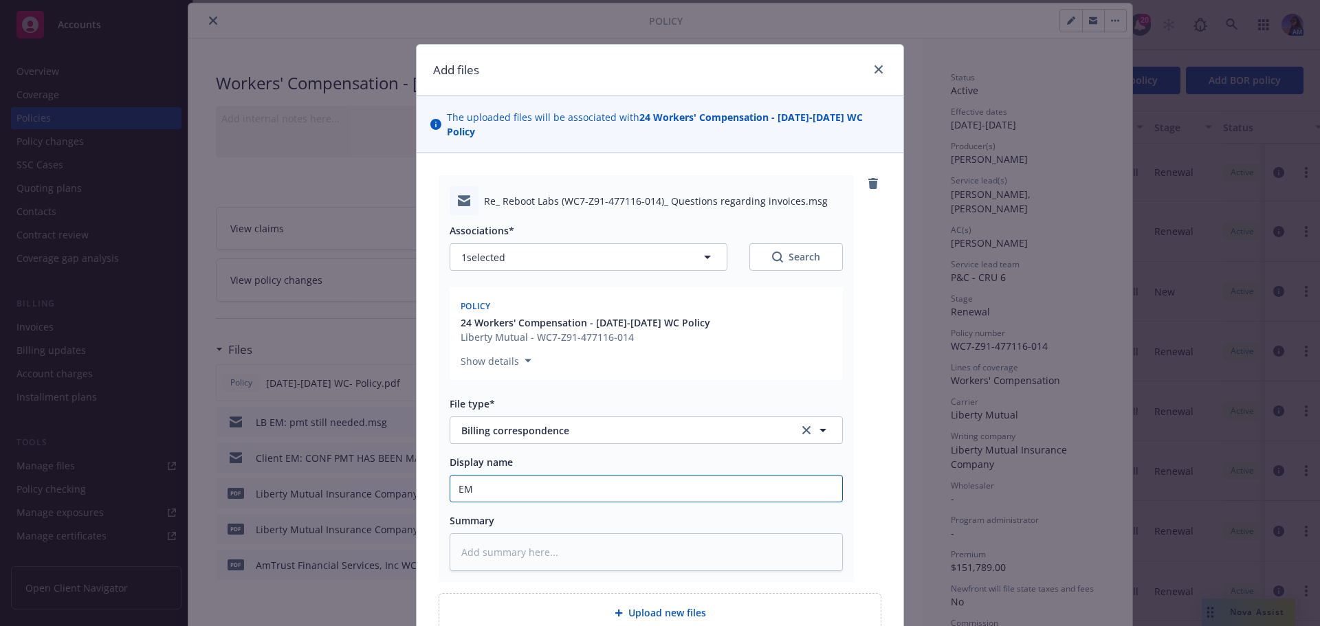
type textarea "x"
type input "EM T"
type textarea "x"
type input "EM TO"
type textarea "x"
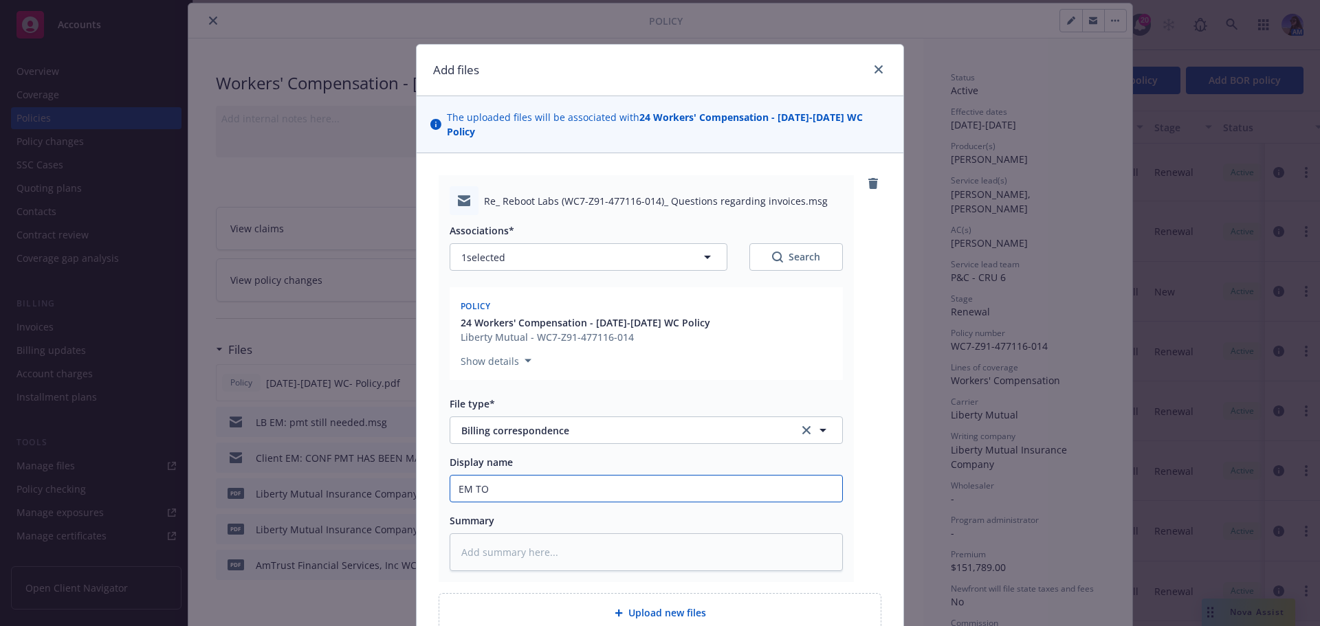
type input "EM TO"
type textarea "x"
type input "EM TO L"
type textarea "x"
type input "EM TO LB"
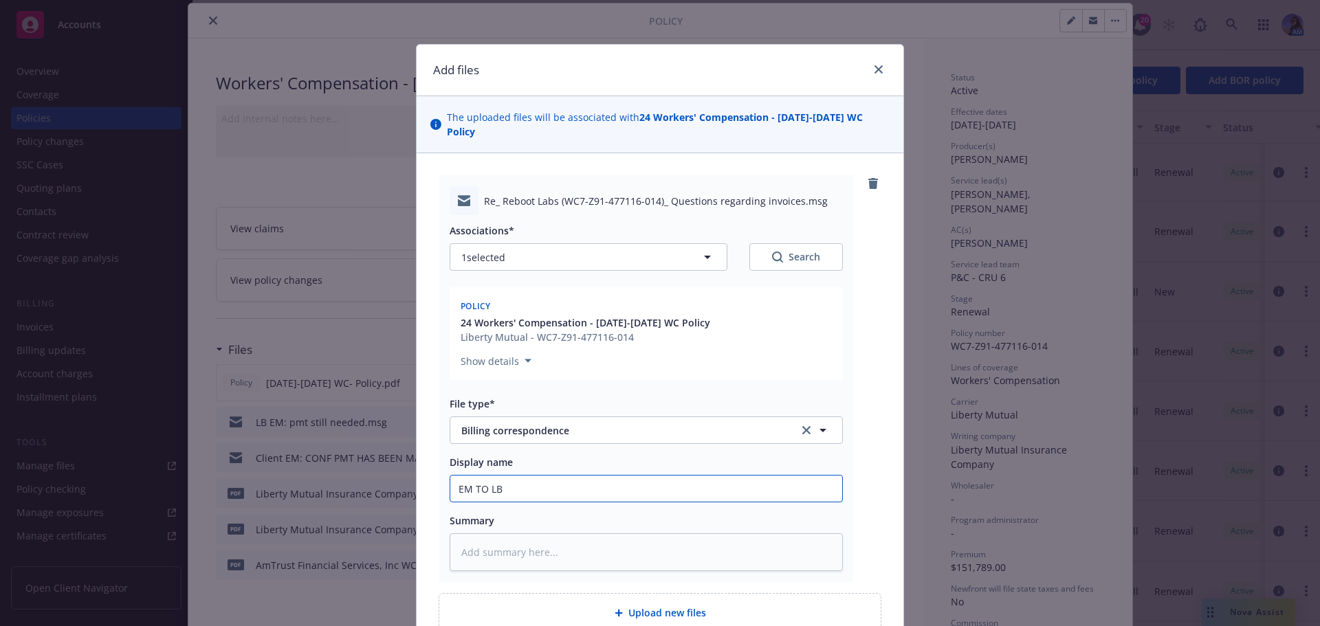
type textarea "x"
type input "EM TO LB:"
type textarea "x"
type input "EM TO LB:"
type textarea "x"
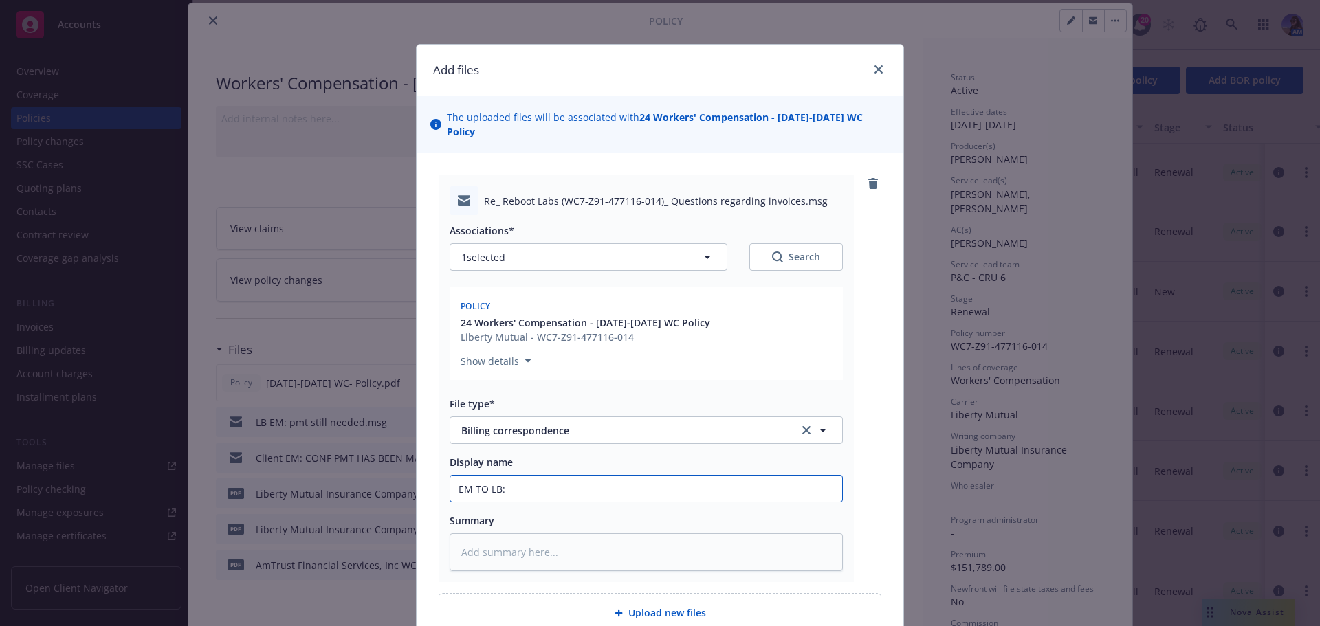
type input "EM TO LB: N"
type textarea "x"
type input "EM TO LB: NO"
type textarea "x"
type input "EM TO LB: NOT"
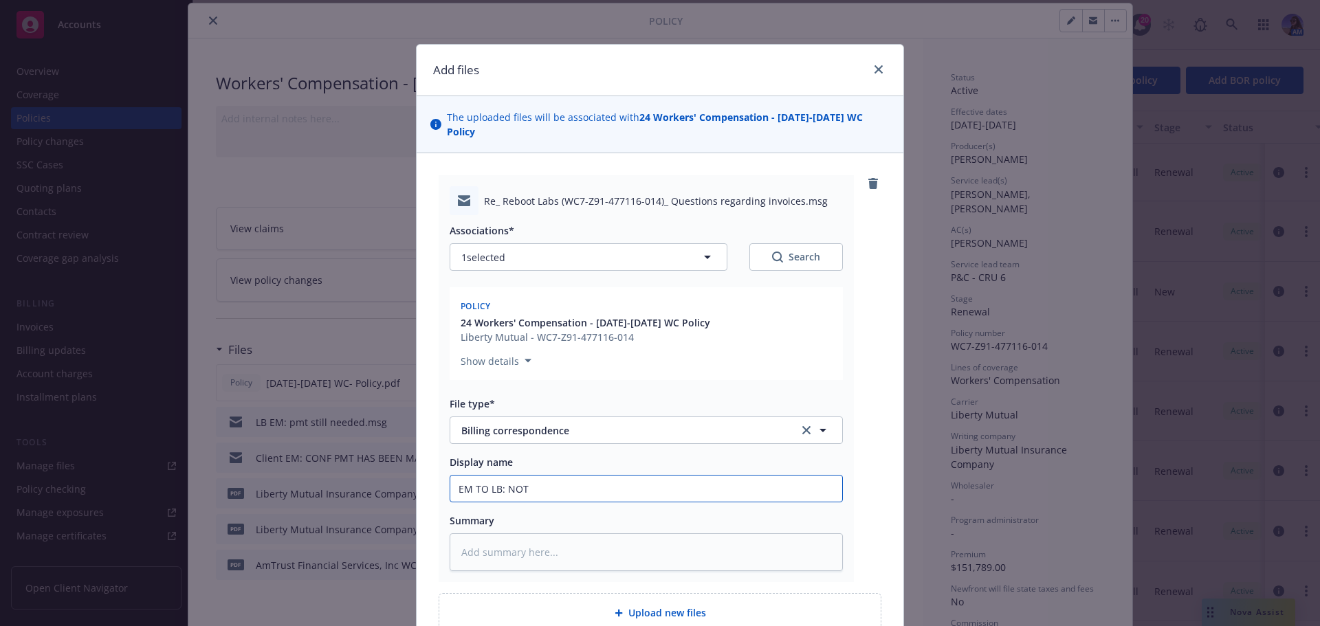
type textarea "x"
type input "EM TO LB: NOTI"
type textarea "x"
type input "EM TO LB: NOTIC"
type textarea "x"
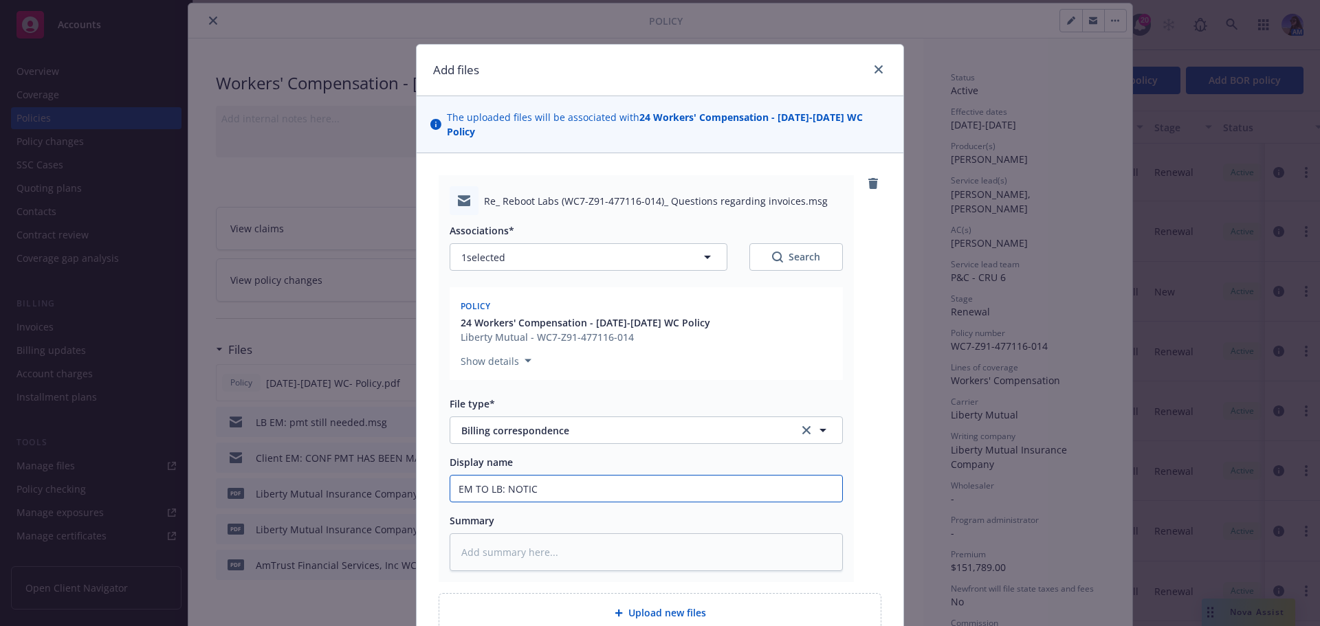
type input "EM TO LB: NOTICE"
type textarea "x"
type input "EM TO LB: NOTICE"
type textarea "x"
type input "EM TO LB: NOTICE O"
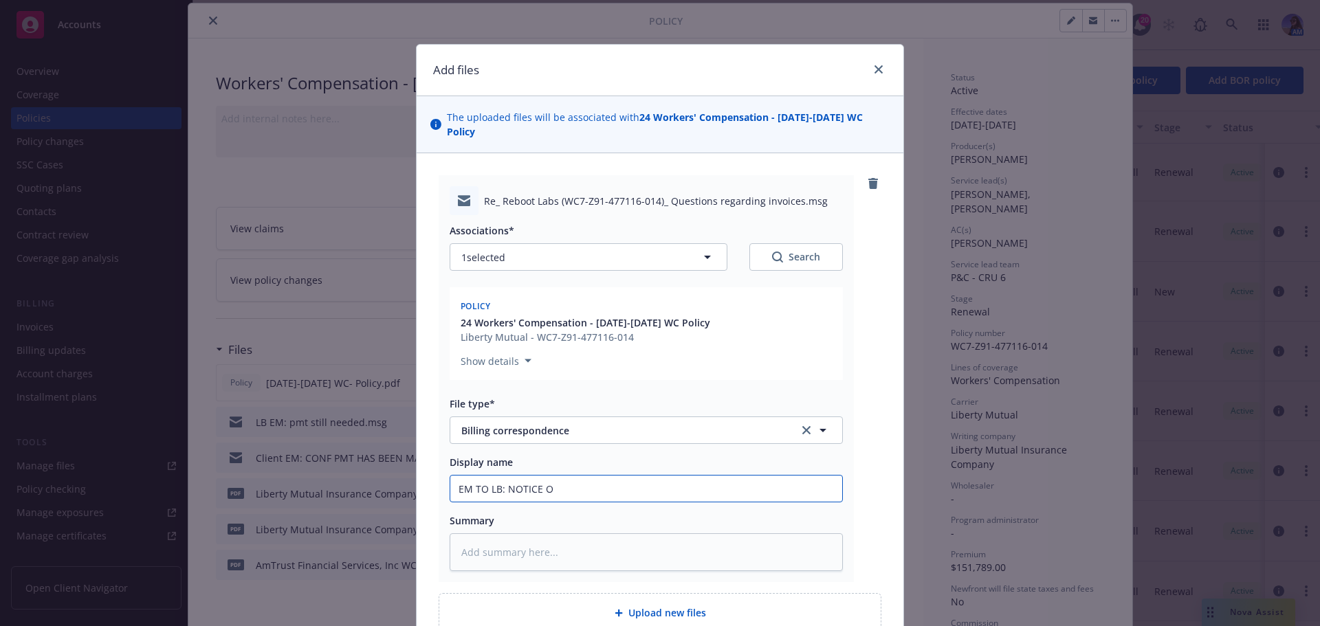
type textarea "x"
type input "EM TO LB: NOTICE"
type textarea "x"
type input "EM TO LB: NOTICE T"
type textarea "x"
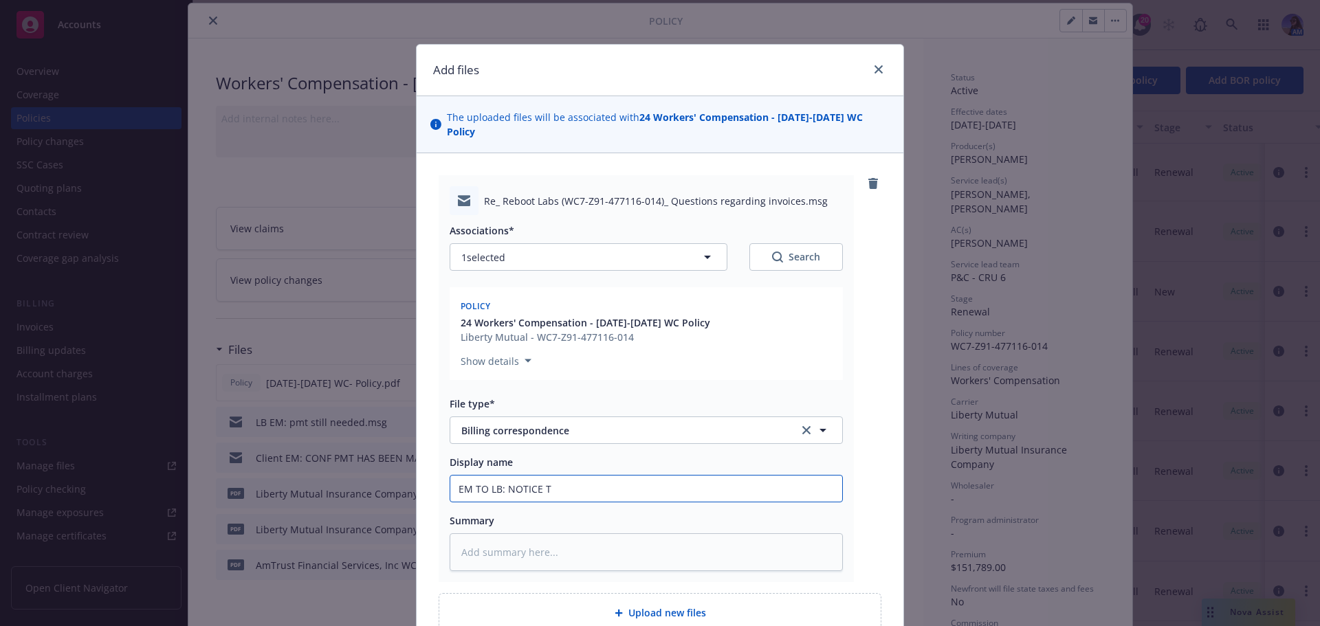
type input "EM TO LB: NOTICE TO"
type textarea "x"
type input "EM TO LB: NOTICE TO"
type textarea "x"
type input "EM TO LB: NOTICE TO C"
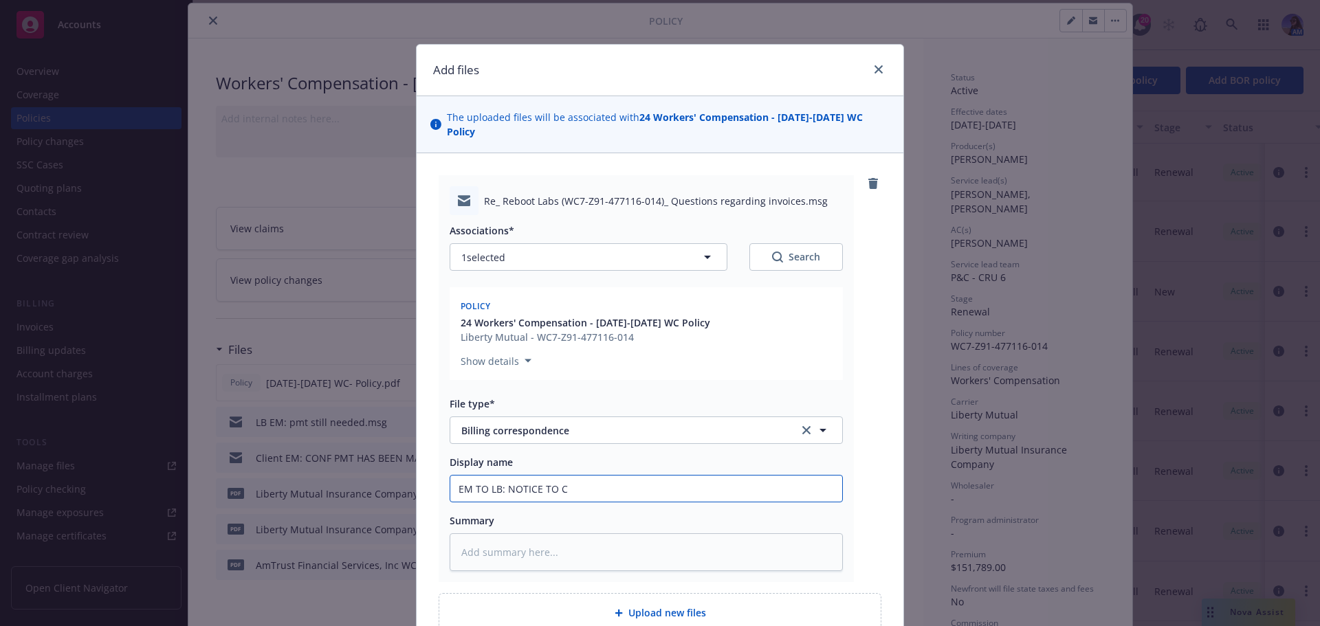
type textarea "x"
type input "EM TO LB: NOTICE TO CA"
type textarea "x"
type input "EM TO LB: NOTICE TO CAR"
type textarea "x"
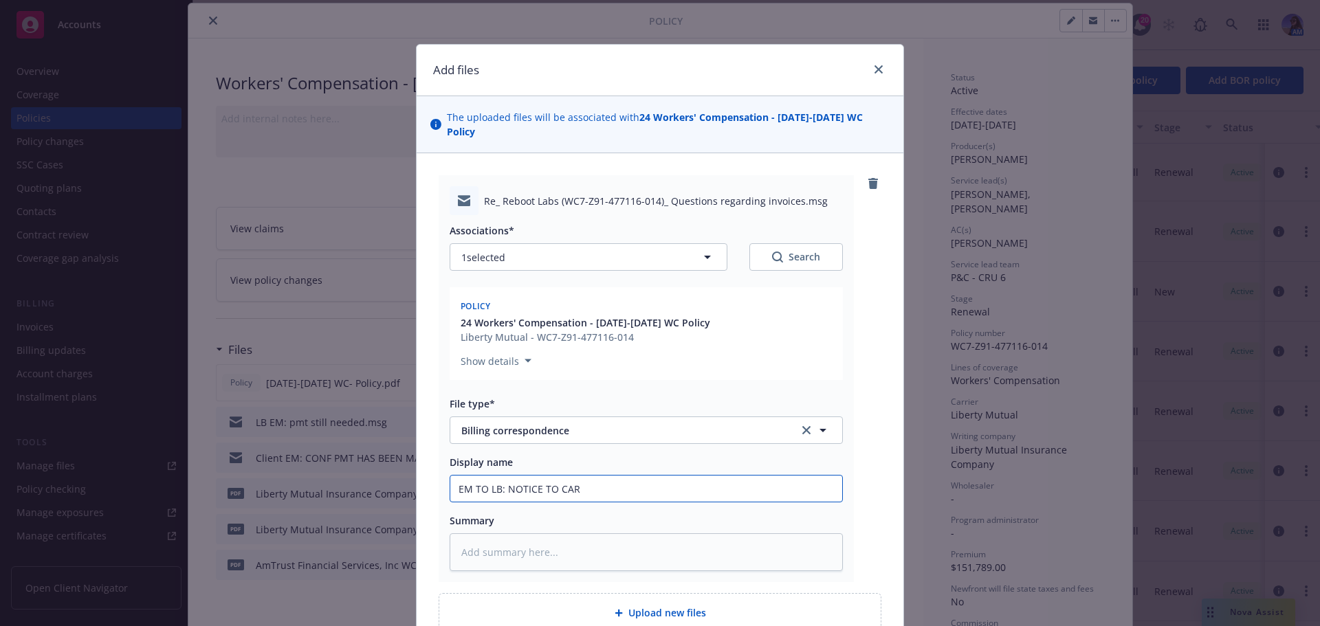
type input "EM TO LB: NOTICE TO CARR"
type textarea "x"
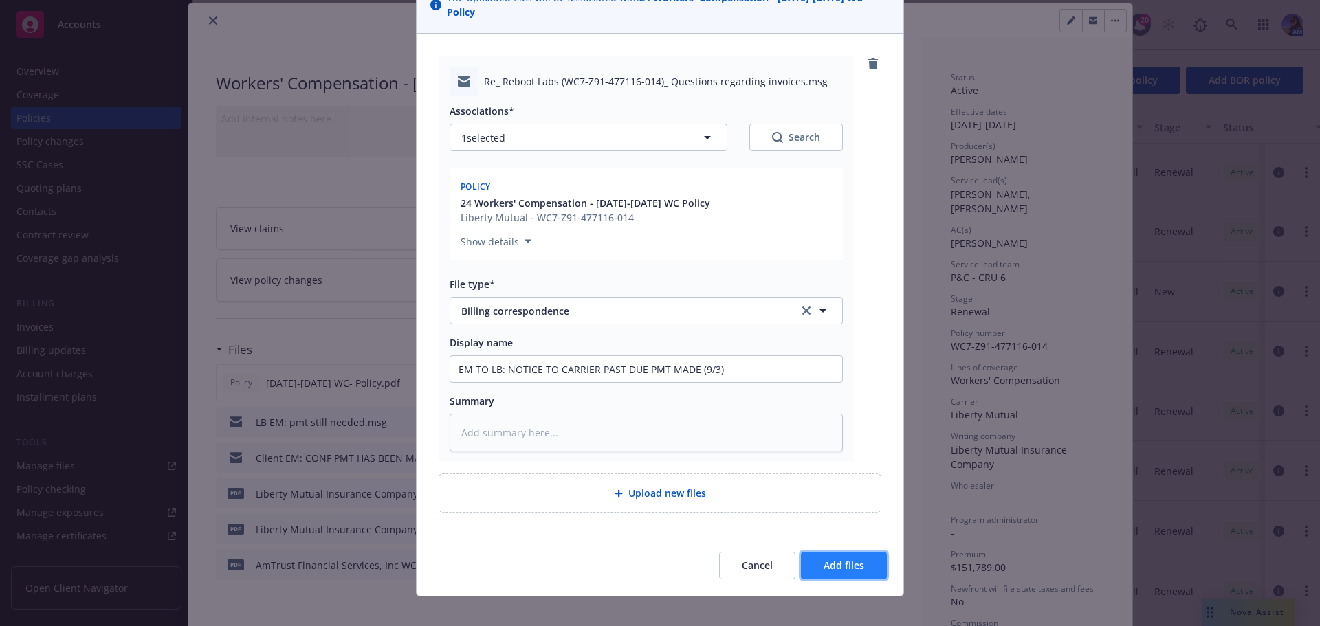
click at [842, 562] on button "Add files" at bounding box center [844, 566] width 86 height 28
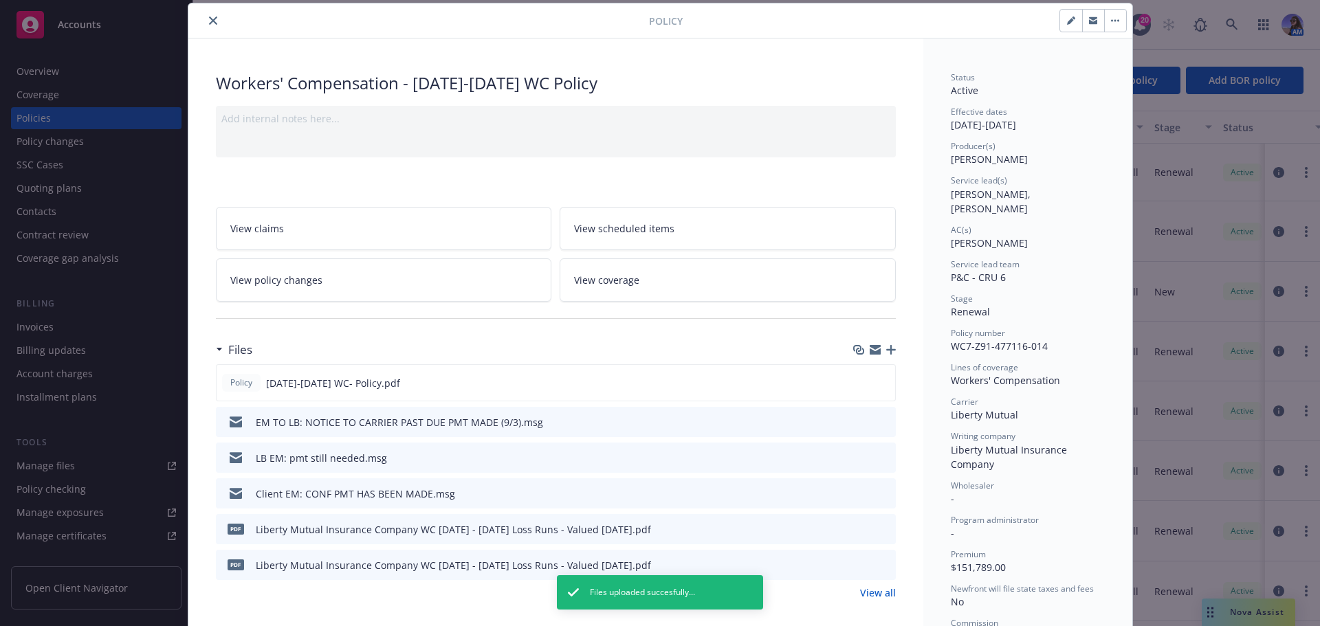
click at [867, 592] on link "View all" at bounding box center [878, 593] width 36 height 14
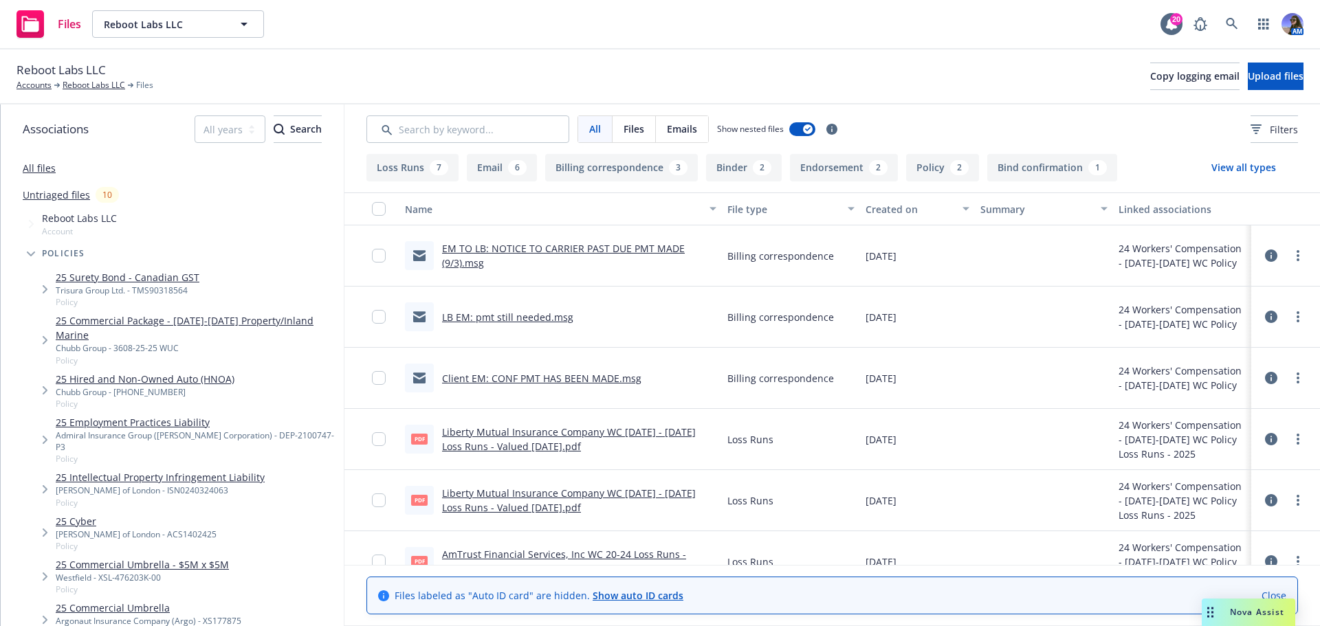
click at [1265, 374] on icon at bounding box center [1271, 378] width 12 height 12
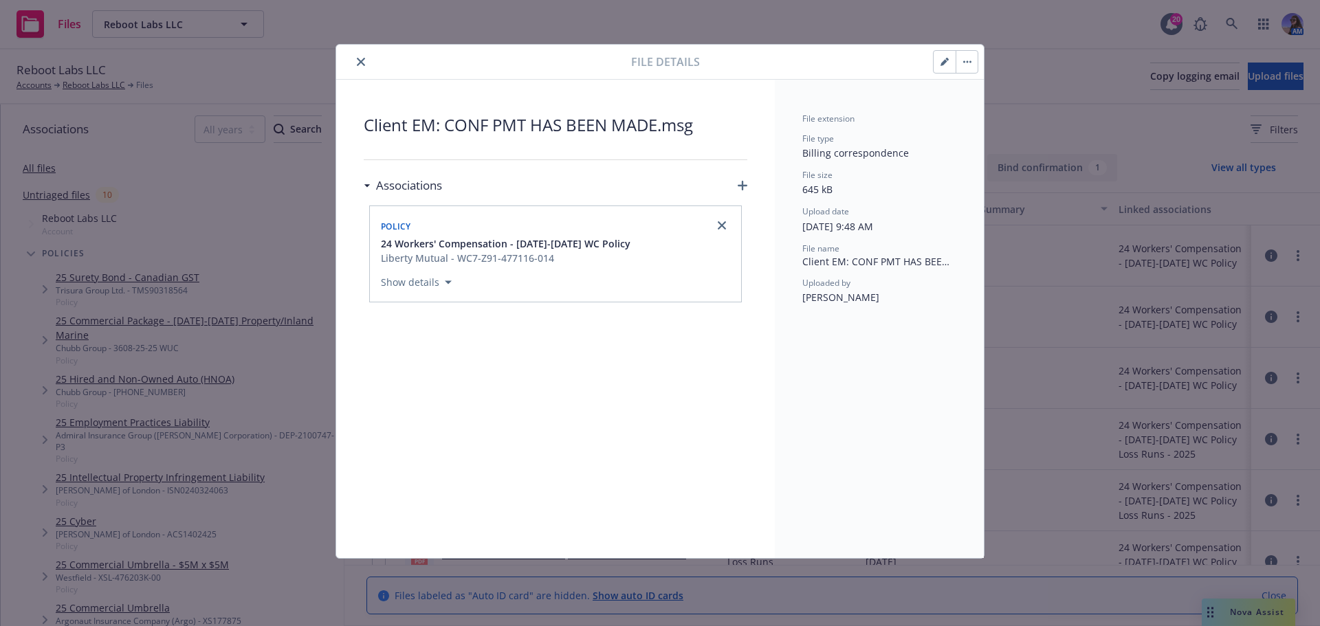
click at [938, 63] on button "button" at bounding box center [945, 62] width 22 height 22
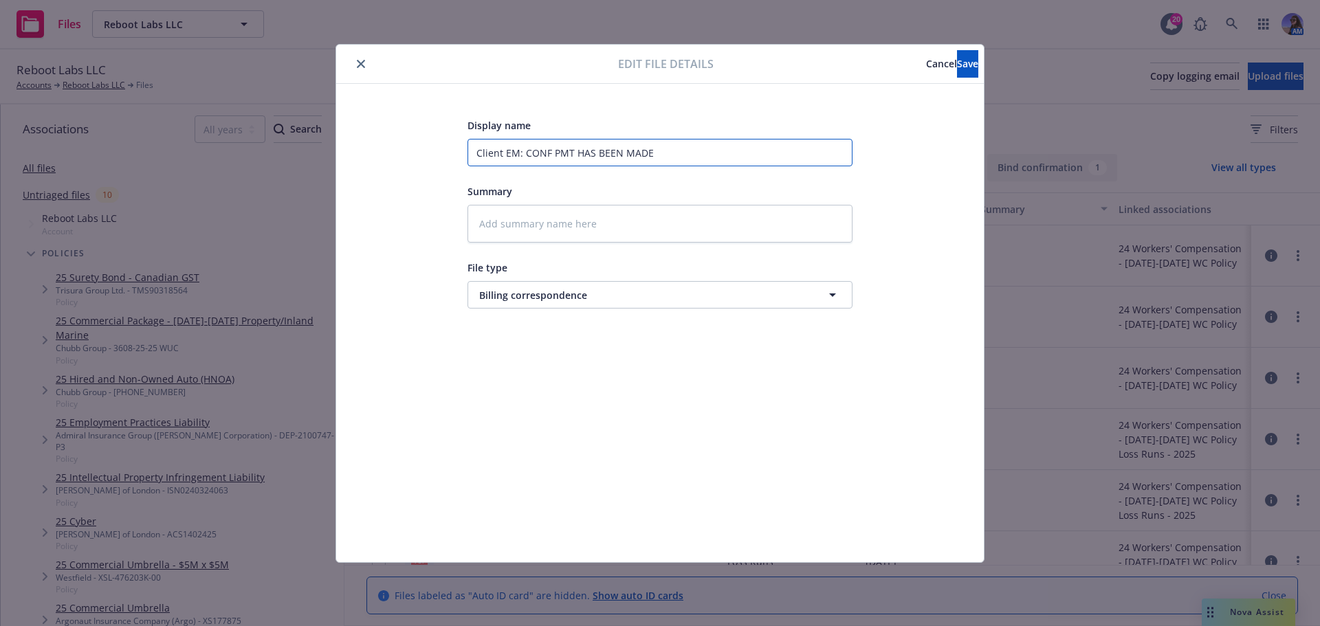
click at [649, 148] on input "Client EM: CONF PMT HAS BEEN MADE" at bounding box center [660, 153] width 385 height 28
type textarea "x"
type input "Client EM: CONF PMT HAS BEEN MADE"
type textarea "x"
type input "Client EM: CONF PMT HAS BEEN MADE ("
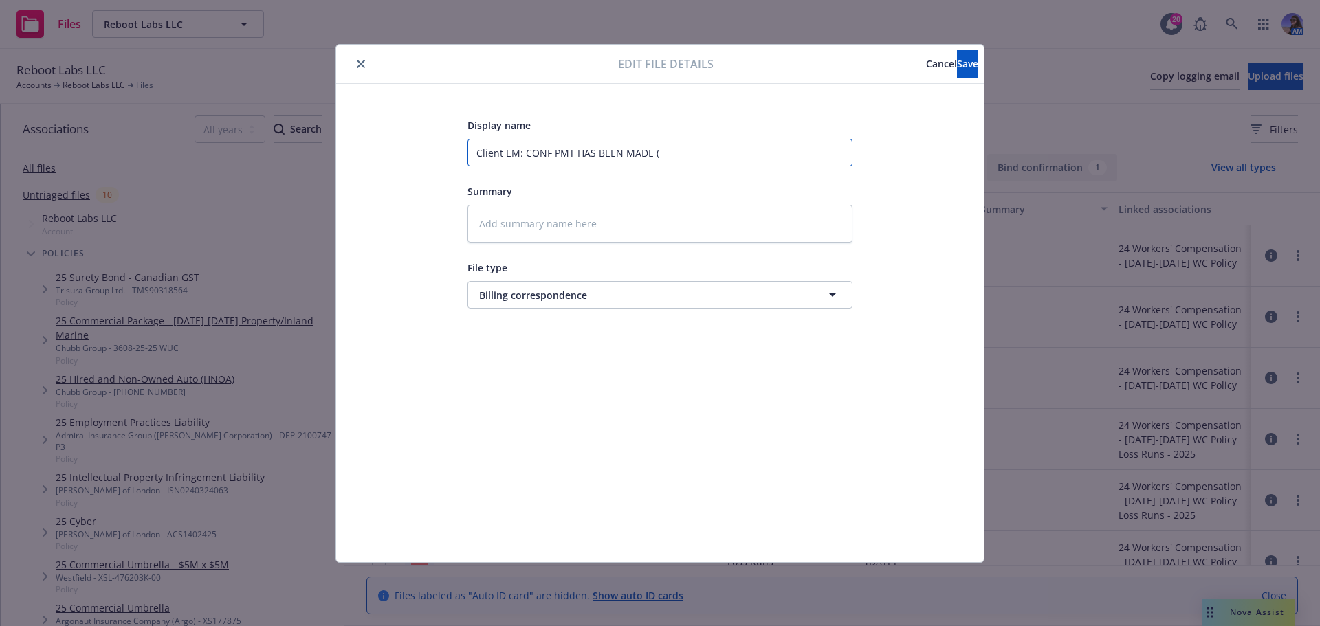
type textarea "x"
type input "Client EM: CONF PMT HAS BEEN MADE (9"
type textarea "x"
type input "Client EM: CONF PMT HAS BEEN MADE (9/"
type textarea "x"
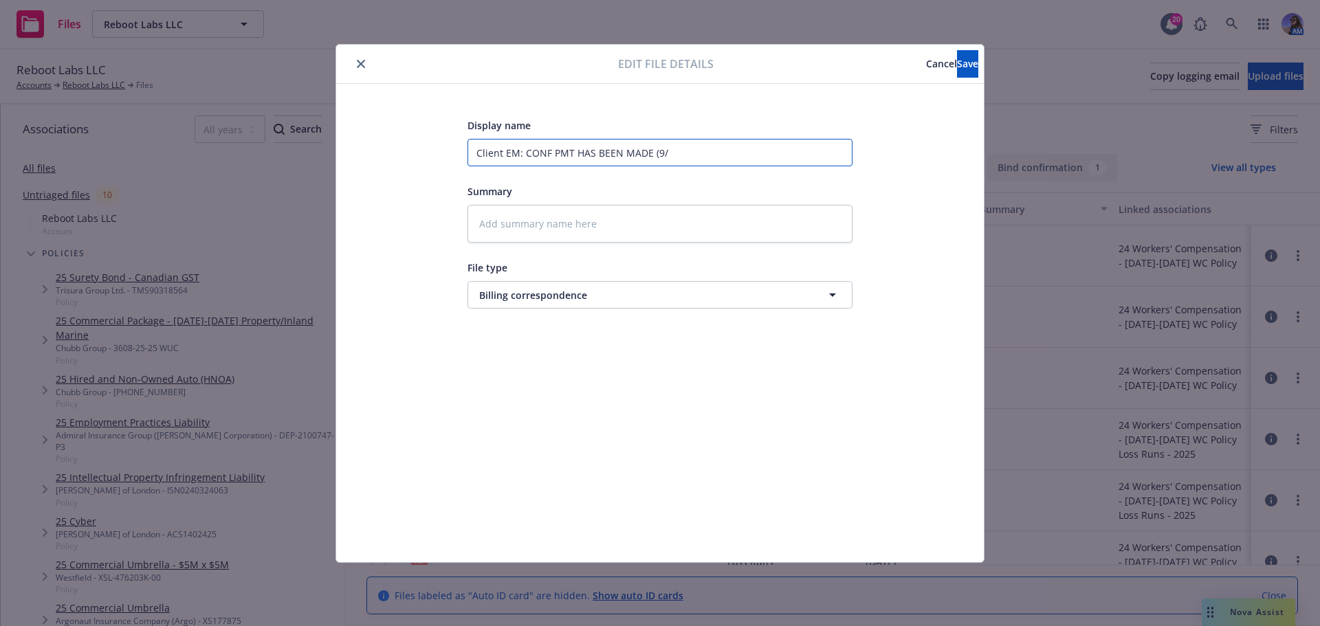
type input "Client EM: CONF PMT HAS BEEN MADE (9/1"
type textarea "x"
type input "Client EM: CONF PMT HAS BEEN MADE (9/15"
type textarea "x"
type input "Client EM: CONF PMT HAS BEEN MADE (9/15)"
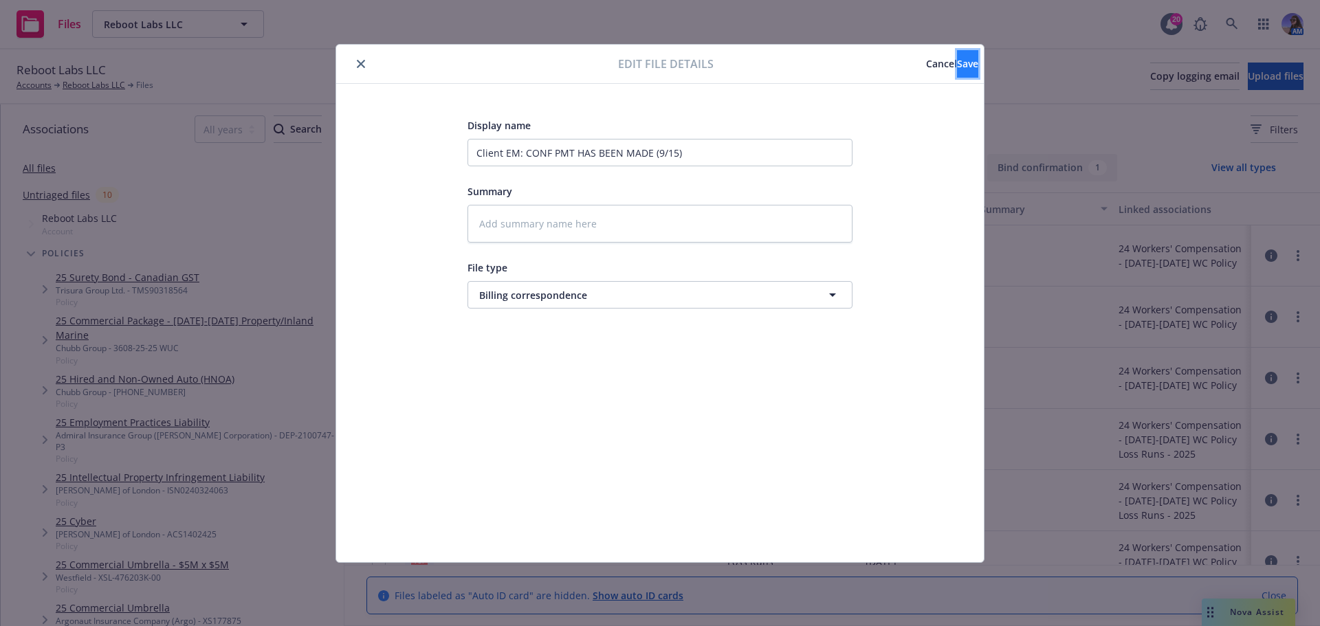
click at [959, 67] on button "Save" at bounding box center [967, 64] width 21 height 28
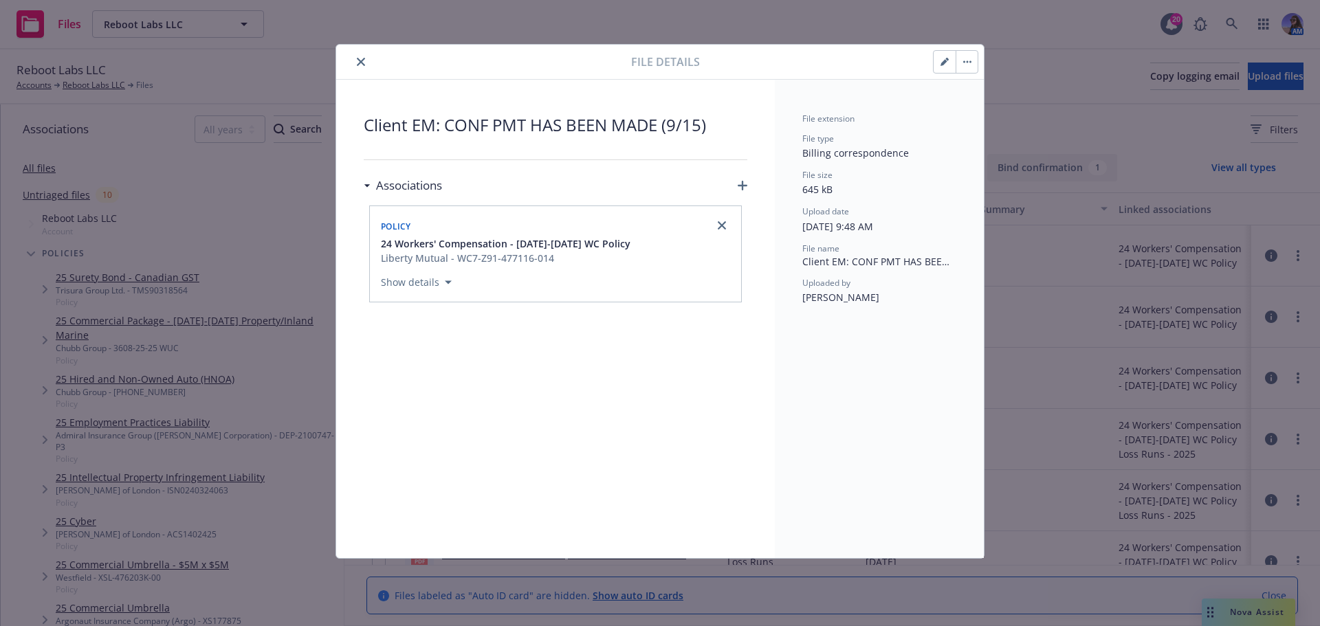
click at [360, 63] on icon "close" at bounding box center [361, 62] width 8 height 8
click at [362, 62] on icon "close" at bounding box center [361, 62] width 8 height 8
type textarea "x"
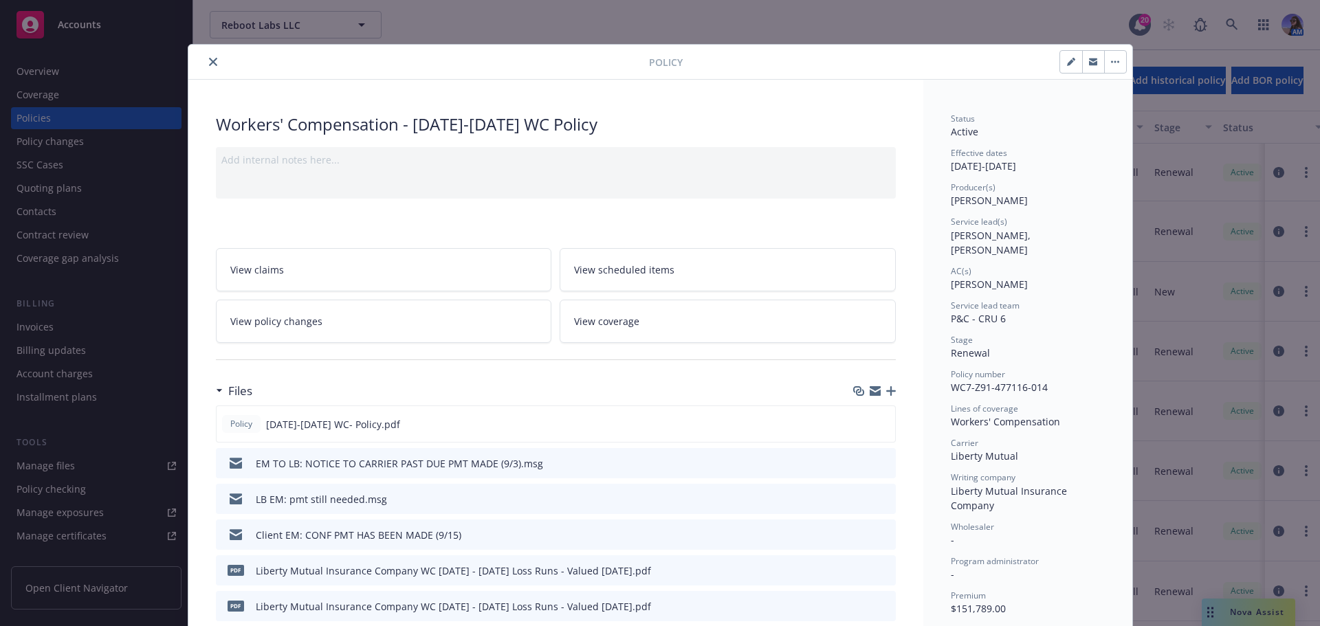
click at [889, 391] on icon "button" at bounding box center [891, 391] width 10 height 10
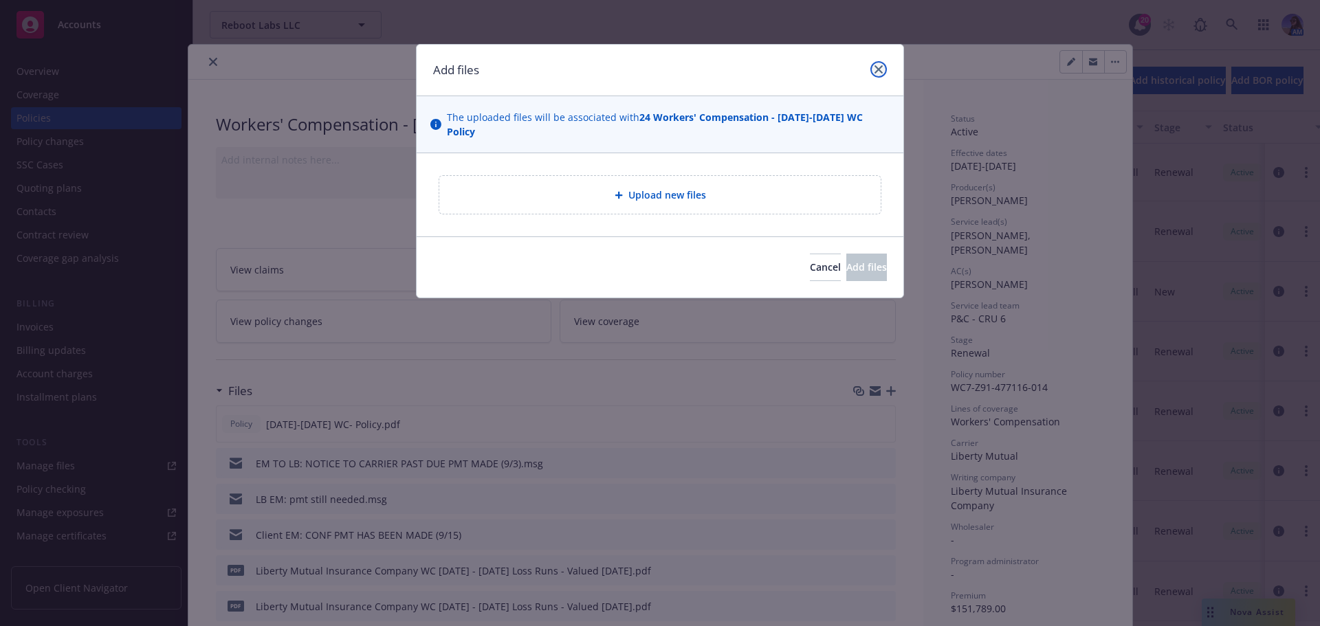
click at [879, 74] on link "close" at bounding box center [878, 69] width 17 height 17
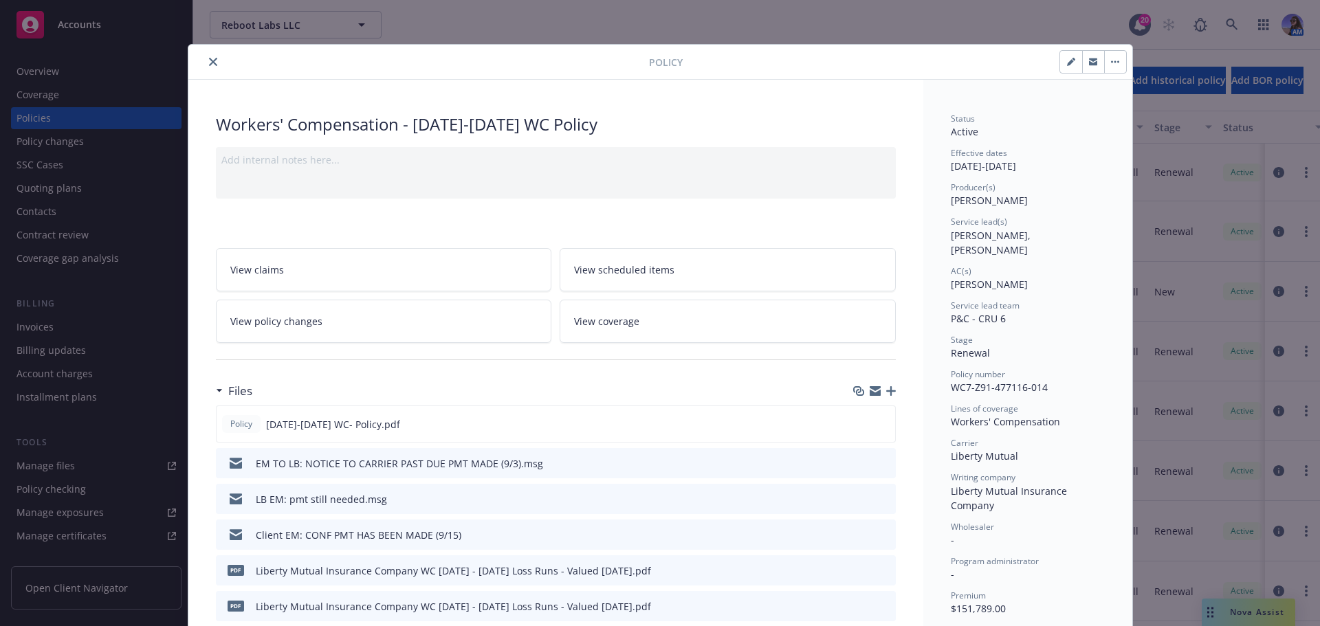
click at [886, 392] on icon "button" at bounding box center [891, 391] width 10 height 10
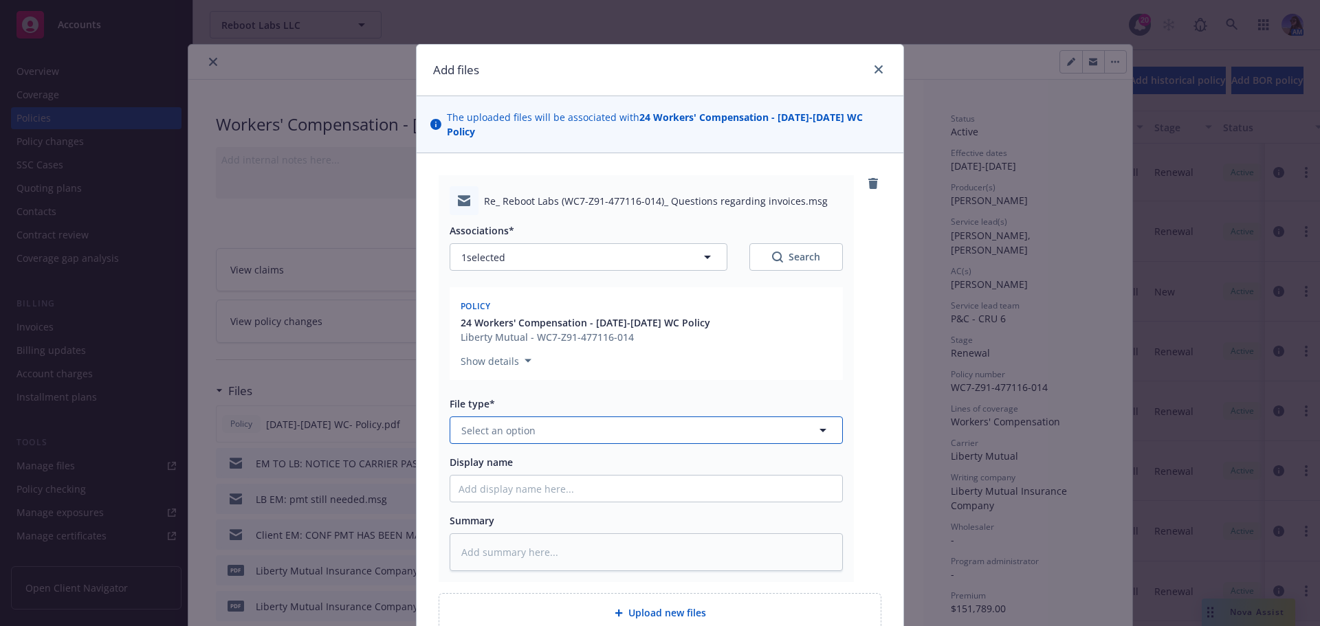
click at [495, 424] on span "Select an option" at bounding box center [498, 431] width 74 height 14
type input "BIL"
type textarea "x"
type input "l"
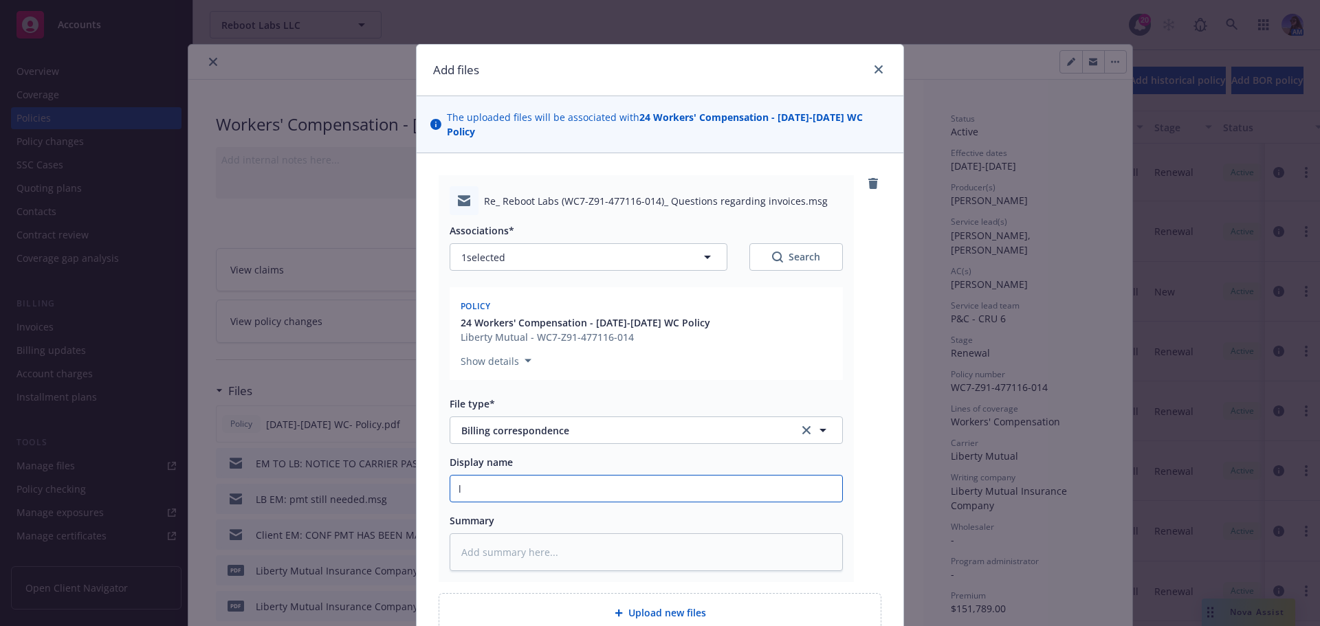
type textarea "x"
type input "lb"
type textarea "x"
type input "l"
type textarea "x"
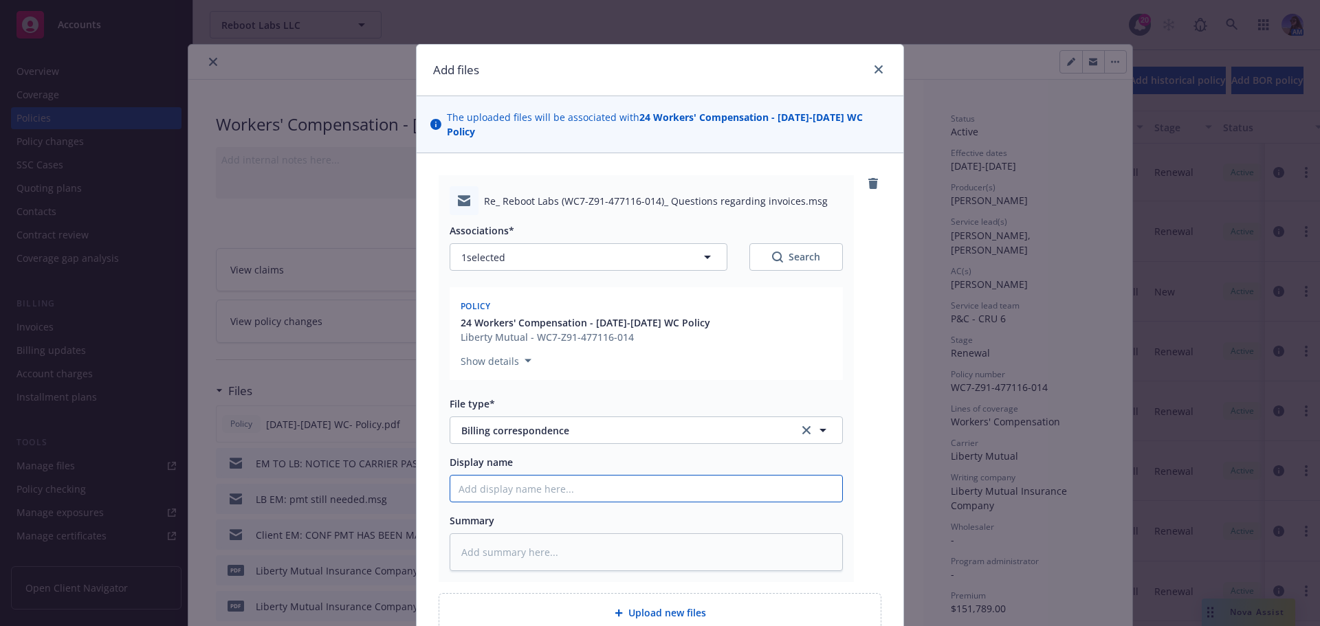
type textarea "x"
type input "L"
type textarea "x"
type input "LB"
type textarea "x"
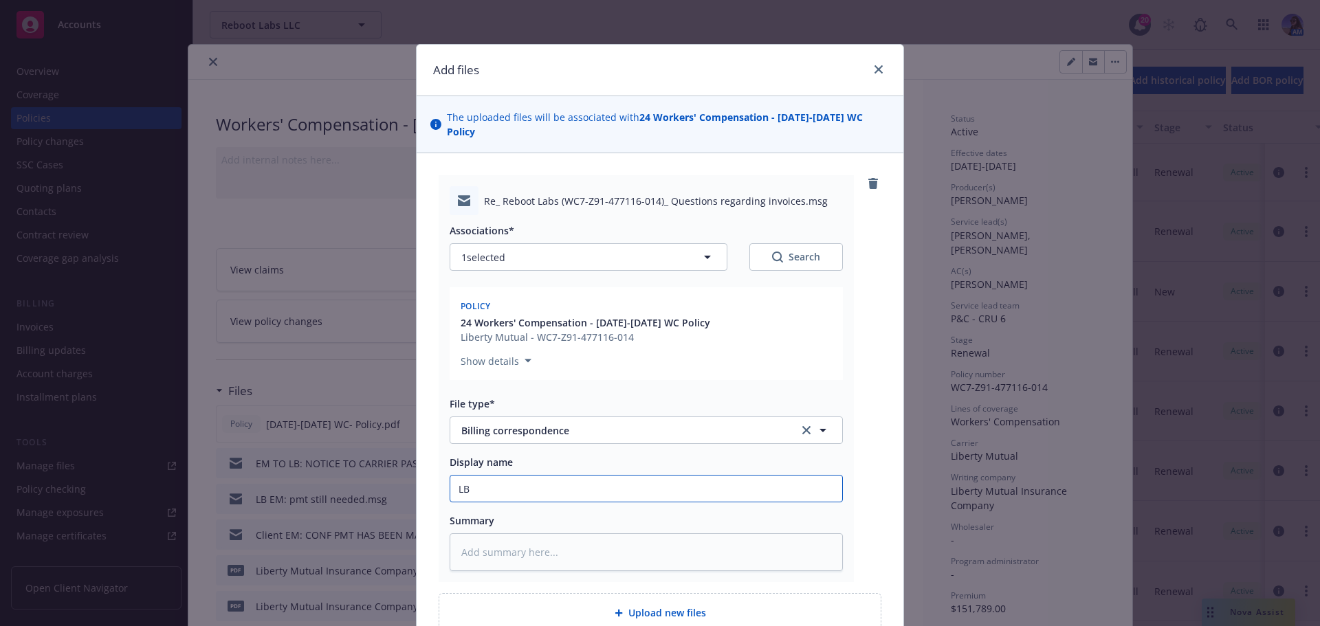
type input "LB"
type textarea "x"
type input "LB e"
type textarea "x"
type input "LB em"
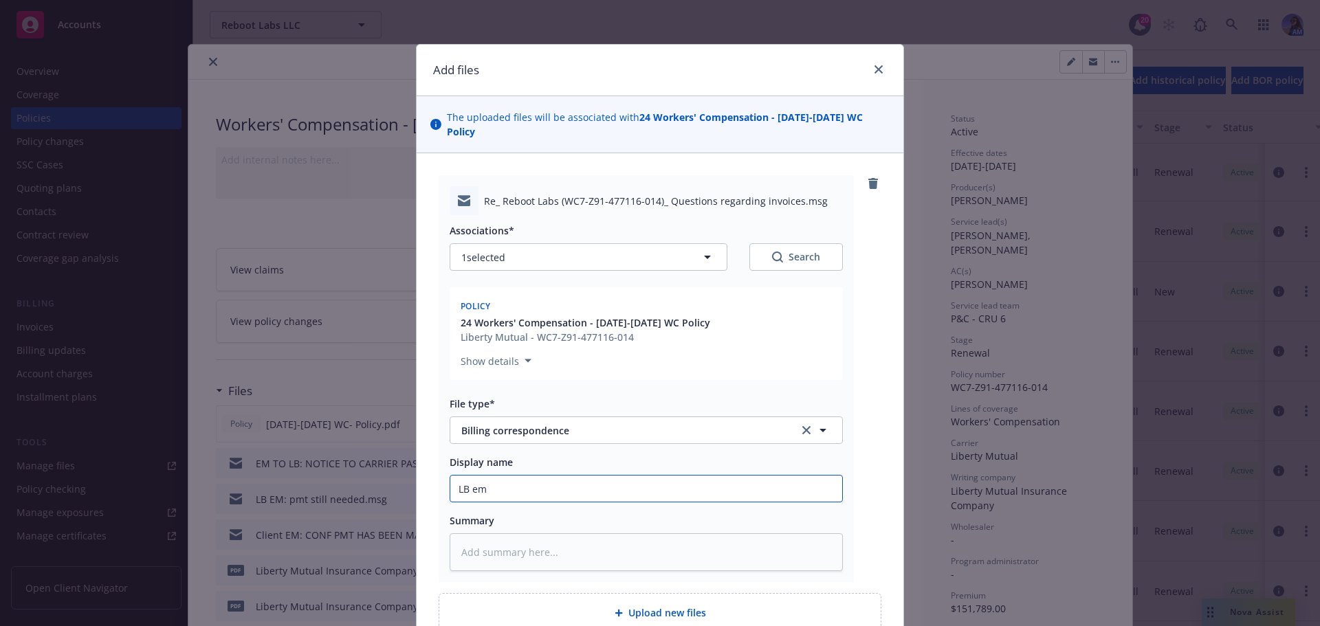
type textarea "x"
type input "LB e"
type textarea "x"
type input "LB"
type textarea "x"
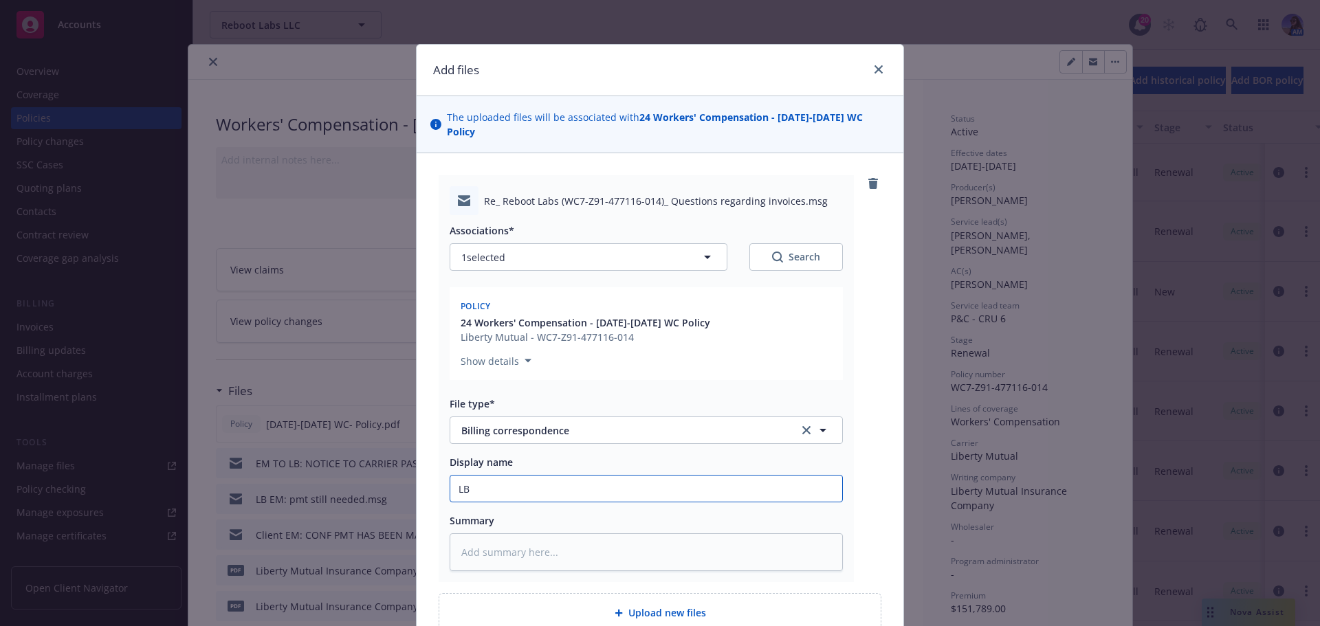
type input "LB E"
type textarea "x"
type input "LB EM"
type textarea "x"
type input "LB EM:"
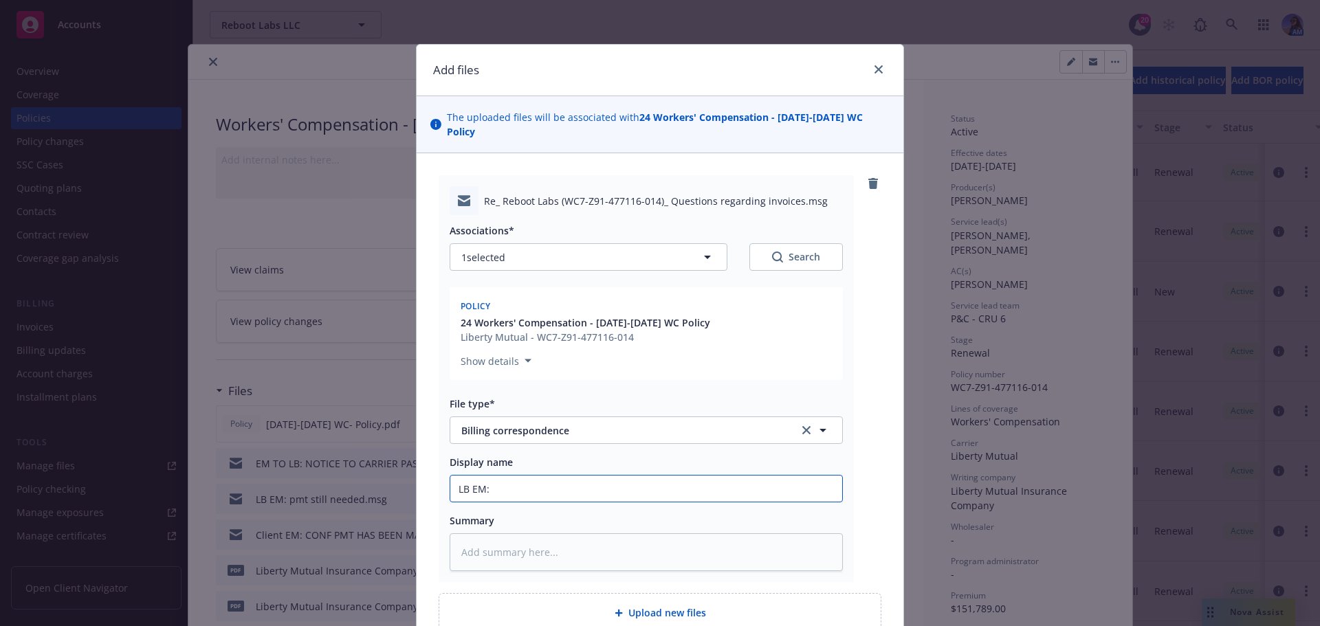
type textarea "x"
type input "LB EM:"
type textarea "x"
type input "LB EM: F"
type textarea "x"
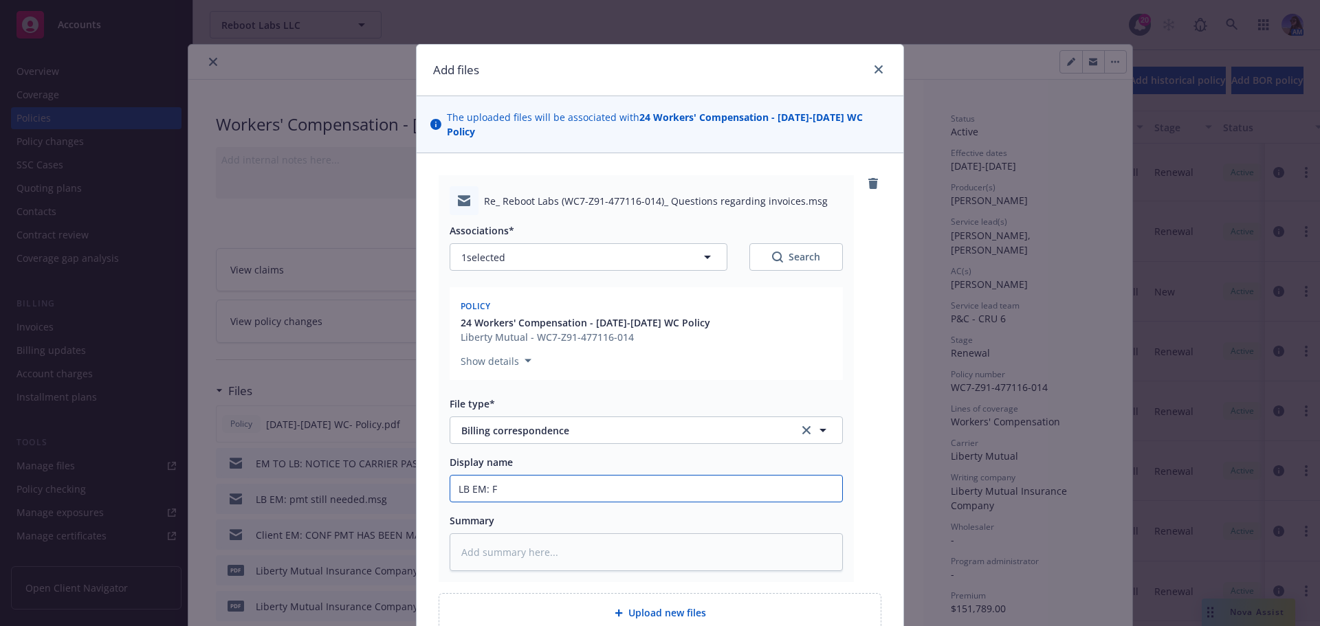
type input "LB EM: FI"
type textarea "x"
type input "LB EM: FIN"
type textarea "x"
type input "LB EM: FINA"
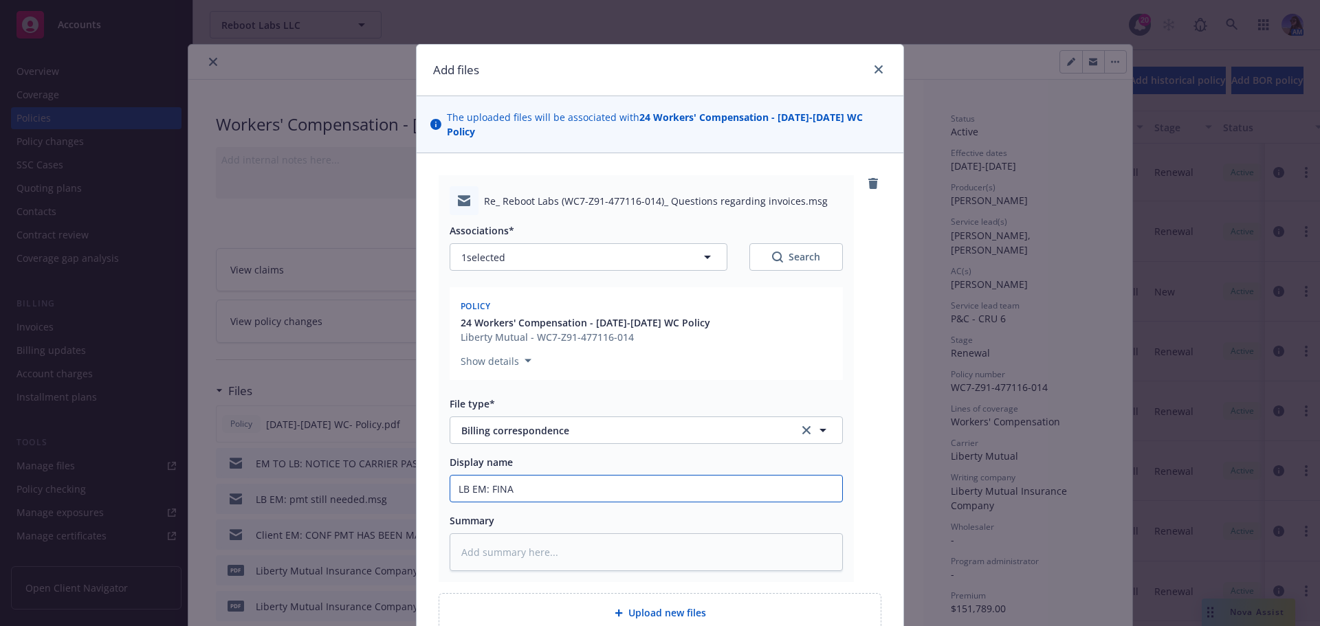
type textarea "x"
type input "LB EM: FINAL"
type textarea "x"
type input "LB EM: FINAL"
type textarea "x"
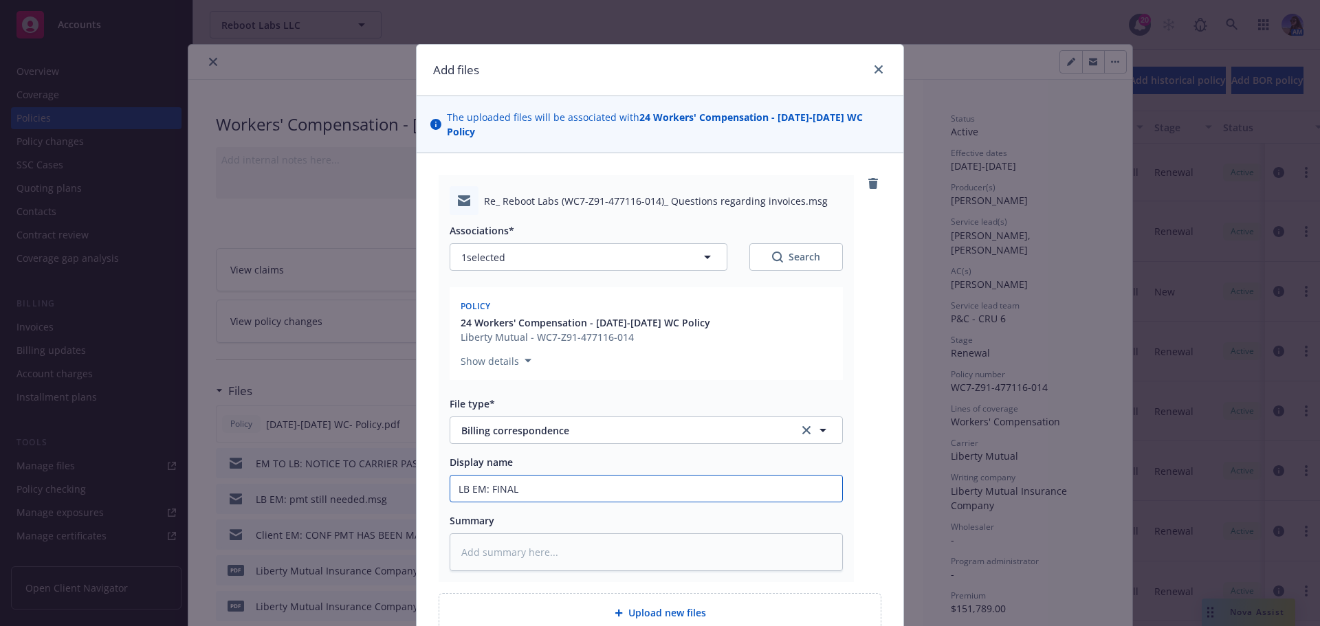
type input "LB EM: FINAL B"
type textarea "x"
type input "LB EM: FINAL BL"
type textarea "x"
type input "LB EM: FINAL BLA"
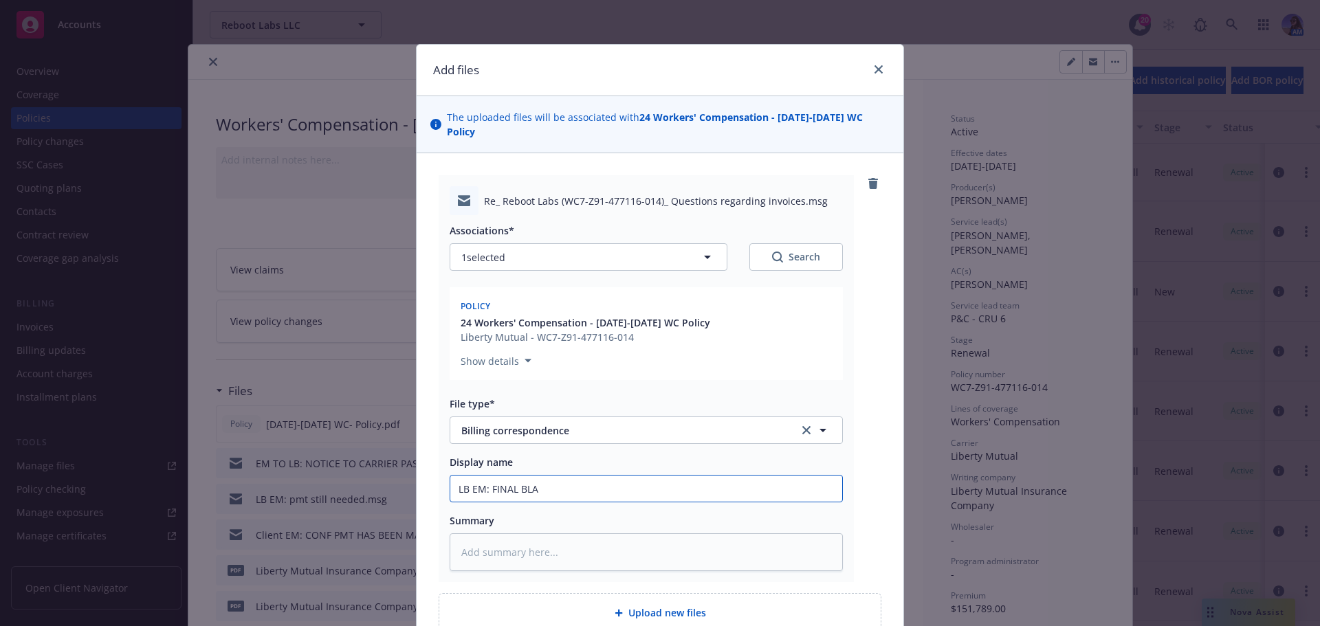
type textarea "x"
type input "LB EM: FINAL [PERSON_NAME]"
type textarea "x"
type input "LB EM: FINAL BLA"
type textarea "x"
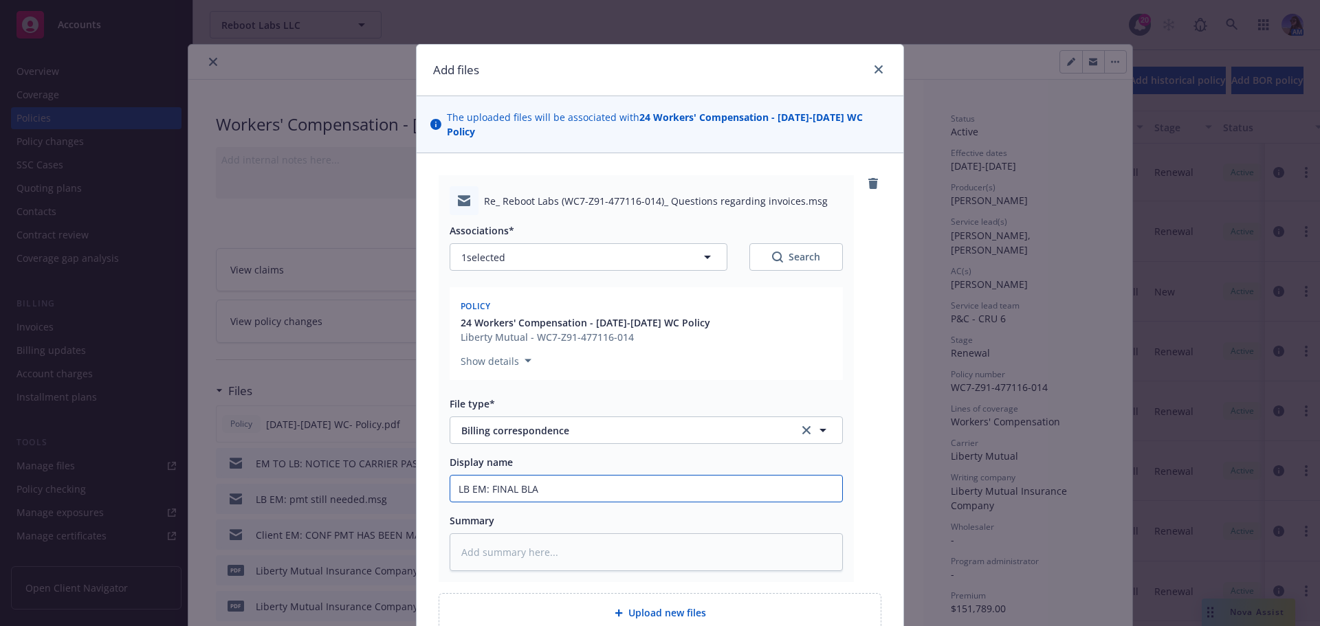
type input "LB EM: FINAL BL"
type textarea "x"
type input "LB EM: FINAL B"
type textarea "x"
type input "LB EM: FINAL"
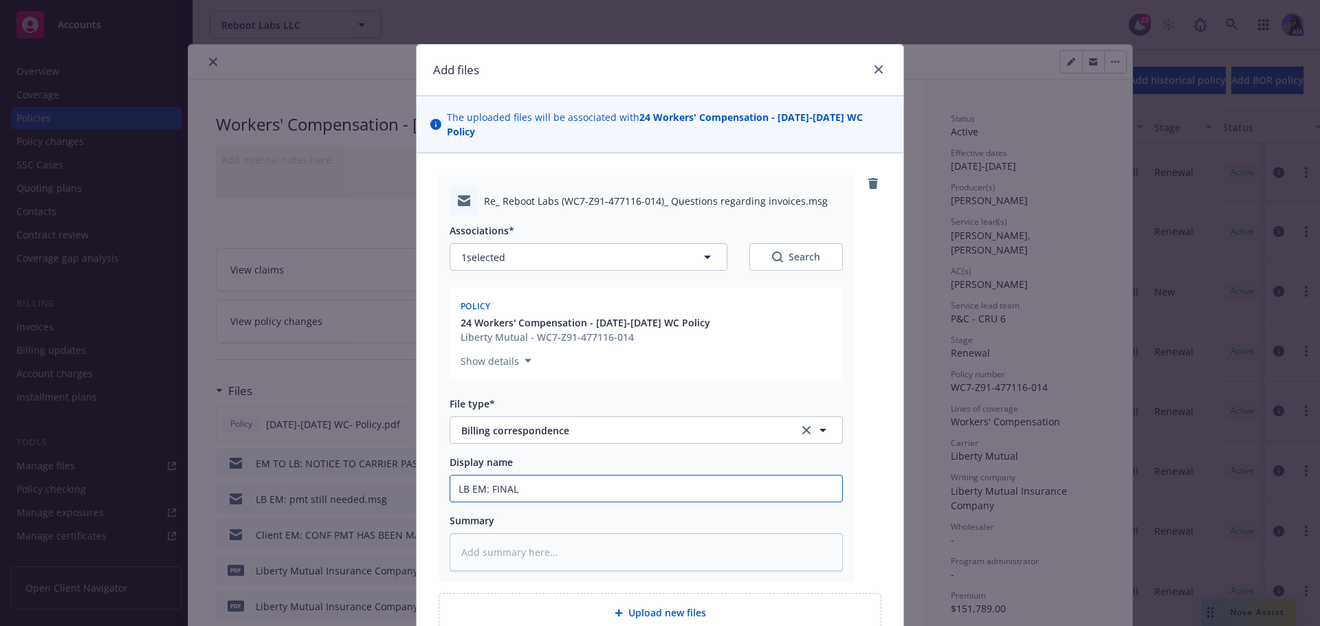
type textarea "x"
type input "LB EM: FINAL A"
type textarea "x"
type input "LB EM: FINAL AU"
type textarea "x"
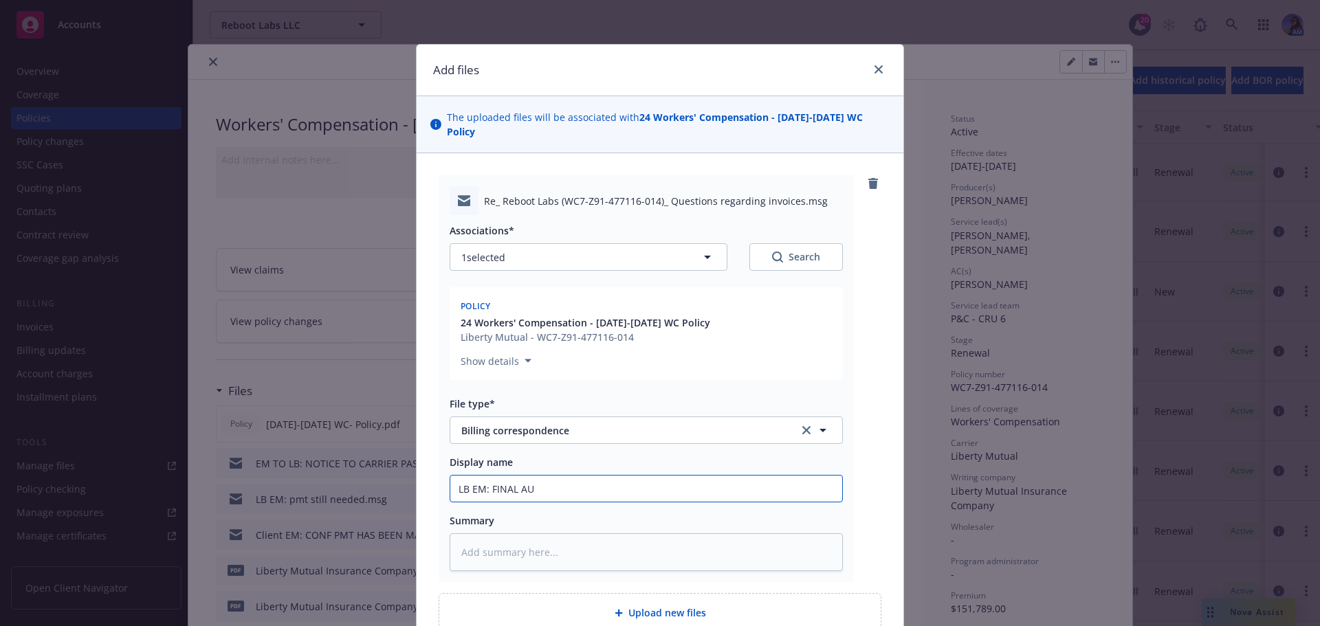
type input "LB EM: FINAL AUD"
type textarea "x"
type input "LB EM: FINAL AUDI"
type textarea "x"
type input "LB EM: FINAL AUDIT"
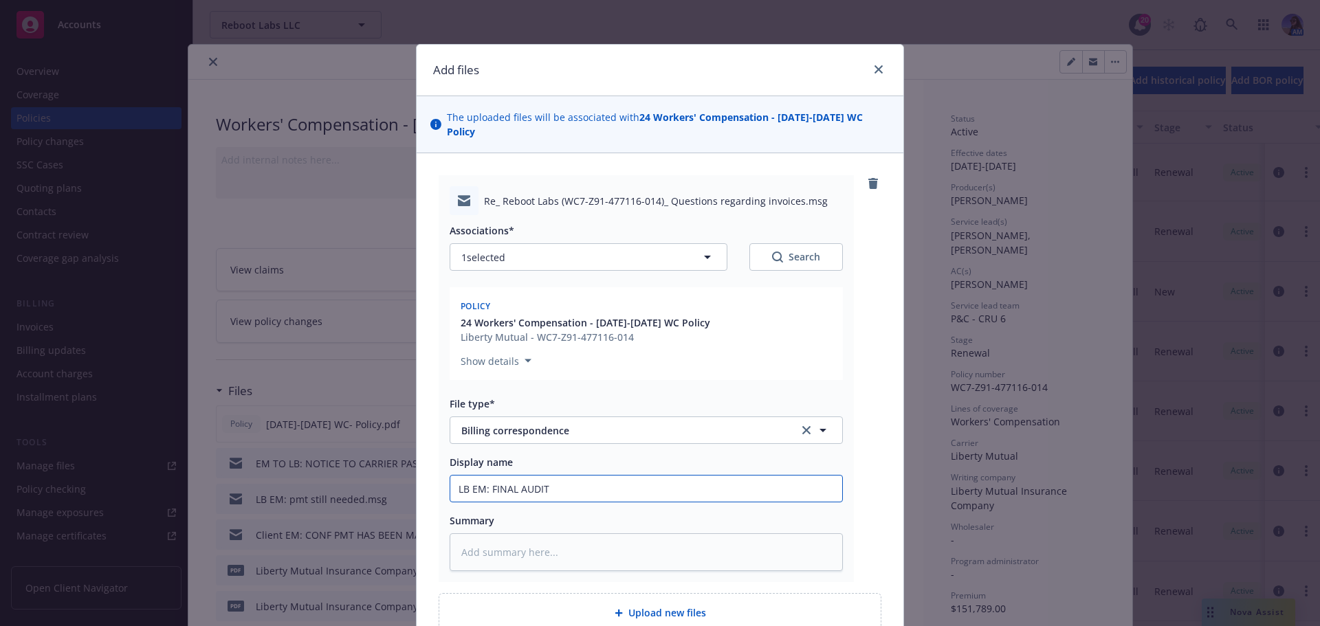
type textarea "x"
type input "LB EM: FINAL AUDIT"
type textarea "x"
type input "LB EM: FINAL AUDIT B"
type textarea "x"
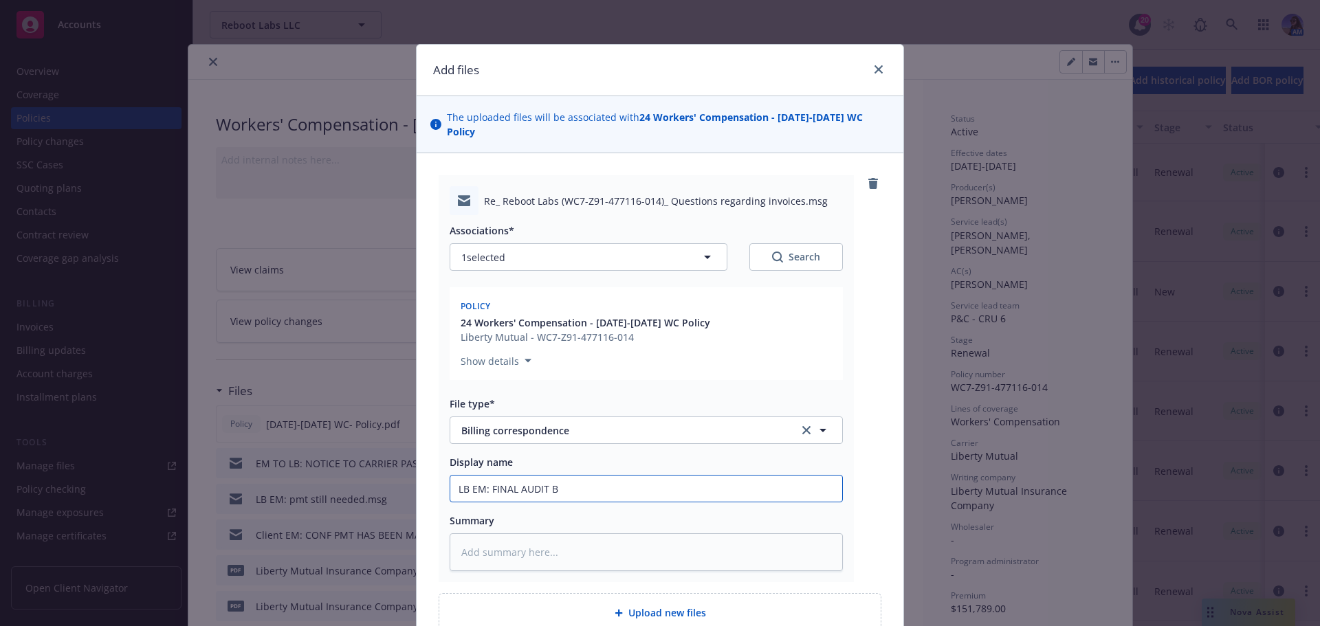
type input "LB EM: FINAL AUDIT BA"
type textarea "x"
type input "LB EM: FINAL AUDIT [MEDICAL_DATA]"
type textarea "x"
type input "LB EM: FINAL AUDIT BALA"
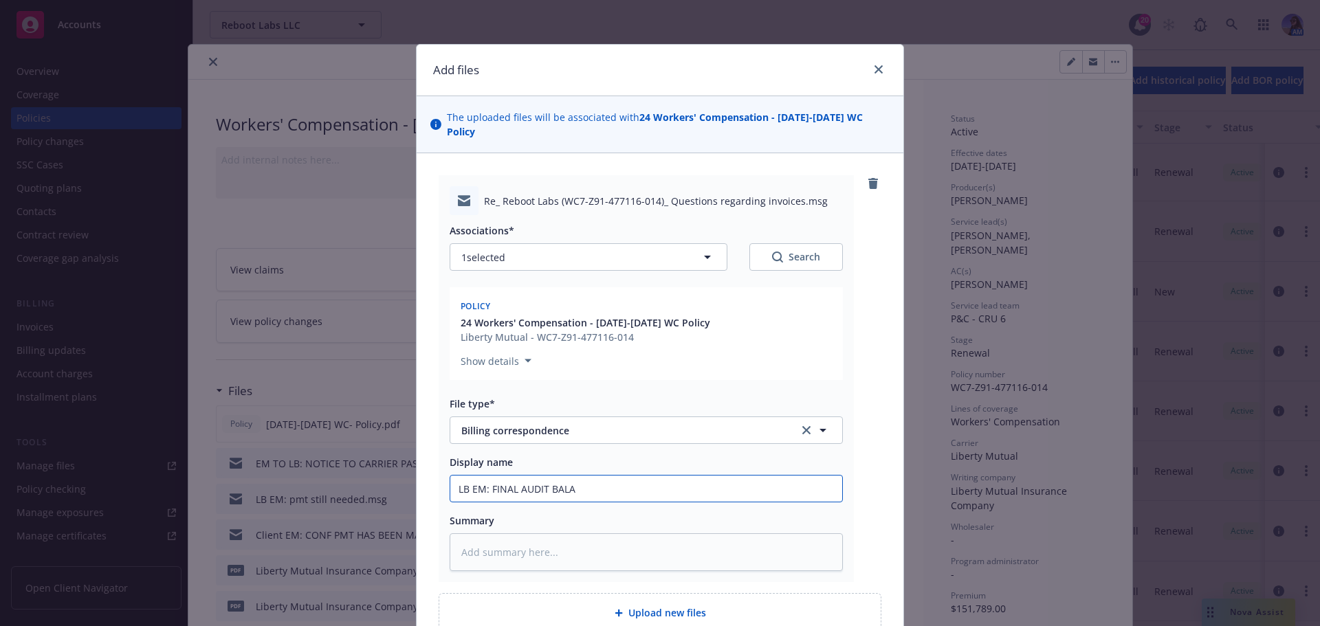
type textarea "x"
type input "LB EM: FINAL AUDIT [PERSON_NAME]"
type textarea "x"
type input "LB EM: FINAL AUDIT BALANC"
type textarea "x"
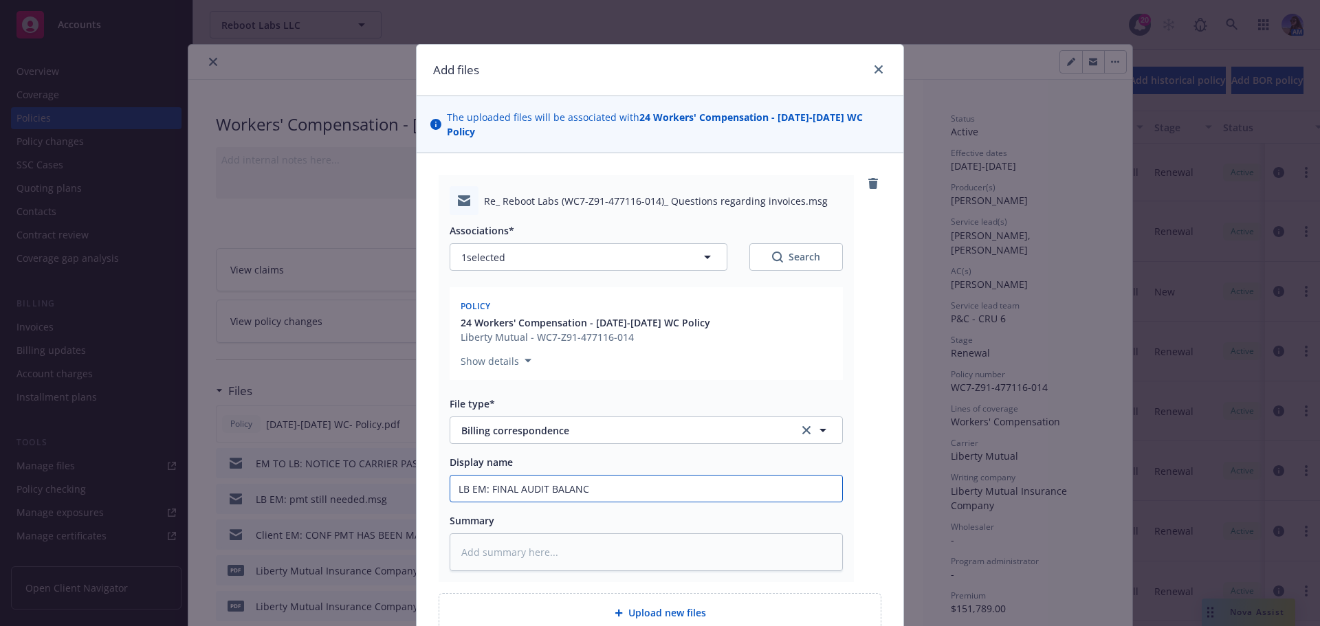
type input "LB EM: FINAL AUDIT BALANCE"
type textarea "x"
type input "LB EM: FINAL AUDIT BALANCE"
type textarea "x"
type input "LB EM: FINAL AUDIT BALANCE D"
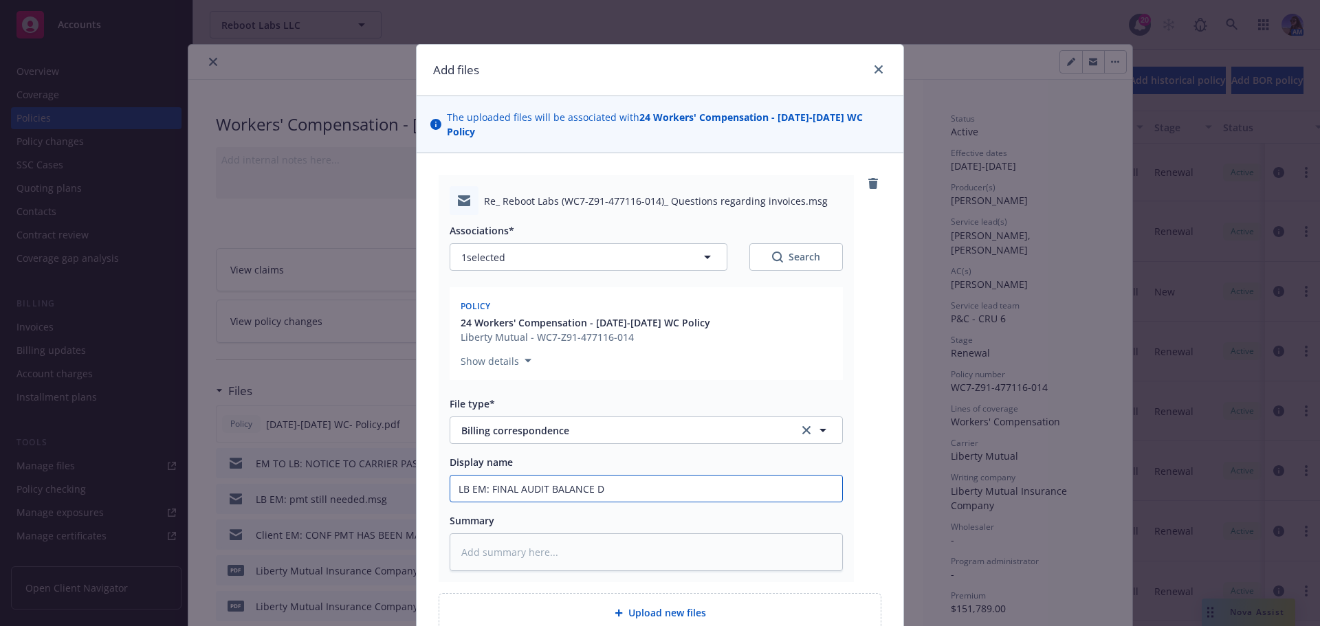
type textarea "x"
type input "LB EM: FINAL AUDIT BALANCE DU"
type textarea "x"
type input "LB EM: FINAL AUDIT BALANCE DUE"
type textarea "x"
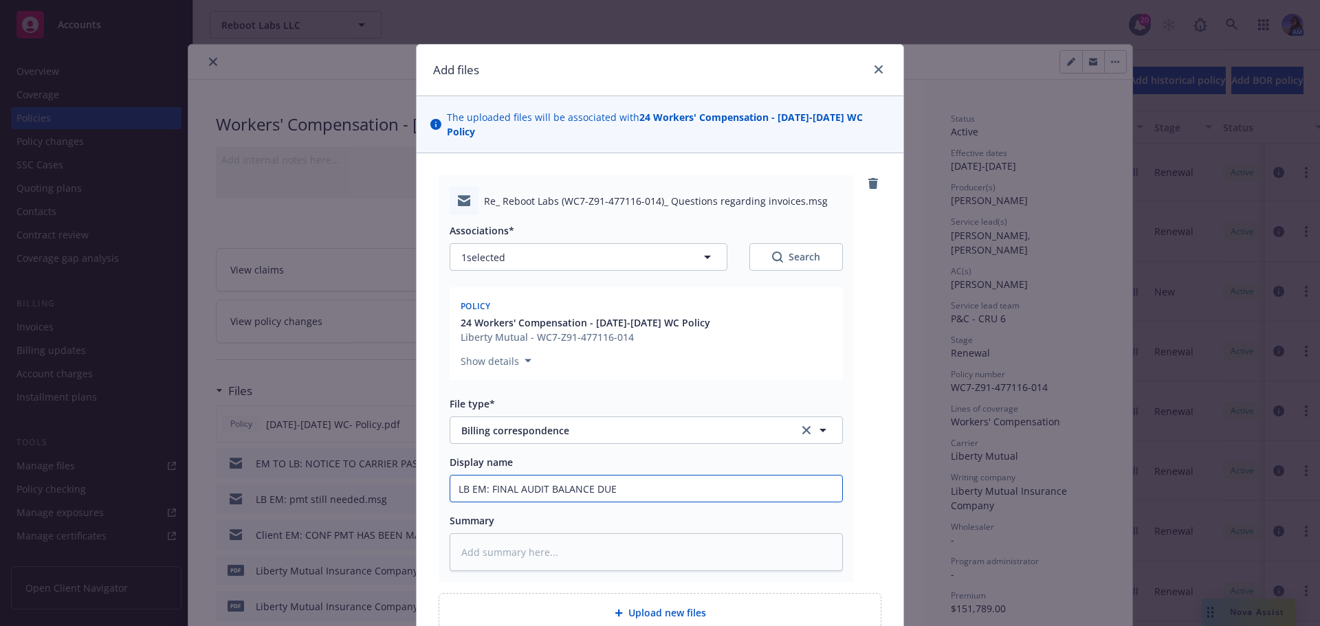
type input "LB EM: FINAL AUDIT BALANCE DUE"
type textarea "x"
type input "LB EM: FINAL AUDIT BALANCE DUE D"
type textarea "x"
type input "LB EM: FINAL AUDIT BALANCE DUE DA"
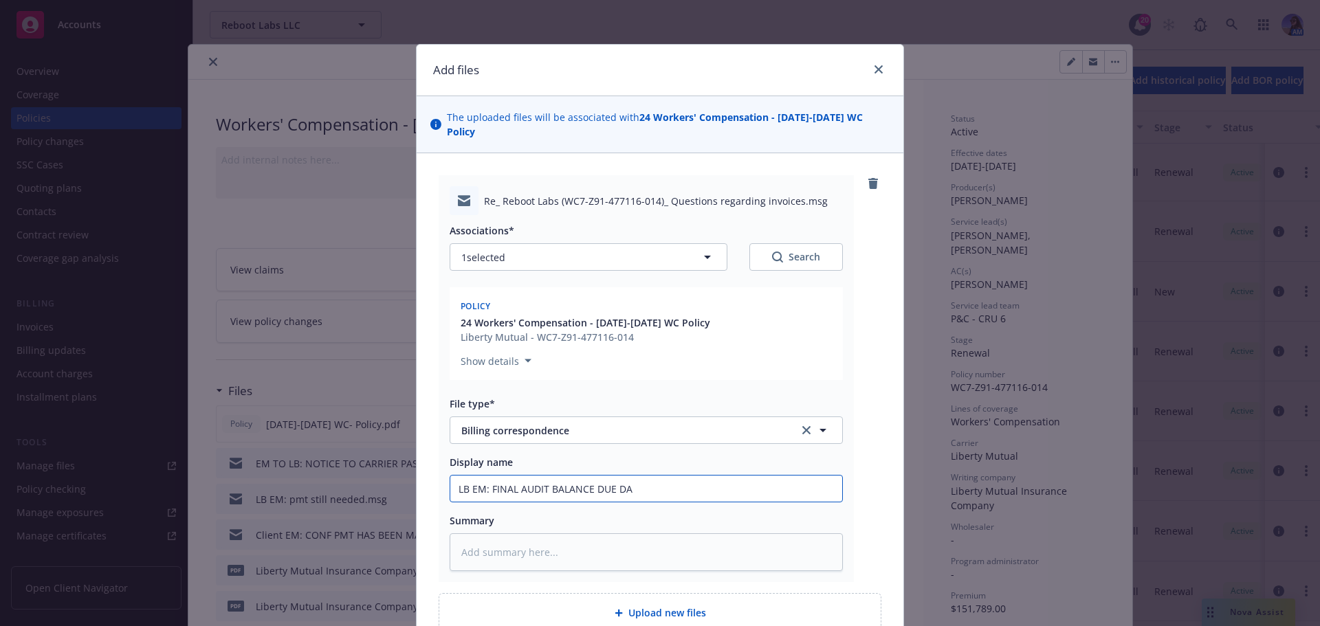
type textarea "x"
type input "LB EM: FINAL AUDIT BALANCE DUE DAT"
type textarea "x"
type input "LB EM: FINAL AUDIT BALANCE DUE DATE"
type textarea "x"
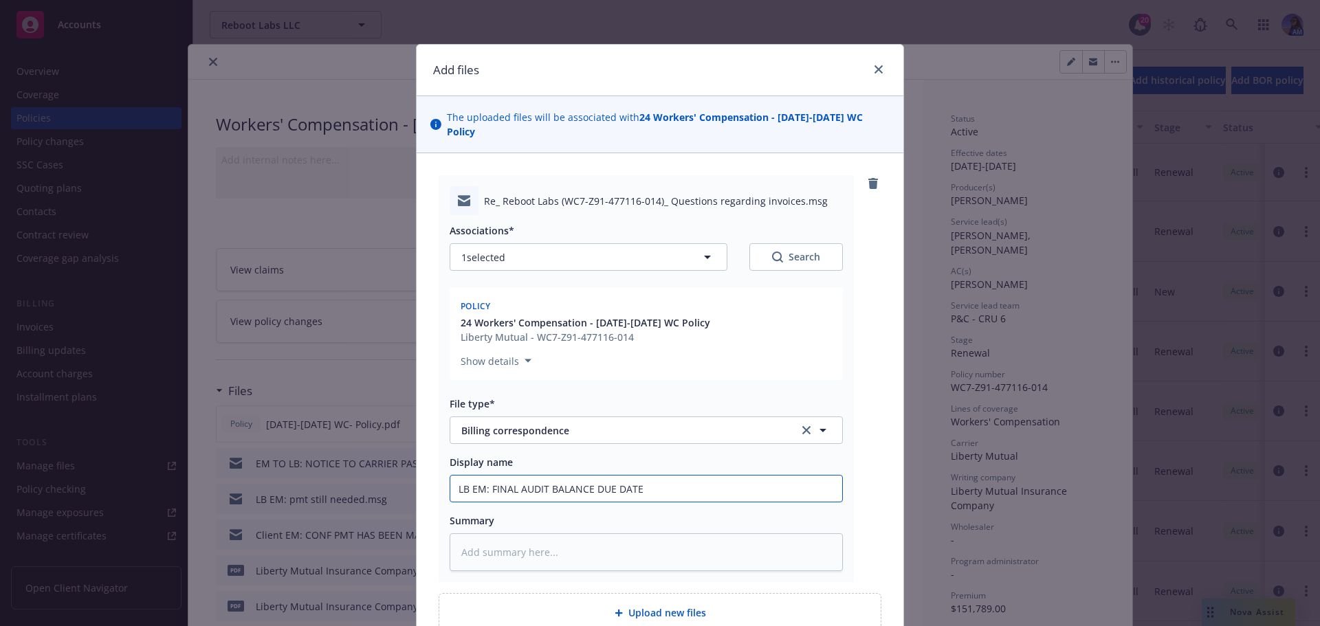
type input "LB EM: FINAL AUDIT BALANCE DUE DATE"
type textarea "x"
type input "LB EM: FINAL AUDIT BALANCE DUE DATE ("
type textarea "x"
type input "LB EM: FINAL AUDIT BALANCE DUE DATE (9"
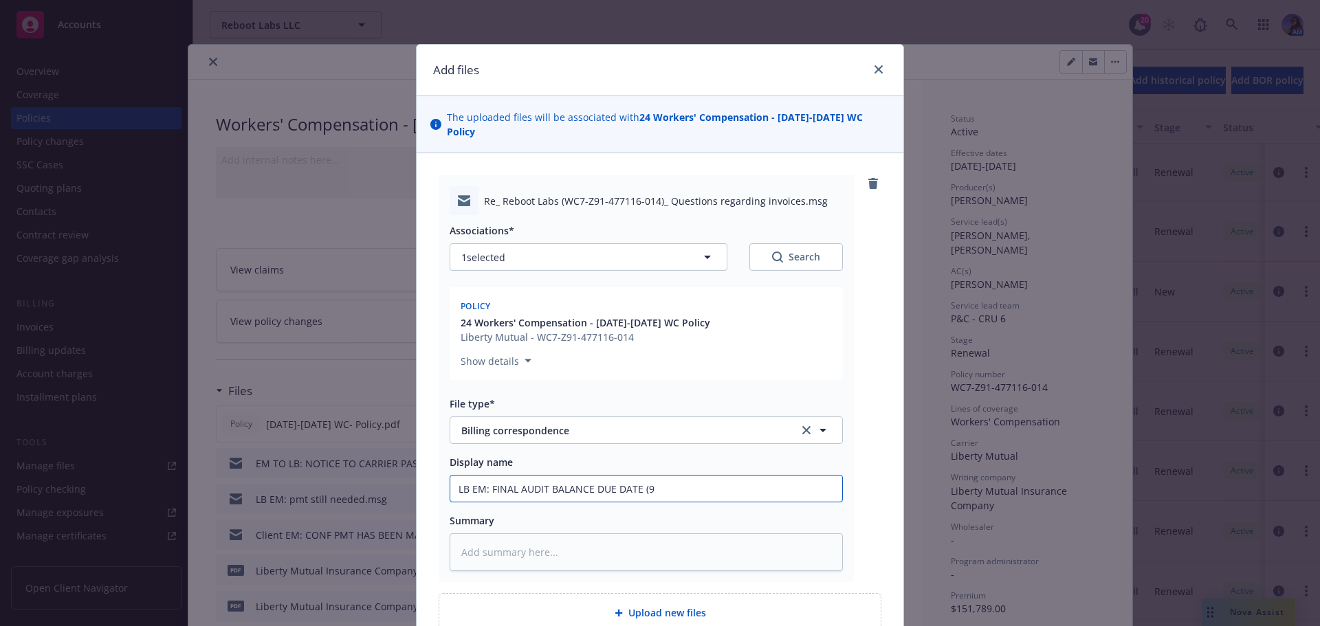
type textarea "x"
type input "LB EM: FINAL AUDIT BALANCE DUE DATE (9/"
type textarea "x"
type input "LB EM: FINAL AUDIT BALANCE DUE DATE (9/3"
type textarea "x"
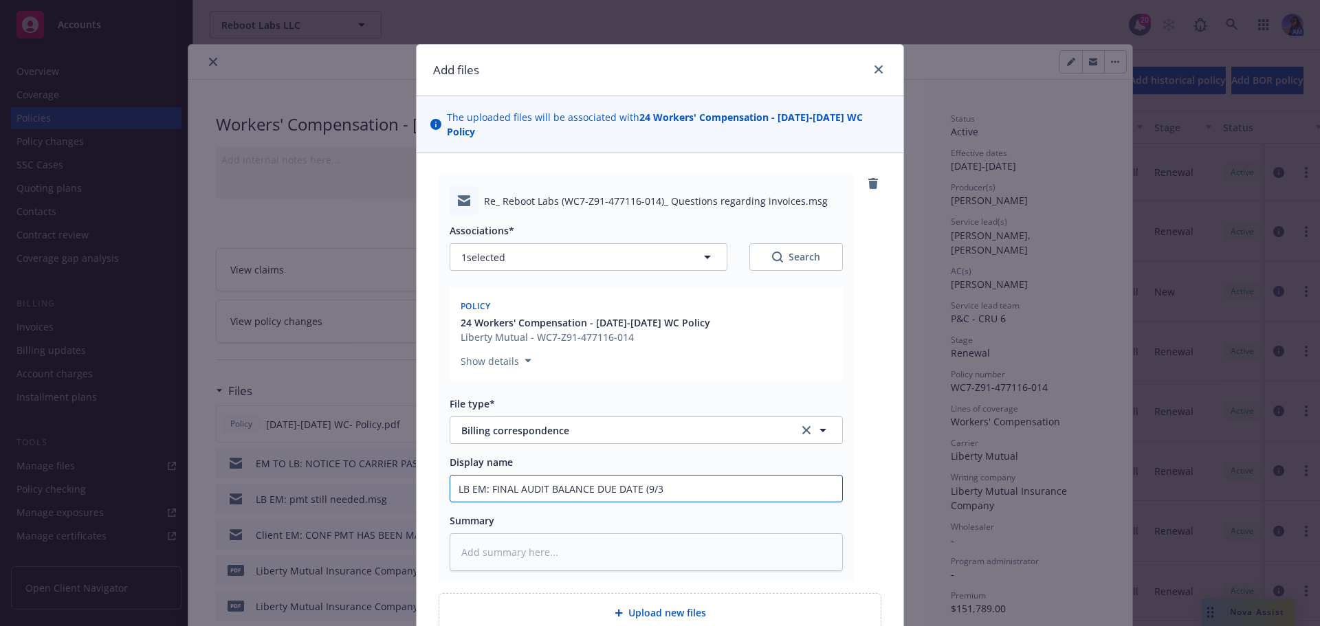
type input "LB EM: FINAL AUDIT BALANCE DUE DATE (9/3)"
drag, startPoint x: 663, startPoint y: 479, endPoint x: 639, endPoint y: 479, distance: 24.8
click at [639, 479] on input "LB EM: FINAL AUDIT BALANCE DUE DATE (9/3)" at bounding box center [646, 489] width 392 height 26
type textarea "x"
type input "LB EM: FINAL AUDIT BALANCE DUE DATE"
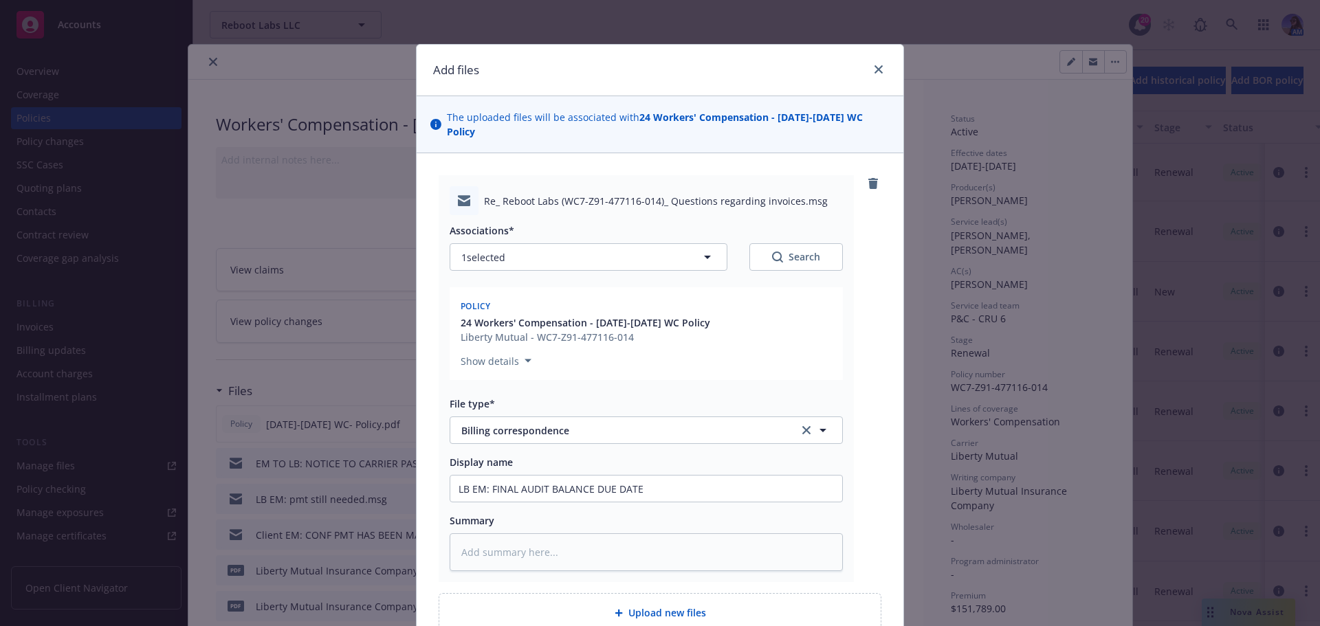
click at [450, 475] on div "LB EM: FINAL AUDIT BALANCE DUE DATE" at bounding box center [646, 489] width 393 height 28
click at [450, 476] on input "LB EM: FINAL AUDIT BALANCE DUE DATE" at bounding box center [646, 489] width 392 height 26
type textarea "x"
type input "9LB EM: FINAL AUDIT BALANCE DUE DATE"
type textarea "x"
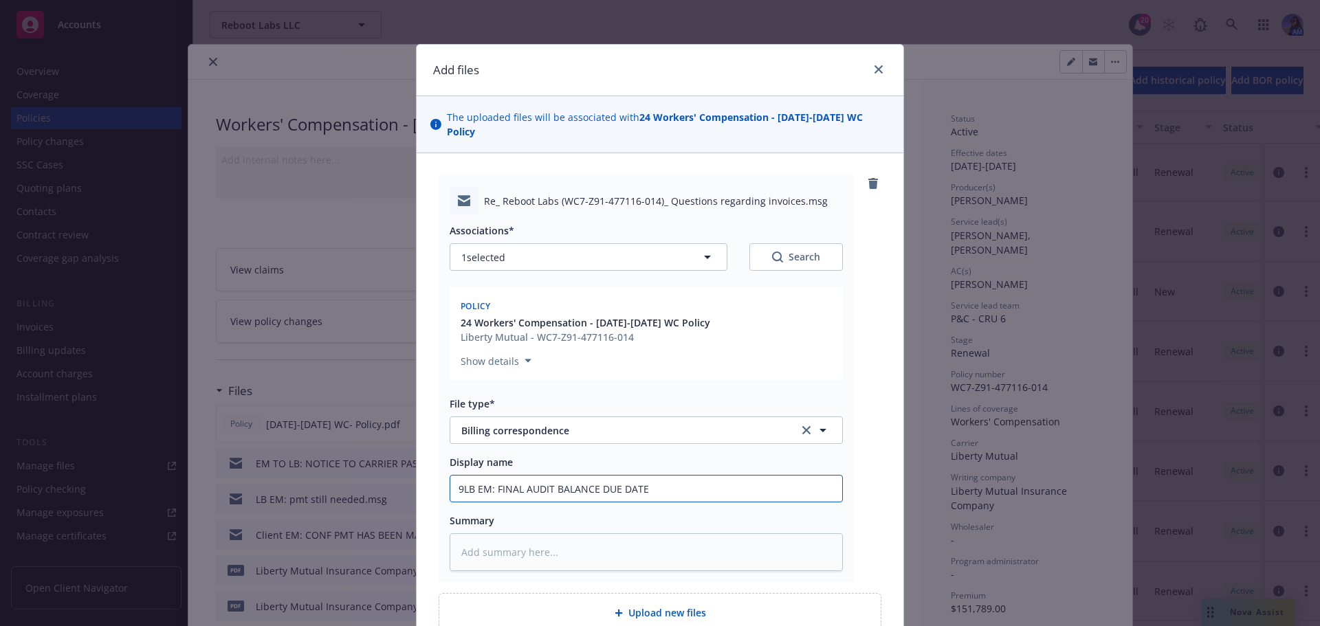
type input "9/LB EM: FINAL AUDIT BALANCE DUE DATE"
type textarea "x"
type input "9/3LB EM: FINAL AUDIT BALANCE DUE DATE"
type textarea "x"
type input "9/3 LB EM: FINAL AUDIT BALANCE DUE DATE"
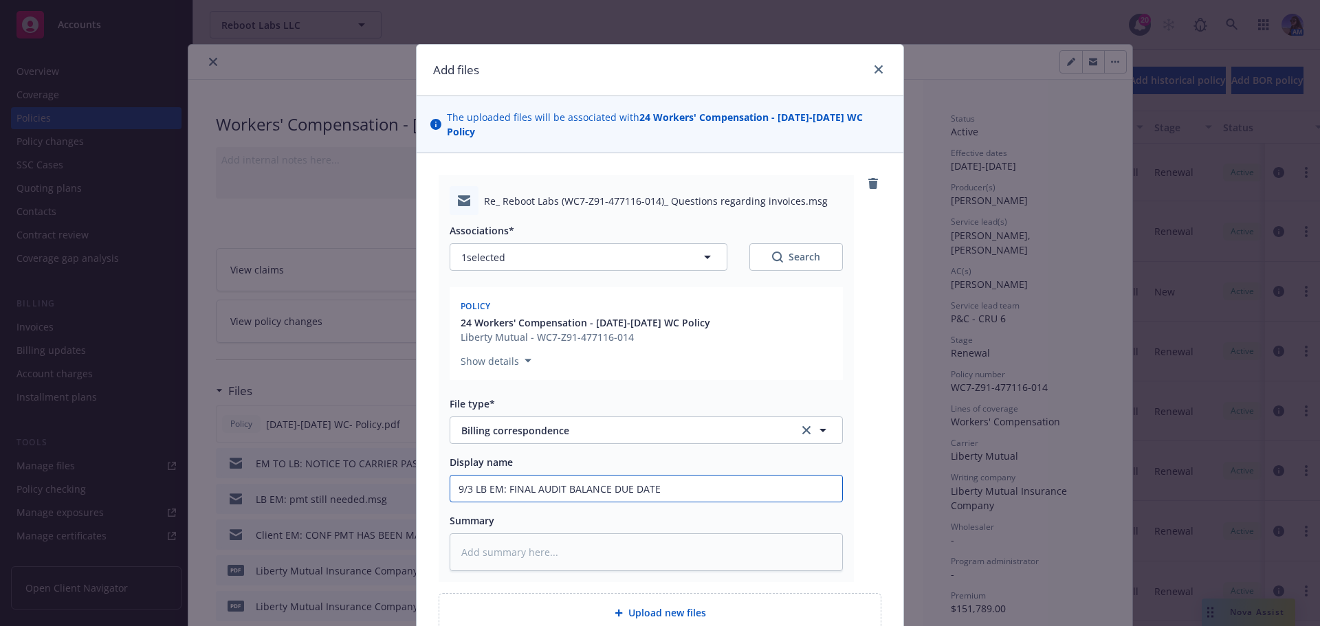
click at [677, 476] on input "9/3 LB EM: FINAL AUDIT BALANCE DUE DATE" at bounding box center [646, 489] width 392 height 26
type textarea "x"
type input "9/3 LB EM: FINAL AUDIT BALANCE DUE DATE ("
type textarea "x"
type input "9/3 LB EM: FINAL AUDIT BALANCE DUE DATE (9"
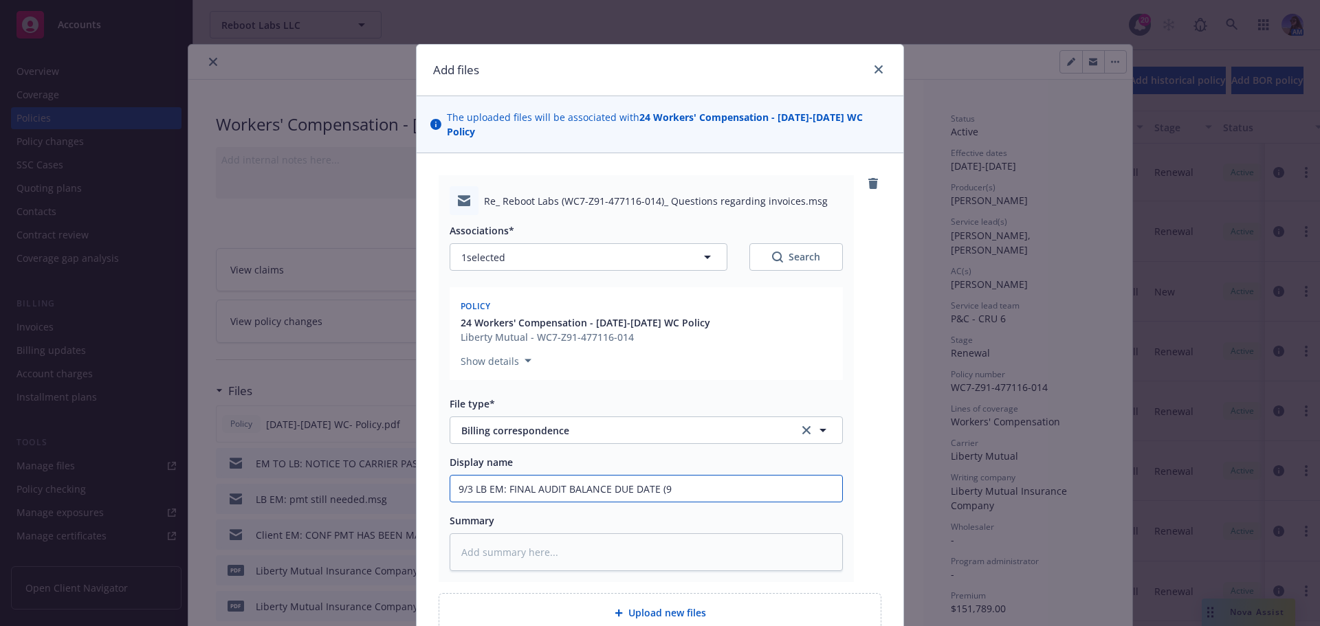
type textarea "x"
type input "9/3 LB EM: FINAL AUDIT BALANCE DUE DATE (9/"
type textarea "x"
type input "9/3 LB EM: FINAL AUDIT BALANCE DUE DATE (9/1"
type textarea "x"
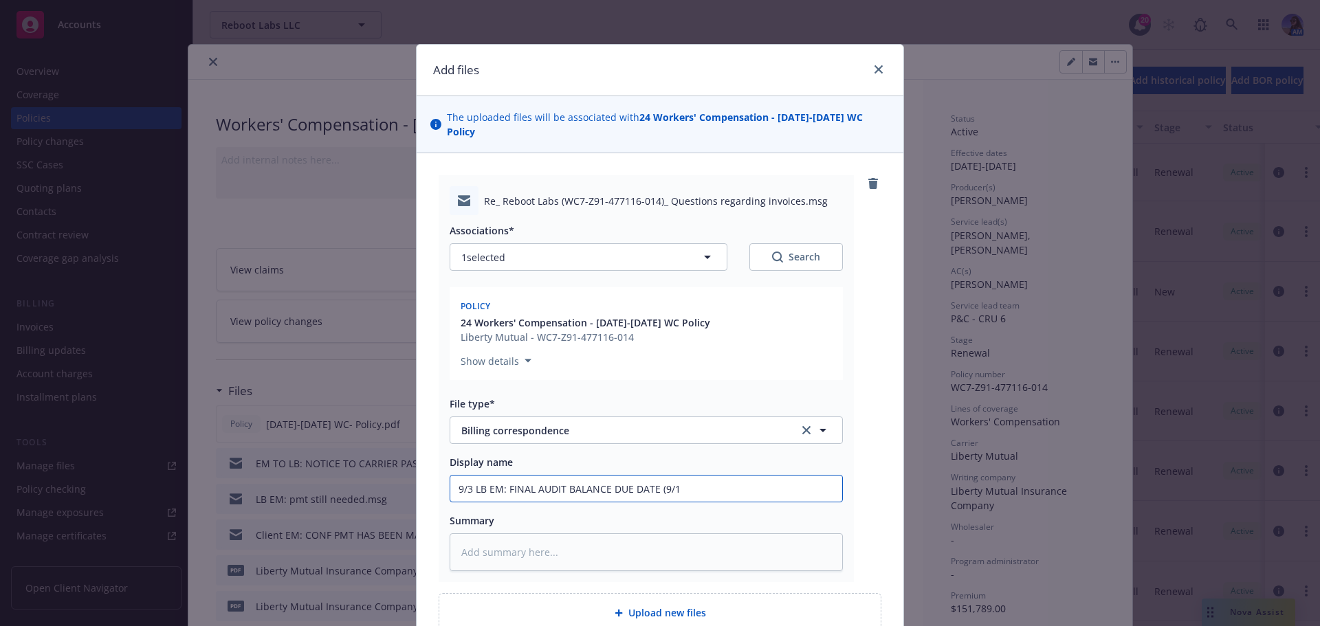
type input "9/3 LB EM: FINAL AUDIT BALANCE DUE DATE (9/15"
type textarea "x"
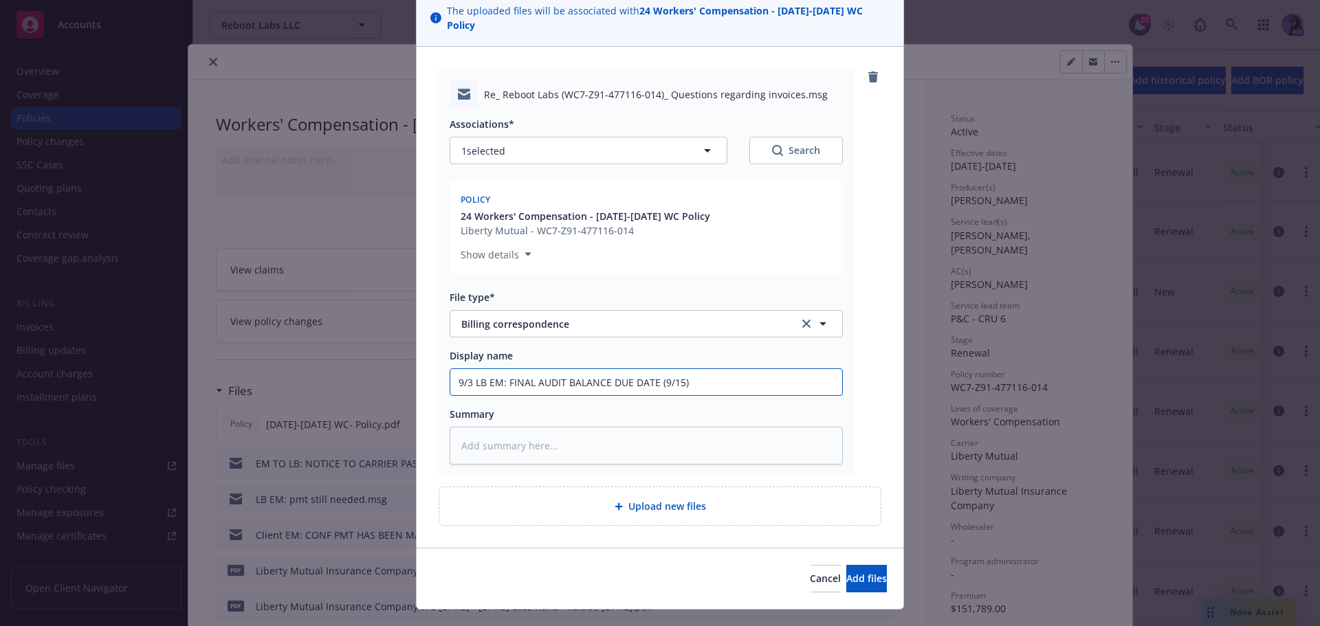
scroll to position [120, 0]
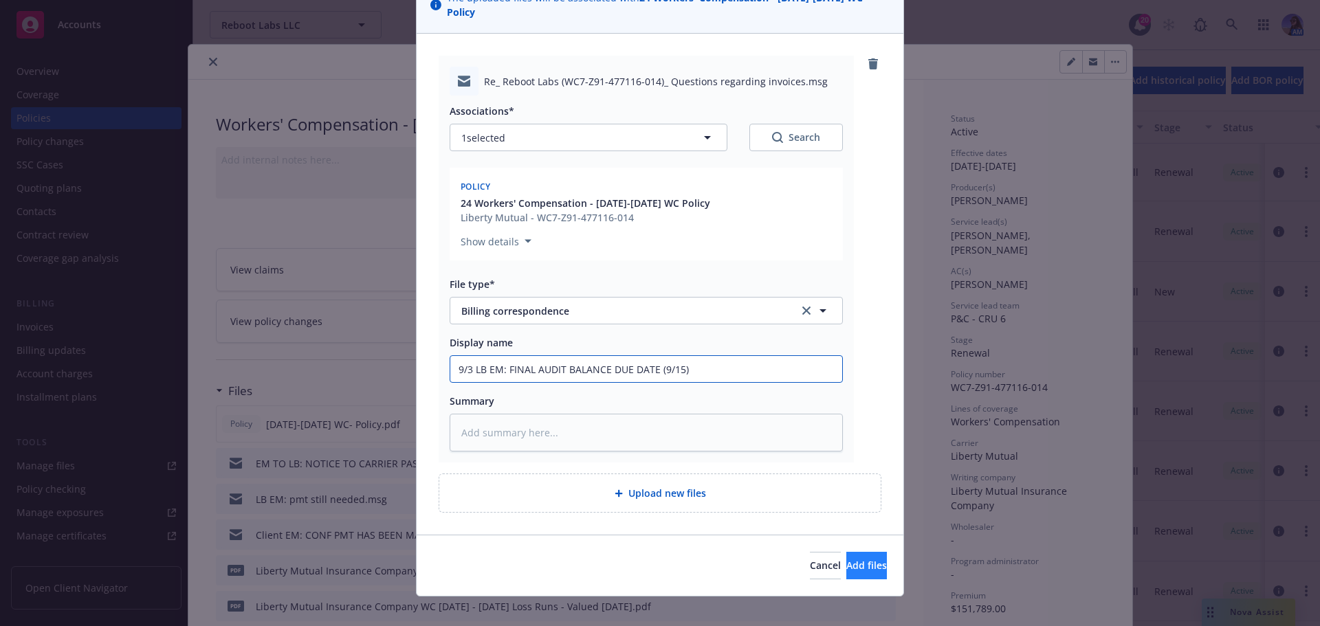
type input "9/3 LB EM: FINAL AUDIT BALANCE DUE DATE (9/15)"
click at [866, 565] on button "Add files" at bounding box center [866, 566] width 41 height 28
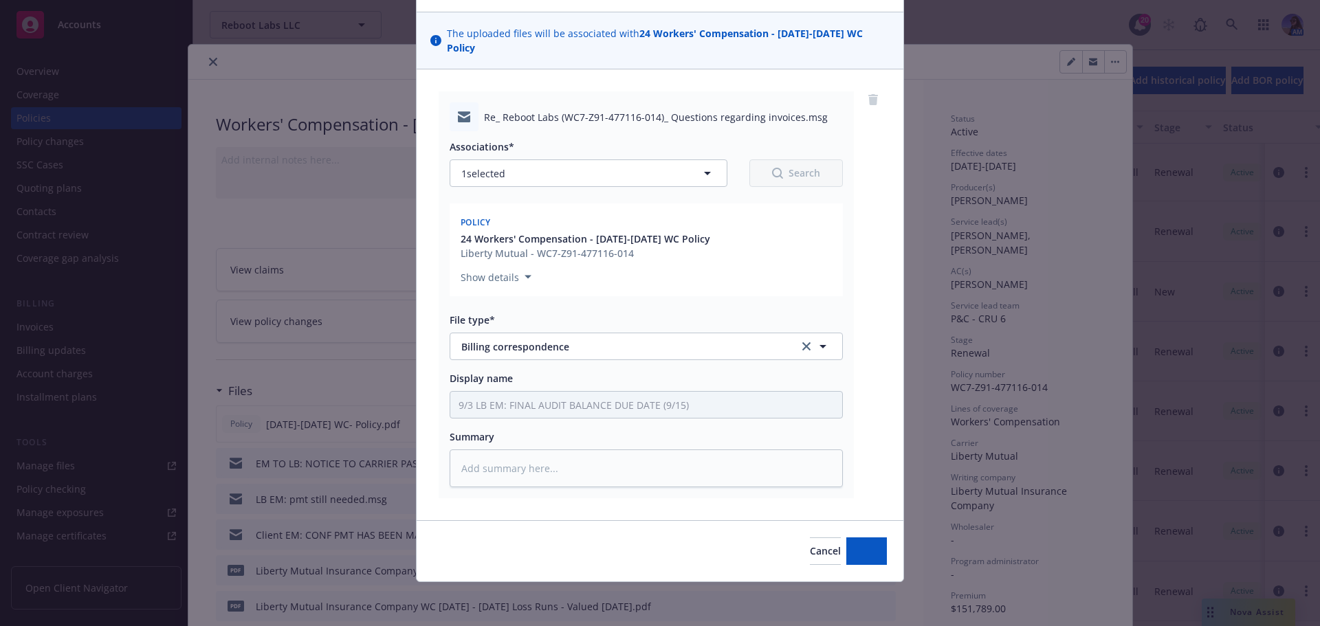
scroll to position [69, 0]
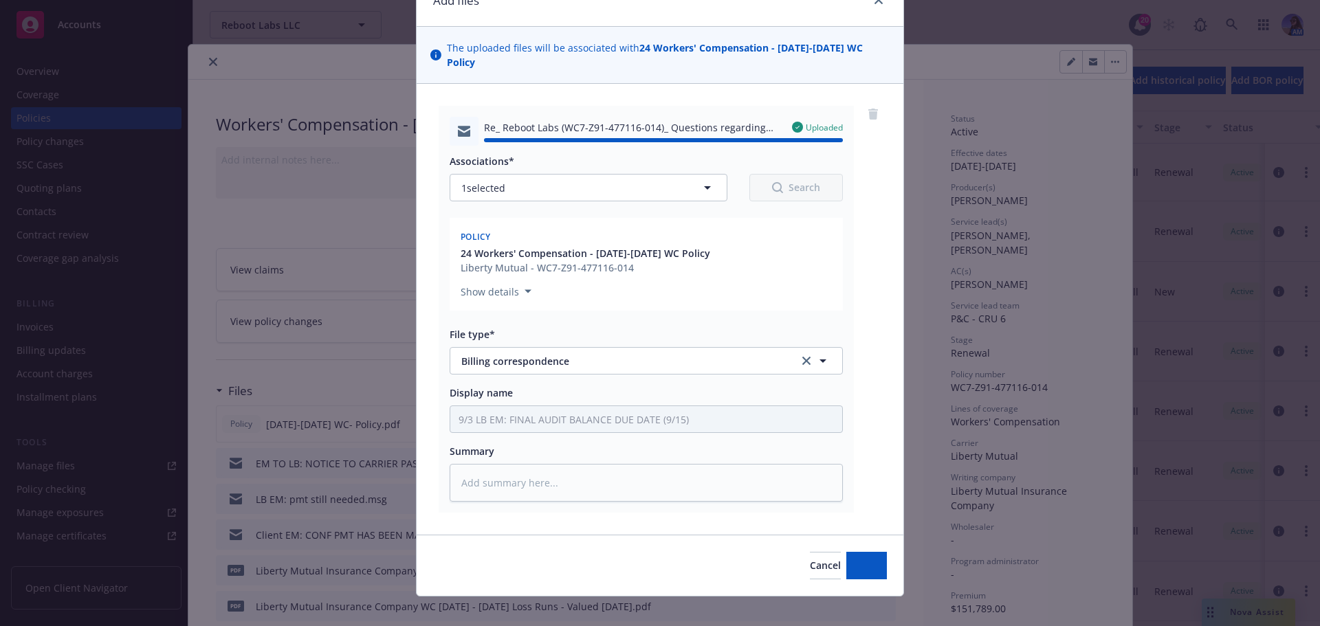
type textarea "x"
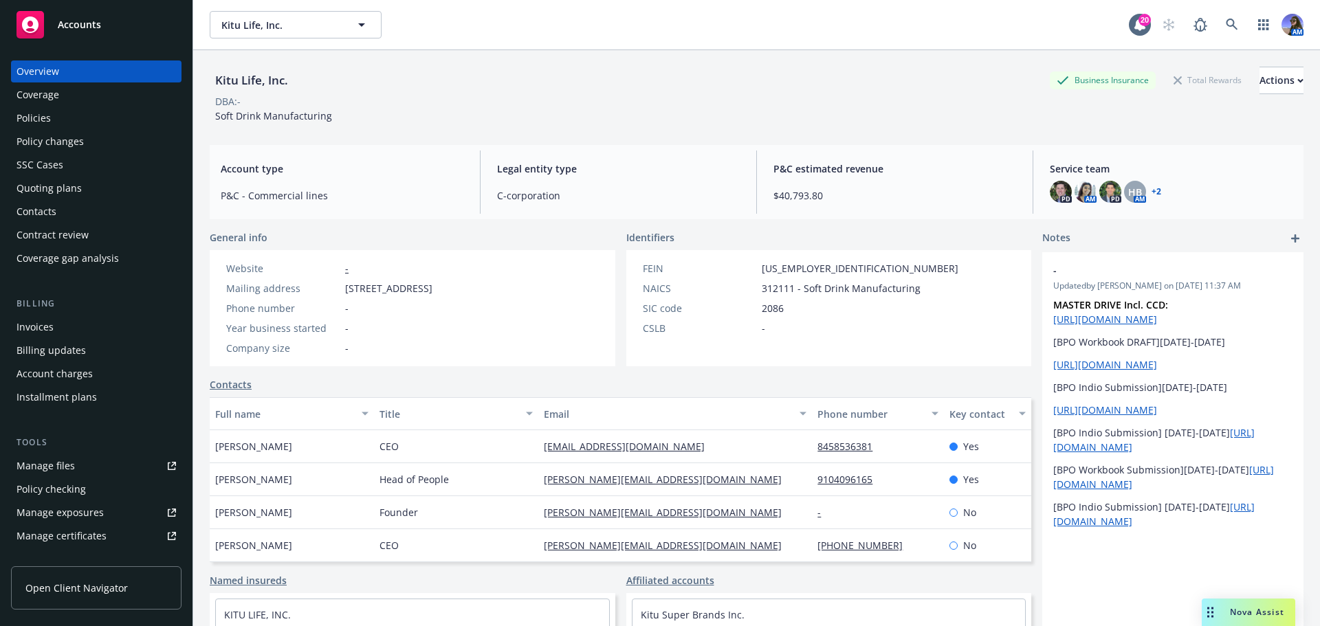
drag, startPoint x: 560, startPoint y: 289, endPoint x: 341, endPoint y: 296, distance: 218.7
click at [341, 296] on div "Website - Mailing address 1401 Lavaca St PMB 41688, Austin, TX, 78701 Phone num…" at bounding box center [329, 308] width 239 height 116
copy div "1401 Lavaca St PMB 41688, Austin, TX, 78701"
click at [526, 382] on div "Contacts" at bounding box center [621, 384] width 822 height 14
drag, startPoint x: 813, startPoint y: 272, endPoint x: 758, endPoint y: 267, distance: 54.5
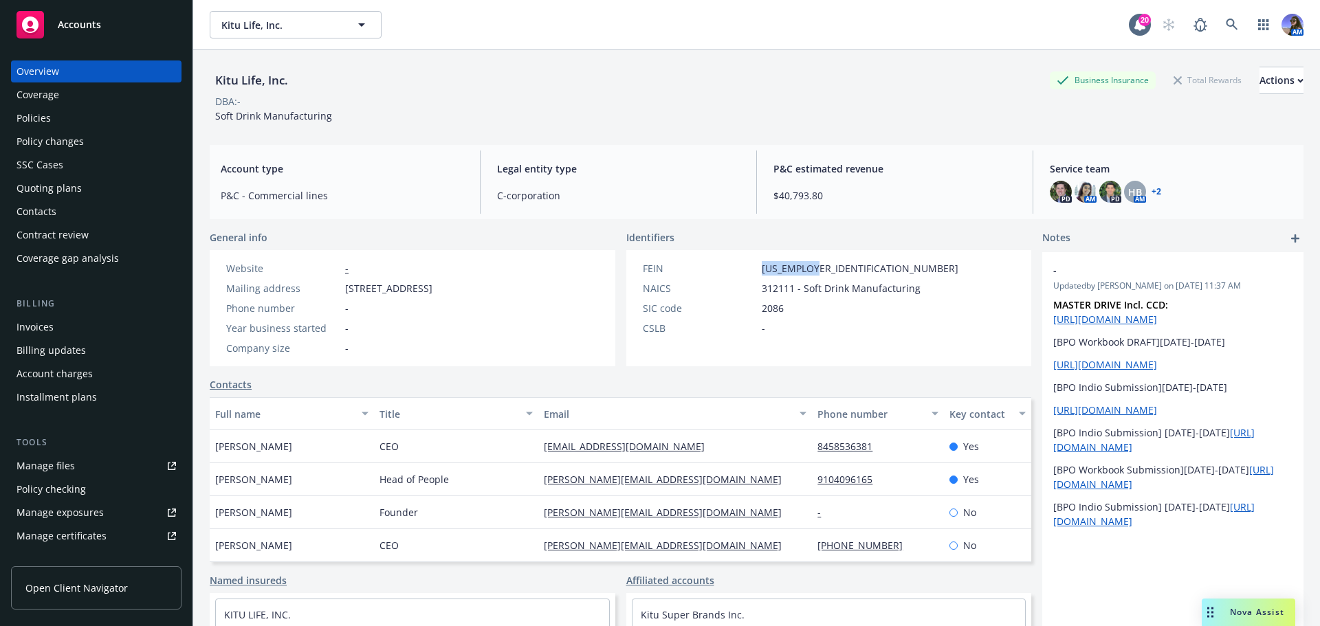
click at [758, 267] on div "FEIN 47-3563872" at bounding box center [800, 268] width 327 height 14
copy span "47-3563872"
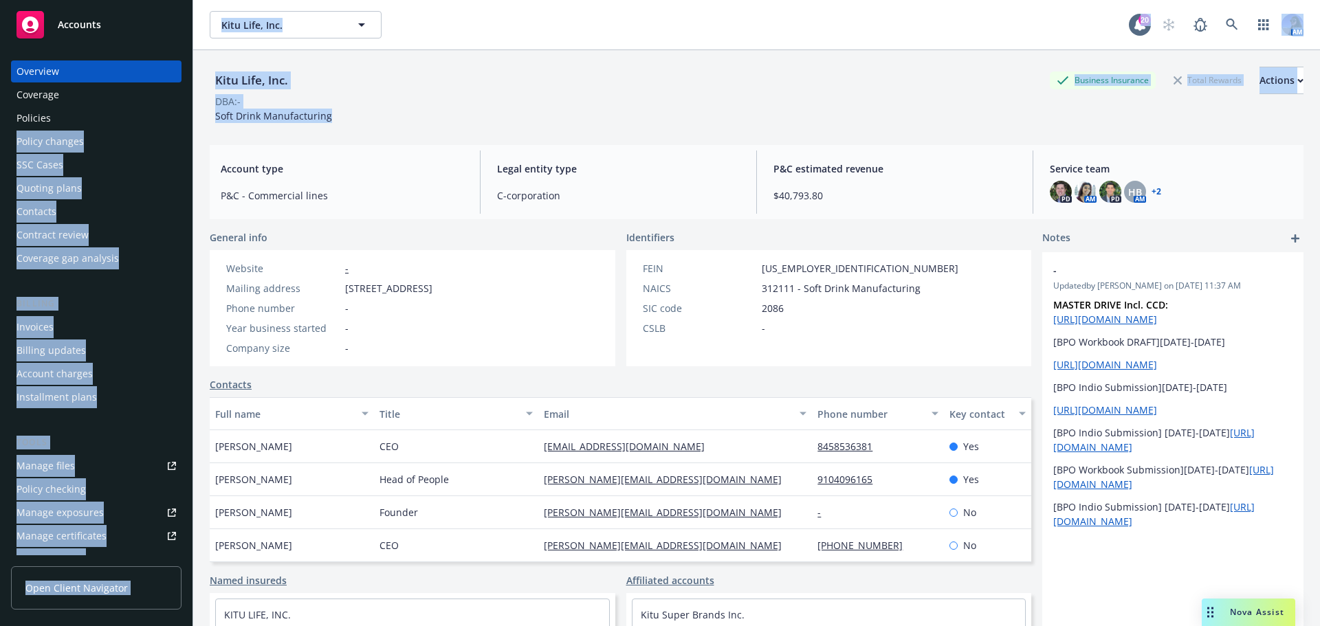
drag, startPoint x: 358, startPoint y: 111, endPoint x: 184, endPoint y: 116, distance: 174.0
click at [184, 116] on div "Accounts Overview Coverage Policies Policy changes SSC Cases Quoting plans Cont…" at bounding box center [660, 313] width 1320 height 626
click at [303, 120] on span "Soft Drink Manufacturing" at bounding box center [273, 115] width 117 height 13
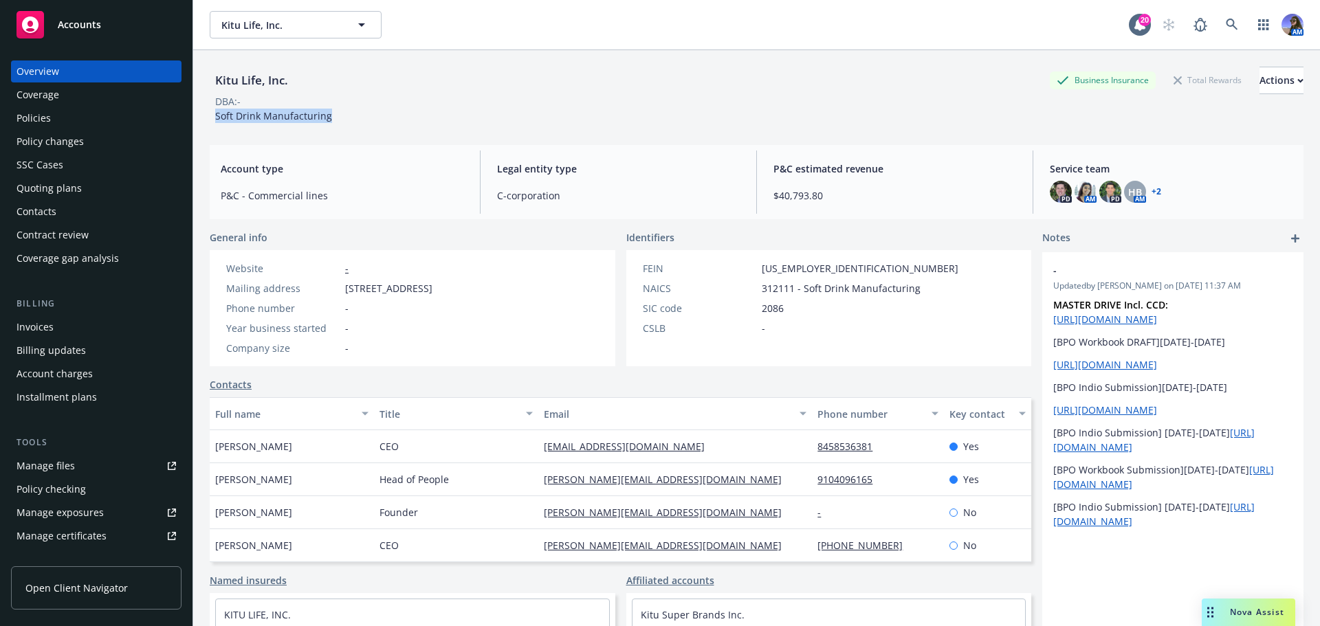
drag, startPoint x: 351, startPoint y: 116, endPoint x: 208, endPoint y: 122, distance: 143.1
click at [208, 122] on div "Kitu Life, Inc. Business Insurance Total Rewards Actions DBA: - Soft Drink Manu…" at bounding box center [756, 363] width 1127 height 626
copy span "Soft Drink Manufacturing"
drag, startPoint x: 817, startPoint y: 267, endPoint x: 752, endPoint y: 268, distance: 64.6
click at [752, 268] on div "FEIN 47-3563872" at bounding box center [800, 268] width 327 height 14
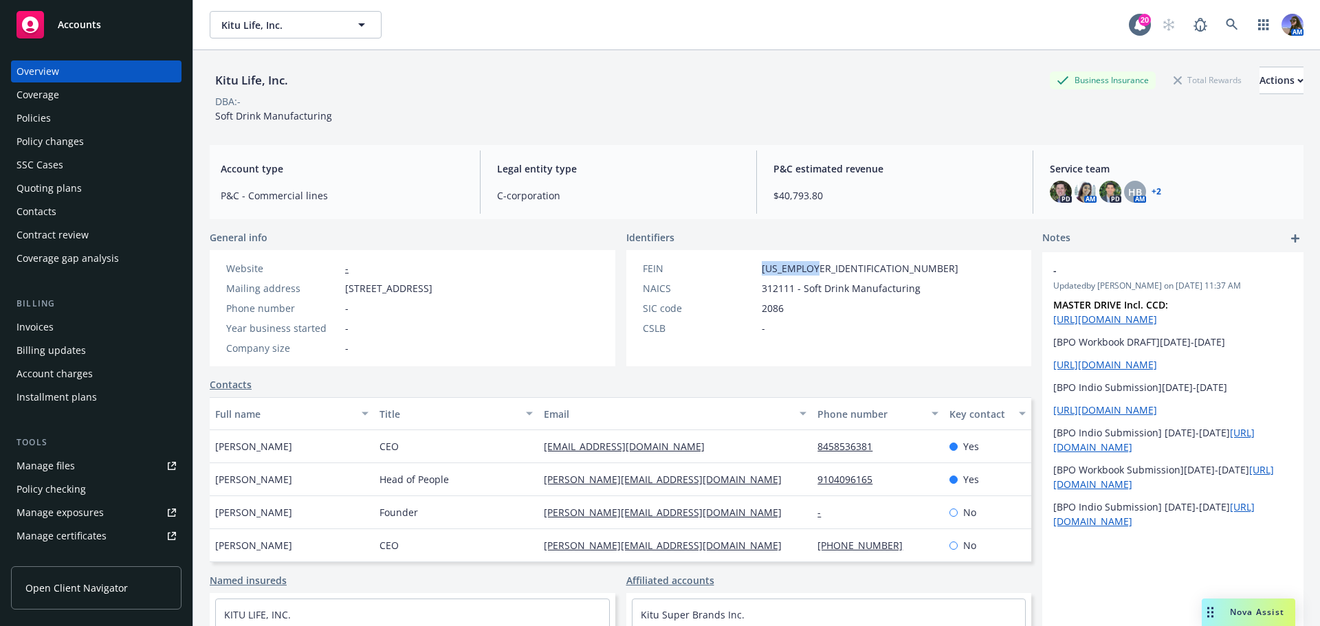
copy div "47-3563872"
drag, startPoint x: 560, startPoint y: 287, endPoint x: 348, endPoint y: 295, distance: 212.6
click at [348, 295] on div "Website - Mailing address 1401 Lavaca St PMB 41688, Austin, TX, 78701 Phone num…" at bounding box center [329, 308] width 239 height 116
copy span "1401 Lavaca St PMB 41688, Austin, TX, 78701"
drag, startPoint x: 810, startPoint y: 272, endPoint x: 750, endPoint y: 274, distance: 59.9
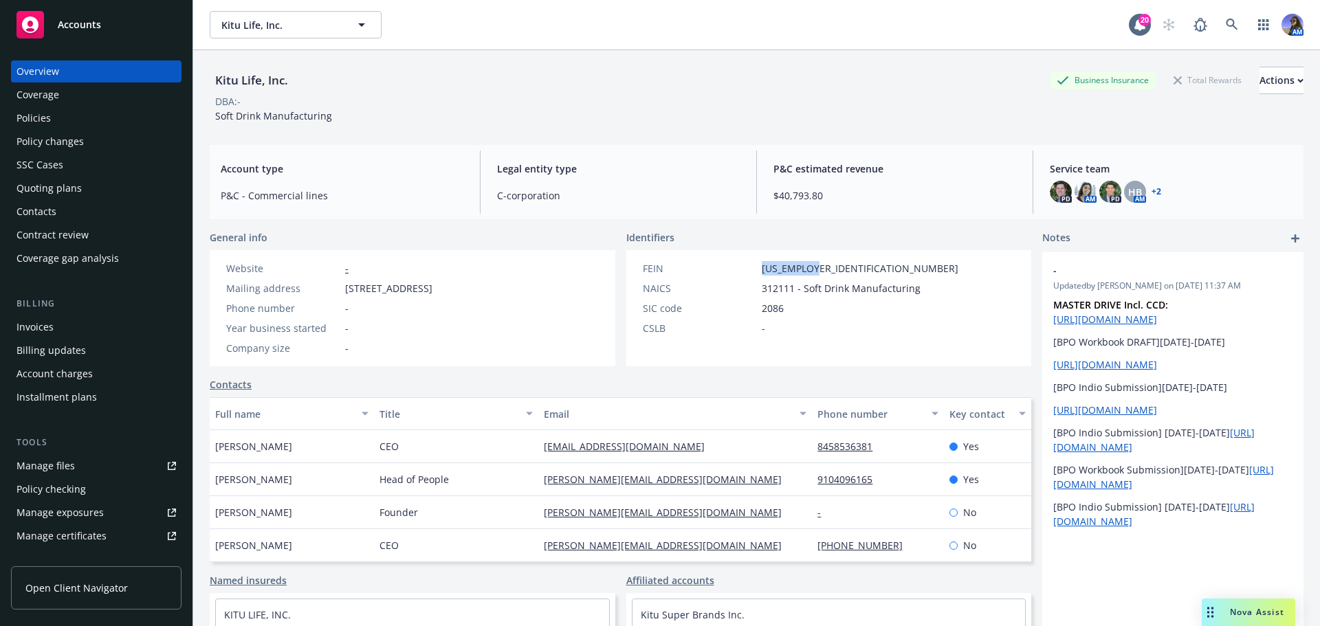
click at [750, 274] on div "FEIN 47-3563872" at bounding box center [800, 268] width 327 height 14
copy div "47-3563872"
drag, startPoint x: 549, startPoint y: 289, endPoint x: 343, endPoint y: 291, distance: 205.6
click at [343, 291] on div "Mailing address 1401 Lavaca St PMB 41688, Austin, TX, 78701" at bounding box center [329, 288] width 217 height 14
copy span "1401 Lavaca St PMB 41688, Austin, TX, 78701"
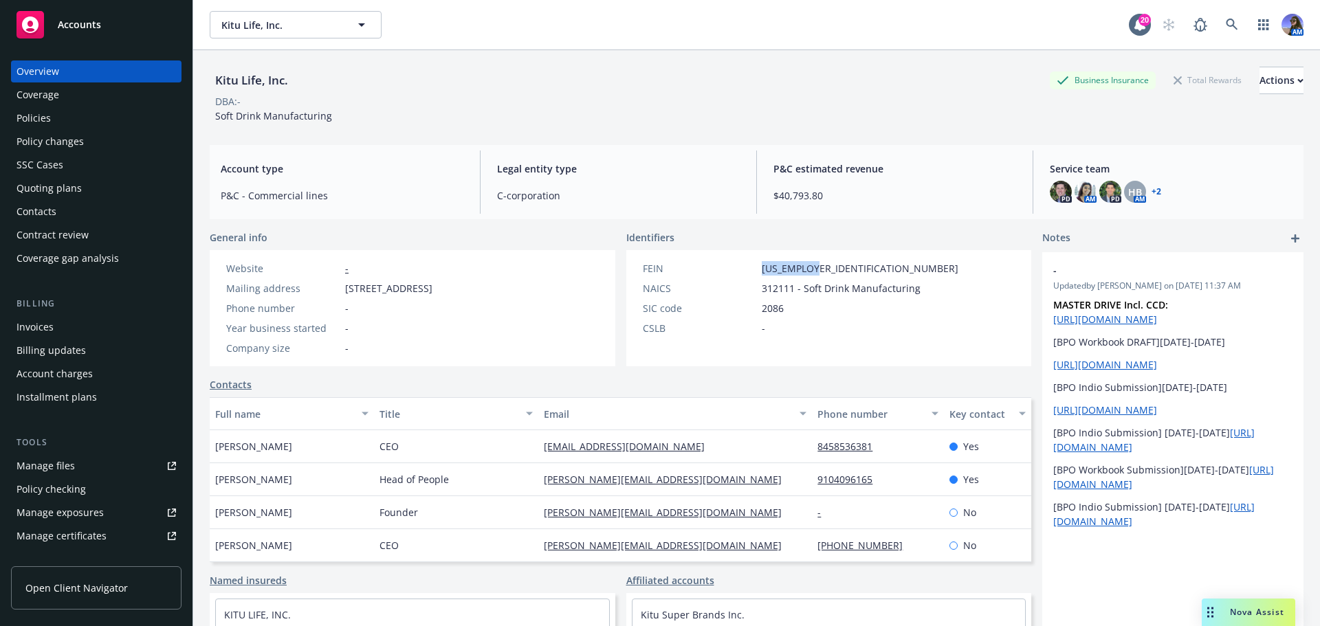
click at [52, 107] on div "Policies" at bounding box center [97, 118] width 160 height 22
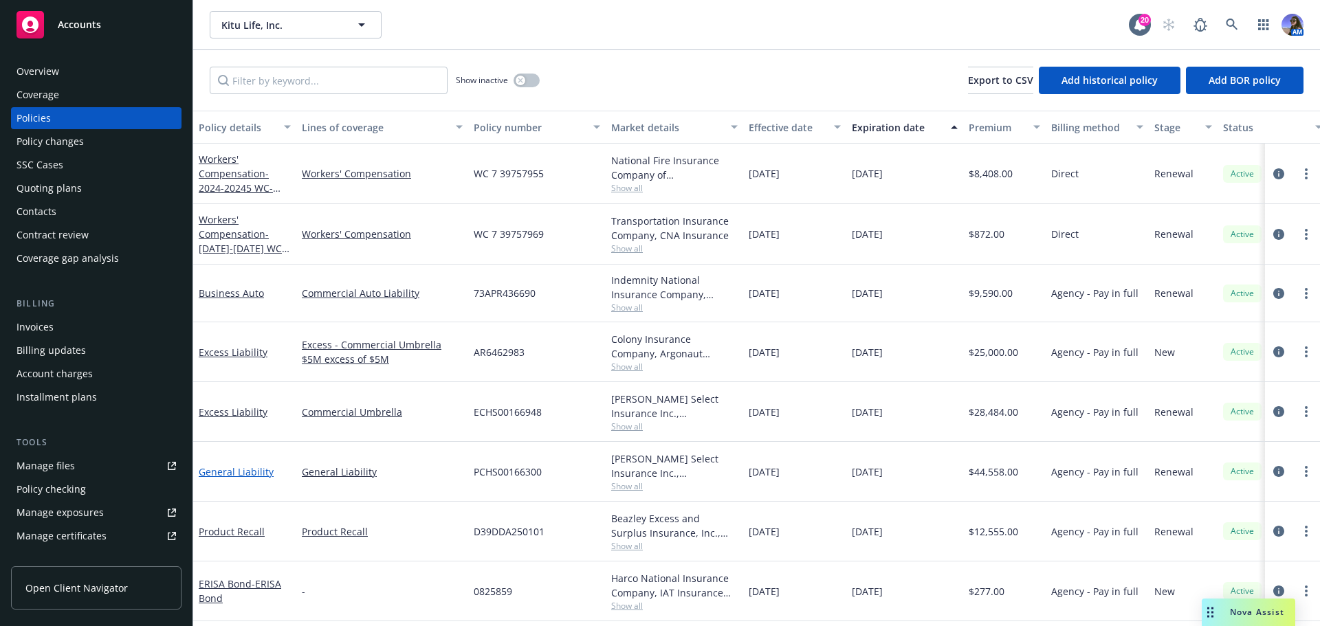
click at [230, 477] on link "General Liability" at bounding box center [236, 471] width 75 height 13
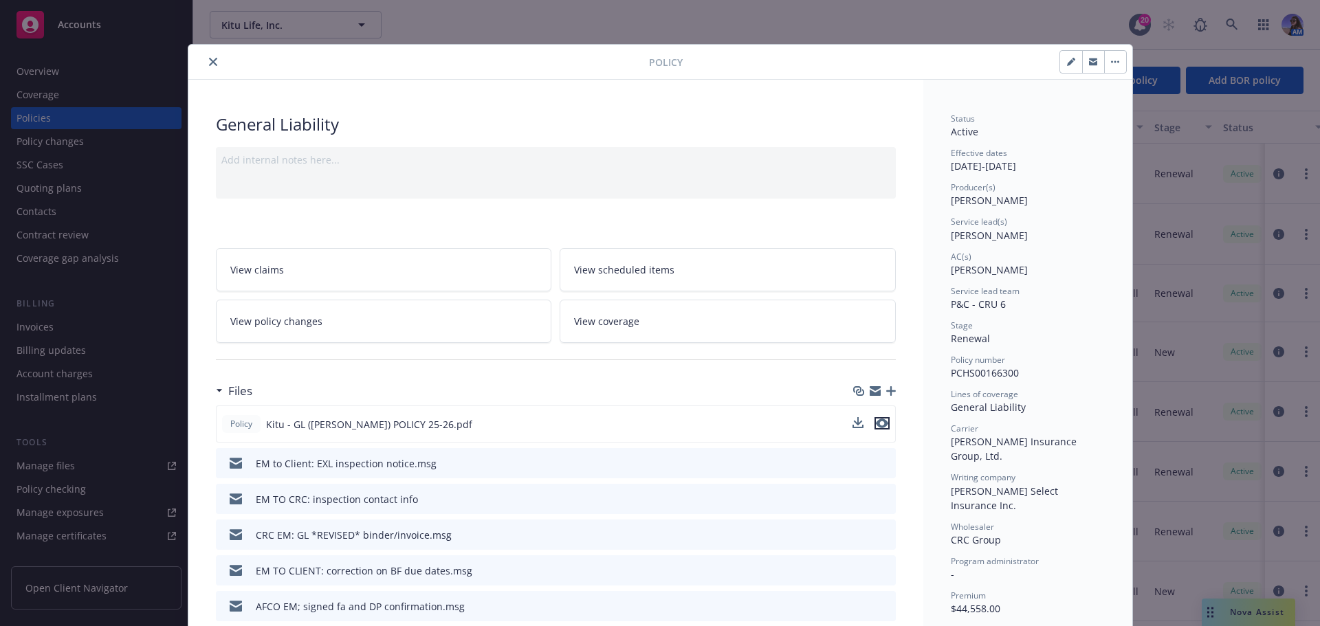
click at [876, 426] on icon "preview file" at bounding box center [882, 424] width 12 height 10
click at [210, 64] on icon "close" at bounding box center [213, 62] width 8 height 8
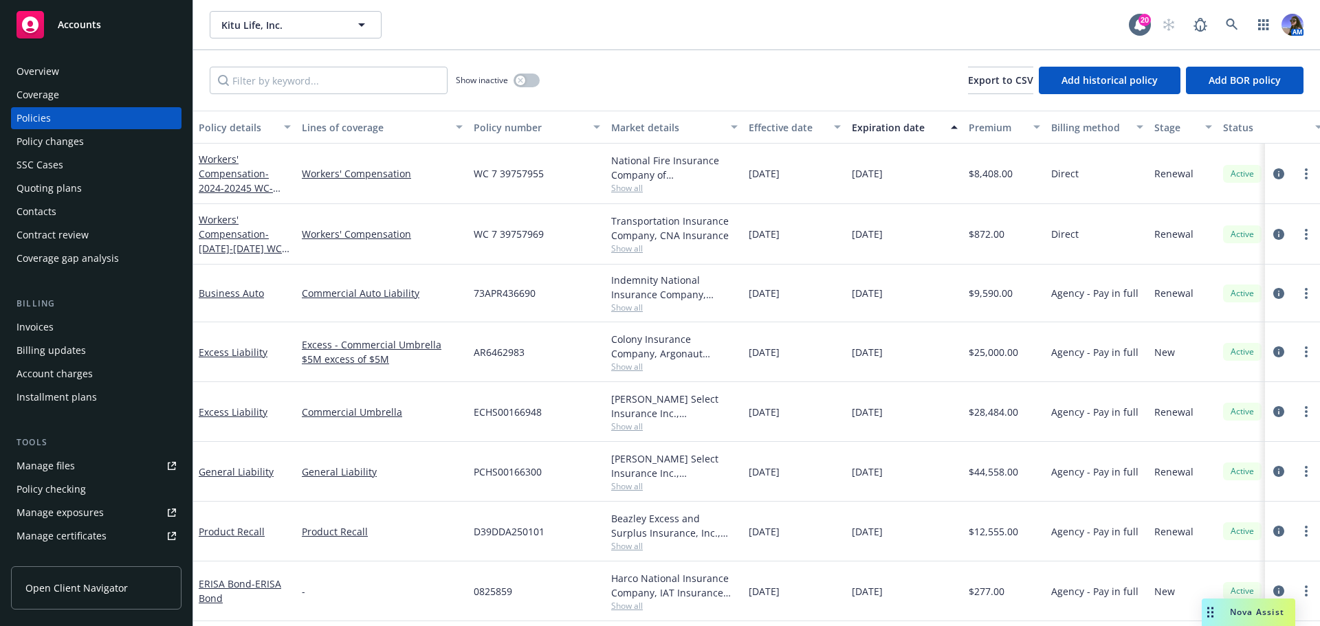
click at [131, 69] on div "Overview" at bounding box center [97, 72] width 160 height 22
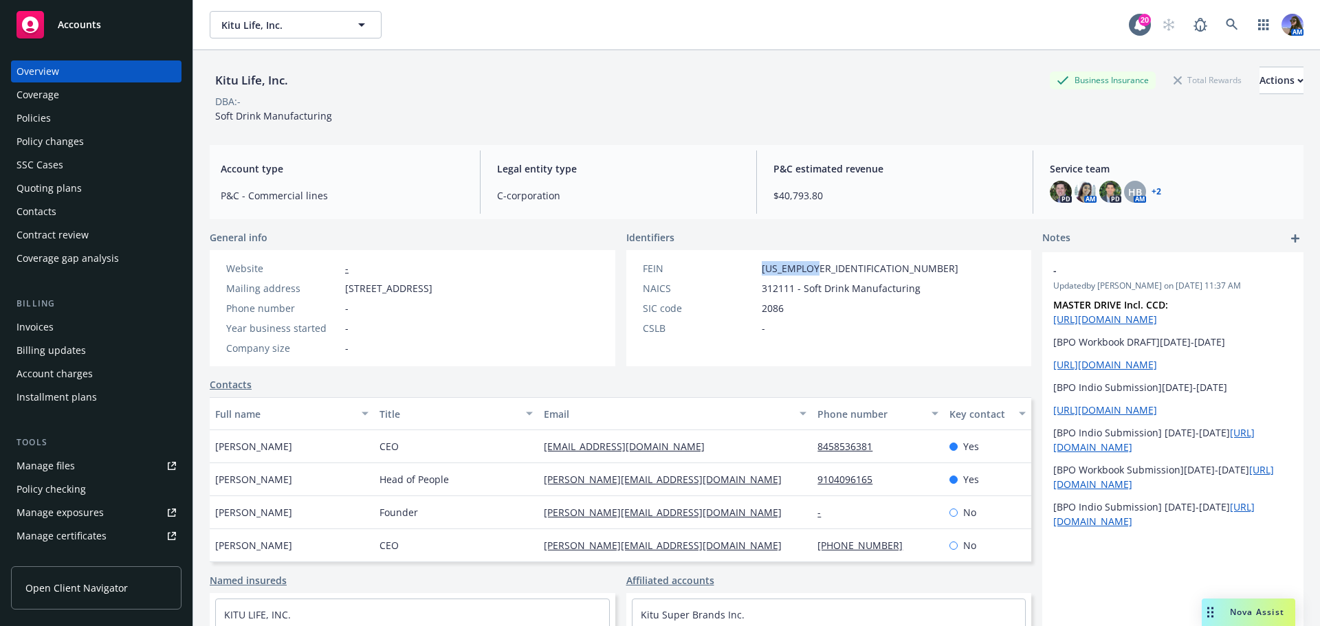
drag, startPoint x: 819, startPoint y: 266, endPoint x: 739, endPoint y: 266, distance: 79.8
click at [739, 266] on div "FEIN 47-3563872" at bounding box center [800, 268] width 327 height 14
copy div "47-3563872"
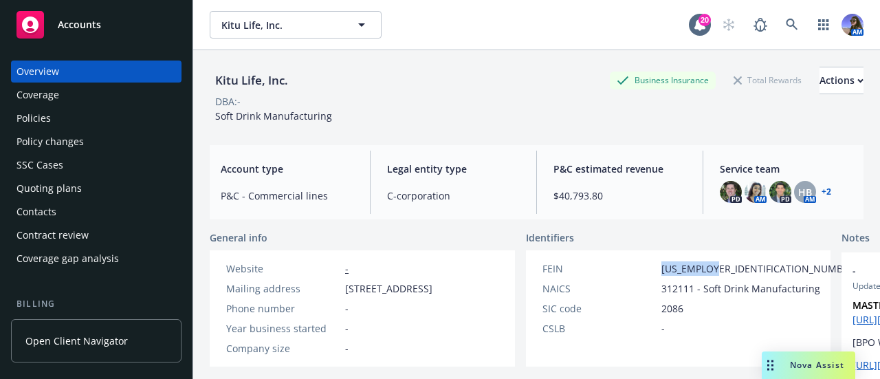
drag, startPoint x: 346, startPoint y: 285, endPoint x: 452, endPoint y: 305, distance: 107.7
click at [432, 296] on span "1401 Lavaca St PMB 41688, Austin, TX, 78701" at bounding box center [388, 288] width 87 height 14
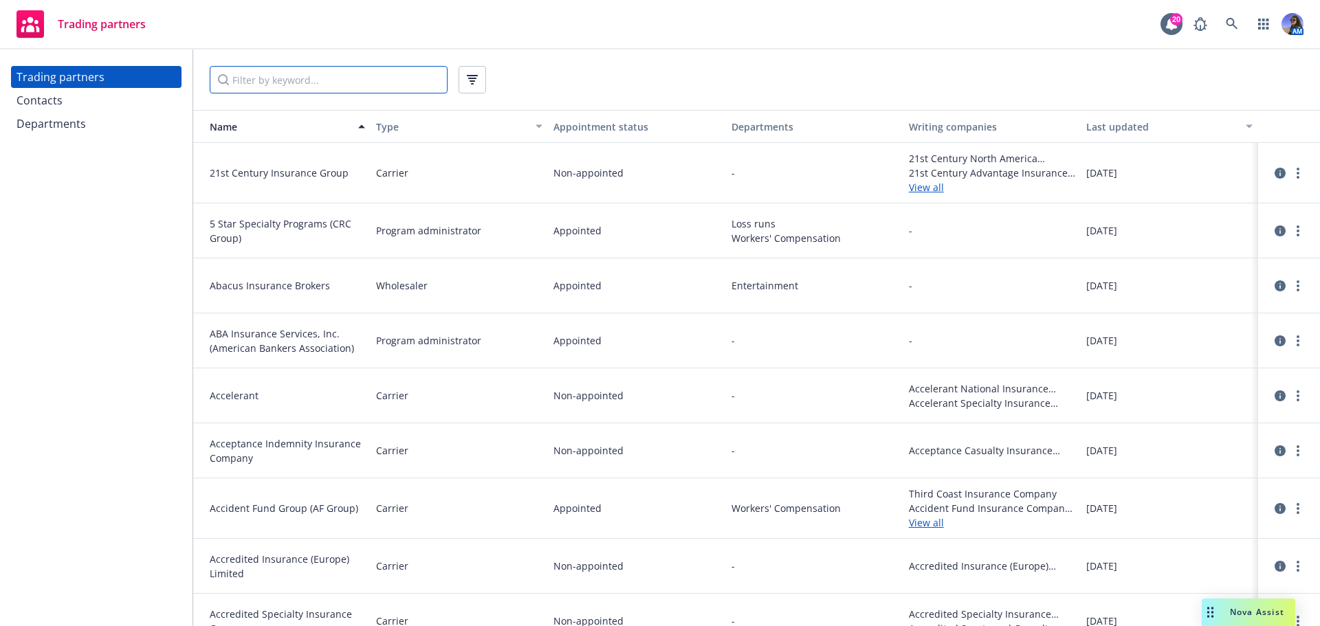
click at [278, 73] on input "Filter by keyword..." at bounding box center [329, 80] width 238 height 28
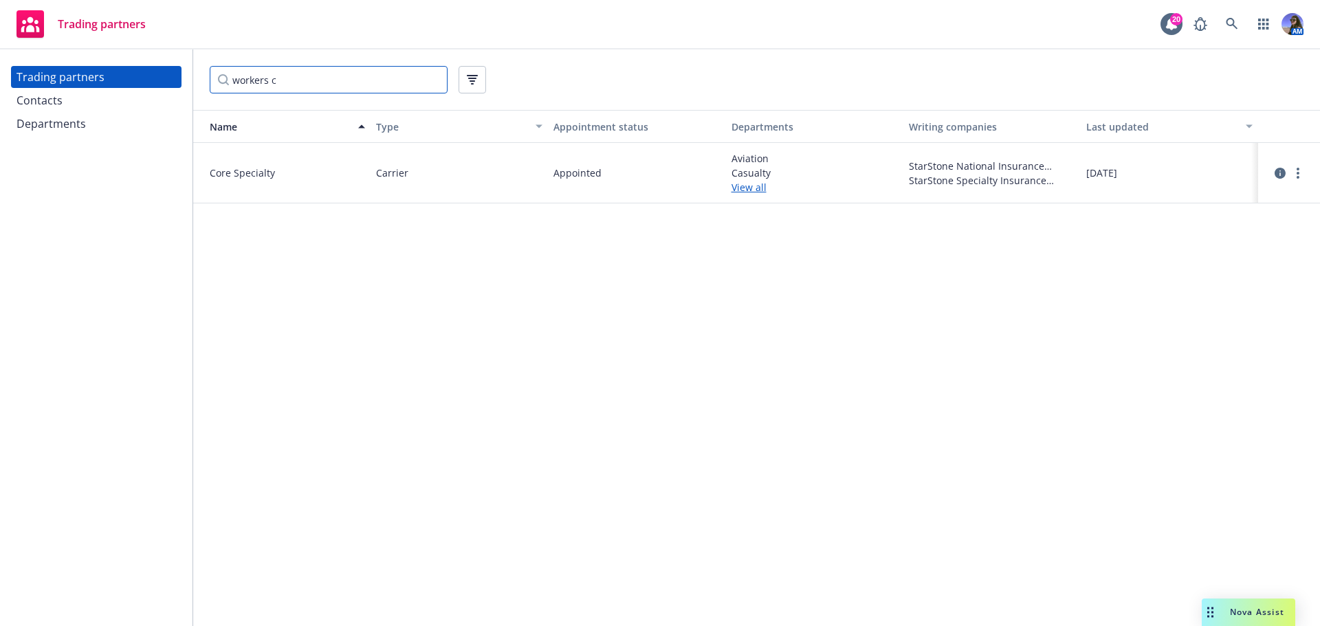
type input "workers c"
click at [431, 78] on input "workers c" at bounding box center [329, 80] width 238 height 28
